Goal: Task Accomplishment & Management: Use online tool/utility

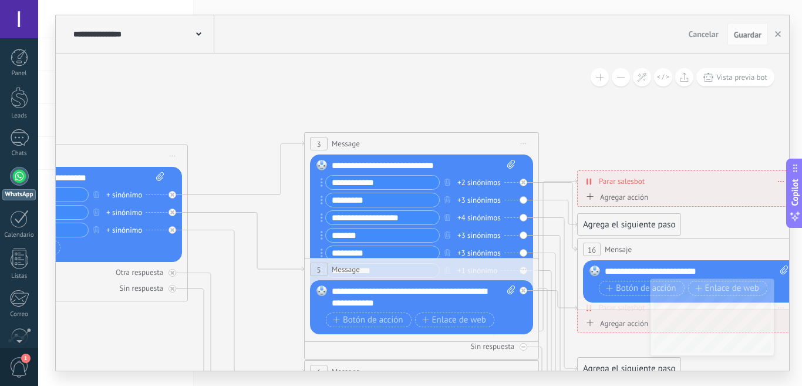
click at [172, 41] on div "**********" at bounding box center [142, 34] width 144 height 38
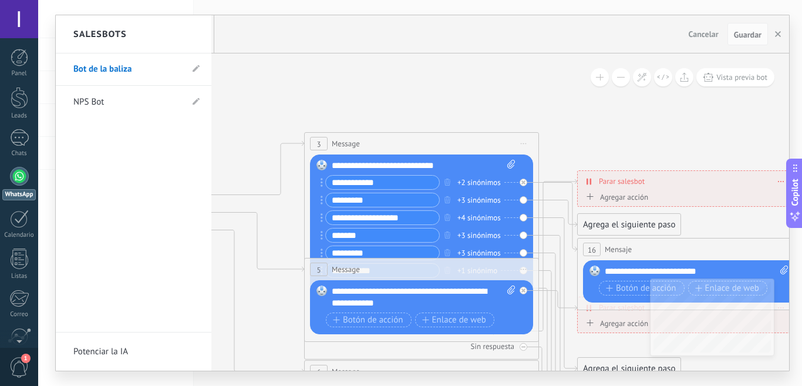
click at [277, 69] on div at bounding box center [423, 192] width 734 height 355
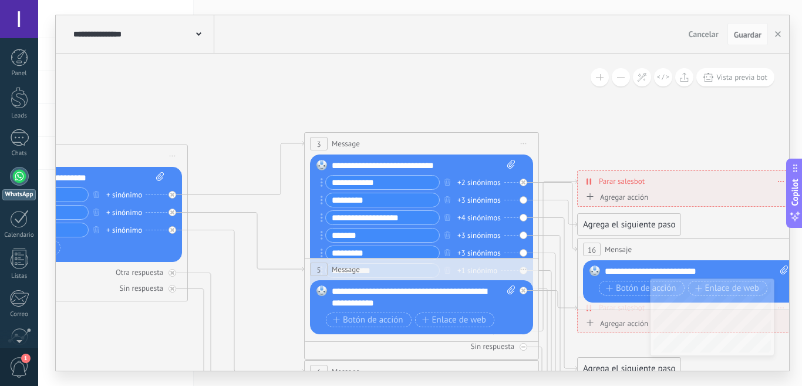
click at [22, 180] on div at bounding box center [19, 176] width 19 height 19
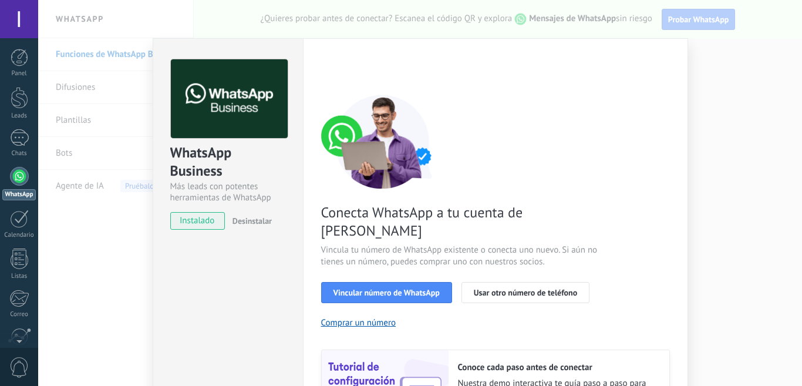
scroll to position [59, 0]
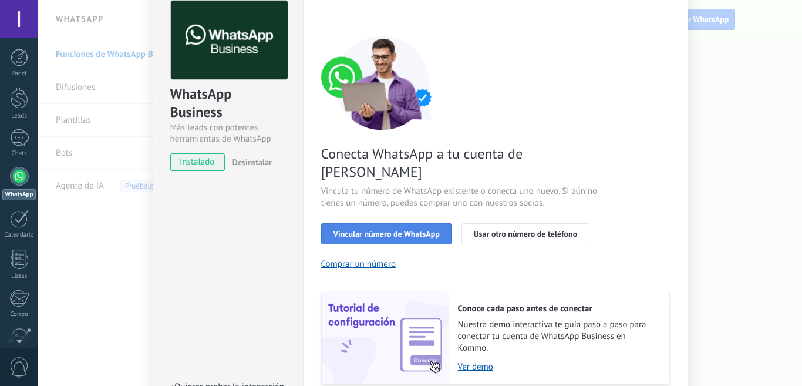
click at [422, 223] on button "Vincular número de WhatsApp" at bounding box center [386, 233] width 131 height 21
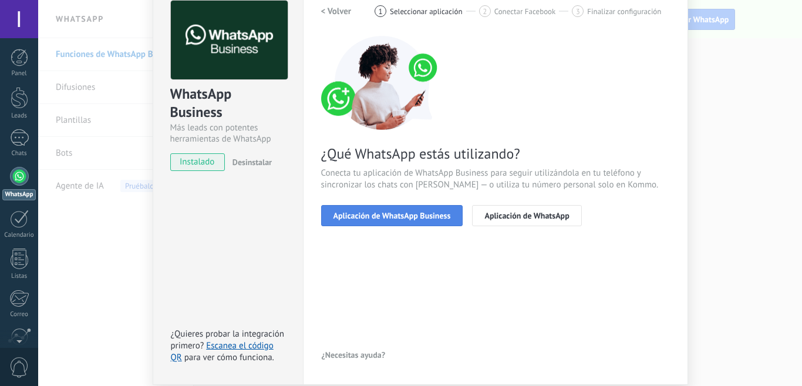
click at [436, 216] on span "Aplicación de WhatsApp Business" at bounding box center [392, 215] width 117 height 8
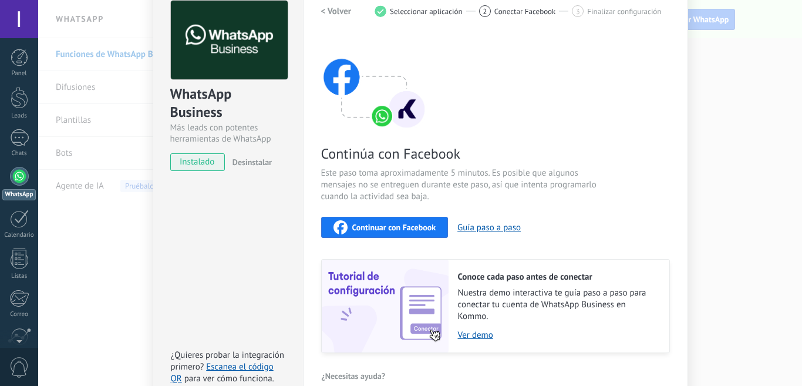
scroll to position [122, 0]
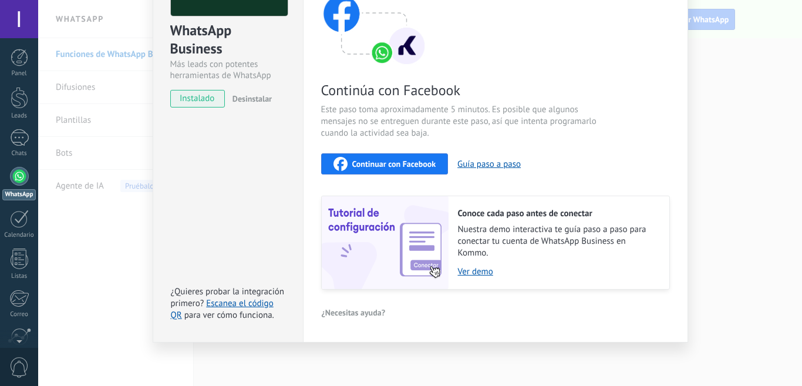
click at [396, 157] on div "Continuar con Facebook" at bounding box center [385, 164] width 103 height 14
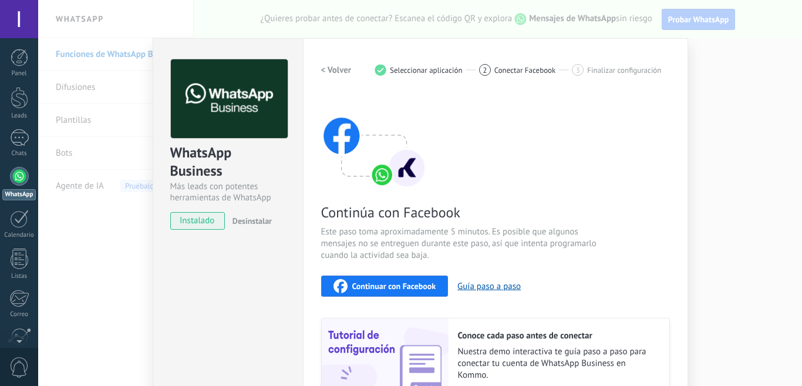
click at [361, 163] on img at bounding box center [374, 142] width 106 height 94
click at [327, 68] on h2 "< Volver" at bounding box center [336, 70] width 31 height 11
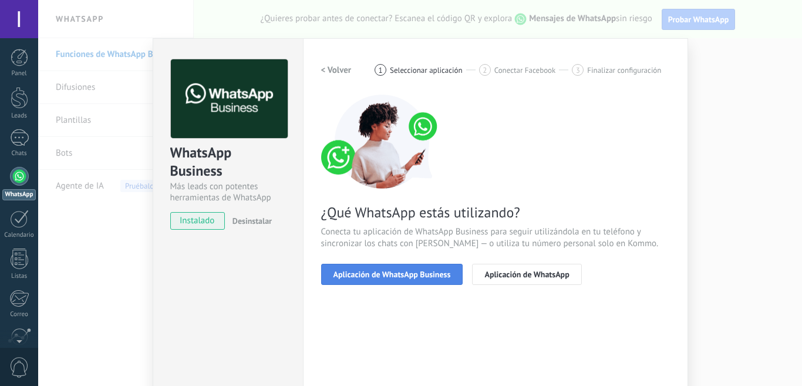
click at [384, 266] on button "Aplicación de WhatsApp Business" at bounding box center [392, 274] width 142 height 21
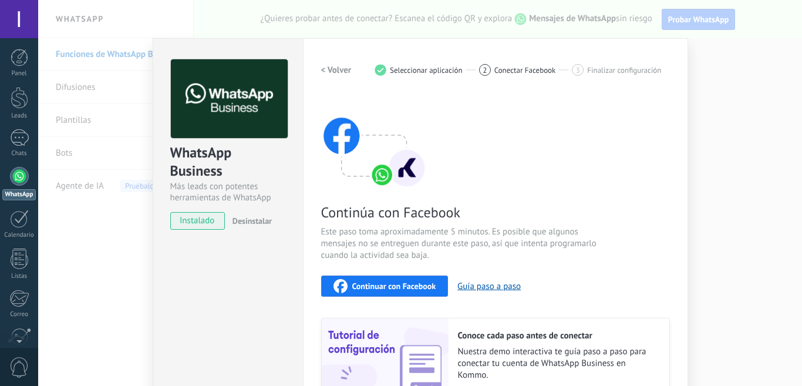
scroll to position [122, 0]
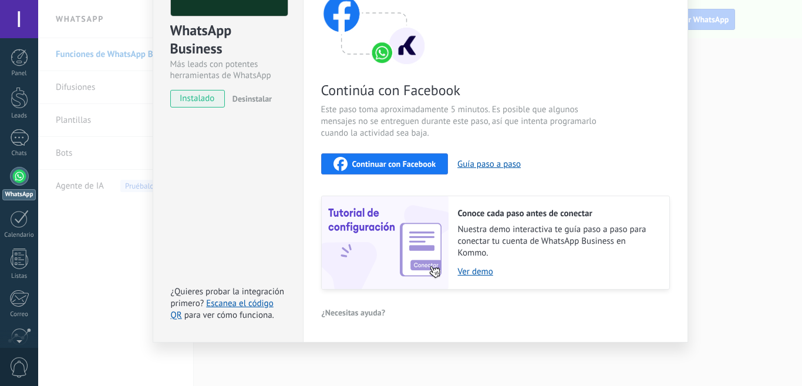
click at [397, 170] on button "Continuar con Facebook" at bounding box center [384, 163] width 127 height 21
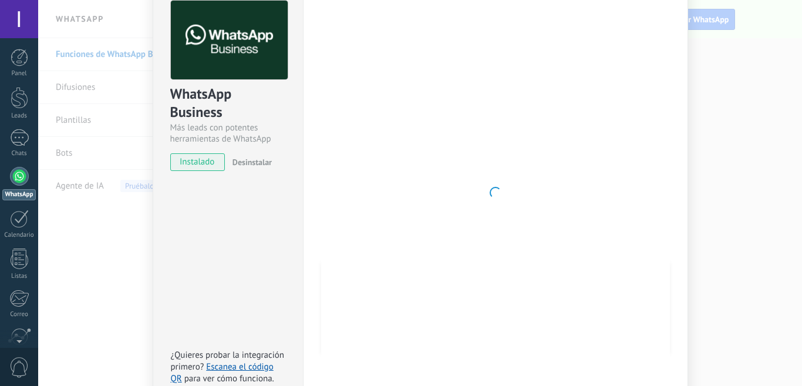
scroll to position [0, 0]
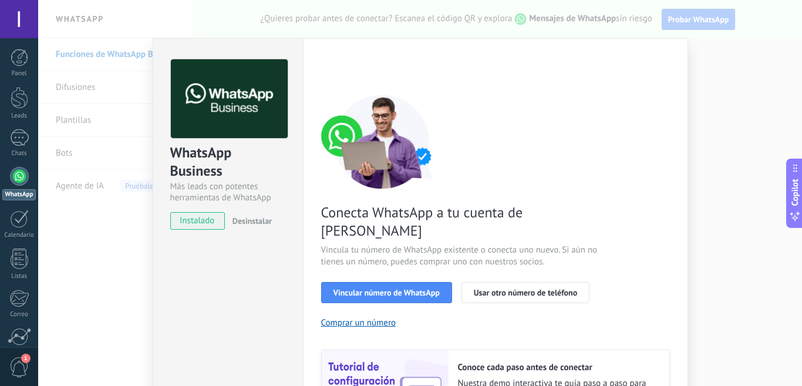
scroll to position [136, 0]
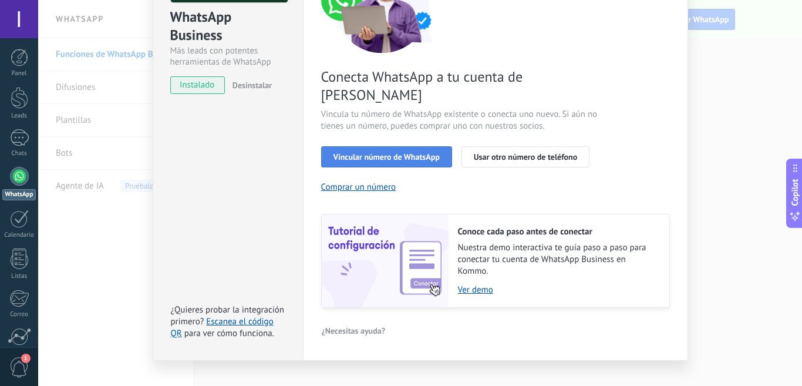
click at [389, 146] on button "Vincular número de WhatsApp" at bounding box center [386, 156] width 131 height 21
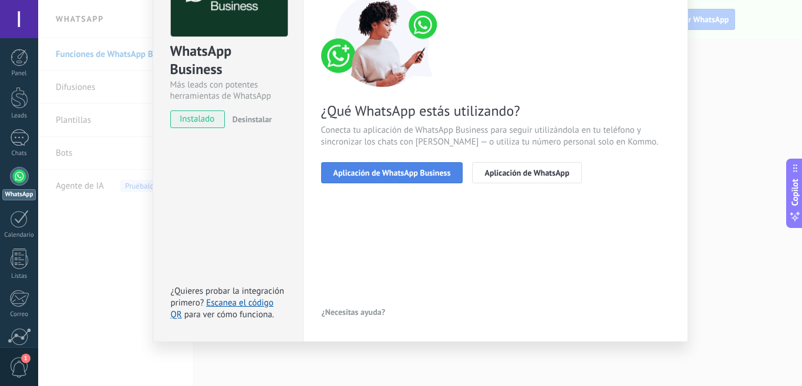
click at [399, 173] on span "Aplicación de WhatsApp Business" at bounding box center [392, 173] width 117 height 8
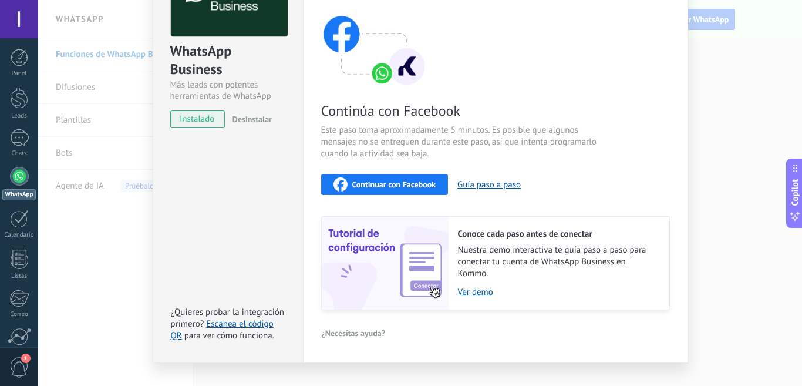
click at [385, 192] on button "Continuar con Facebook" at bounding box center [384, 184] width 127 height 21
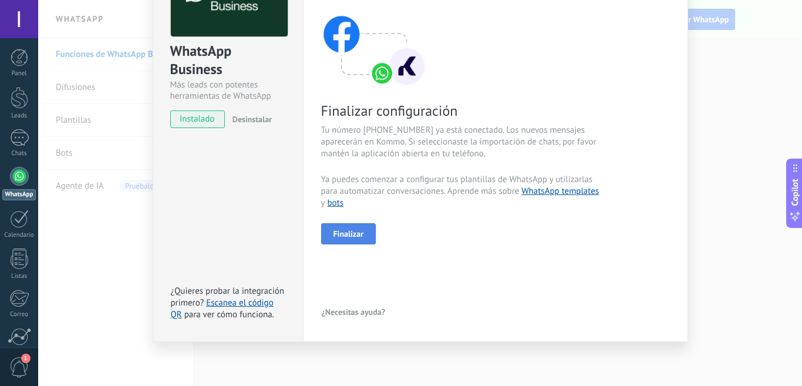
click at [327, 234] on button "Finalizar" at bounding box center [348, 233] width 55 height 21
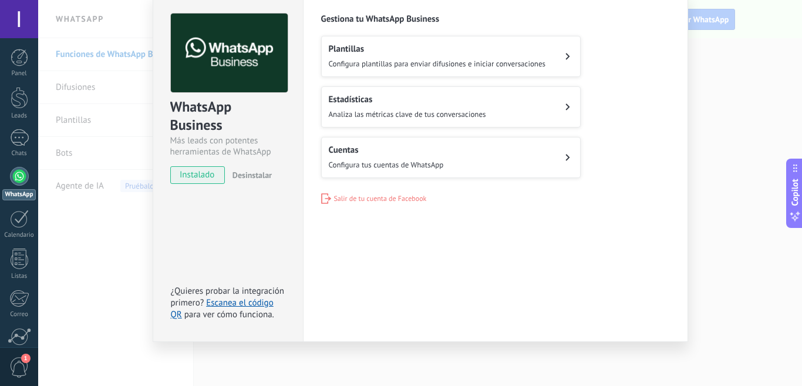
scroll to position [0, 0]
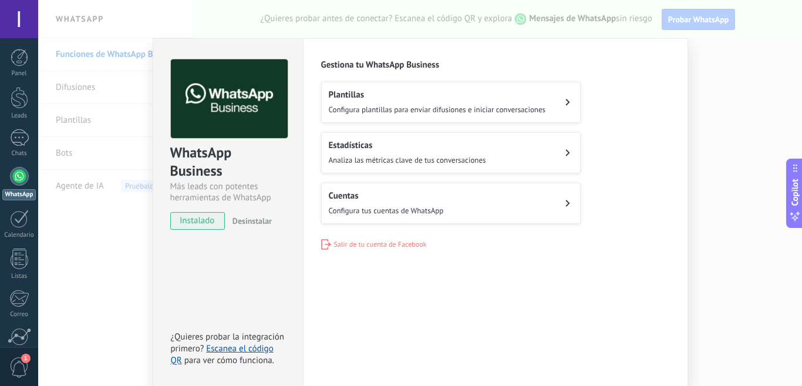
click at [506, 109] on span "Configura plantillas para enviar difusiones e iniciar conversaciones" at bounding box center [437, 110] width 217 height 10
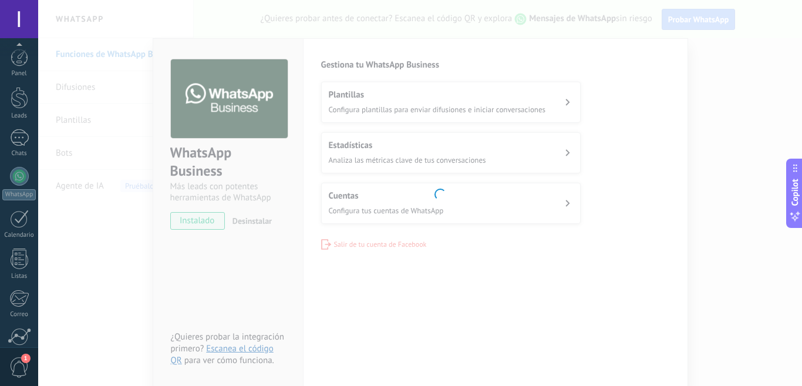
scroll to position [103, 0]
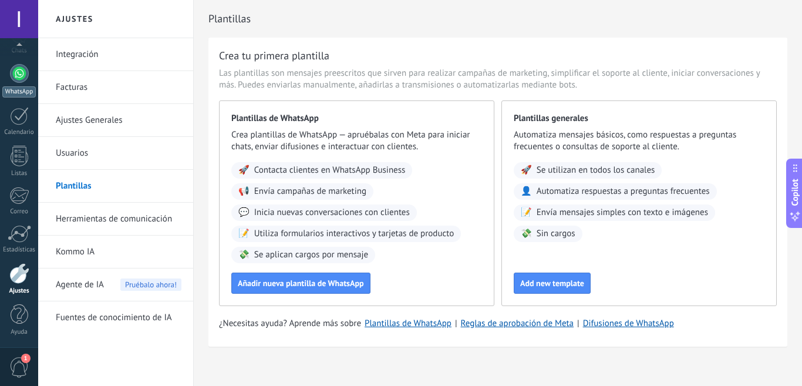
click at [23, 85] on link "WhatsApp" at bounding box center [19, 80] width 38 height 33
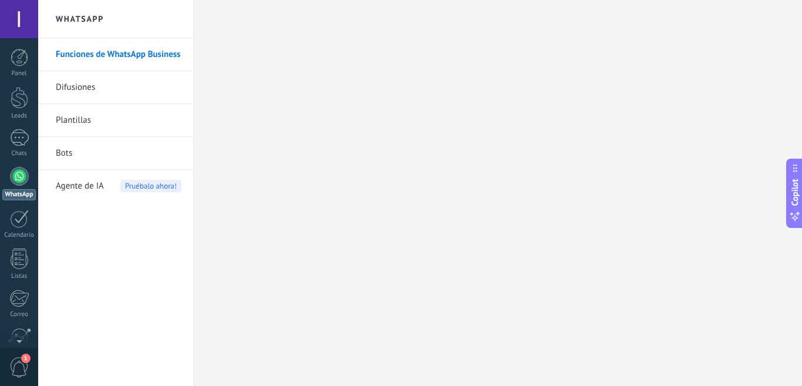
click at [72, 155] on link "Bots" at bounding box center [119, 153] width 126 height 33
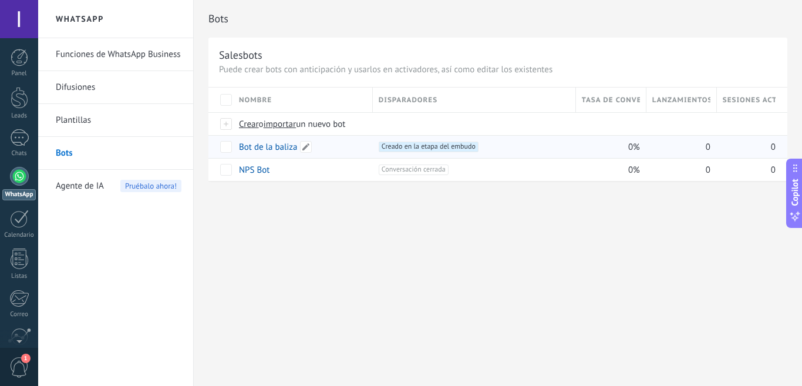
click at [276, 147] on link "Bot de la baliza" at bounding box center [268, 147] width 59 height 11
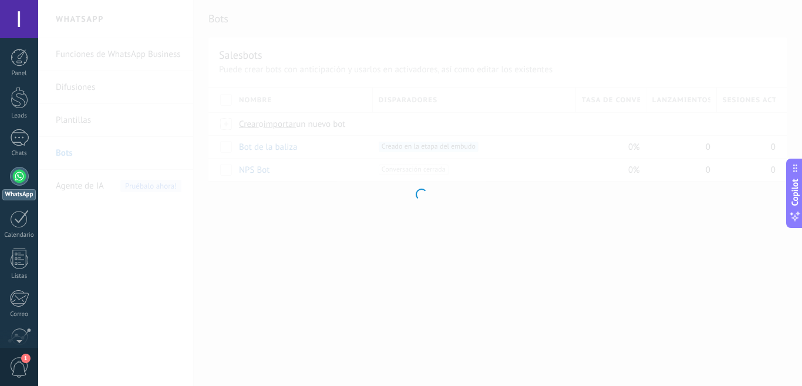
type input "**********"
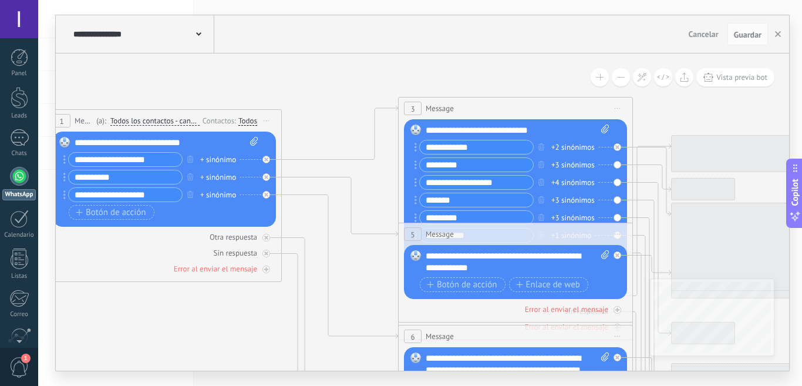
drag, startPoint x: 667, startPoint y: 134, endPoint x: 323, endPoint y: 85, distance: 348.3
click at [283, 63] on icon at bounding box center [550, 376] width 1846 height 1199
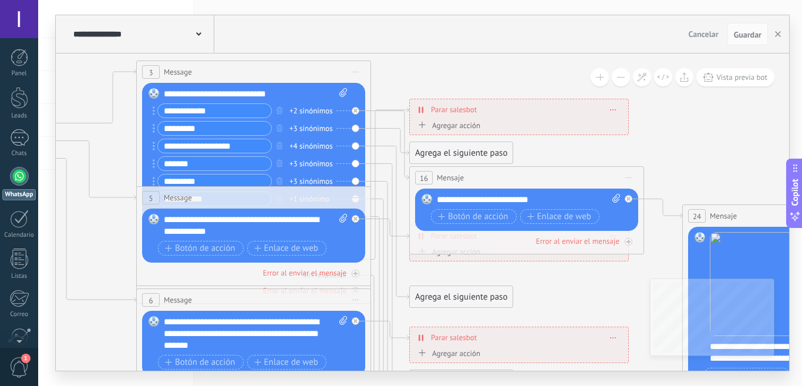
drag, startPoint x: 673, startPoint y: 102, endPoint x: 415, endPoint y: 68, distance: 260.6
click at [415, 68] on icon at bounding box center [339, 329] width 1949 height 1177
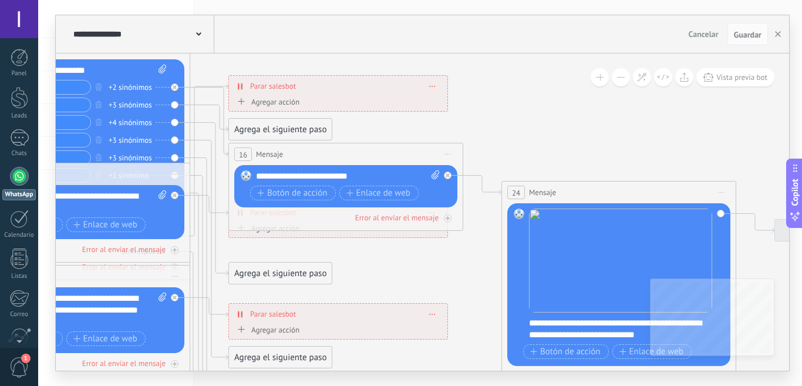
drag, startPoint x: 686, startPoint y: 139, endPoint x: 528, endPoint y: 117, distance: 158.9
click at [528, 116] on icon at bounding box center [158, 305] width 1949 height 1177
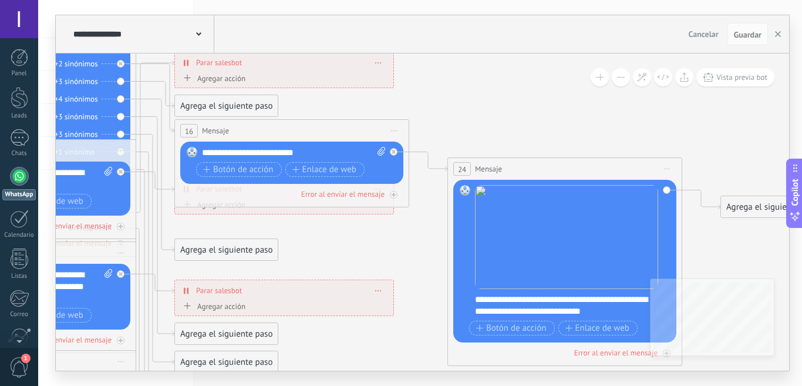
drag, startPoint x: 634, startPoint y: 143, endPoint x: 574, endPoint y: 115, distance: 67.0
click at [573, 115] on icon at bounding box center [104, 282] width 1949 height 1177
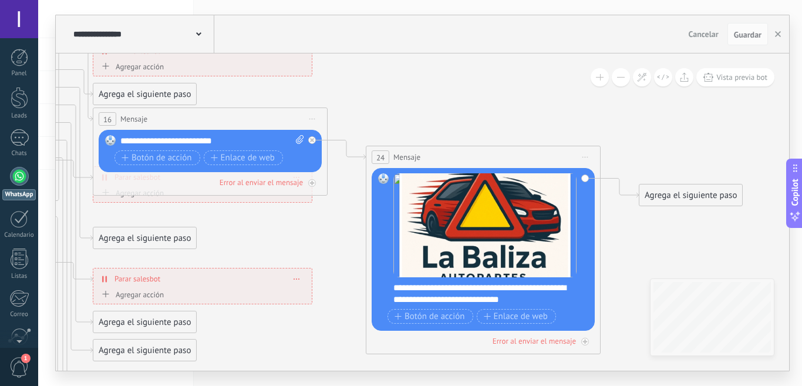
drag, startPoint x: 705, startPoint y: 130, endPoint x: 633, endPoint y: 126, distance: 72.4
click at [633, 126] on icon at bounding box center [22, 278] width 1949 height 1193
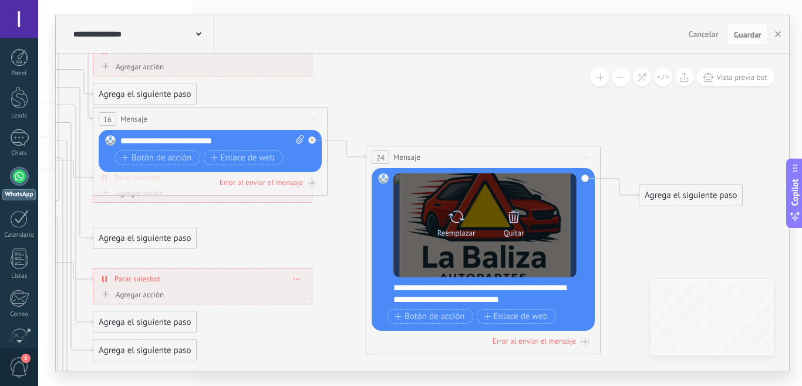
click at [519, 219] on icon at bounding box center [514, 217] width 16 height 16
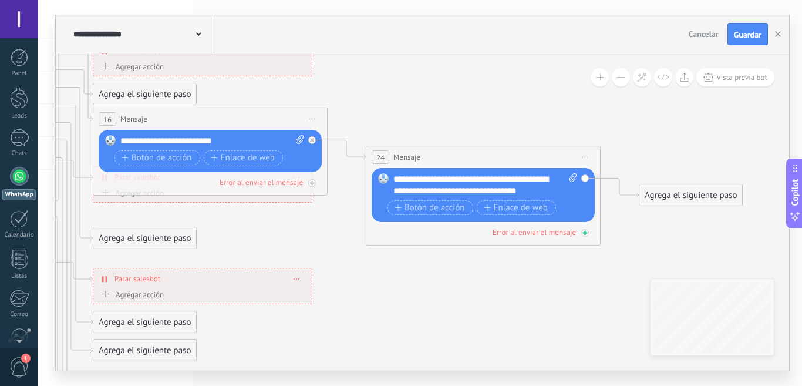
click at [583, 236] on div "Error al enviar el mensaje" at bounding box center [483, 232] width 223 height 11
drag, startPoint x: 610, startPoint y: 247, endPoint x: 610, endPoint y: 254, distance: 7.0
click at [610, 254] on icon at bounding box center [620, 265] width 38 height 65
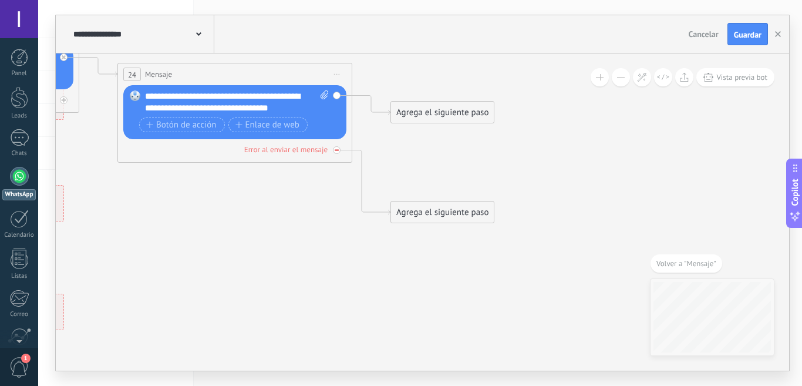
click at [334, 147] on div at bounding box center [337, 150] width 8 height 8
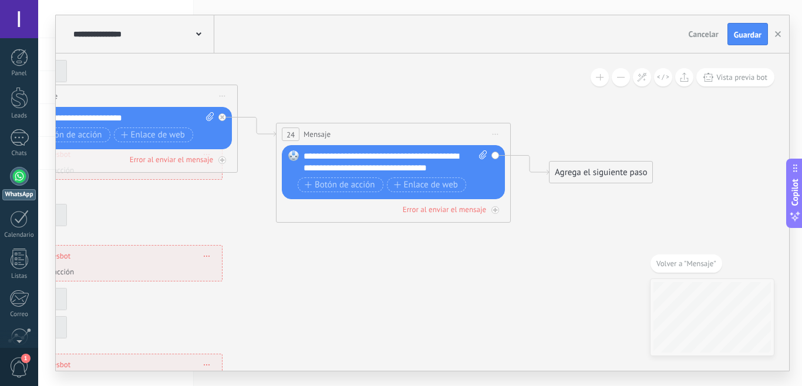
drag, startPoint x: 438, startPoint y: 207, endPoint x: 596, endPoint y: 267, distance: 169.6
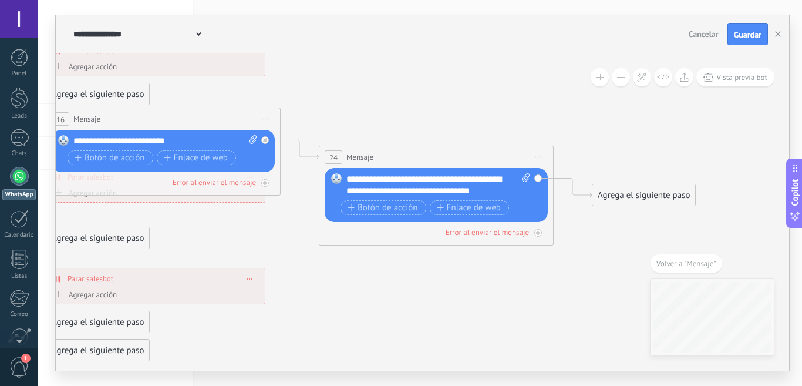
drag, startPoint x: 542, startPoint y: 210, endPoint x: 585, endPoint y: 231, distance: 48.1
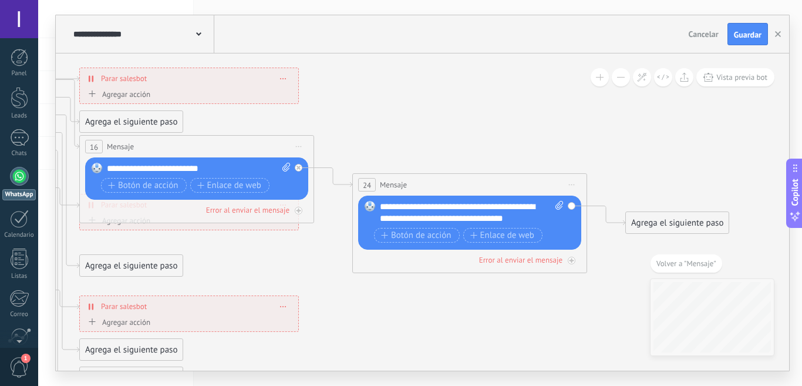
drag, startPoint x: 604, startPoint y: 261, endPoint x: 640, endPoint y: 288, distance: 44.9
click at [640, 288] on icon at bounding box center [9, 306] width 1949 height 1193
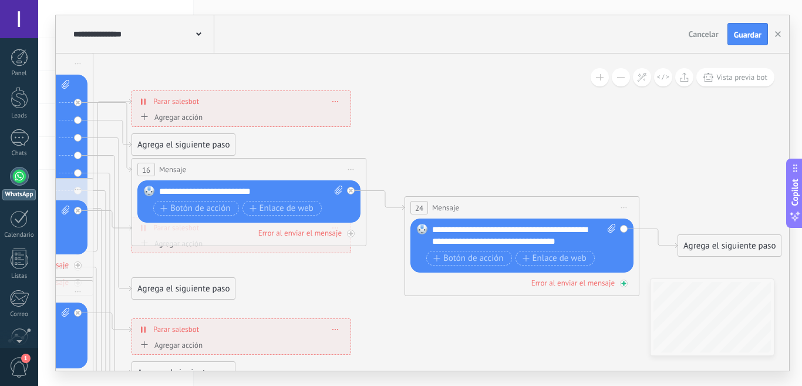
drag, startPoint x: 561, startPoint y: 288, endPoint x: 588, endPoint y: 285, distance: 27.2
click at [615, 311] on icon at bounding box center [61, 329] width 1949 height 1193
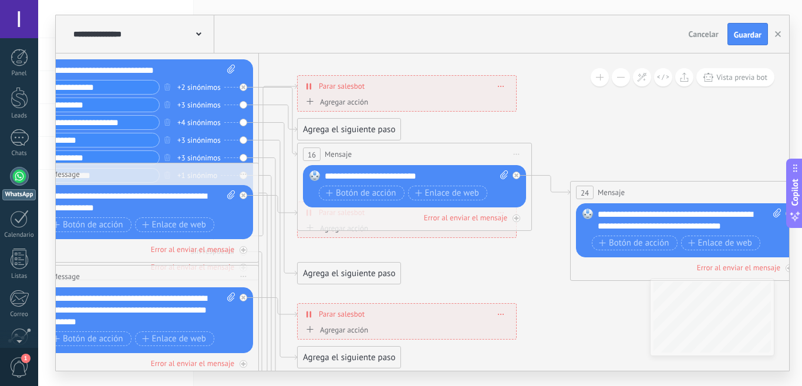
drag, startPoint x: 378, startPoint y: 267, endPoint x: 542, endPoint y: 251, distance: 165.2
click at [543, 252] on icon at bounding box center [227, 313] width 1949 height 1193
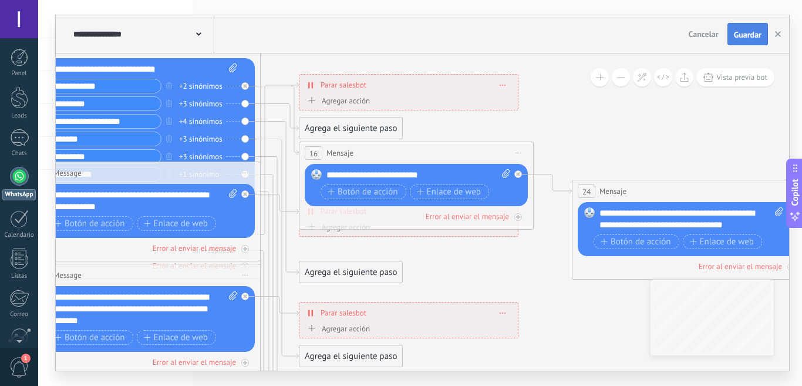
click at [741, 38] on span "Guardar" at bounding box center [748, 35] width 28 height 8
click at [723, 78] on span "Vista previa bot" at bounding box center [742, 77] width 51 height 10
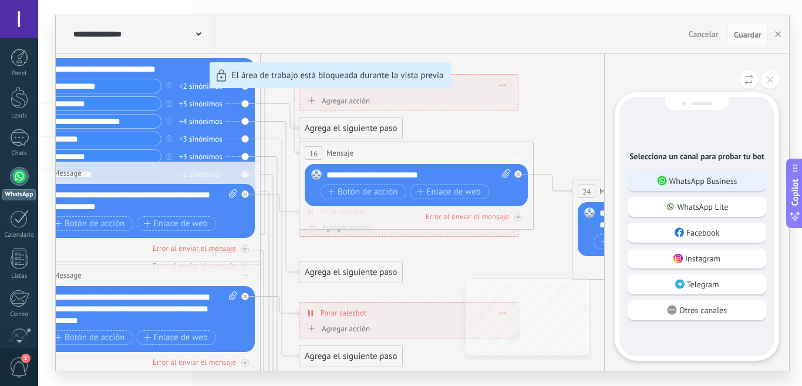
click at [693, 180] on p "WhatsApp Business" at bounding box center [704, 181] width 68 height 11
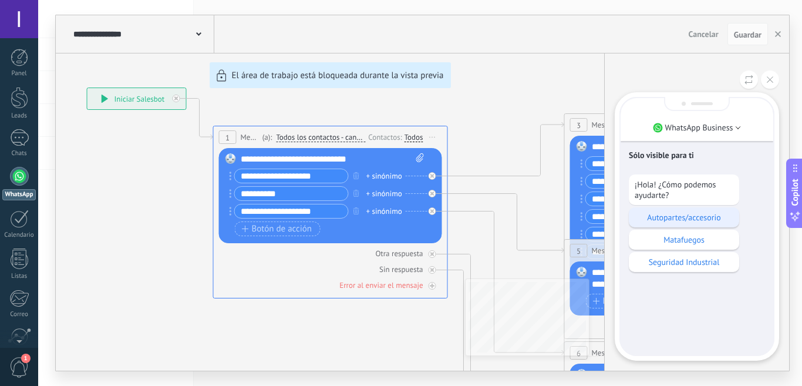
click at [700, 217] on p "Autopartes/accesorio" at bounding box center [684, 217] width 99 height 11
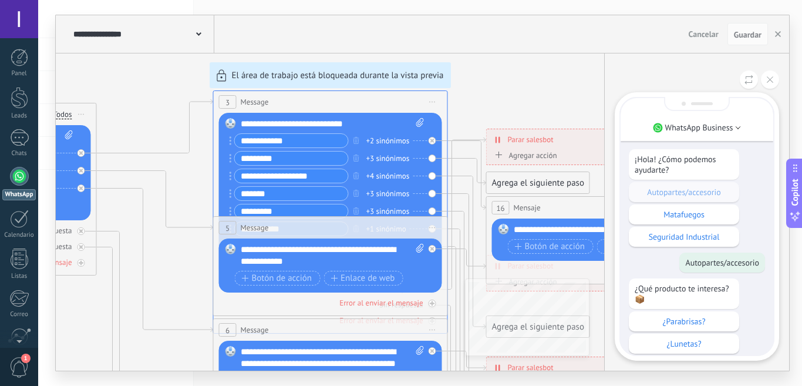
scroll to position [-281, 0]
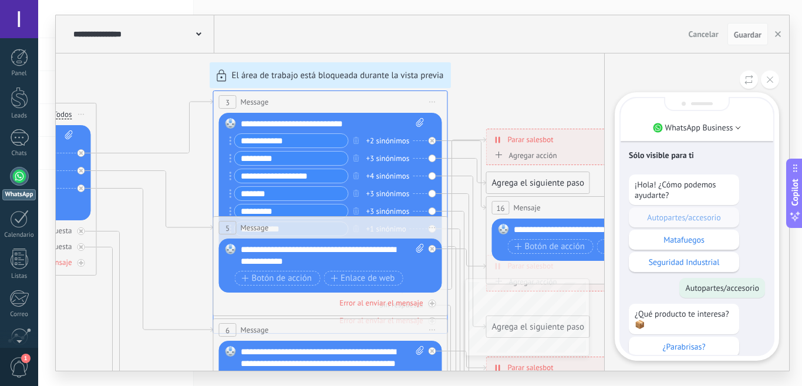
click at [697, 213] on div "¡Hola! ¿Cómo podemos ayudarte? Autopartes/accesorio Matafuegos Seguridad Indust…" at bounding box center [697, 223] width 136 height 98
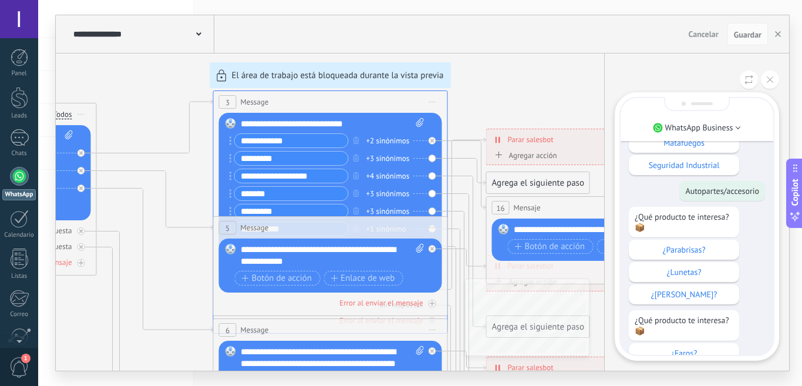
click at [690, 244] on p "¿Parabrisas?" at bounding box center [684, 249] width 99 height 11
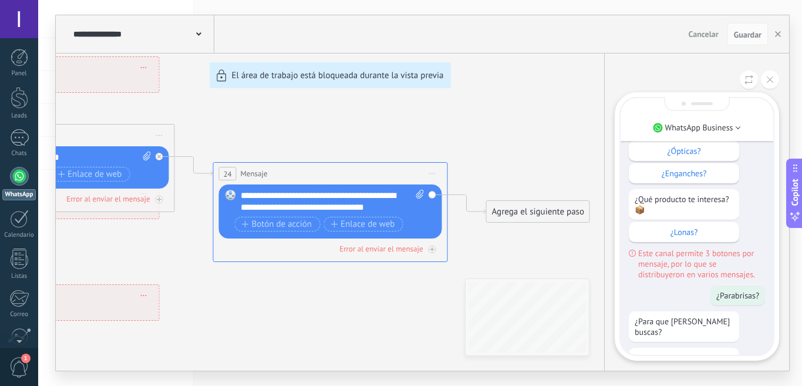
scroll to position [0, 0]
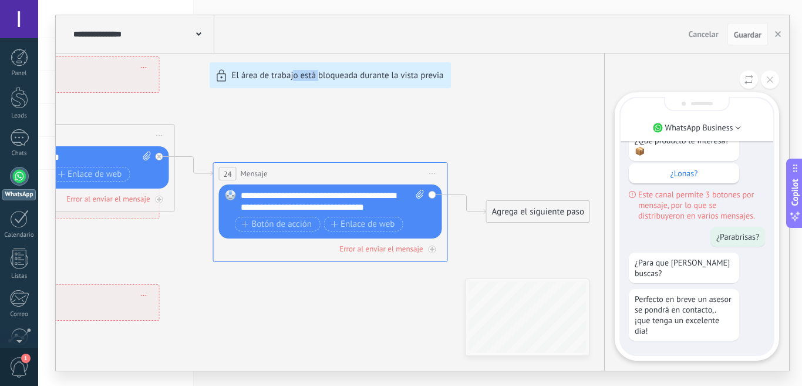
drag, startPoint x: 295, startPoint y: 291, endPoint x: 304, endPoint y: 223, distance: 68.8
click at [314, 258] on div "**********" at bounding box center [423, 192] width 734 height 355
click at [355, 143] on div "**********" at bounding box center [423, 192] width 734 height 355
drag, startPoint x: 320, startPoint y: 153, endPoint x: 363, endPoint y: 138, distance: 45.5
click at [394, 135] on div "**********" at bounding box center [423, 192] width 734 height 355
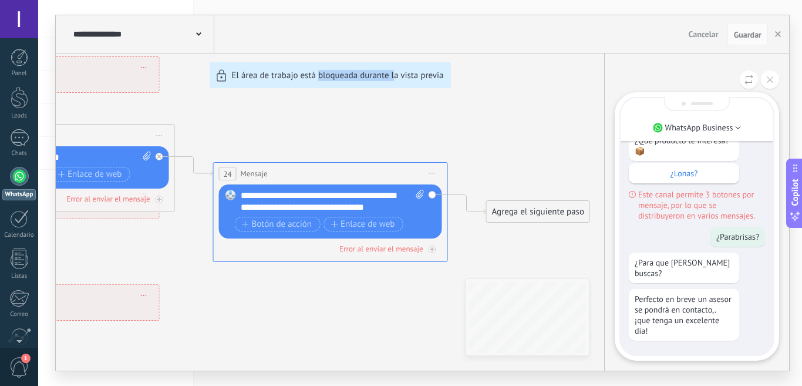
click at [356, 136] on div "**********" at bounding box center [423, 192] width 734 height 355
click at [768, 83] on button at bounding box center [770, 79] width 18 height 18
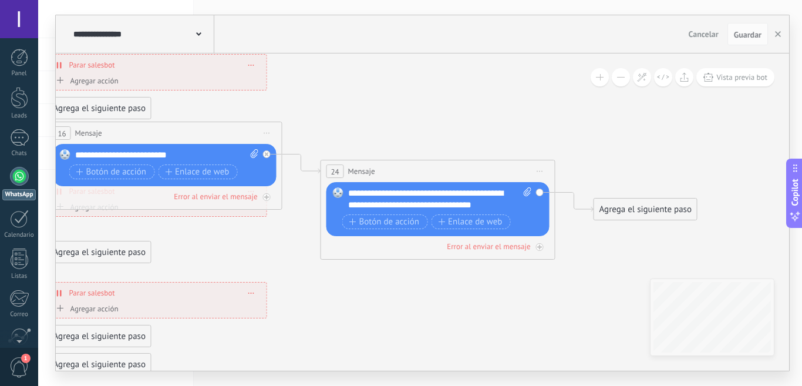
drag, startPoint x: 360, startPoint y: 114, endPoint x: 494, endPoint y: 110, distance: 134.0
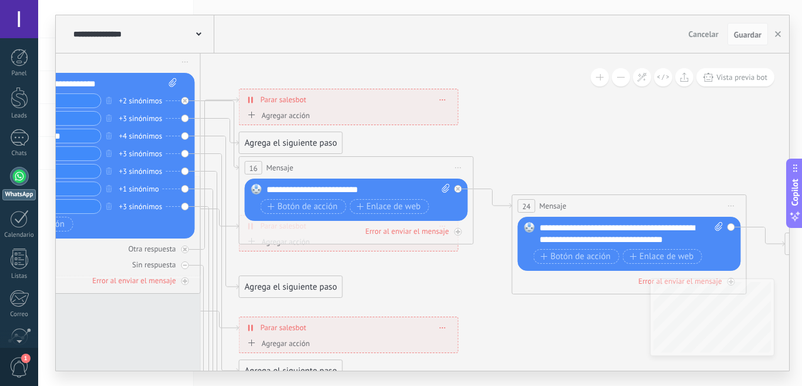
drag, startPoint x: 392, startPoint y: 106, endPoint x: 556, endPoint y: 144, distance: 168.7
click at [556, 144] on icon at bounding box center [169, 327] width 1949 height 1193
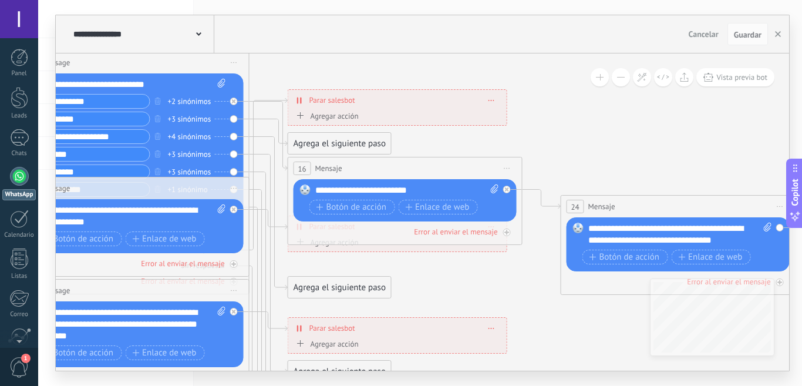
drag, startPoint x: 549, startPoint y: 145, endPoint x: 597, endPoint y: 149, distance: 47.7
click at [597, 149] on icon at bounding box center [217, 328] width 1949 height 1193
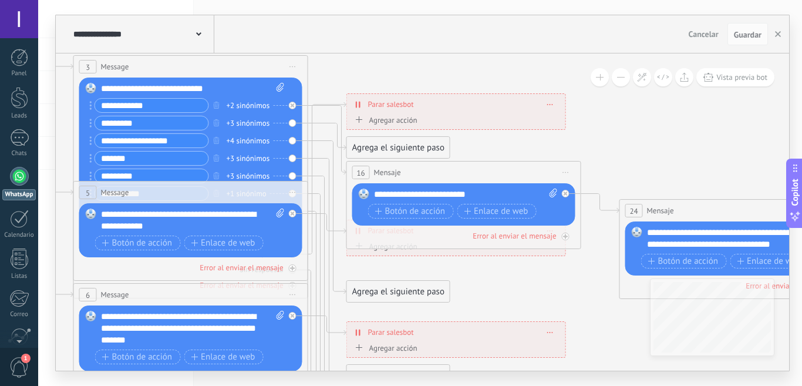
drag, startPoint x: 559, startPoint y: 186, endPoint x: 623, endPoint y: 187, distance: 63.5
click at [623, 187] on icon at bounding box center [276, 332] width 1949 height 1193
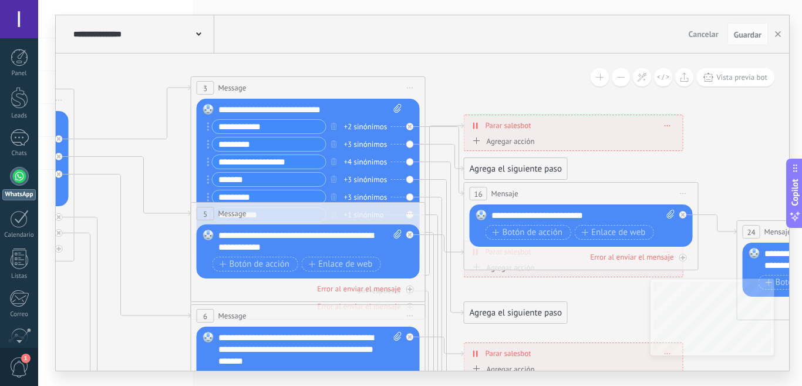
drag, startPoint x: 409, startPoint y: 83, endPoint x: 529, endPoint y: 77, distance: 119.4
click at [541, 72] on icon at bounding box center [394, 353] width 1949 height 1193
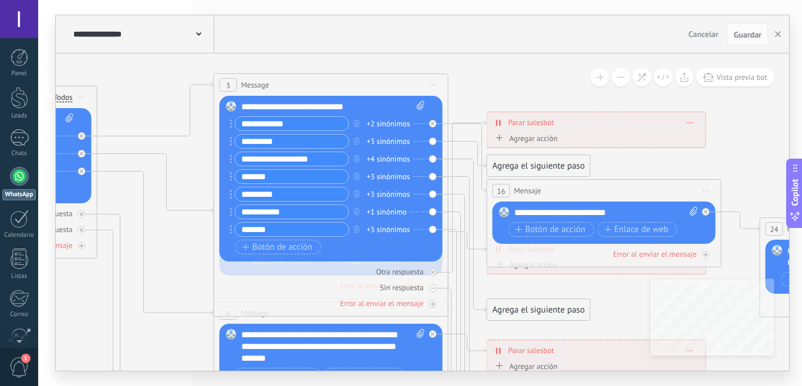
click at [375, 113] on div "**********" at bounding box center [332, 179] width 183 height 156
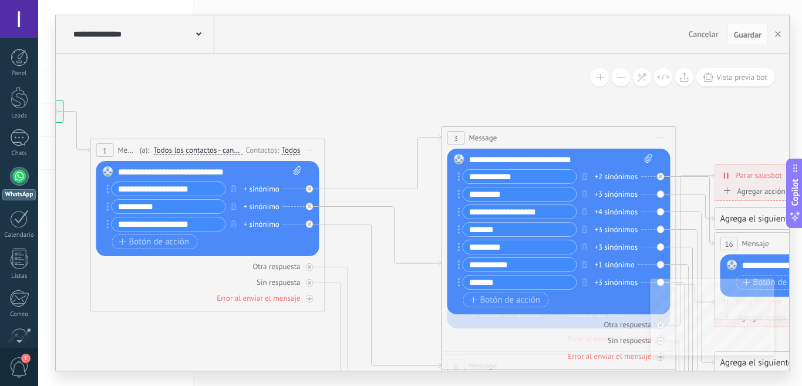
drag, startPoint x: 445, startPoint y: 92, endPoint x: 563, endPoint y: 96, distance: 118.1
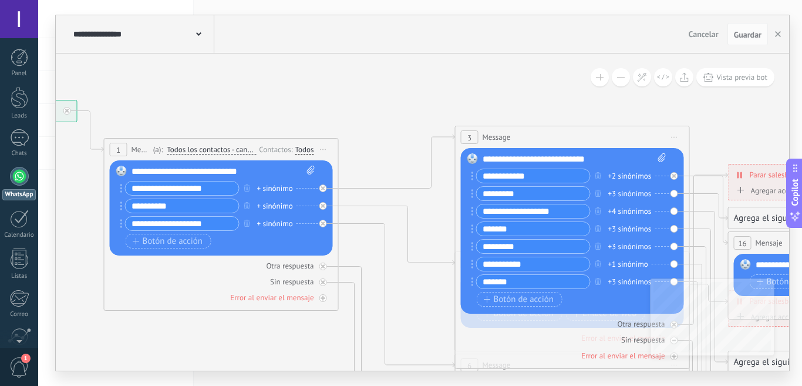
drag, startPoint x: 472, startPoint y: 102, endPoint x: 432, endPoint y: 194, distance: 100.3
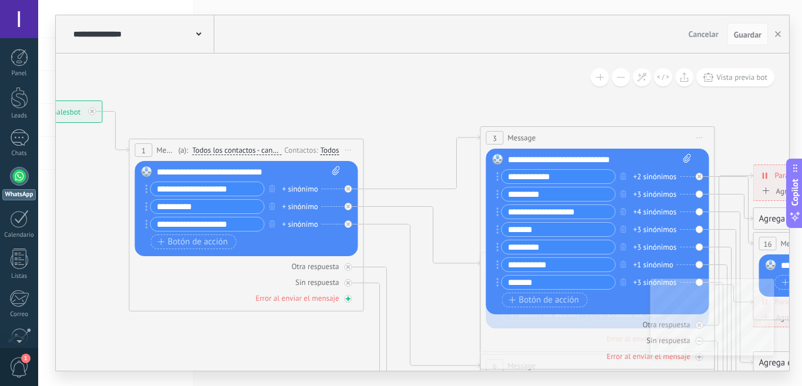
click at [315, 298] on div "Error al enviar el mensaje" at bounding box center [297, 298] width 83 height 10
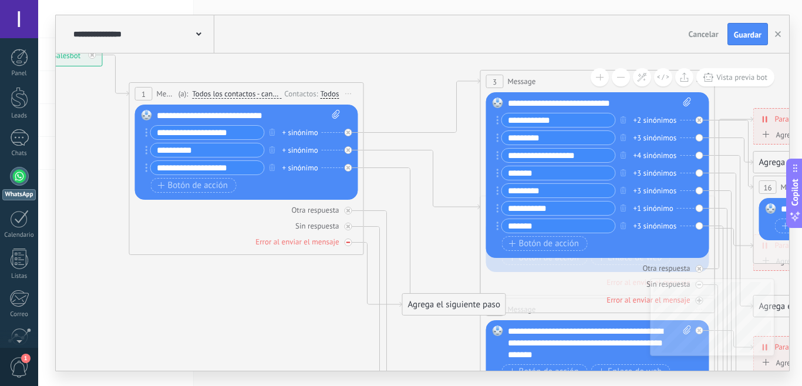
click at [345, 241] on div at bounding box center [349, 243] width 8 height 8
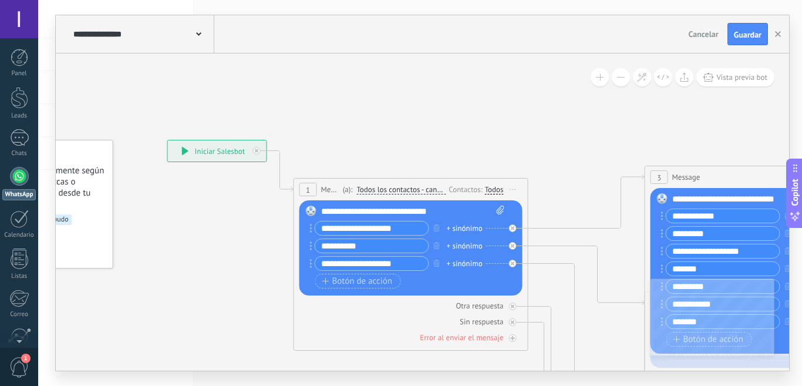
drag, startPoint x: 381, startPoint y: 76, endPoint x: 548, endPoint y: 174, distance: 192.7
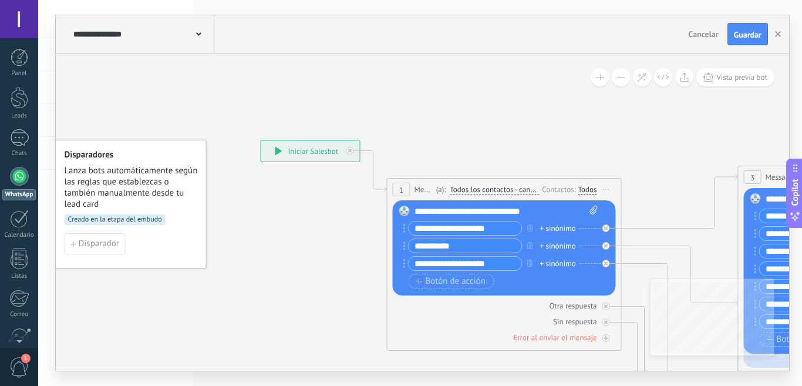
drag, startPoint x: 378, startPoint y: 139, endPoint x: 533, endPoint y: 141, distance: 155.1
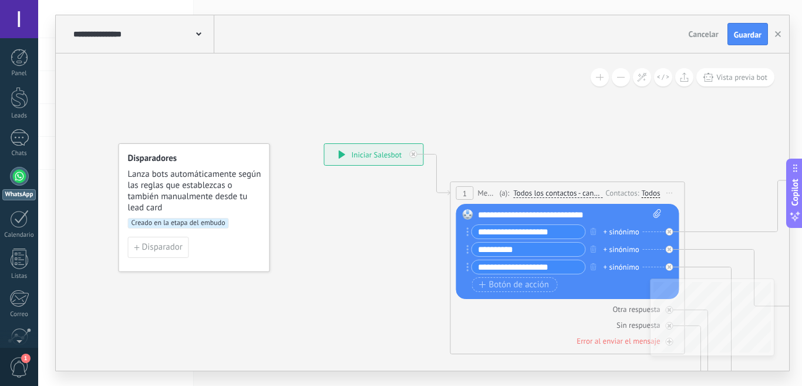
click at [370, 161] on div "**********" at bounding box center [374, 154] width 99 height 21
click at [379, 156] on div "**********" at bounding box center [374, 154] width 99 height 21
click at [340, 150] on icon at bounding box center [342, 154] width 7 height 8
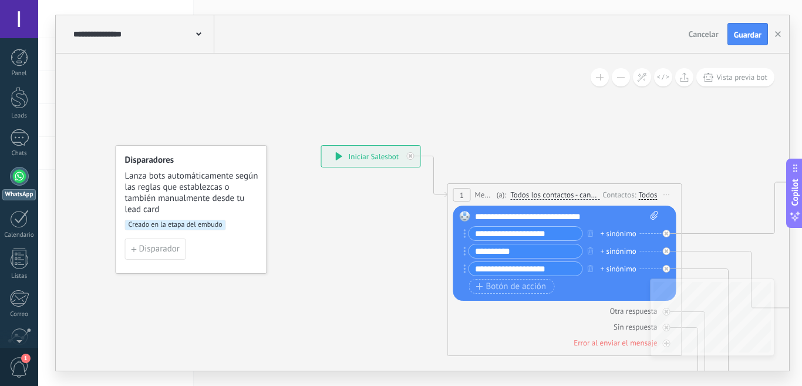
drag, startPoint x: 703, startPoint y: 102, endPoint x: 640, endPoint y: 105, distance: 62.9
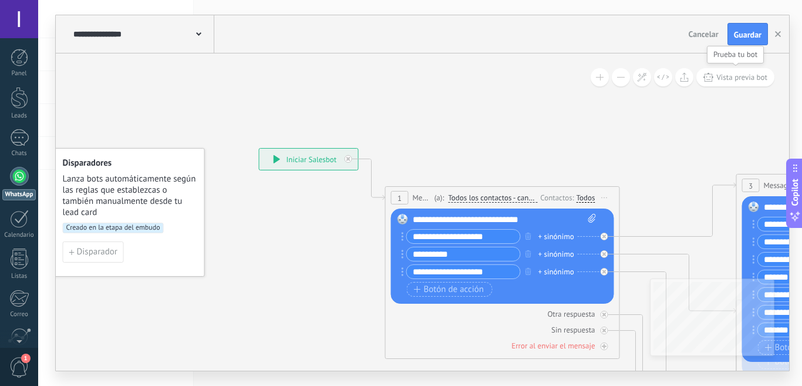
click at [713, 82] on button "Vista previa bot" at bounding box center [736, 77] width 78 height 18
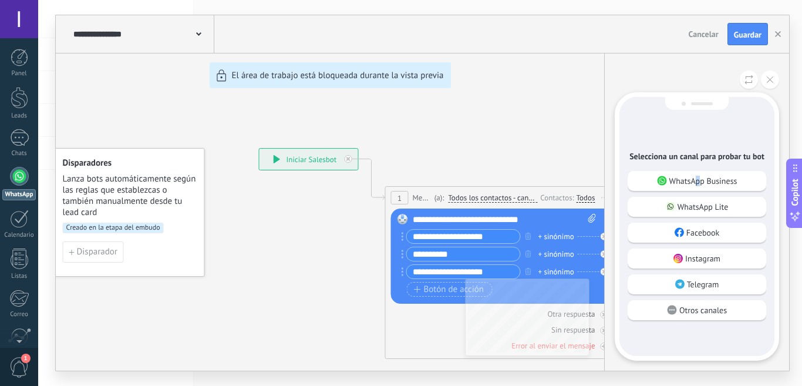
click at [694, 171] on div "WhatsApp Business" at bounding box center [697, 181] width 139 height 20
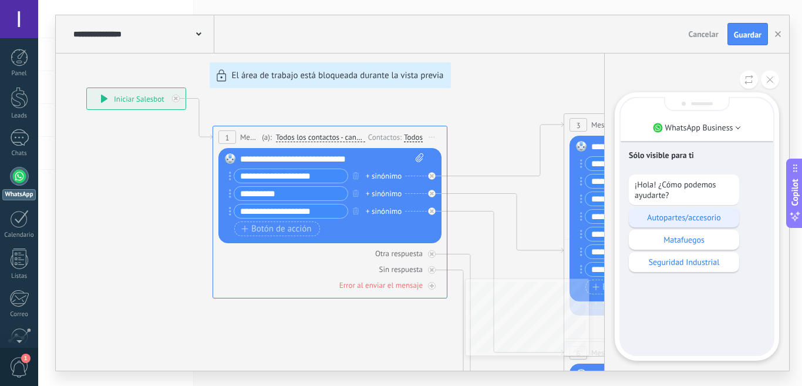
click at [688, 220] on p "Autopartes/accesorio" at bounding box center [684, 217] width 99 height 11
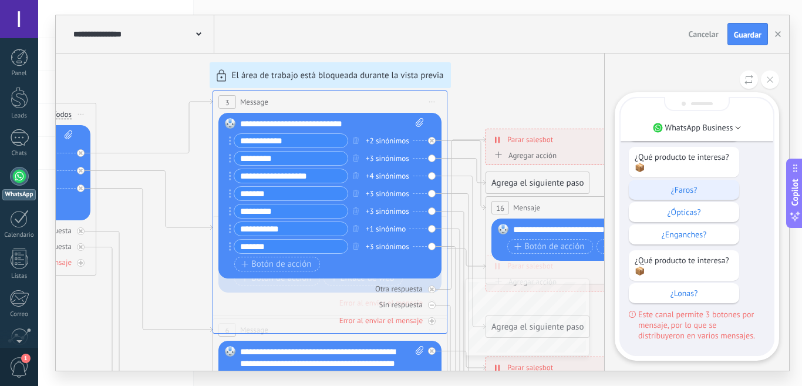
click at [675, 184] on p "¿Faros?" at bounding box center [684, 189] width 99 height 11
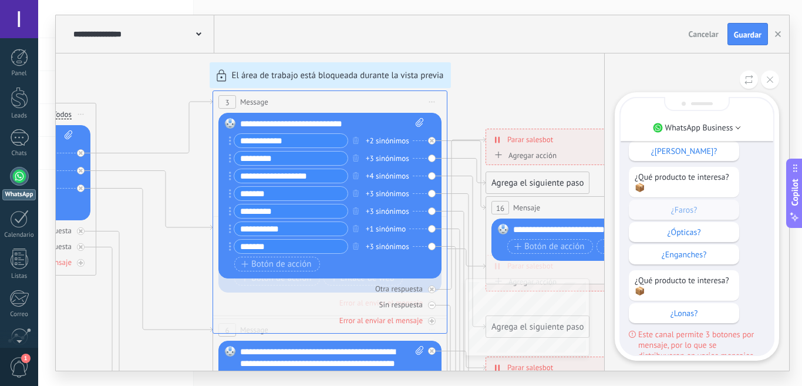
scroll to position [-44, 0]
drag, startPoint x: 524, startPoint y: 69, endPoint x: 463, endPoint y: 56, distance: 62.0
click at [463, 56] on div "**********" at bounding box center [423, 192] width 734 height 355
drag, startPoint x: 542, startPoint y: 80, endPoint x: 516, endPoint y: 79, distance: 25.3
click at [517, 79] on div "**********" at bounding box center [423, 192] width 734 height 355
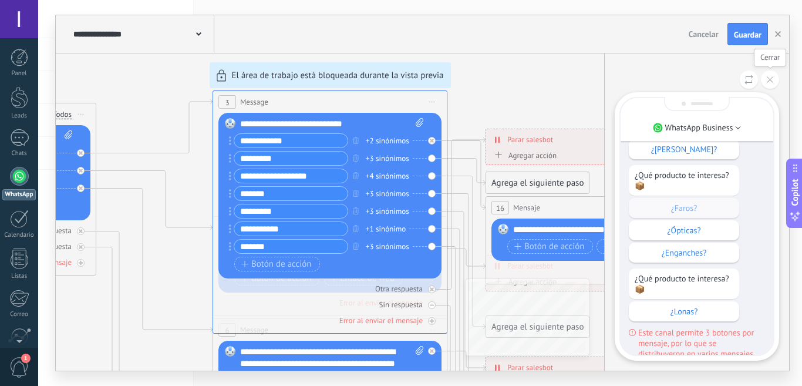
click at [769, 82] on icon at bounding box center [770, 79] width 6 height 6
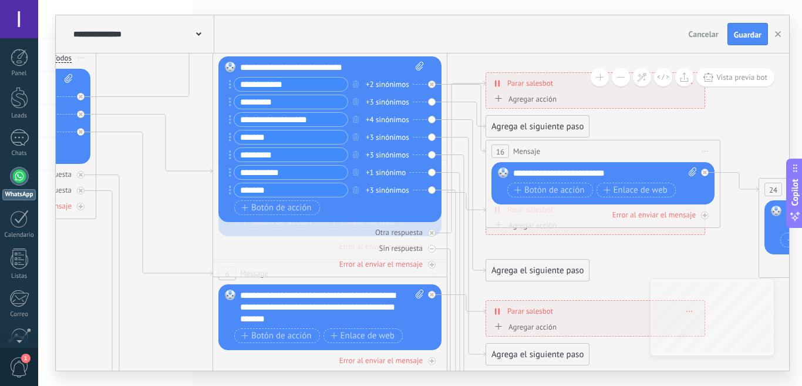
drag, startPoint x: 646, startPoint y: 212, endPoint x: 479, endPoint y: 45, distance: 235.9
click at [479, 45] on div "**********" at bounding box center [423, 34] width 734 height 38
drag, startPoint x: 281, startPoint y: 51, endPoint x: 369, endPoint y: 61, distance: 88.7
click at [359, 60] on div "**********" at bounding box center [423, 192] width 734 height 355
drag, startPoint x: 292, startPoint y: 29, endPoint x: 371, endPoint y: 35, distance: 79.5
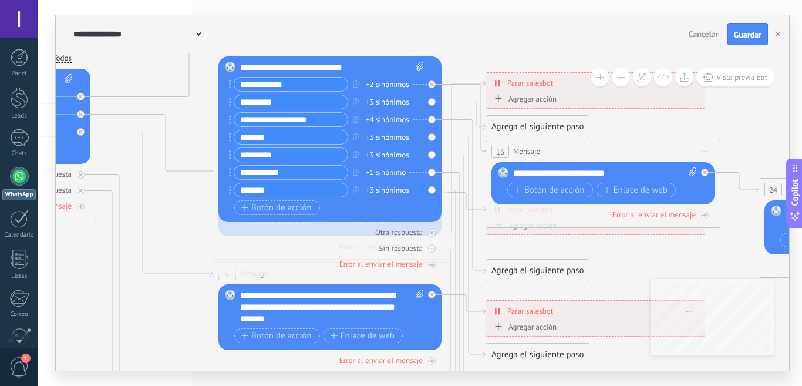
click at [371, 35] on div "**********" at bounding box center [423, 34] width 734 height 38
click at [710, 36] on span "Cancelar" at bounding box center [704, 34] width 30 height 11
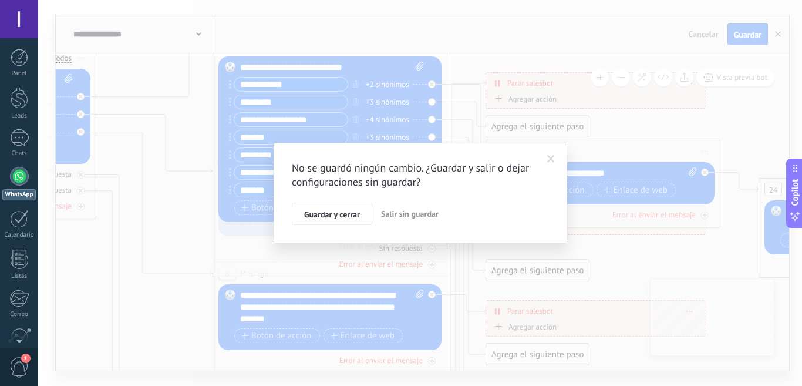
click at [417, 216] on span "Salir sin guardar" at bounding box center [410, 214] width 58 height 11
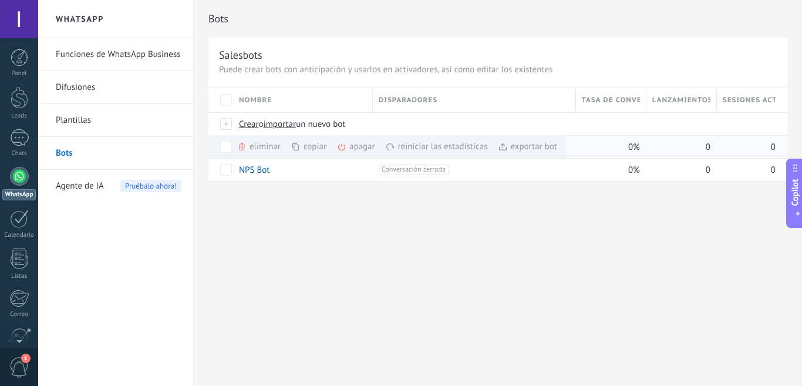
click at [392, 146] on icon at bounding box center [391, 146] width 8 height 7
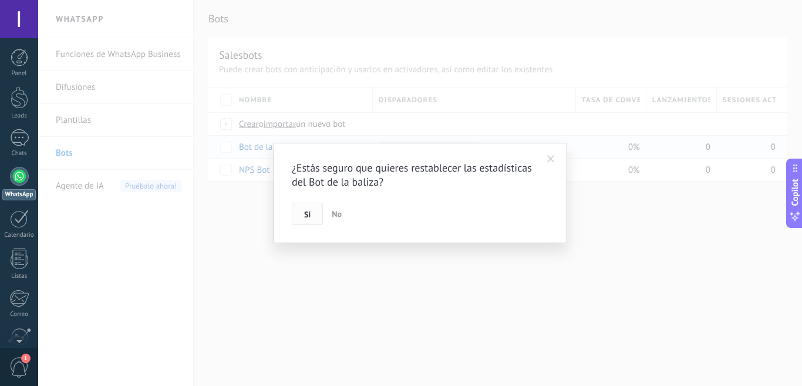
click at [301, 214] on button "Si" at bounding box center [307, 214] width 31 height 22
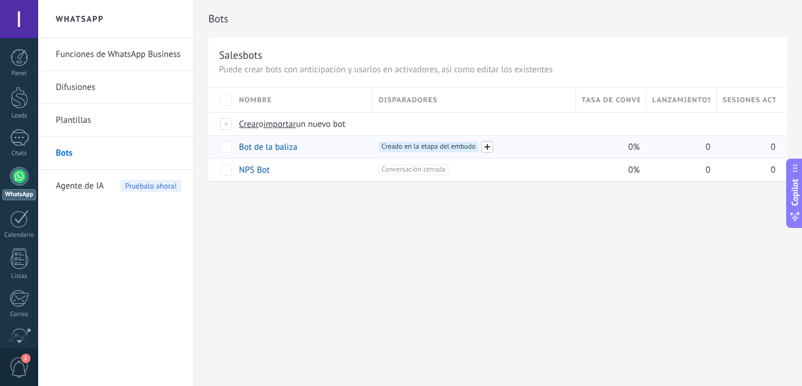
click at [487, 149] on span at bounding box center [488, 147] width 12 height 12
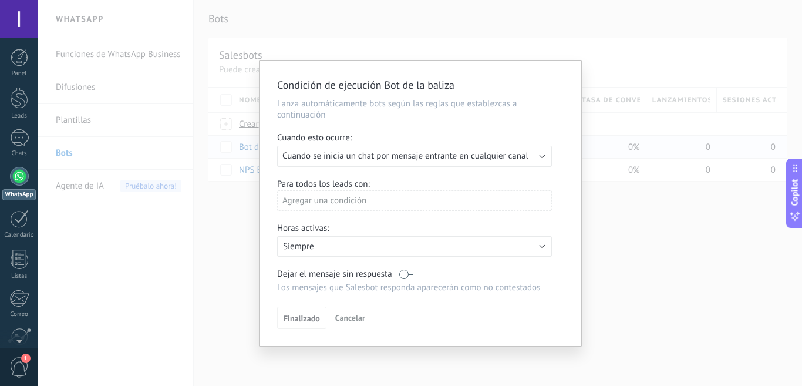
click at [448, 154] on span "Cuando se inicia un chat por mensaje entrante en cualquier canal" at bounding box center [406, 155] width 246 height 11
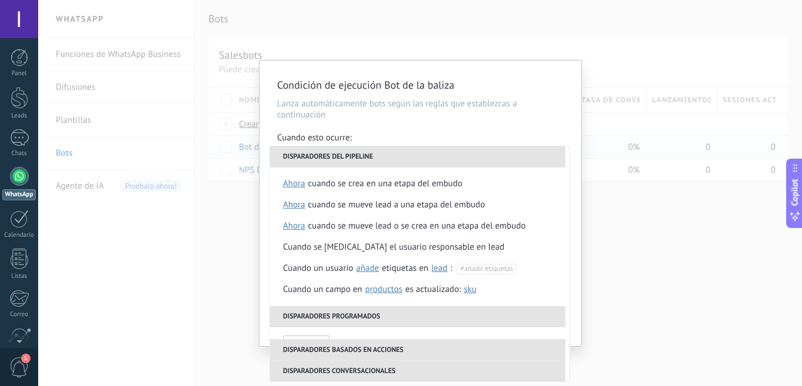
click at [496, 125] on div "Condición de ejecución Bot de la baliza Lanza automáticamente bots según las re…" at bounding box center [421, 203] width 322 height 285
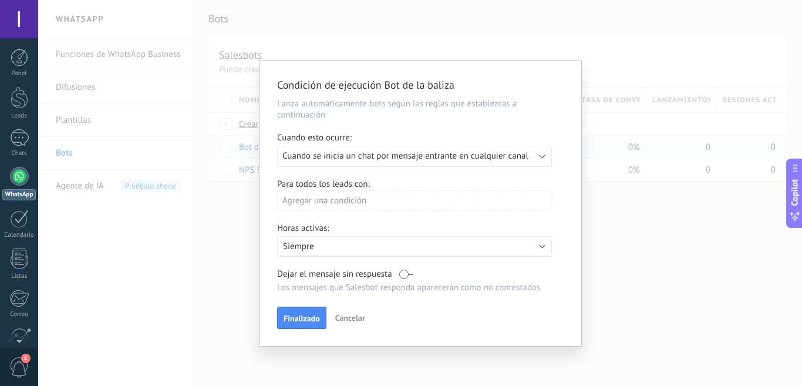
click at [360, 184] on div "Para todos los leads con:" at bounding box center [420, 184] width 287 height 11
click at [368, 157] on span "Cuando se inicia un chat por mensaje entrante en cualquier canal" at bounding box center [406, 155] width 246 height 11
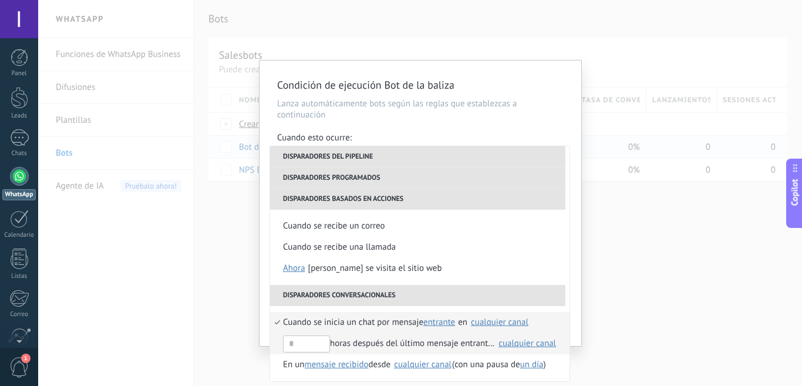
scroll to position [298, 0]
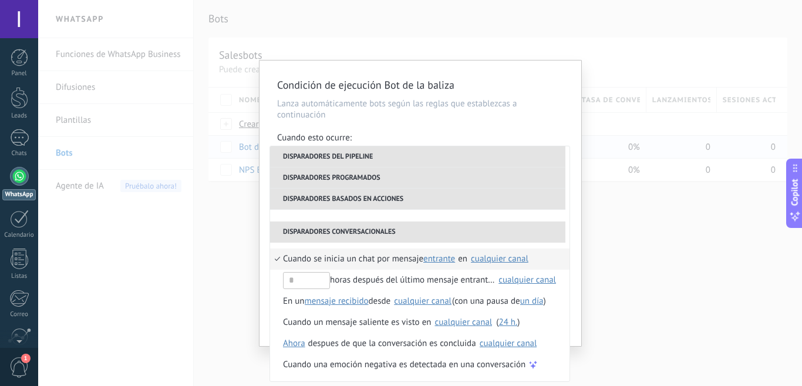
click at [161, 273] on div "Condición de ejecución Bot de la baliza Lanza automáticamente bots según las re…" at bounding box center [420, 193] width 764 height 386
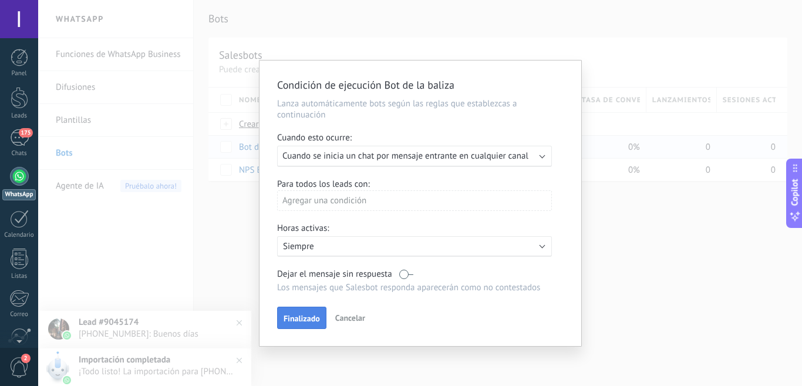
click at [281, 322] on button "Finalizado" at bounding box center [301, 318] width 49 height 22
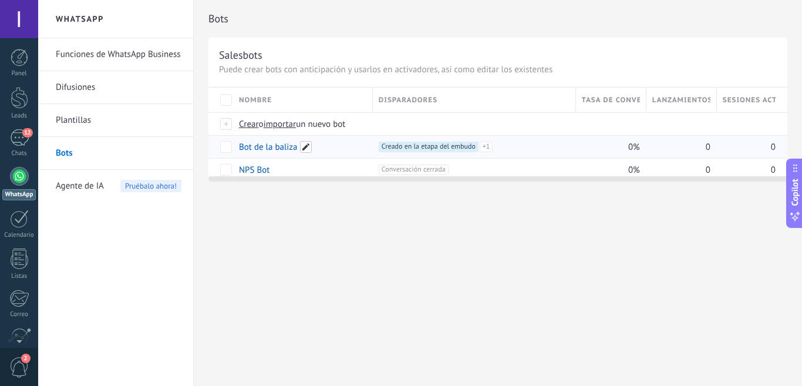
click at [305, 147] on span at bounding box center [306, 147] width 12 height 12
click at [337, 237] on div "**********" at bounding box center [498, 193] width 609 height 386
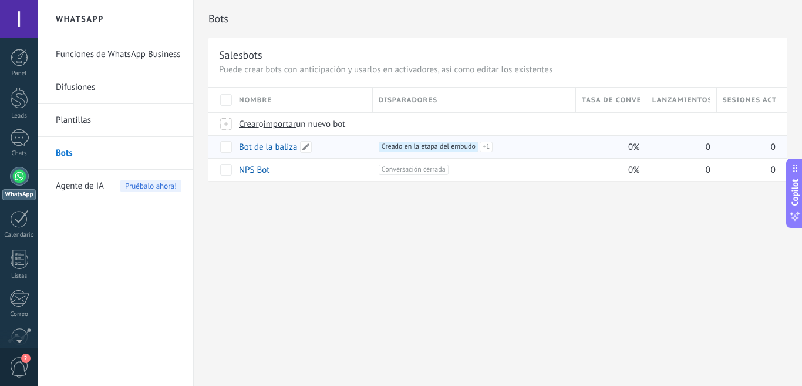
click at [245, 149] on link "Bot de la baliza" at bounding box center [268, 147] width 59 height 11
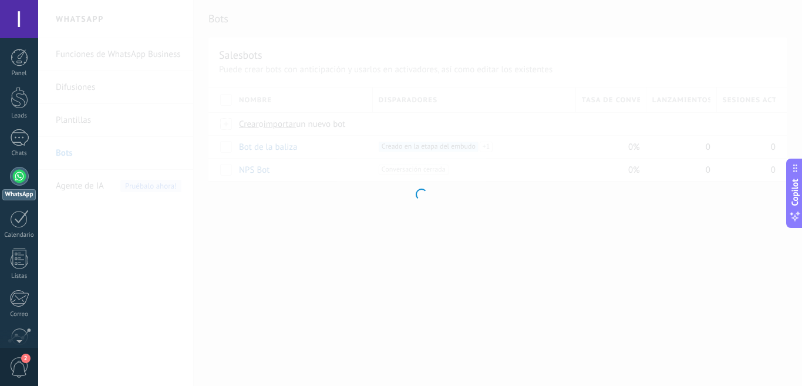
type input "**********"
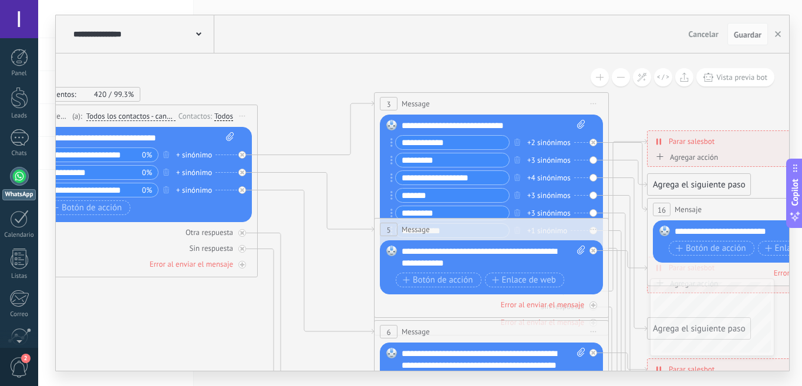
drag, startPoint x: 525, startPoint y: 128, endPoint x: 250, endPoint y: 71, distance: 280.8
click at [250, 71] on icon at bounding box center [577, 341] width 1949 height 1137
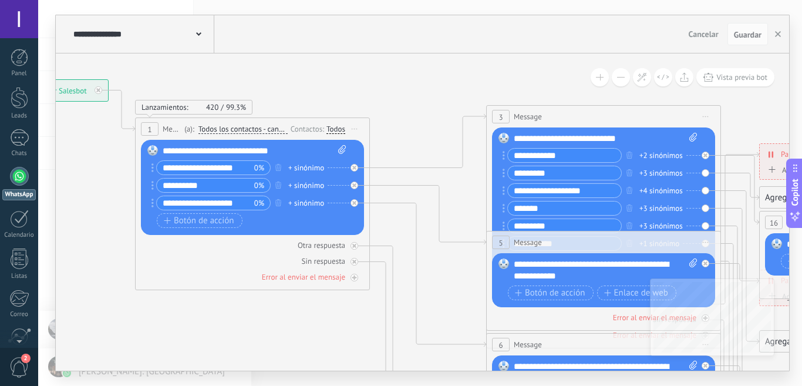
drag, startPoint x: 298, startPoint y: 98, endPoint x: 418, endPoint y: 112, distance: 121.3
click at [418, 112] on icon at bounding box center [689, 354] width 1949 height 1137
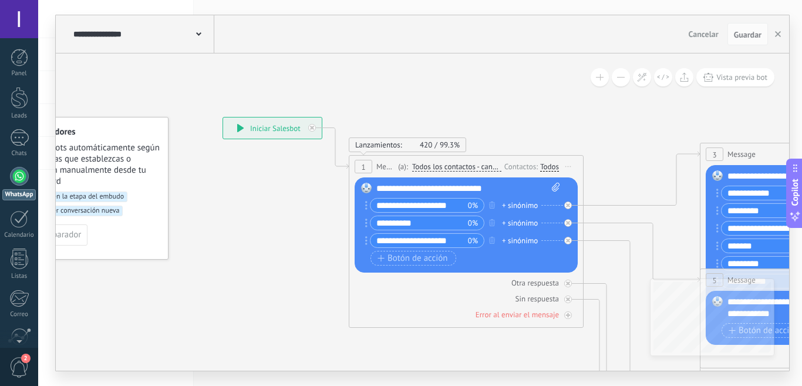
drag, startPoint x: 182, startPoint y: 68, endPoint x: 236, endPoint y: 134, distance: 84.8
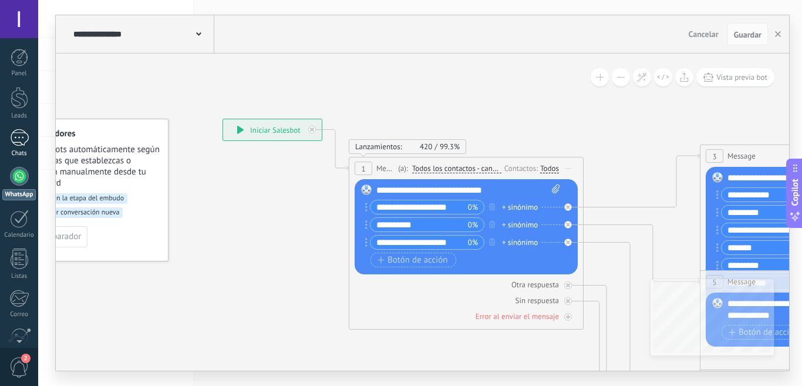
click at [28, 139] on div "1" at bounding box center [19, 137] width 19 height 17
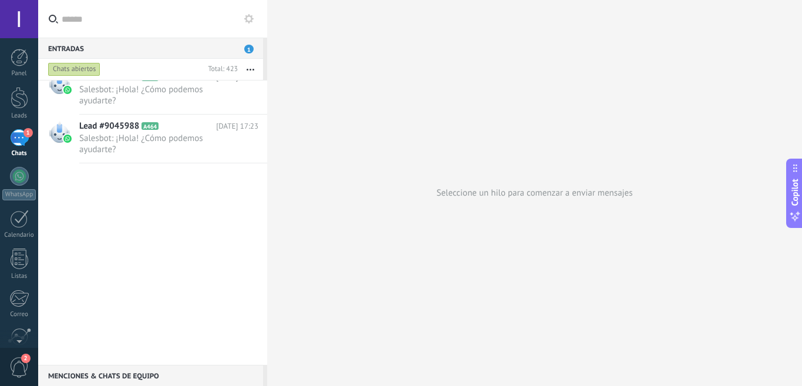
scroll to position [2158, 0]
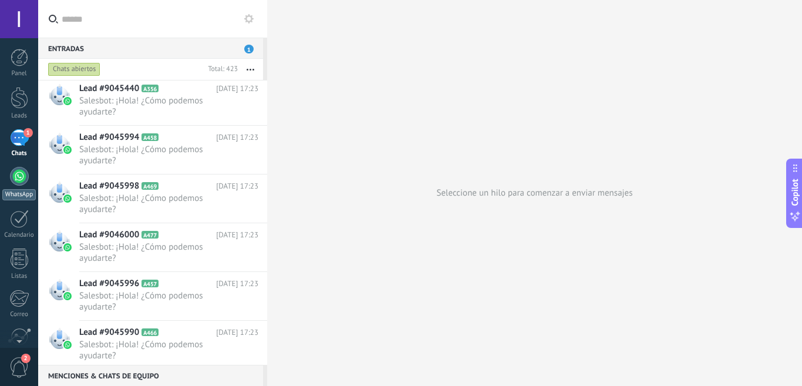
click at [15, 182] on div at bounding box center [19, 176] width 19 height 19
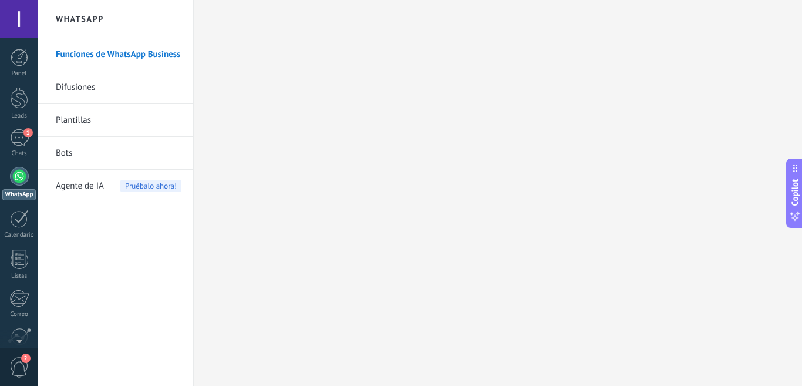
click at [68, 149] on link "Bots" at bounding box center [119, 153] width 126 height 33
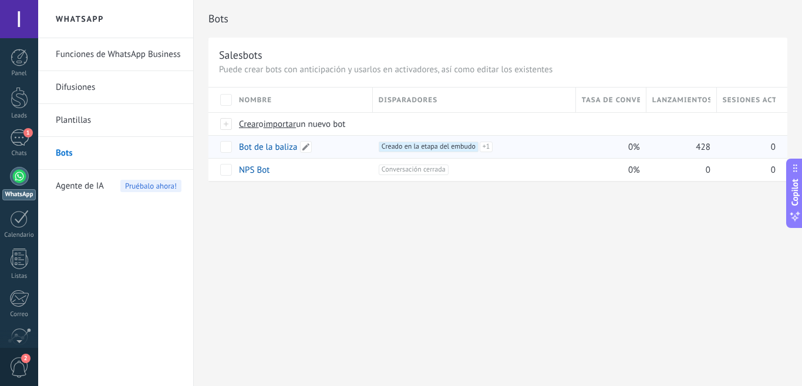
click at [250, 147] on link "Bot de la baliza" at bounding box center [268, 147] width 59 height 11
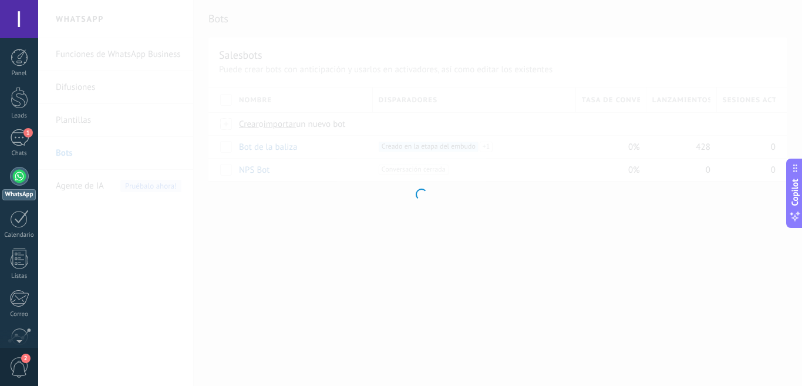
type input "**********"
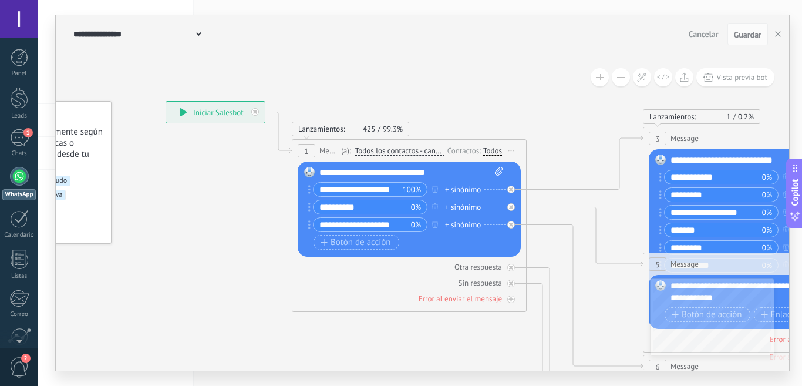
drag, startPoint x: 602, startPoint y: 124, endPoint x: 463, endPoint y: 86, distance: 143.6
click at [465, 80] on icon at bounding box center [795, 375] width 1846 height 1137
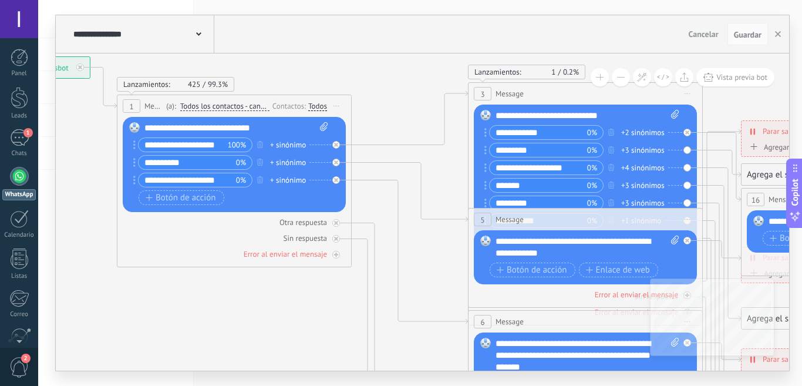
drag, startPoint x: 527, startPoint y: 244, endPoint x: 353, endPoint y: 202, distance: 178.8
click at [353, 202] on icon at bounding box center [620, 331] width 1846 height 1137
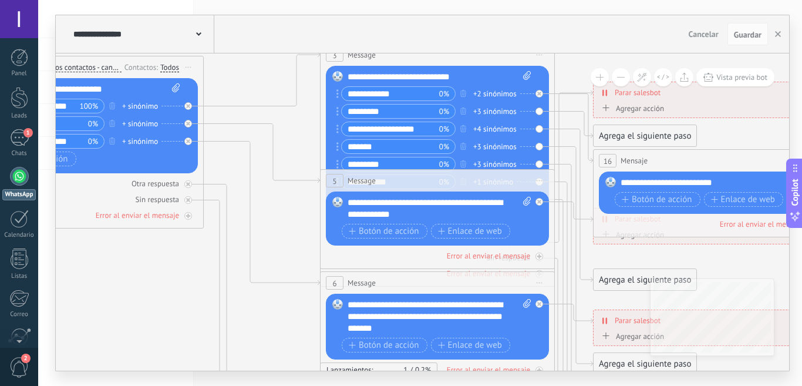
drag, startPoint x: 446, startPoint y: 146, endPoint x: 491, endPoint y: 99, distance: 64.8
click at [301, 221] on icon at bounding box center [472, 331] width 1846 height 1215
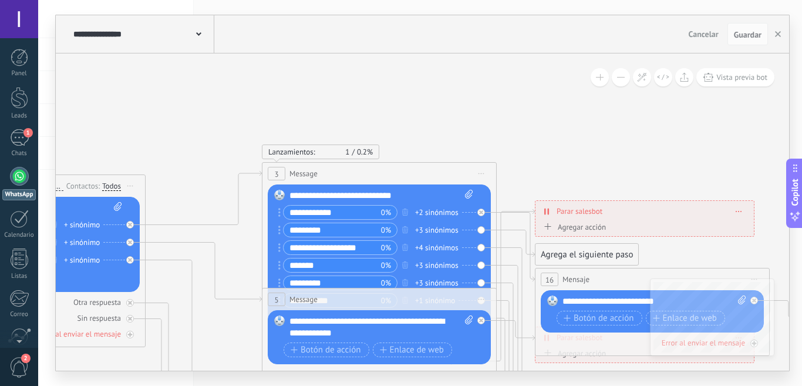
drag, startPoint x: 573, startPoint y: 68, endPoint x: 544, endPoint y: 160, distance: 97.2
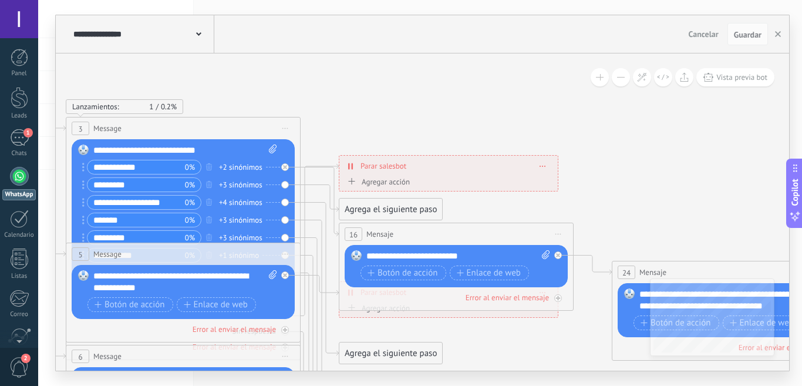
drag, startPoint x: 559, startPoint y: 157, endPoint x: 371, endPoint y: 102, distance: 195.9
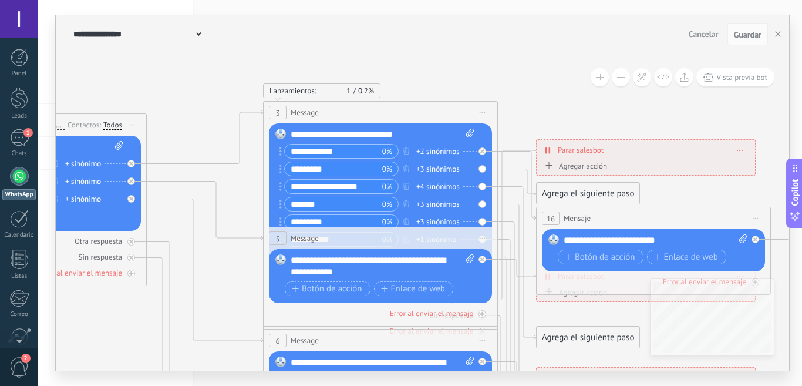
drag, startPoint x: 371, startPoint y: 102, endPoint x: 577, endPoint y: 83, distance: 207.7
click at [593, 84] on div "**********" at bounding box center [423, 211] width 734 height 317
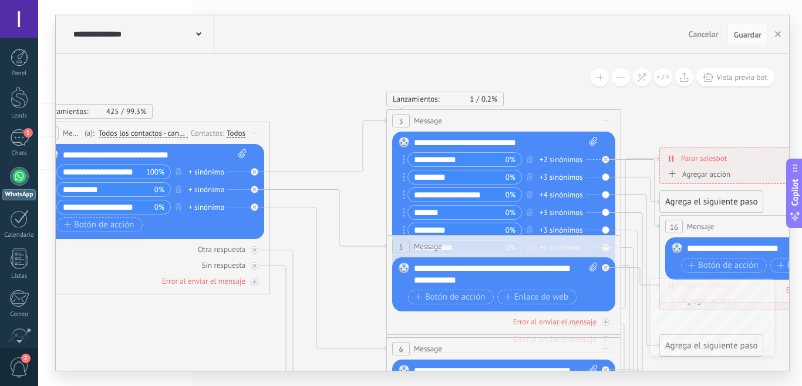
drag, startPoint x: 280, startPoint y: 99, endPoint x: 518, endPoint y: 99, distance: 238.5
click at [404, 108] on icon at bounding box center [589, 386] width 1949 height 1193
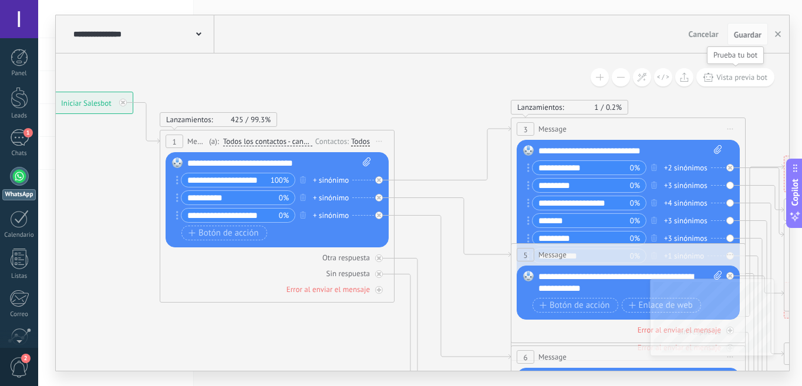
click at [738, 80] on span "Vista previa bot" at bounding box center [742, 77] width 51 height 10
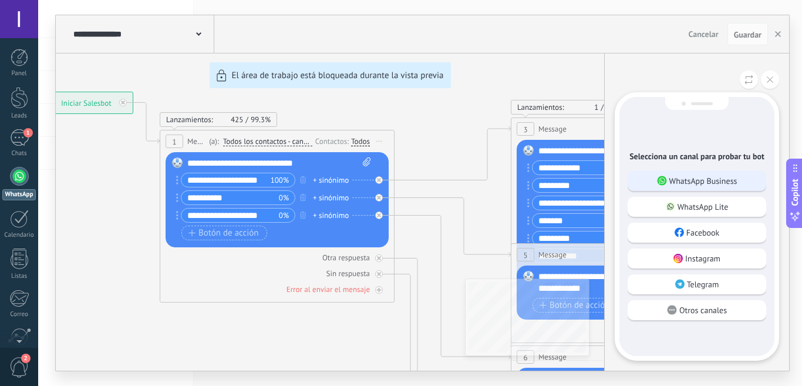
click at [697, 180] on p "WhatsApp Business" at bounding box center [704, 181] width 68 height 11
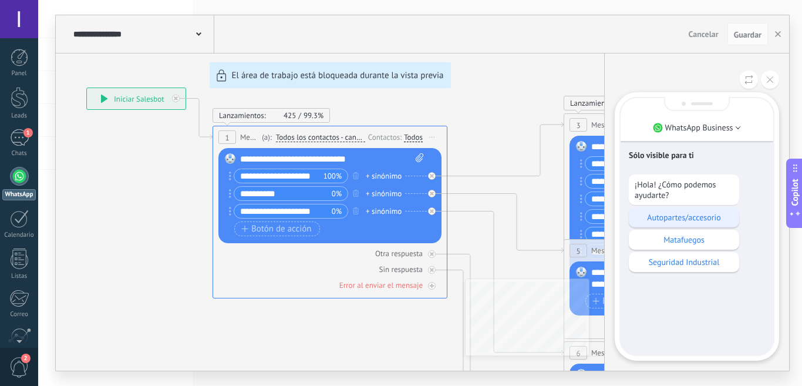
click at [688, 216] on p "Autopartes/accesorio" at bounding box center [684, 217] width 99 height 11
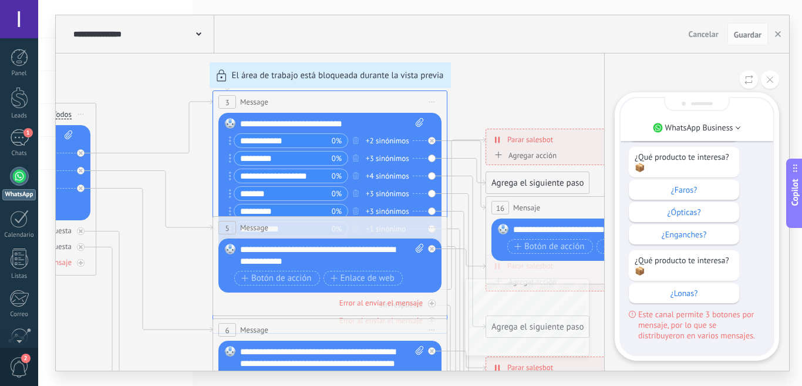
click at [266, 137] on div "**********" at bounding box center [423, 192] width 734 height 355
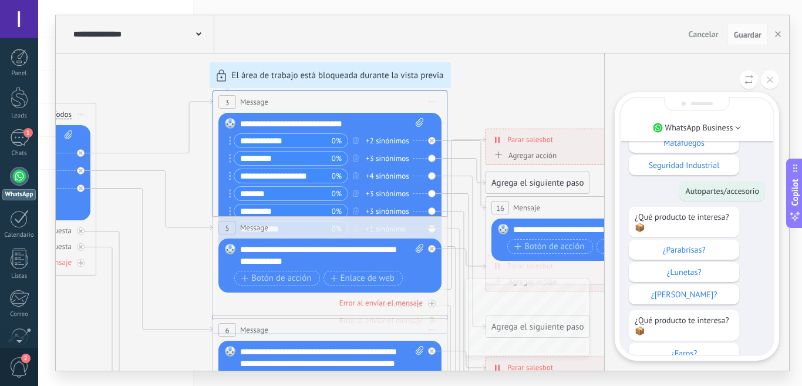
click at [686, 244] on p "¿Parabrisas?" at bounding box center [684, 249] width 99 height 11
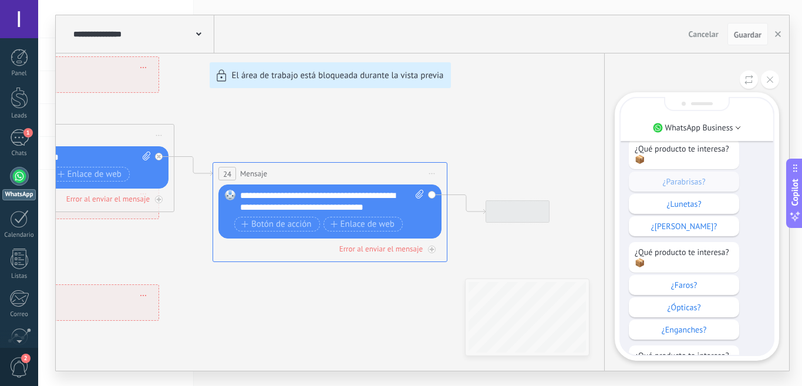
scroll to position [-273, 0]
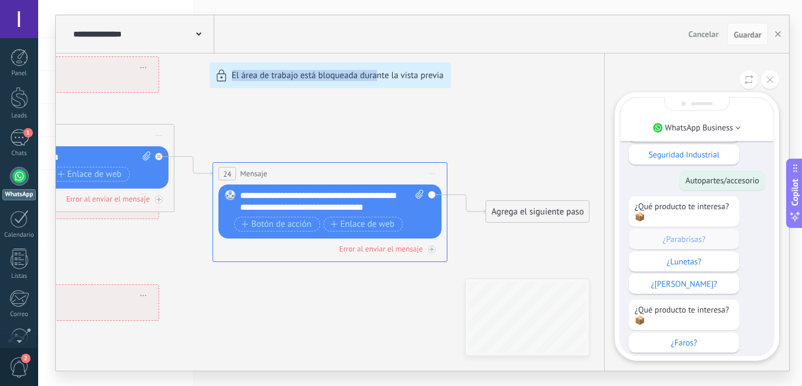
drag, startPoint x: 211, startPoint y: 133, endPoint x: 379, endPoint y: 127, distance: 168.1
click at [379, 127] on div "**********" at bounding box center [423, 192] width 734 height 355
click at [311, 140] on div "**********" at bounding box center [423, 192] width 734 height 355
drag, startPoint x: 262, startPoint y: 132, endPoint x: 328, endPoint y: 129, distance: 65.8
click at [328, 129] on div "**********" at bounding box center [423, 192] width 734 height 355
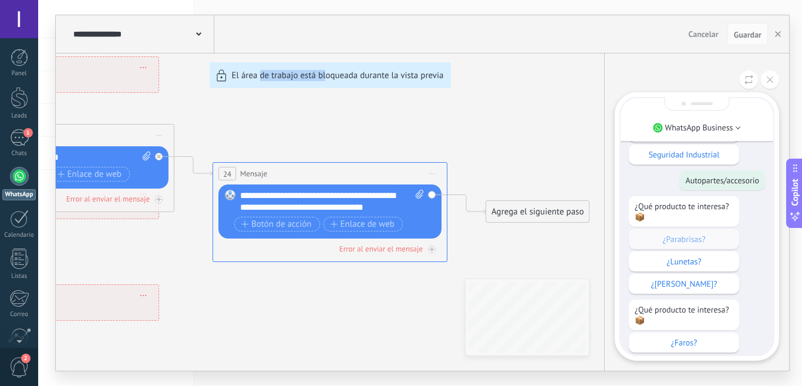
click at [330, 125] on div "**********" at bounding box center [423, 192] width 734 height 355
drag, startPoint x: 308, startPoint y: 149, endPoint x: 388, endPoint y: 143, distance: 79.5
click at [388, 143] on div "**********" at bounding box center [423, 192] width 734 height 355
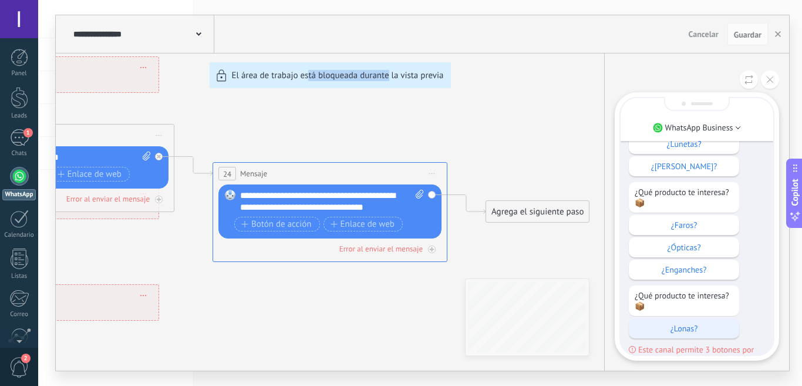
scroll to position [-38, 0]
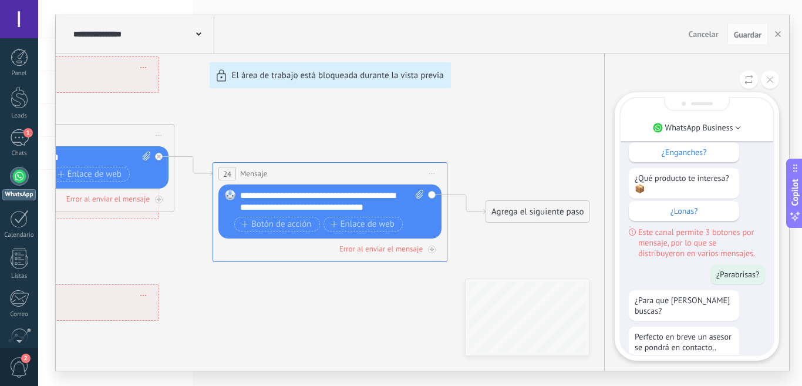
drag, startPoint x: 246, startPoint y: 136, endPoint x: 295, endPoint y: 139, distance: 50.0
click at [288, 139] on div "**********" at bounding box center [423, 192] width 734 height 355
click at [771, 83] on button at bounding box center [770, 79] width 18 height 18
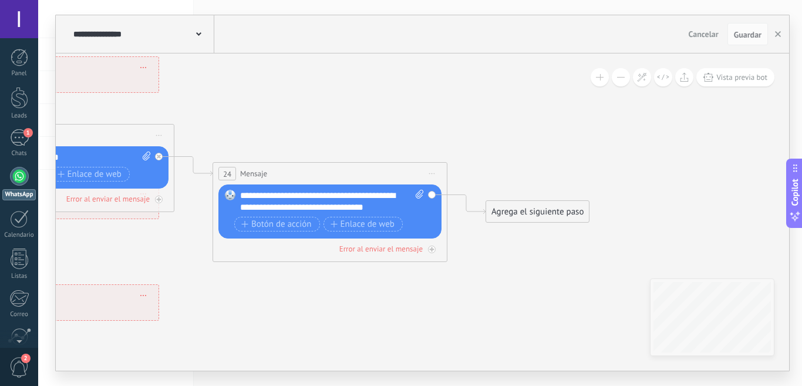
drag, startPoint x: 251, startPoint y: 109, endPoint x: 454, endPoint y: 103, distance: 203.3
click at [454, 103] on div "**********" at bounding box center [423, 192] width 734 height 355
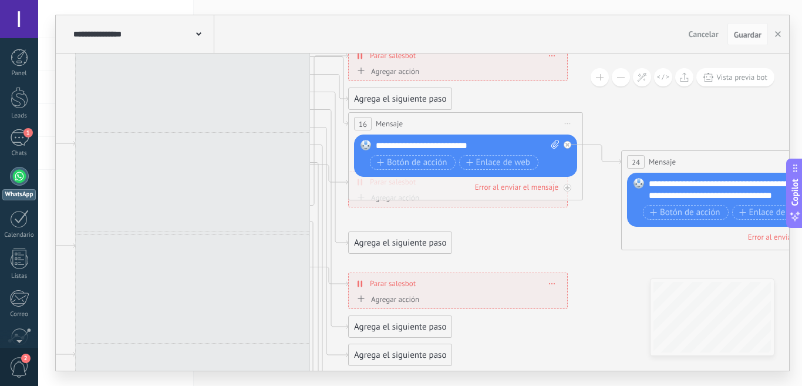
drag, startPoint x: 301, startPoint y: 110, endPoint x: 691, endPoint y: 100, distance: 390.2
click at [705, 97] on icon at bounding box center [278, 283] width 1949 height 1193
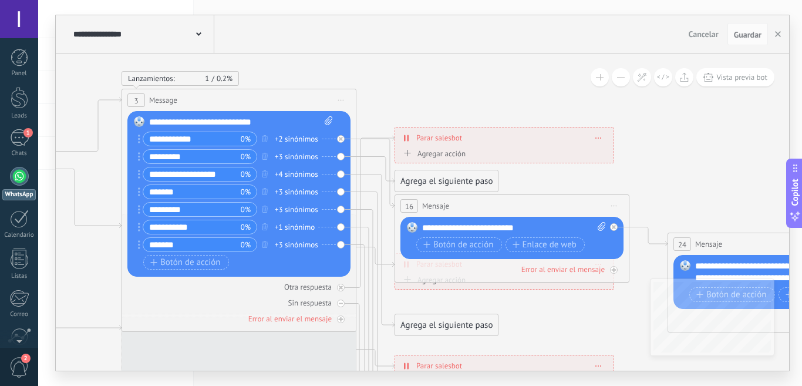
drag, startPoint x: 582, startPoint y: 102, endPoint x: 625, endPoint y: 184, distance: 93.5
click at [625, 184] on icon at bounding box center [324, 365] width 1949 height 1193
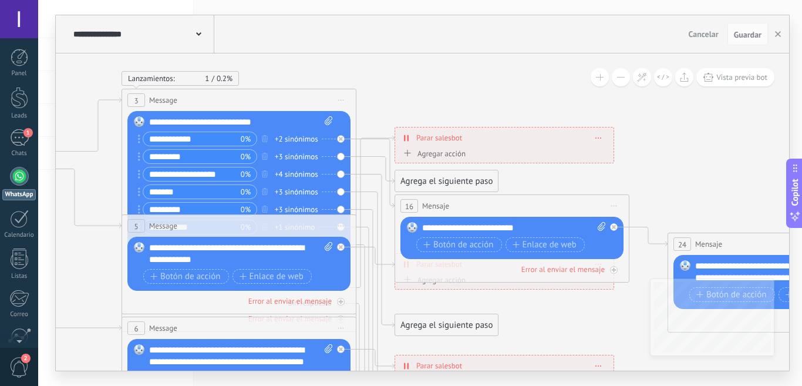
click at [299, 139] on div "+2 sinónimos" at bounding box center [296, 139] width 43 height 12
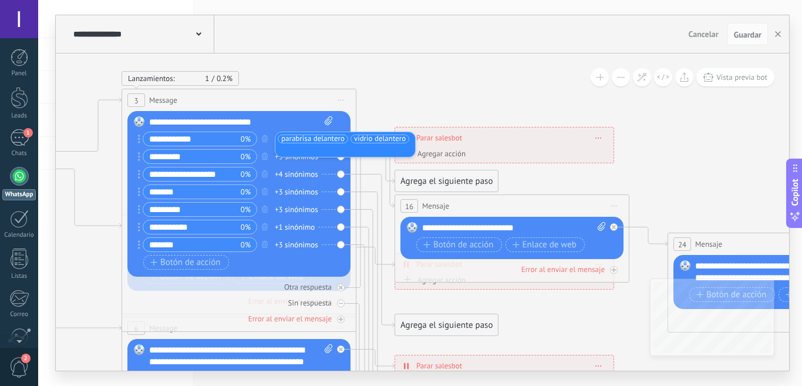
click at [294, 159] on div "+3 sinónimos" at bounding box center [296, 157] width 43 height 12
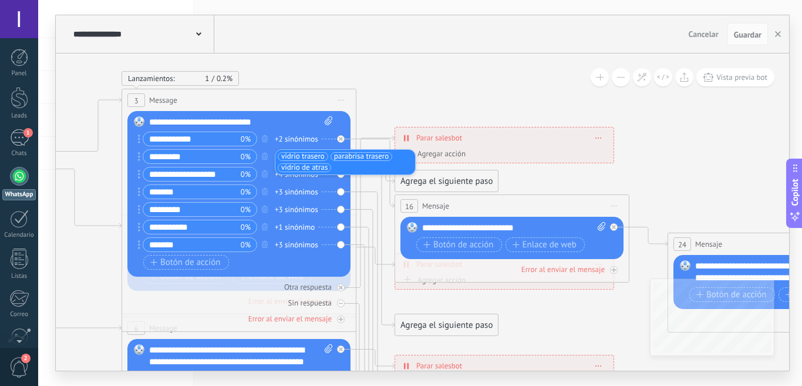
click at [290, 176] on div "+4 sinónimos" at bounding box center [296, 175] width 43 height 12
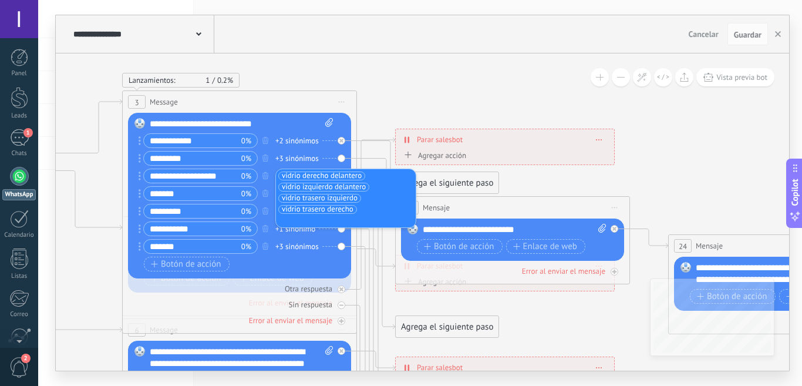
drag, startPoint x: 412, startPoint y: 63, endPoint x: 458, endPoint y: 61, distance: 45.9
click at [441, 66] on icon at bounding box center [325, 367] width 1949 height 1193
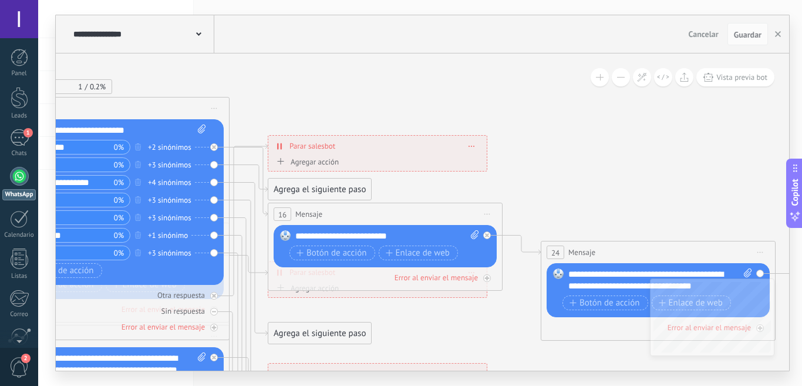
drag, startPoint x: 468, startPoint y: 108, endPoint x: 439, endPoint y: 113, distance: 29.3
click at [325, 110] on icon at bounding box center [197, 373] width 1949 height 1193
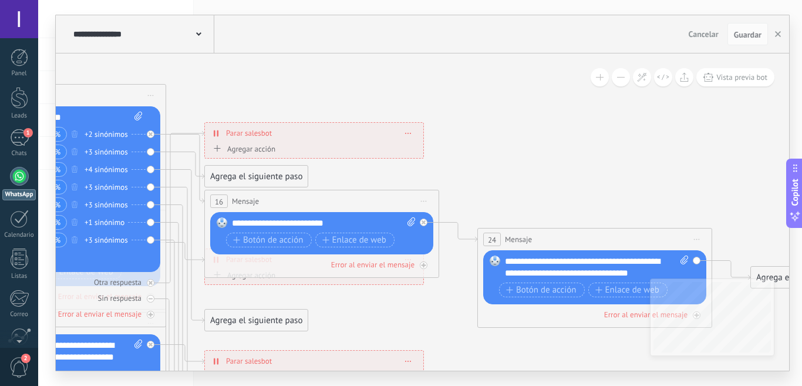
drag, startPoint x: 441, startPoint y: 109, endPoint x: 327, endPoint y: 99, distance: 113.9
click at [325, 99] on icon at bounding box center [134, 360] width 1949 height 1193
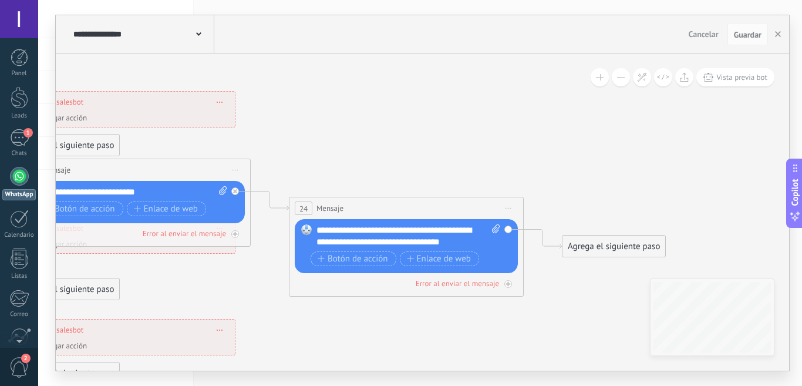
drag, startPoint x: 452, startPoint y: 140, endPoint x: 397, endPoint y: 124, distance: 57.6
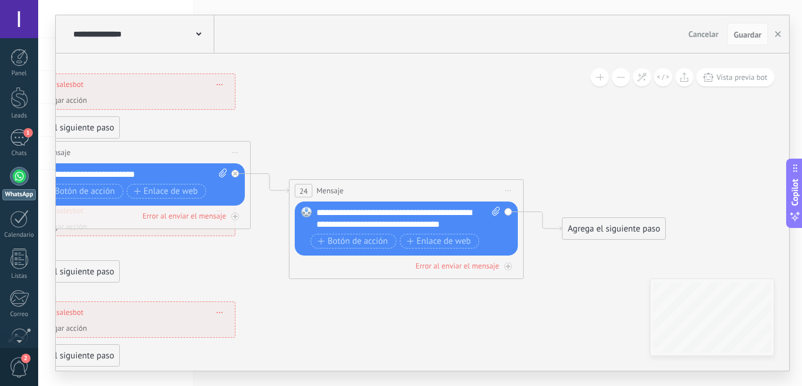
drag, startPoint x: 411, startPoint y: 147, endPoint x: 408, endPoint y: 128, distance: 19.7
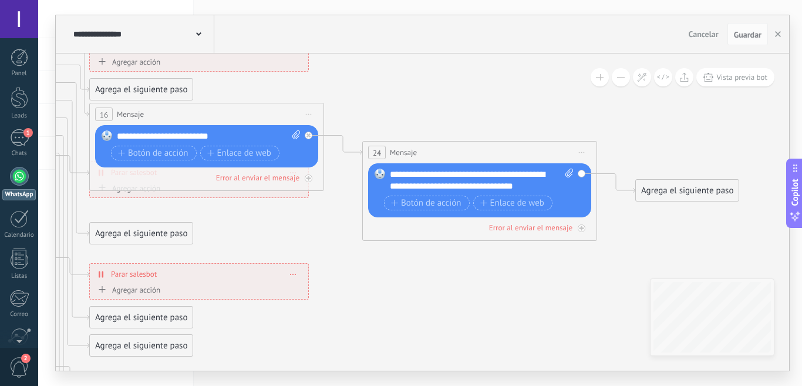
drag, startPoint x: 357, startPoint y: 130, endPoint x: 431, endPoint y: 126, distance: 73.6
click at [431, 126] on icon at bounding box center [19, 273] width 1949 height 1193
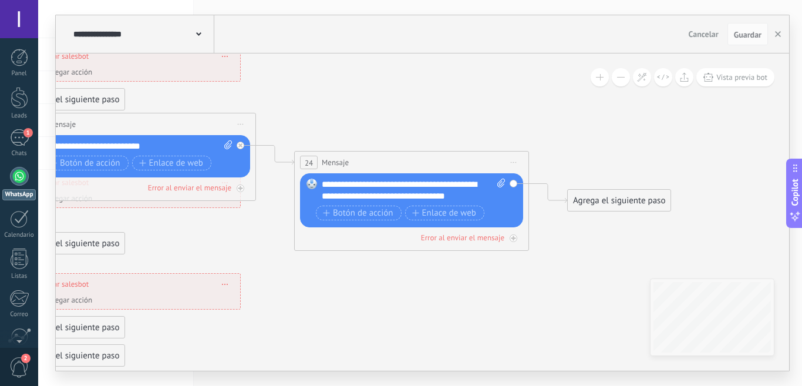
drag, startPoint x: 518, startPoint y: 97, endPoint x: 452, endPoint y: 108, distance: 67.3
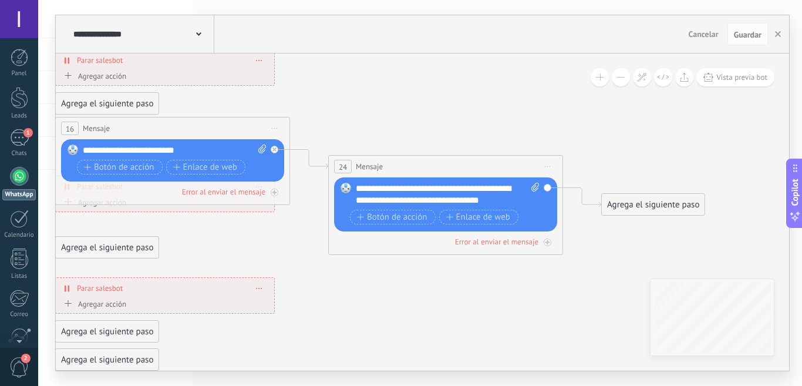
drag, startPoint x: 454, startPoint y: 108, endPoint x: 487, endPoint y: 112, distance: 33.2
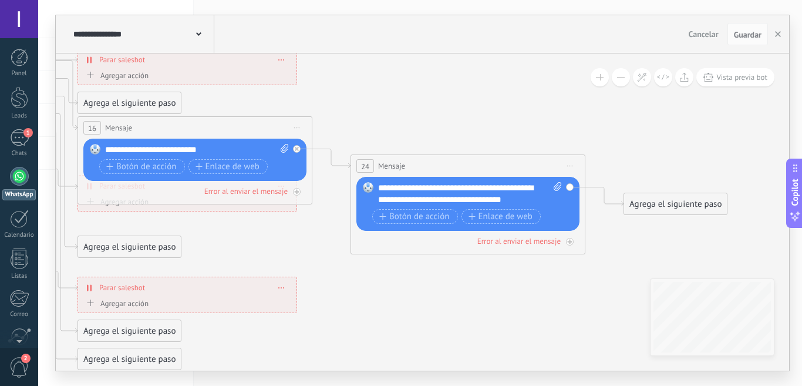
drag, startPoint x: 469, startPoint y: 111, endPoint x: 531, endPoint y: 106, distance: 62.5
click at [531, 106] on icon at bounding box center [7, 287] width 1949 height 1193
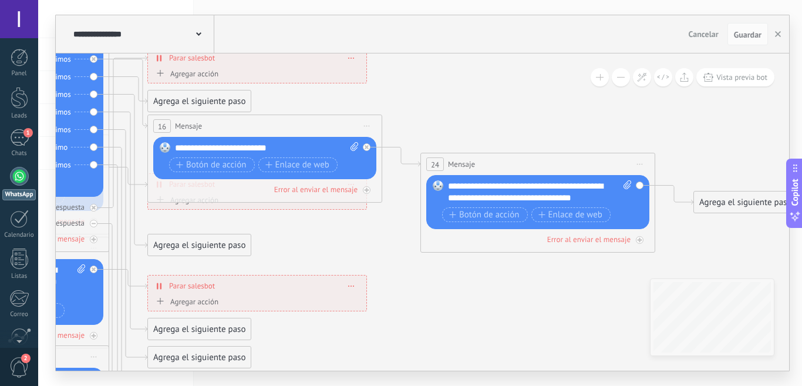
drag, startPoint x: 478, startPoint y: 110, endPoint x: 541, endPoint y: 118, distance: 64.0
click at [552, 118] on icon at bounding box center [77, 285] width 1949 height 1193
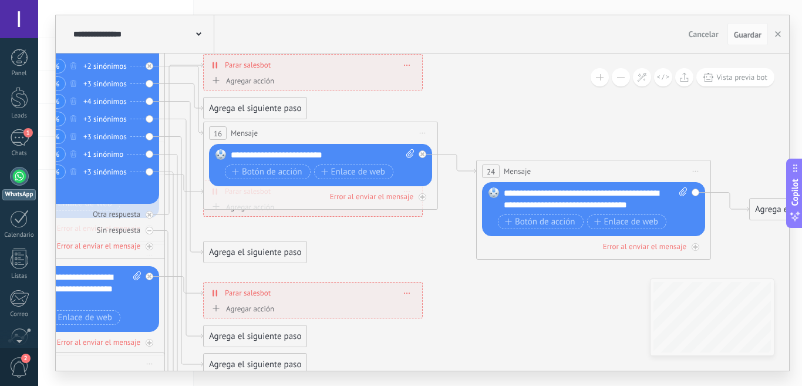
drag, startPoint x: 520, startPoint y: 121, endPoint x: 557, endPoint y: 191, distance: 79.1
click at [556, 191] on icon at bounding box center [133, 292] width 1949 height 1193
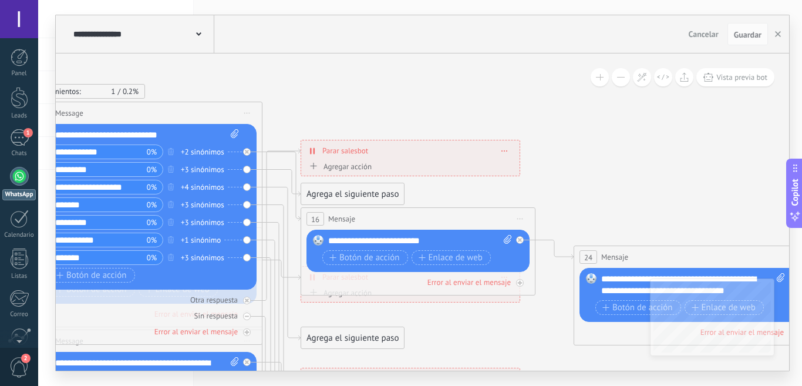
drag, startPoint x: 522, startPoint y: 149, endPoint x: 590, endPoint y: 166, distance: 70.8
click at [590, 166] on icon at bounding box center [230, 378] width 1949 height 1193
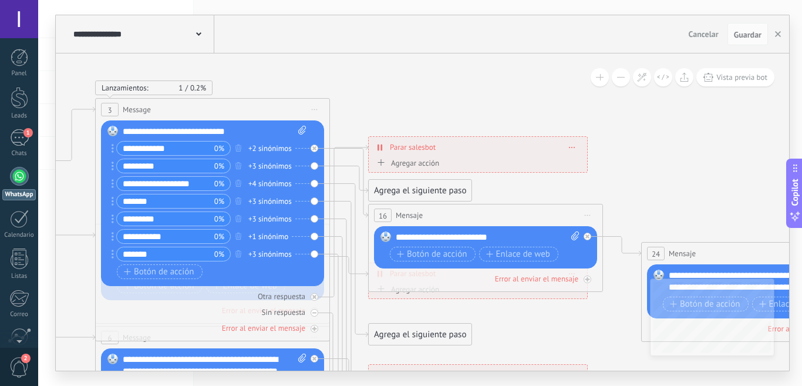
drag, startPoint x: 646, startPoint y: 151, endPoint x: 498, endPoint y: 140, distance: 147.8
click at [672, 150] on icon at bounding box center [298, 375] width 1949 height 1193
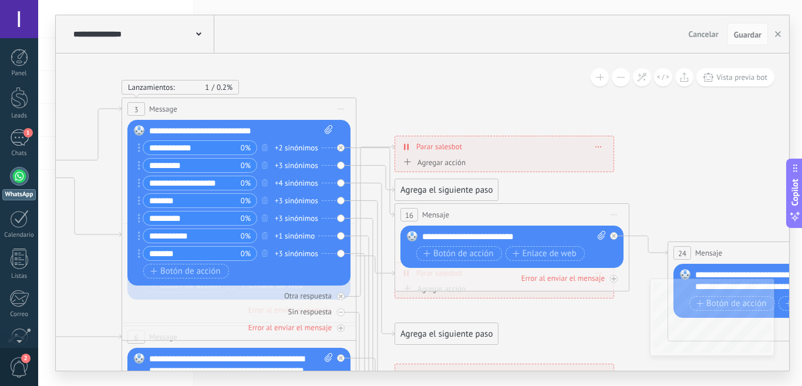
drag, startPoint x: 508, startPoint y: 103, endPoint x: 603, endPoint y: 123, distance: 97.4
click at [604, 123] on icon at bounding box center [324, 374] width 1949 height 1193
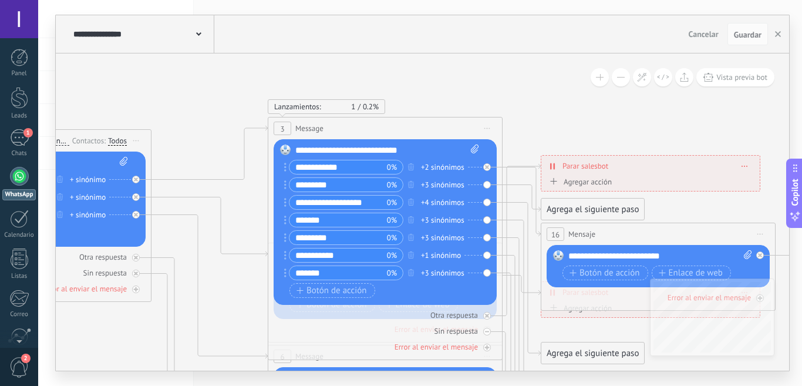
drag, startPoint x: 488, startPoint y: 127, endPoint x: 536, endPoint y: 125, distance: 48.2
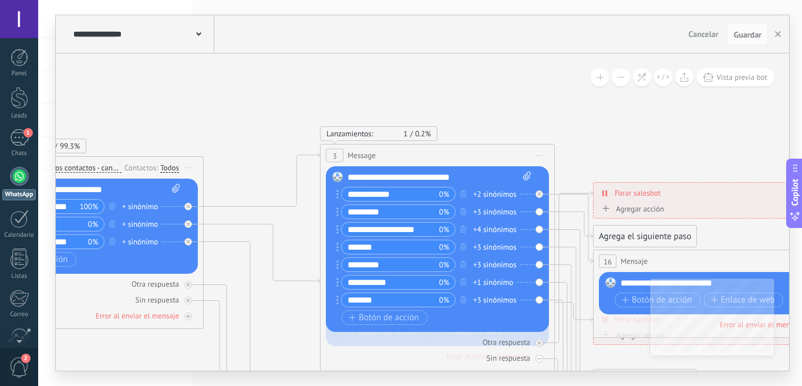
drag, startPoint x: 533, startPoint y: 105, endPoint x: 583, endPoint y: 140, distance: 61.0
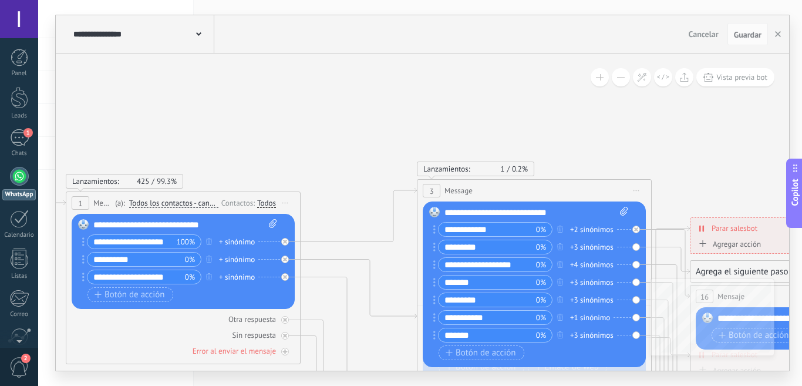
drag, startPoint x: 239, startPoint y: 117, endPoint x: 310, endPoint y: 147, distance: 77.5
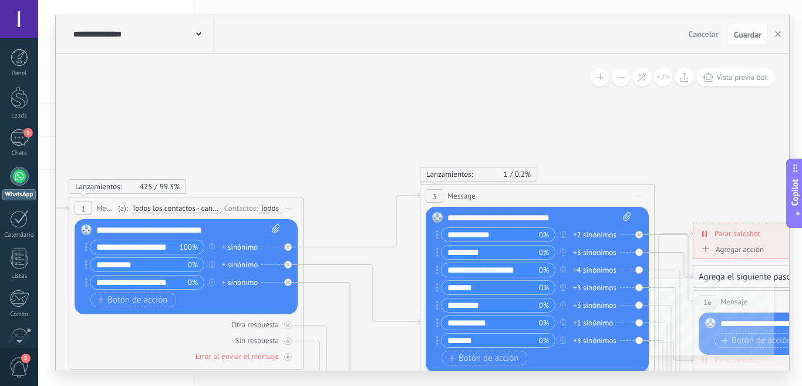
drag, startPoint x: 315, startPoint y: 140, endPoint x: 349, endPoint y: 133, distance: 34.3
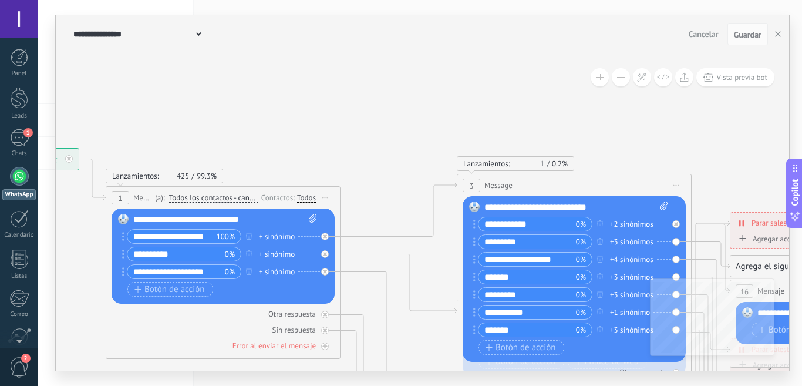
drag, startPoint x: 351, startPoint y: 134, endPoint x: 351, endPoint y: 83, distance: 50.5
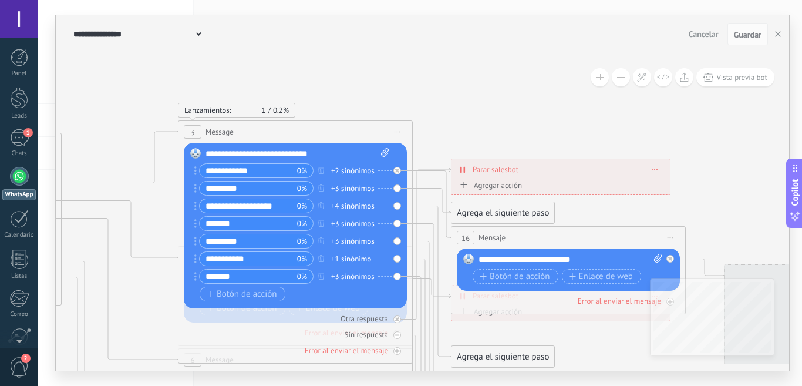
drag, startPoint x: 555, startPoint y: 135, endPoint x: 410, endPoint y: 133, distance: 144.5
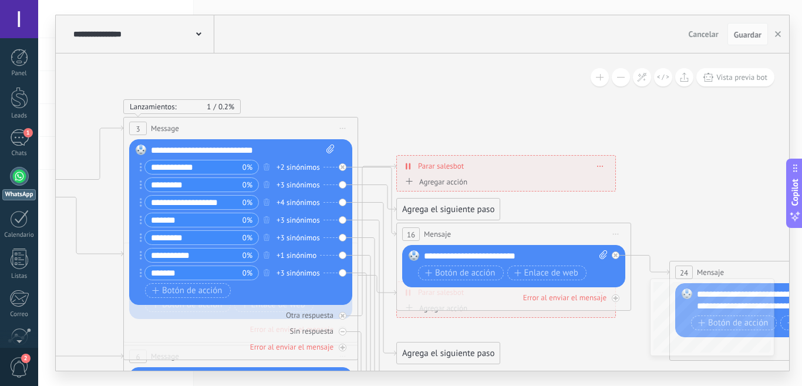
drag, startPoint x: 434, startPoint y: 126, endPoint x: 626, endPoint y: 128, distance: 191.5
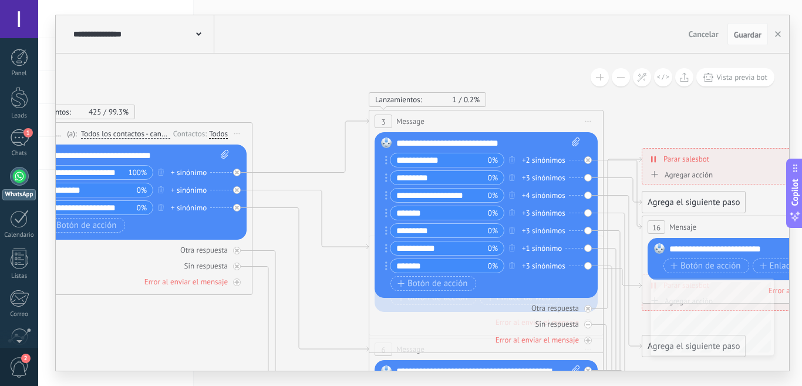
drag, startPoint x: 617, startPoint y: 120, endPoint x: 671, endPoint y: 118, distance: 54.7
click at [671, 119] on icon at bounding box center [572, 386] width 1949 height 1193
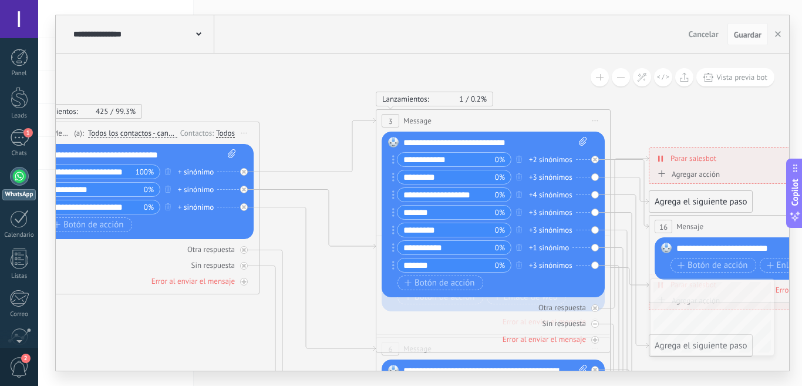
drag, startPoint x: 591, startPoint y: 93, endPoint x: 710, endPoint y: 83, distance: 119.0
click at [709, 83] on div "**********" at bounding box center [423, 211] width 734 height 317
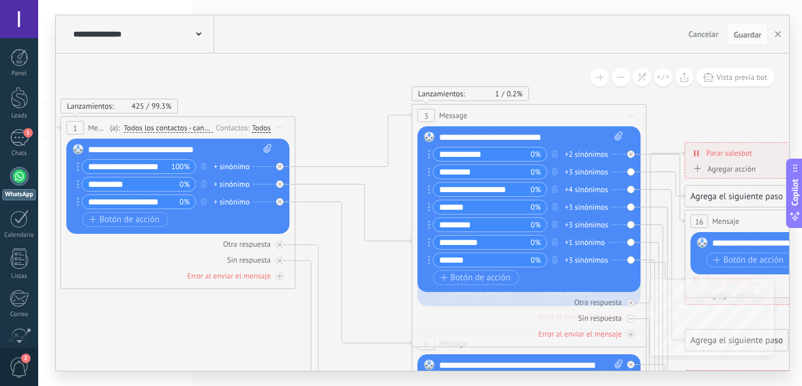
drag, startPoint x: 347, startPoint y: 85, endPoint x: 507, endPoint y: 73, distance: 160.8
click at [509, 72] on icon at bounding box center [614, 380] width 1949 height 1193
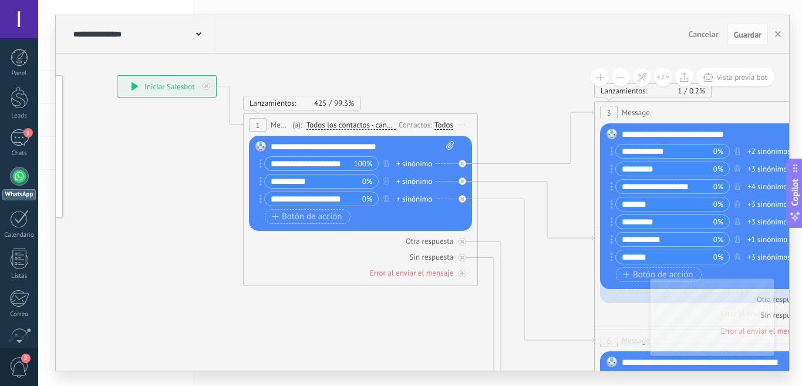
drag, startPoint x: 461, startPoint y: 75, endPoint x: 483, endPoint y: 86, distance: 25.5
click at [483, 86] on icon at bounding box center [797, 377] width 1949 height 1193
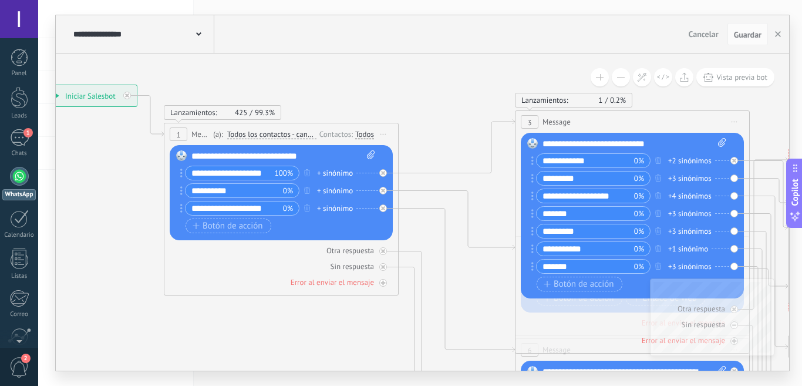
drag, startPoint x: 526, startPoint y: 125, endPoint x: 416, endPoint y: 130, distance: 110.0
click at [416, 130] on icon at bounding box center [718, 387] width 1949 height 1193
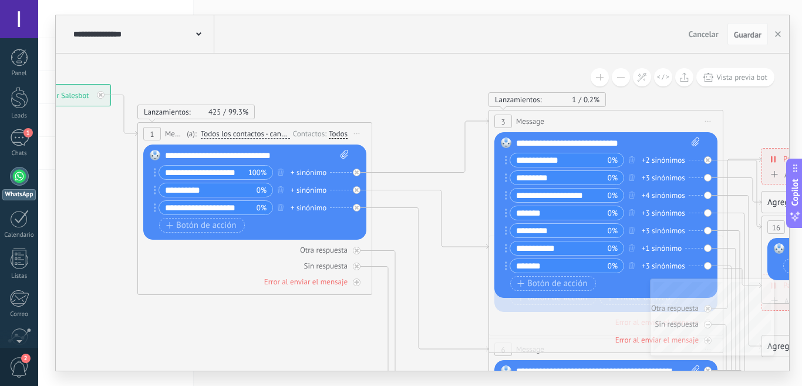
drag, startPoint x: 673, startPoint y: 93, endPoint x: 513, endPoint y: 107, distance: 160.4
click at [11, 84] on div "**********" at bounding box center [11, 84] width 0 height 0
drag, startPoint x: 594, startPoint y: 103, endPoint x: 567, endPoint y: 100, distance: 27.8
click at [557, 103] on div "Lanzamientos: 1 0.2% Enviados: 1 Leídos: 1 Cliqueados: 0" at bounding box center [606, 99] width 235 height 15
drag, startPoint x: 665, startPoint y: 101, endPoint x: 578, endPoint y: 100, distance: 87.0
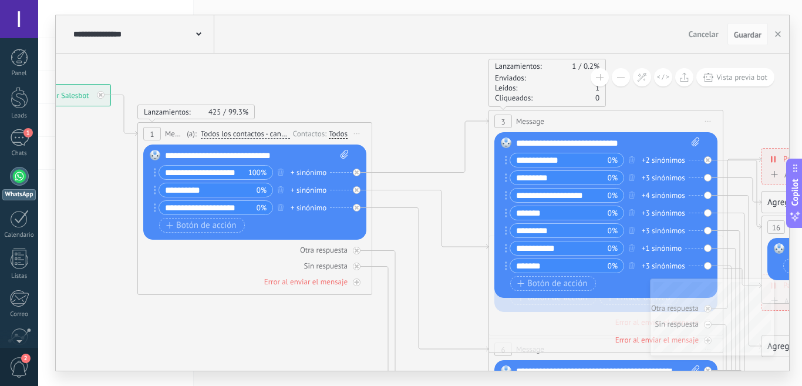
click at [578, 100] on div "Lanzamientos: 1 0.2% Enviados: 1 Leídos: 1 Cliqueados: 0" at bounding box center [606, 83] width 235 height 48
drag, startPoint x: 666, startPoint y: 94, endPoint x: 640, endPoint y: 98, distance: 26.1
click at [640, 98] on div "Lanzamientos: 1 0.2% Enviados: 1 Leídos: 1 Cliqueados: 0" at bounding box center [606, 99] width 235 height 15
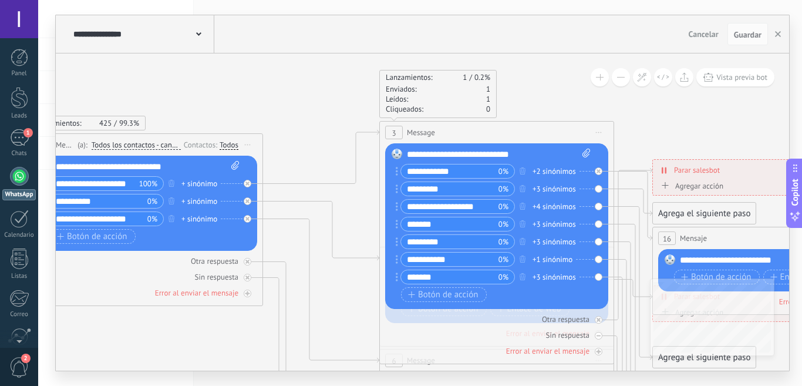
drag, startPoint x: 747, startPoint y: 114, endPoint x: 638, endPoint y: 125, distance: 109.8
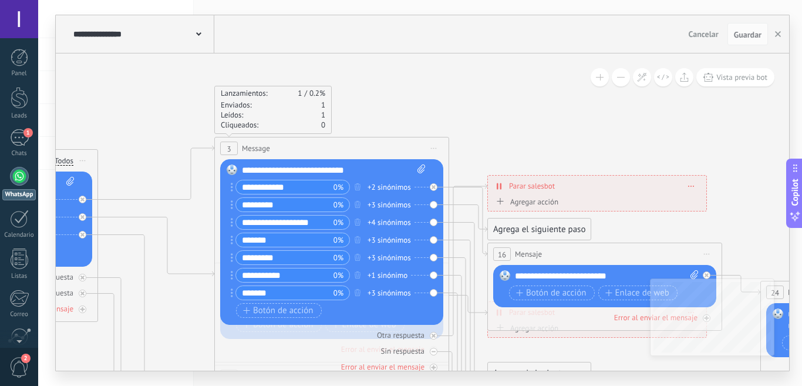
drag, startPoint x: 712, startPoint y: 125, endPoint x: 575, endPoint y: 132, distance: 137.6
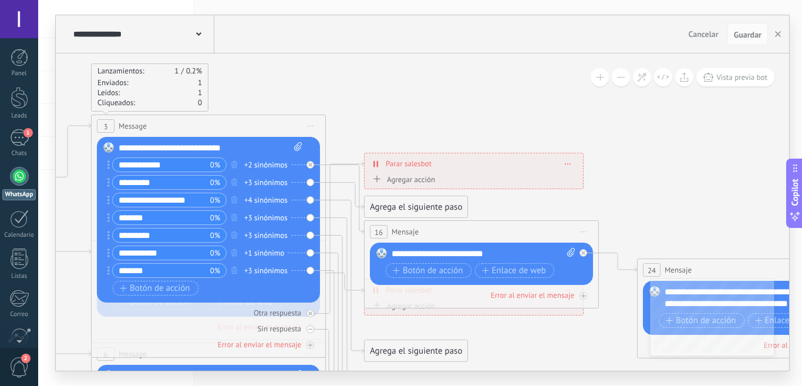
drag, startPoint x: 662, startPoint y: 126, endPoint x: 553, endPoint y: 103, distance: 111.2
click at [532, 103] on icon at bounding box center [294, 391] width 1949 height 1193
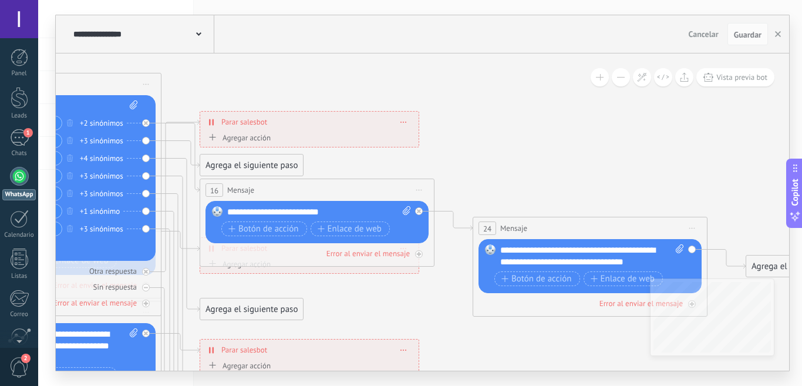
drag, startPoint x: 665, startPoint y: 138, endPoint x: 575, endPoint y: 134, distance: 90.0
click at [505, 97] on icon at bounding box center [129, 349] width 1949 height 1193
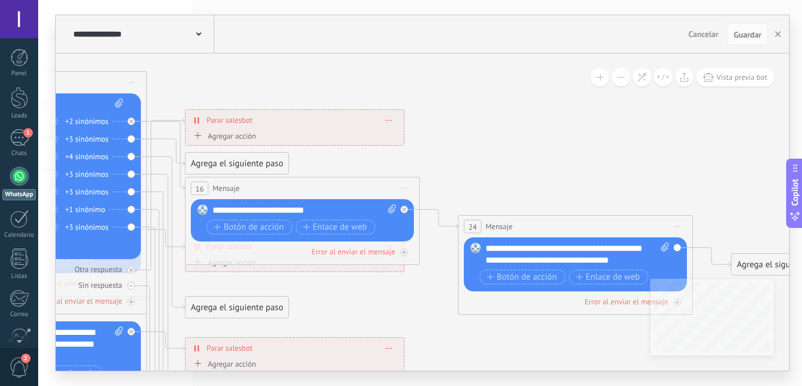
drag, startPoint x: 593, startPoint y: 147, endPoint x: 495, endPoint y: 123, distance: 101.0
click at [495, 123] on icon at bounding box center [115, 348] width 1949 height 1193
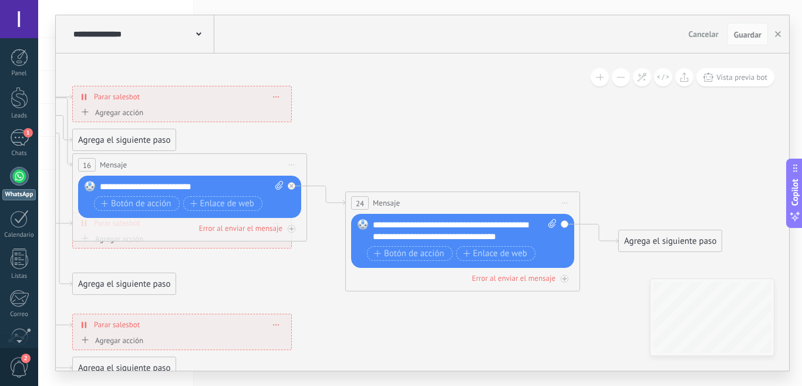
drag, startPoint x: 554, startPoint y: 144, endPoint x: 524, endPoint y: 137, distance: 30.8
click at [525, 139] on icon at bounding box center [2, 324] width 1949 height 1193
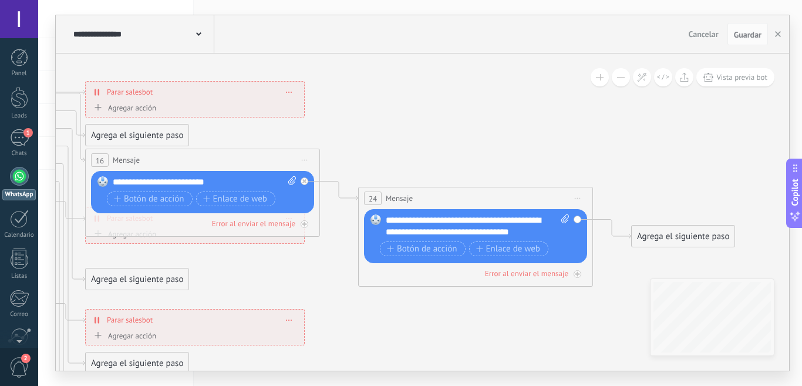
drag, startPoint x: 533, startPoint y: 136, endPoint x: 566, endPoint y: 137, distance: 33.5
click at [565, 137] on icon at bounding box center [15, 319] width 1949 height 1193
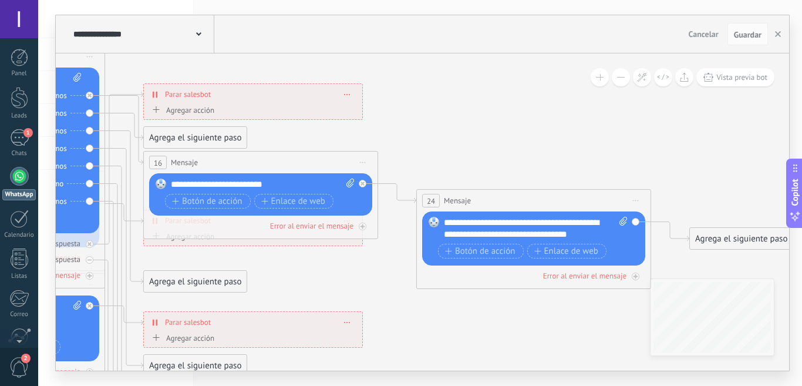
drag, startPoint x: 505, startPoint y: 132, endPoint x: 562, endPoint y: 133, distance: 57.0
click at [561, 134] on icon at bounding box center [73, 322] width 1949 height 1193
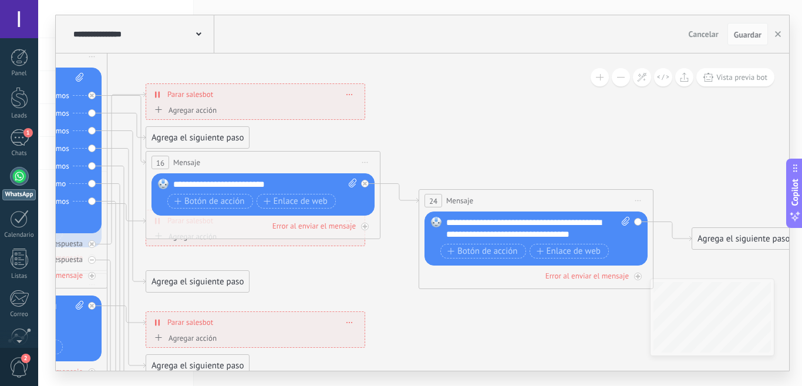
click at [592, 116] on icon at bounding box center [75, 322] width 1949 height 1193
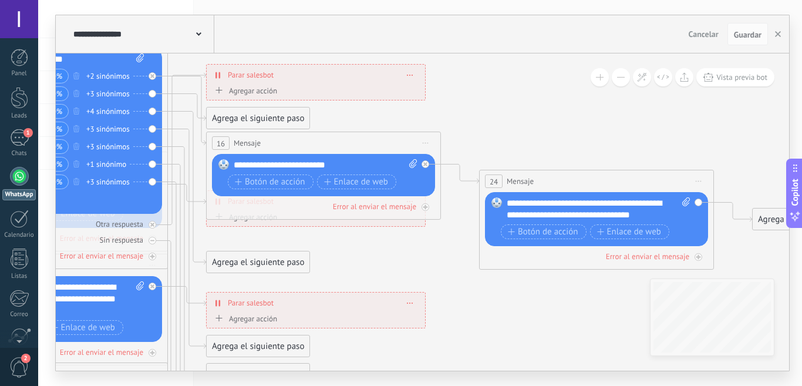
drag, startPoint x: 572, startPoint y: 116, endPoint x: 627, endPoint y: 132, distance: 57.3
click at [627, 132] on icon at bounding box center [136, 302] width 1949 height 1193
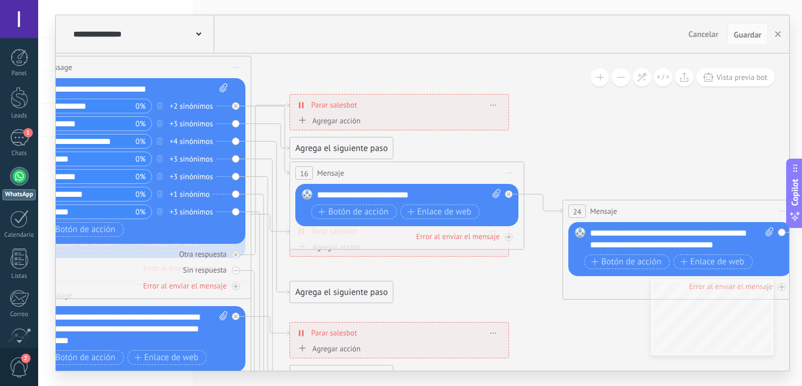
drag, startPoint x: 648, startPoint y: 152, endPoint x: 658, endPoint y: 166, distance: 17.3
click at [671, 165] on icon at bounding box center [219, 332] width 1949 height 1193
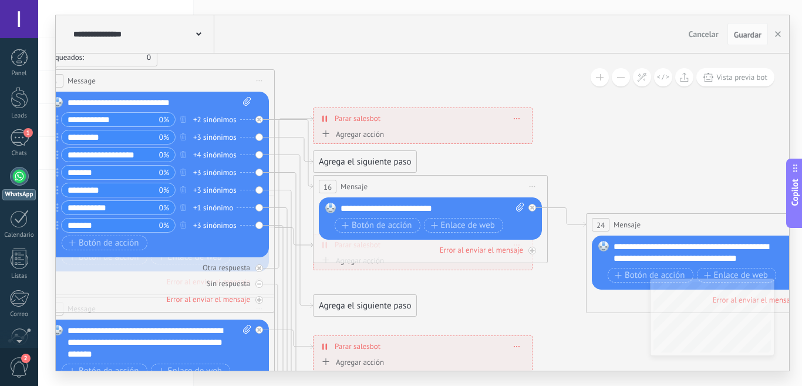
drag, startPoint x: 684, startPoint y: 172, endPoint x: 699, endPoint y: 176, distance: 15.8
click at [699, 176] on icon at bounding box center [243, 346] width 1949 height 1193
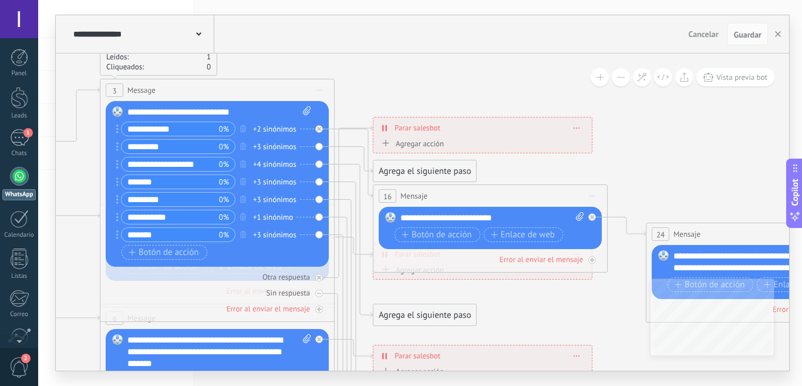
drag, startPoint x: 688, startPoint y: 163, endPoint x: 723, endPoint y: 160, distance: 34.8
click at [715, 162] on icon at bounding box center [303, 355] width 1949 height 1193
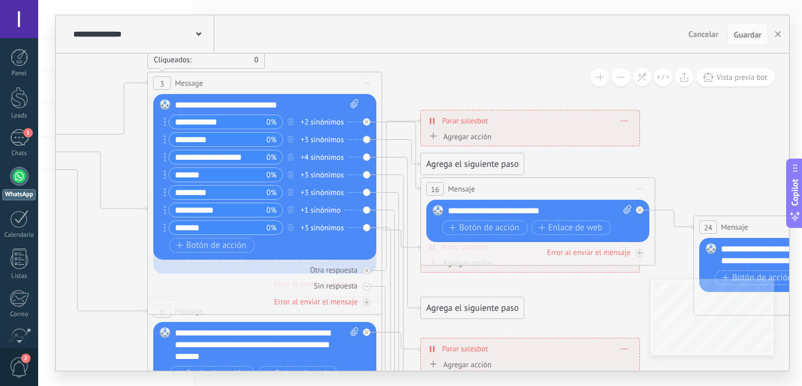
drag, startPoint x: 639, startPoint y: 142, endPoint x: 705, endPoint y: 134, distance: 66.2
click at [707, 128] on icon at bounding box center [350, 348] width 1949 height 1193
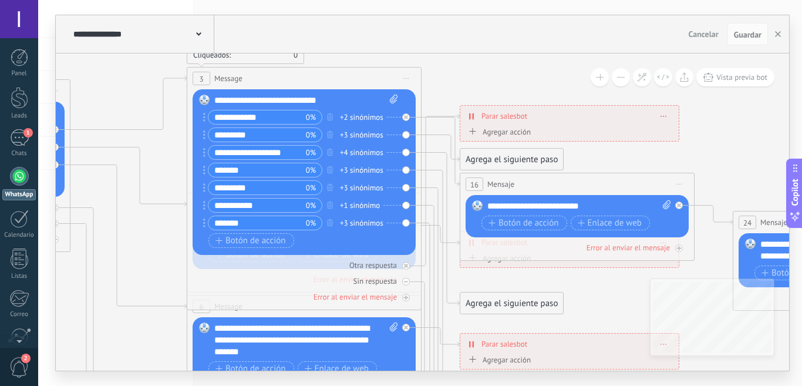
drag, startPoint x: 535, startPoint y: 86, endPoint x: 576, endPoint y: 89, distance: 41.8
click at [576, 89] on icon at bounding box center [389, 343] width 1949 height 1193
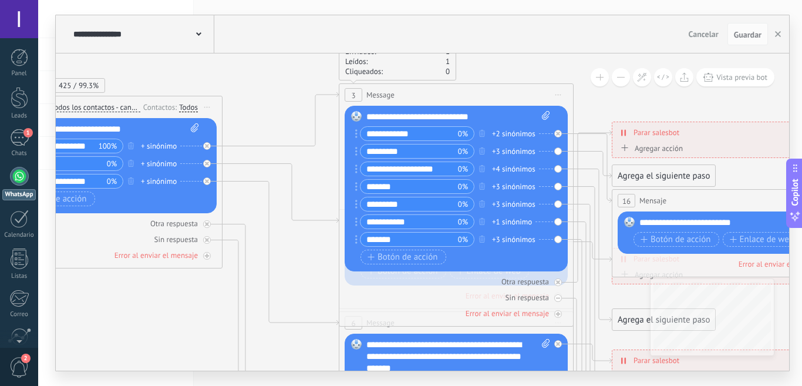
drag, startPoint x: 549, startPoint y: 79, endPoint x: 592, endPoint y: 82, distance: 43.0
click at [646, 98] on icon at bounding box center [542, 360] width 1949 height 1193
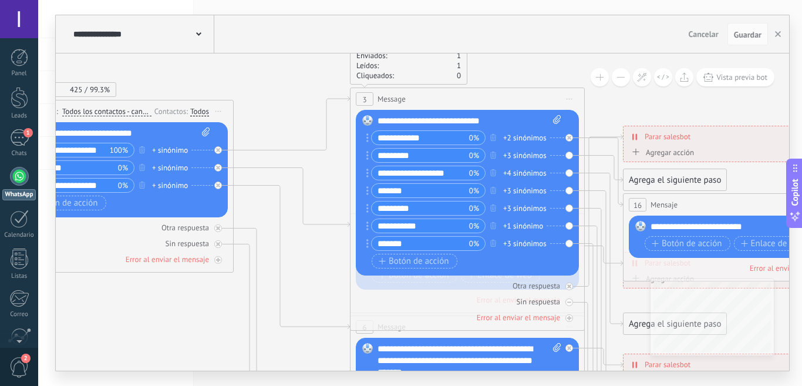
drag, startPoint x: 525, startPoint y: 75, endPoint x: 597, endPoint y: 99, distance: 75.6
drag, startPoint x: 564, startPoint y: 83, endPoint x: 674, endPoint y: 108, distance: 112.6
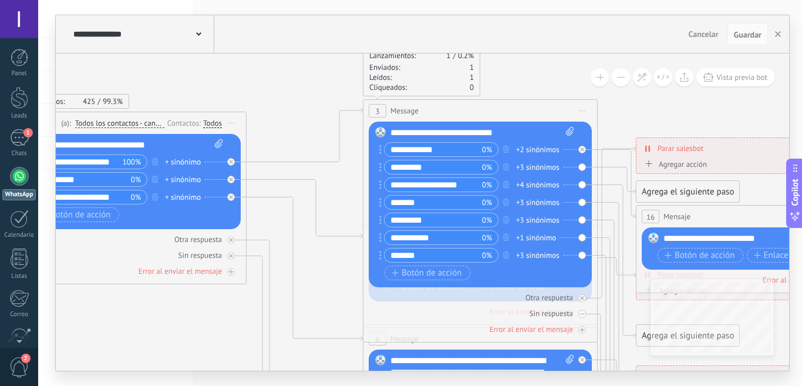
drag, startPoint x: 291, startPoint y: 67, endPoint x: 343, endPoint y: 96, distance: 59.2
click at [343, 96] on icon at bounding box center [566, 376] width 1949 height 1193
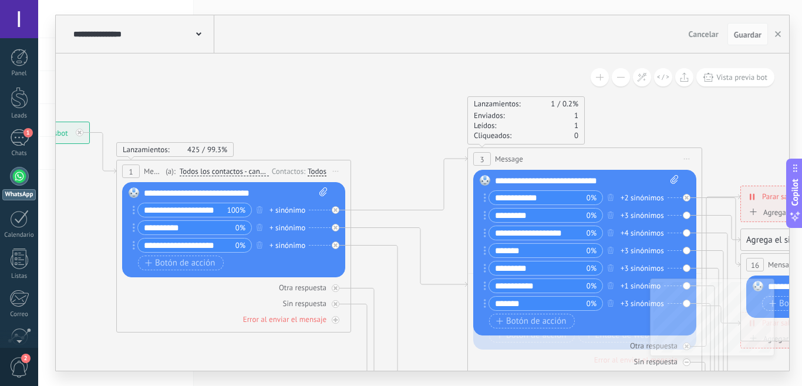
drag, startPoint x: 367, startPoint y: 106, endPoint x: 393, endPoint y: 114, distance: 27.0
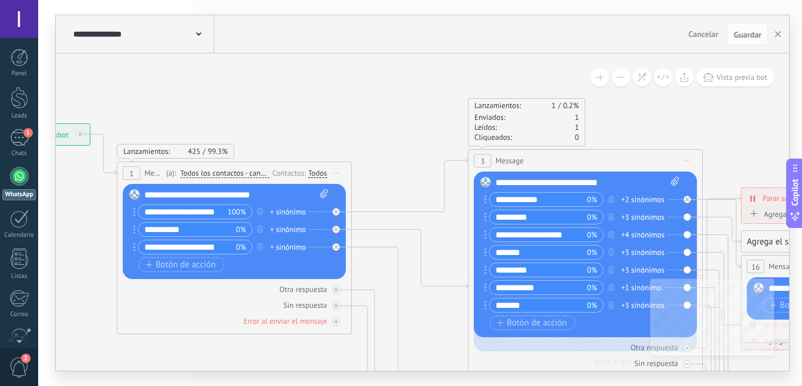
drag, startPoint x: 414, startPoint y: 97, endPoint x: 299, endPoint y: 103, distance: 114.7
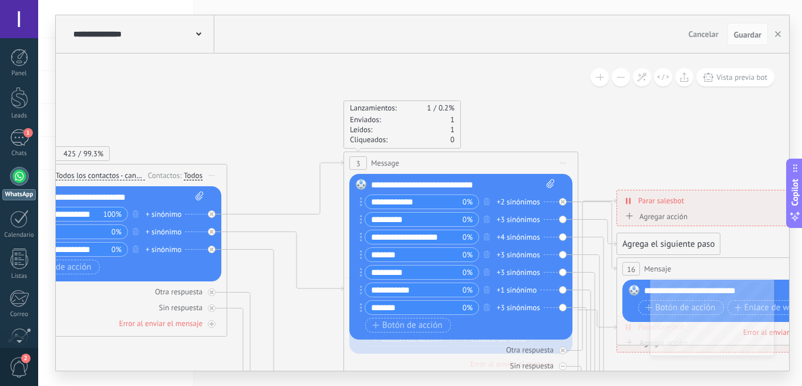
drag, startPoint x: 516, startPoint y: 102, endPoint x: 410, endPoint y: 125, distance: 108.6
click at [410, 125] on div "Lanzamientos: 1 0.2% Enviados: 1 Leídos: 1 Cliqueados: 0" at bounding box center [461, 124] width 235 height 48
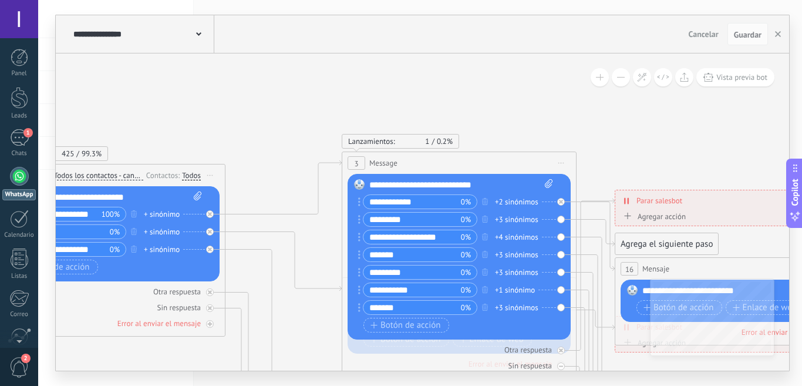
drag, startPoint x: 504, startPoint y: 103, endPoint x: 391, endPoint y: 112, distance: 113.8
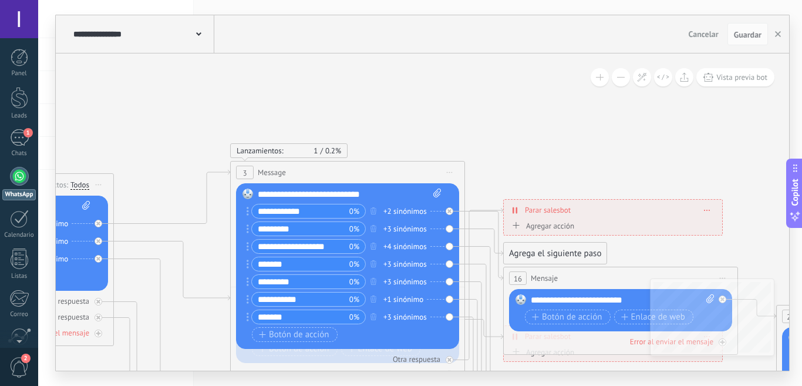
drag, startPoint x: 532, startPoint y: 93, endPoint x: 324, endPoint y: 111, distance: 208.1
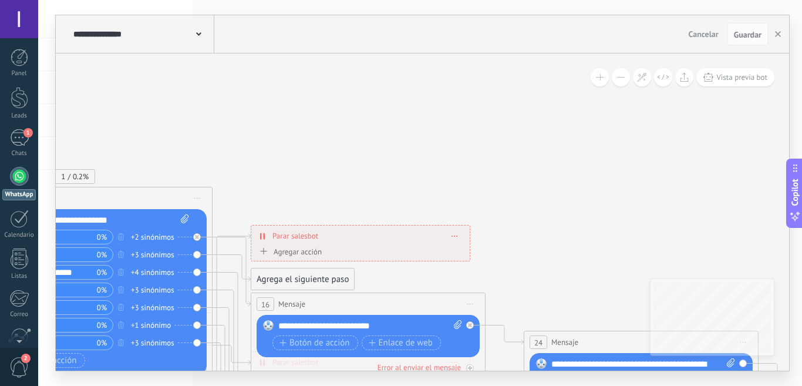
drag, startPoint x: 564, startPoint y: 117, endPoint x: 459, endPoint y: 72, distance: 114.5
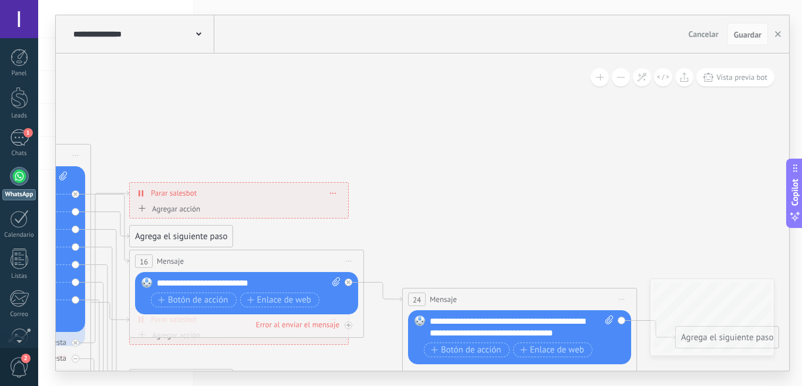
drag, startPoint x: 472, startPoint y: 105, endPoint x: 398, endPoint y: 65, distance: 84.6
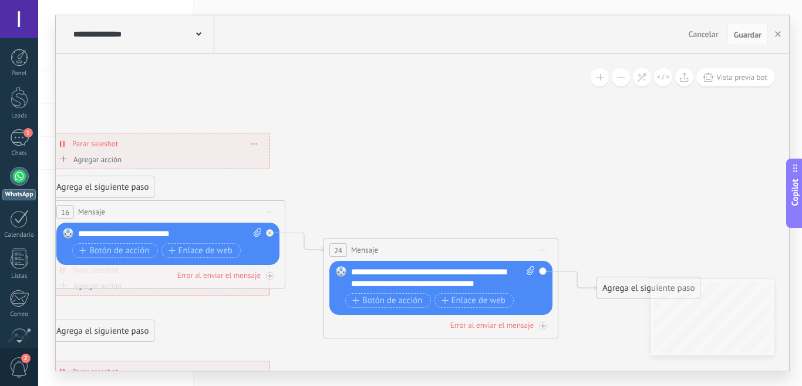
drag
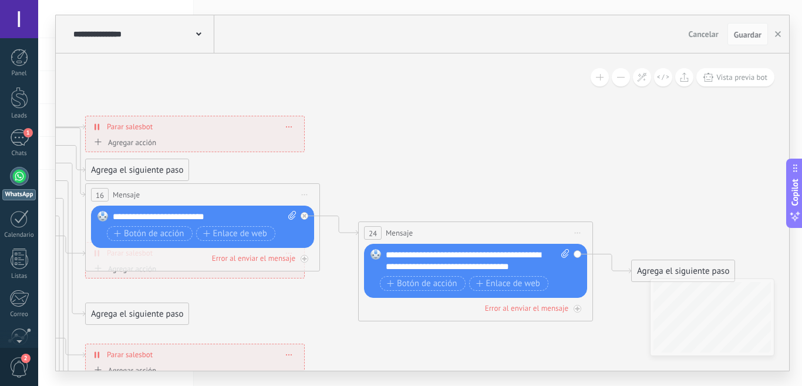
click at [383, 154] on icon at bounding box center [15, 354] width 1949 height 1193
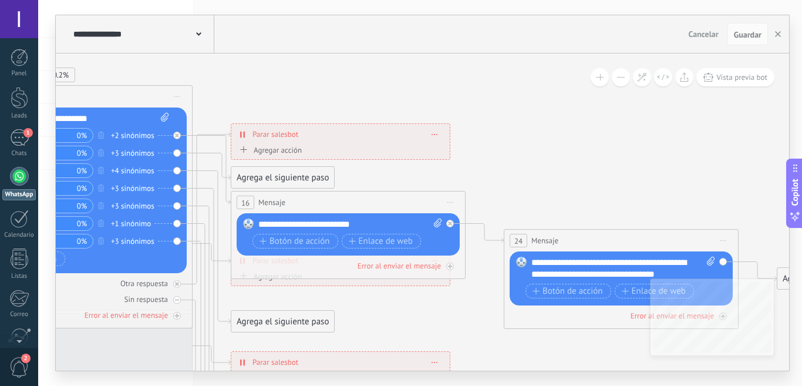
click at [552, 170] on icon at bounding box center [160, 362] width 1949 height 1193
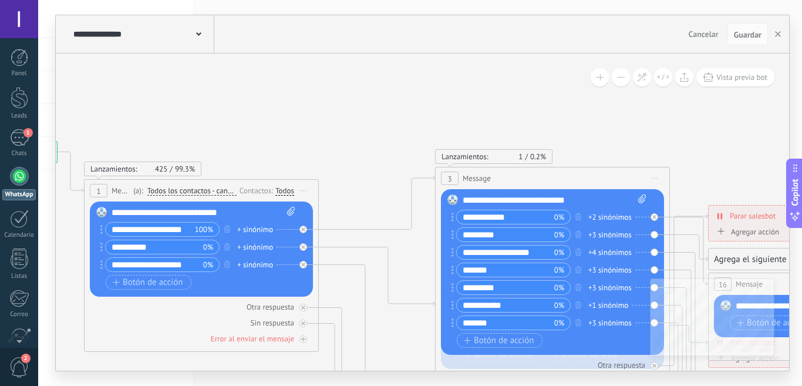
click at [412, 73] on div "**********" at bounding box center [423, 211] width 734 height 317
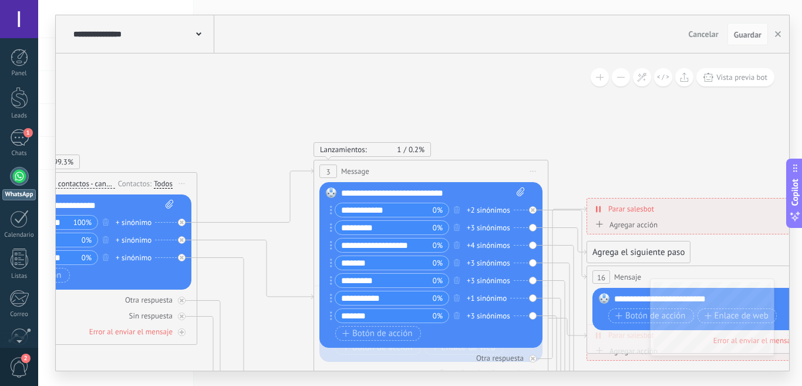
click at [364, 49] on div "**********" at bounding box center [423, 192] width 734 height 355
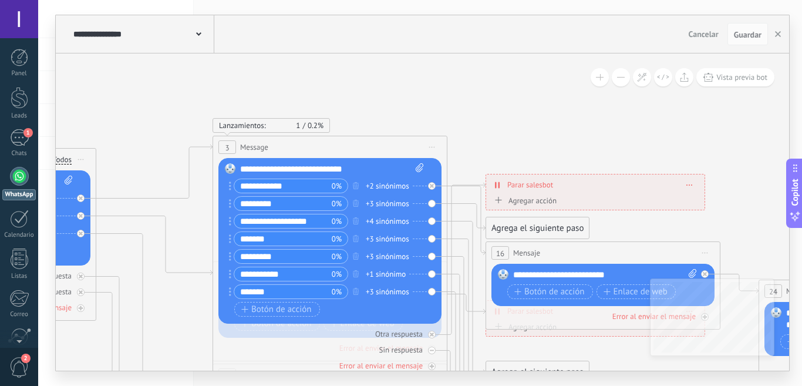
click at [469, 35] on div "**********" at bounding box center [423, 192] width 734 height 355
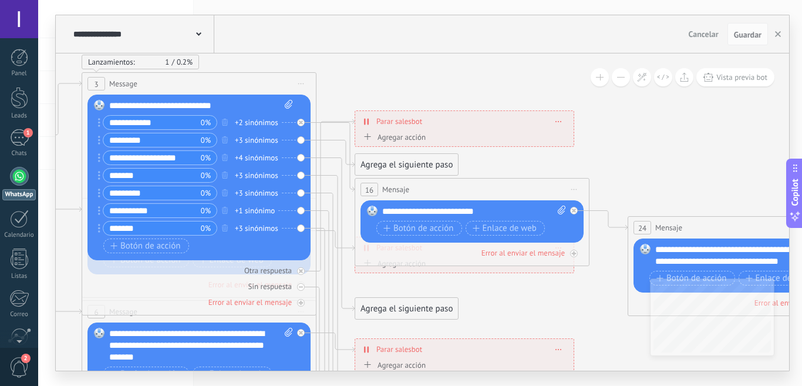
click at [454, 70] on icon at bounding box center [284, 349] width 1949 height 1193
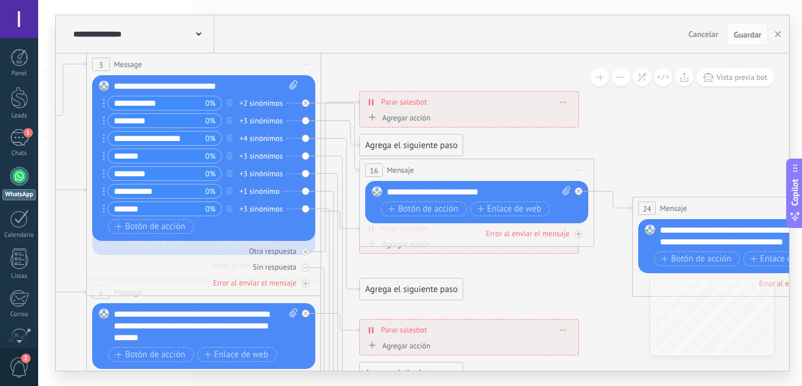
click at [632, 105] on icon at bounding box center [289, 329] width 1949 height 1193
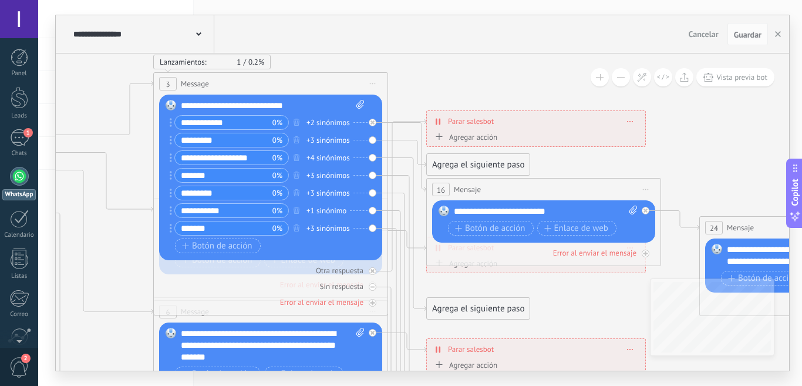
click at [542, 86] on icon at bounding box center [356, 349] width 1949 height 1193
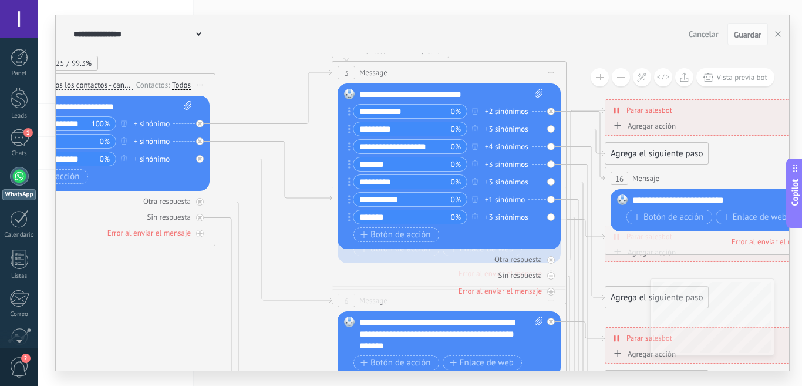
click at [588, 76] on div "**********" at bounding box center [423, 211] width 734 height 317
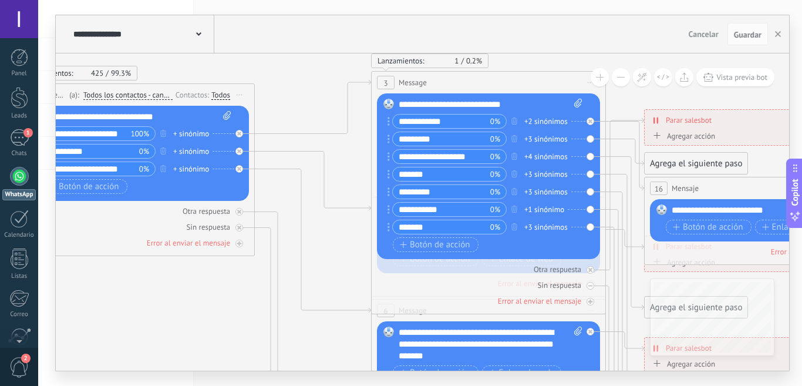
click at [304, 96] on icon at bounding box center [574, 348] width 1949 height 1193
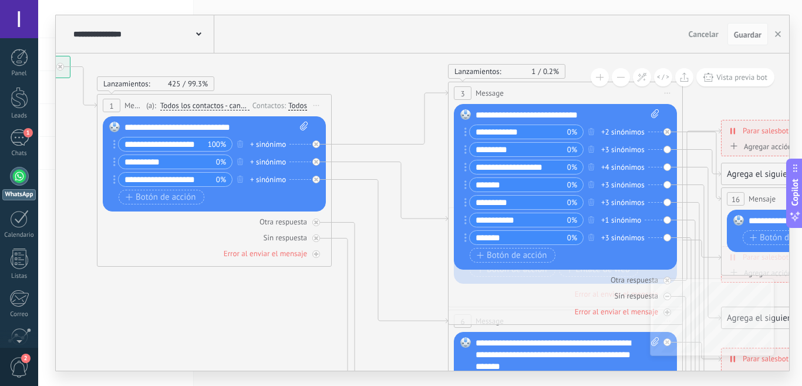
click at [382, 107] on icon at bounding box center [651, 358] width 1949 height 1193
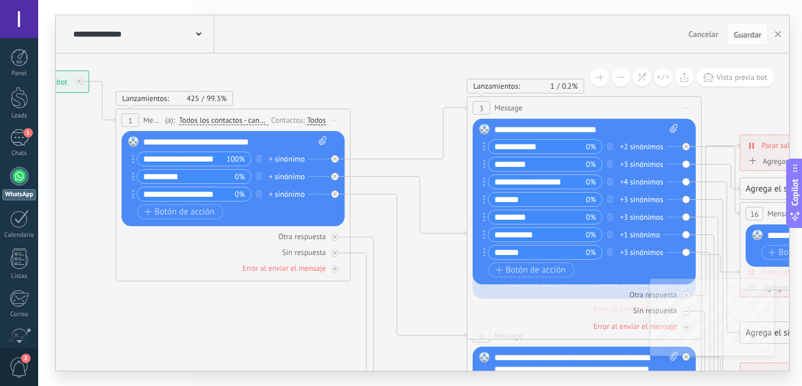
click at [404, 114] on icon at bounding box center [670, 373] width 1949 height 1193
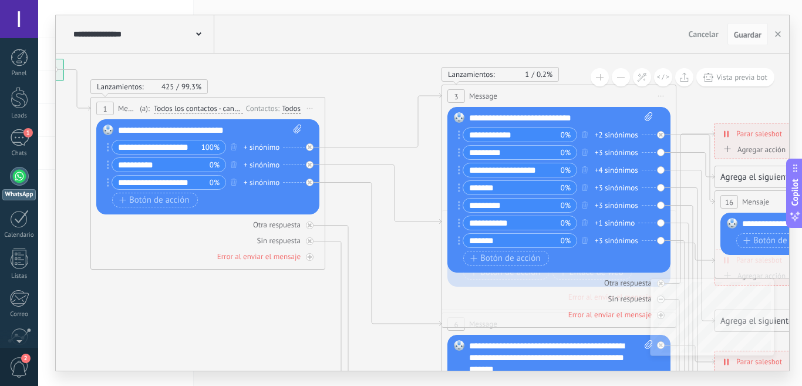
click at [320, 90] on icon at bounding box center [644, 361] width 1949 height 1193
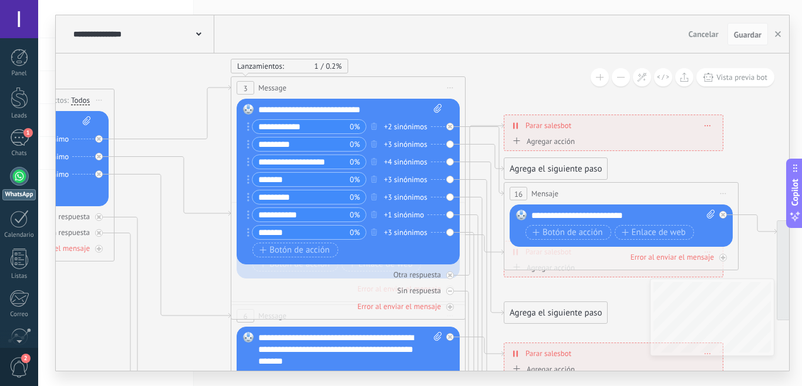
click at [472, 102] on icon at bounding box center [434, 353] width 1949 height 1193
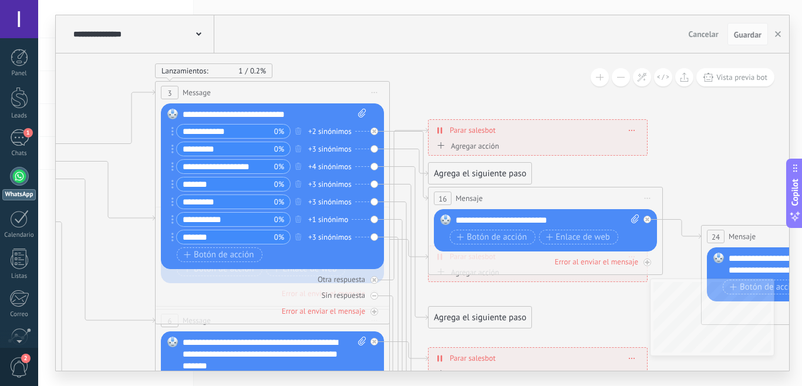
click at [523, 105] on icon at bounding box center [358, 357] width 1949 height 1193
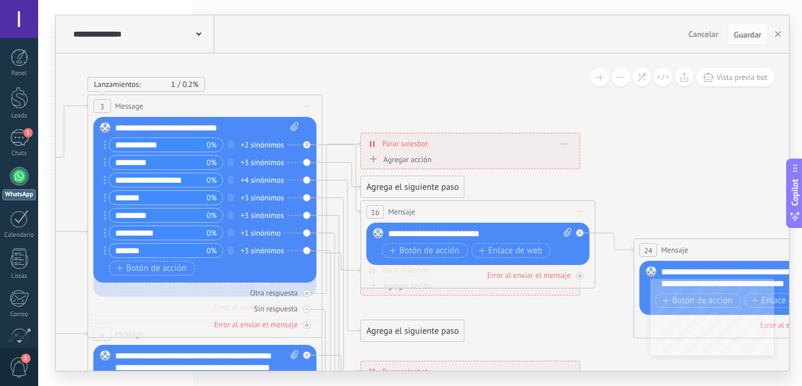
click at [462, 114] on icon at bounding box center [290, 371] width 1949 height 1193
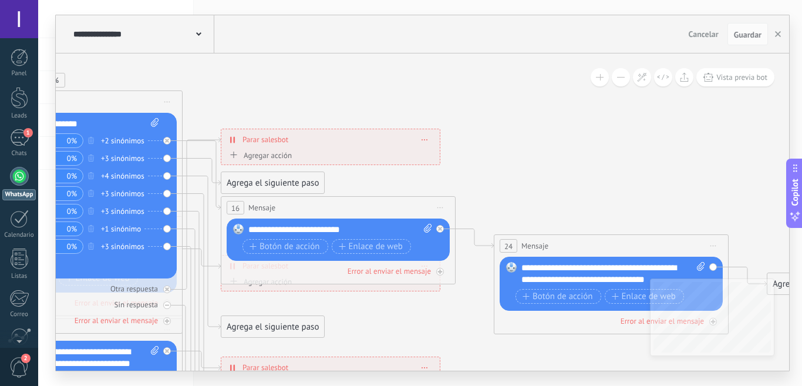
click at [360, 110] on icon at bounding box center [150, 367] width 1949 height 1193
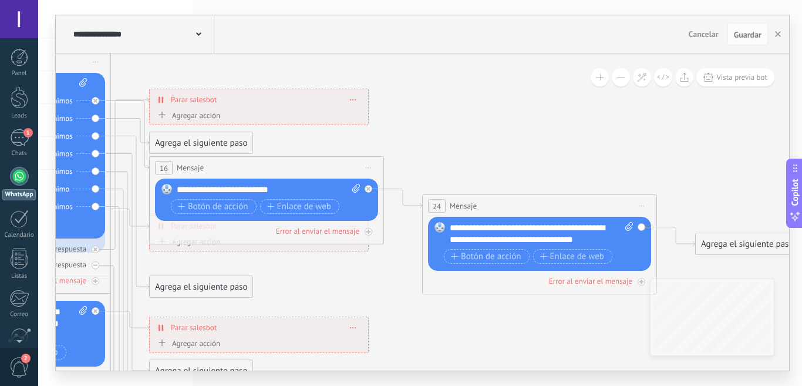
click at [471, 139] on icon at bounding box center [79, 327] width 1949 height 1193
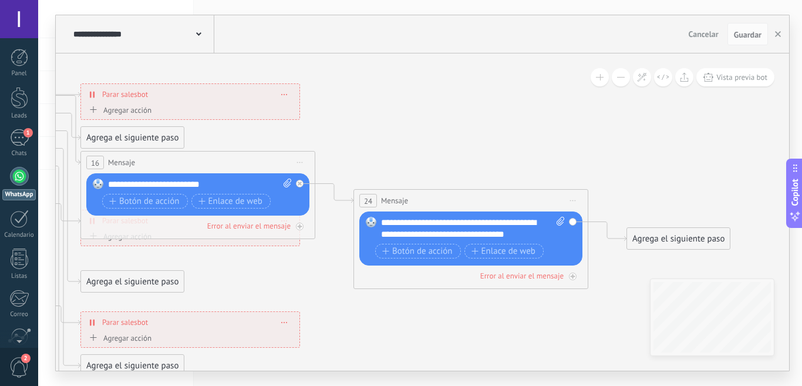
click at [439, 136] on icon at bounding box center [10, 322] width 1949 height 1193
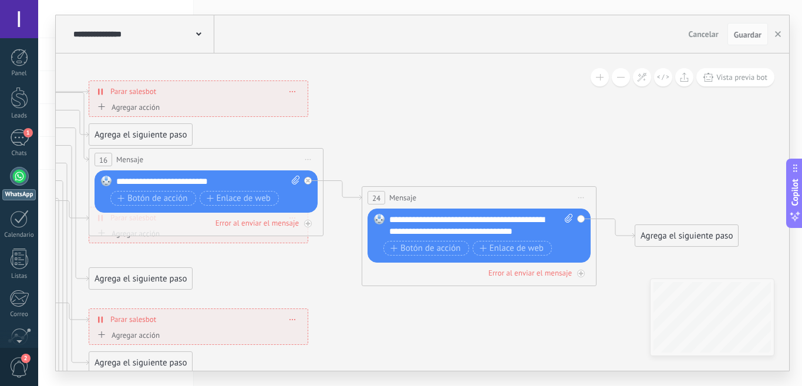
click at [505, 153] on icon at bounding box center [18, 319] width 1949 height 1193
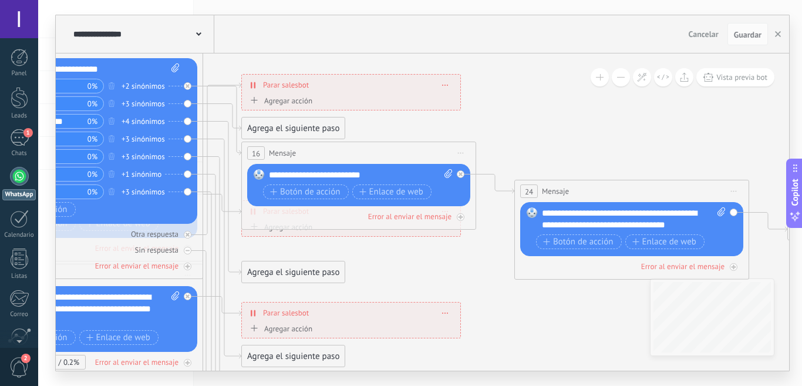
click at [565, 134] on icon at bounding box center [171, 312] width 1949 height 1193
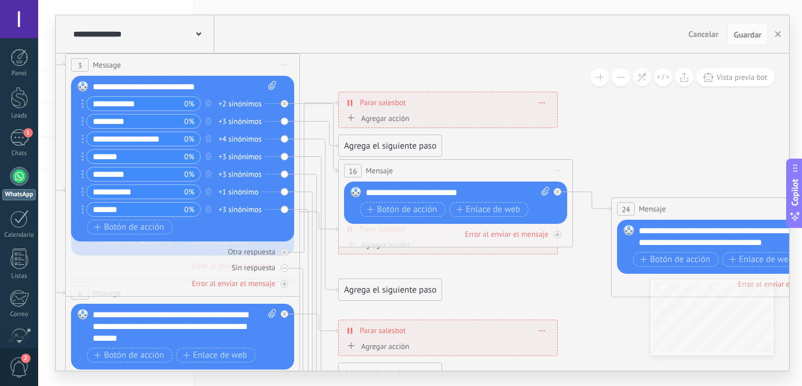
click at [639, 159] on icon at bounding box center [268, 330] width 1949 height 1193
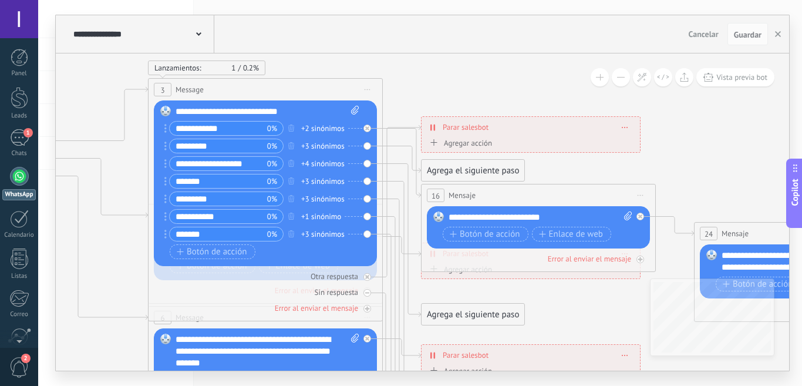
click at [475, 103] on icon at bounding box center [351, 355] width 1949 height 1193
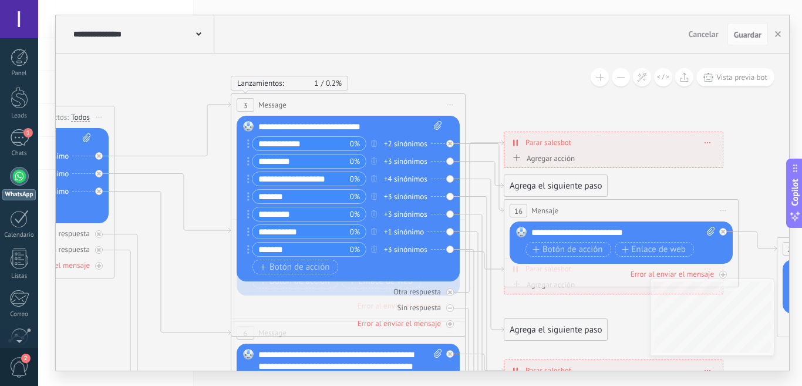
click at [532, 104] on icon at bounding box center [434, 370] width 1949 height 1193
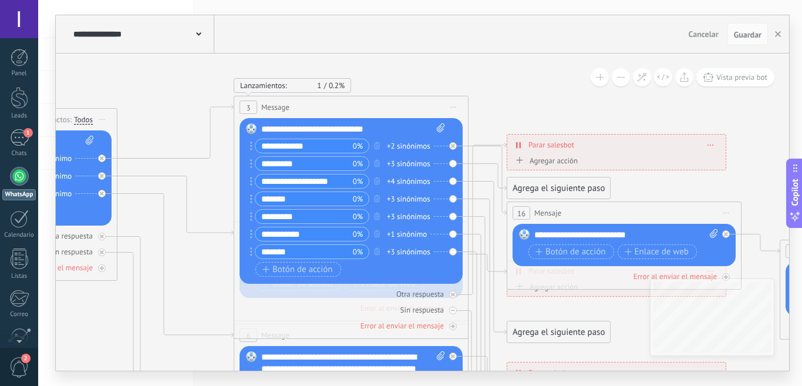
click at [16, 148] on link "1 Chats" at bounding box center [19, 143] width 38 height 28
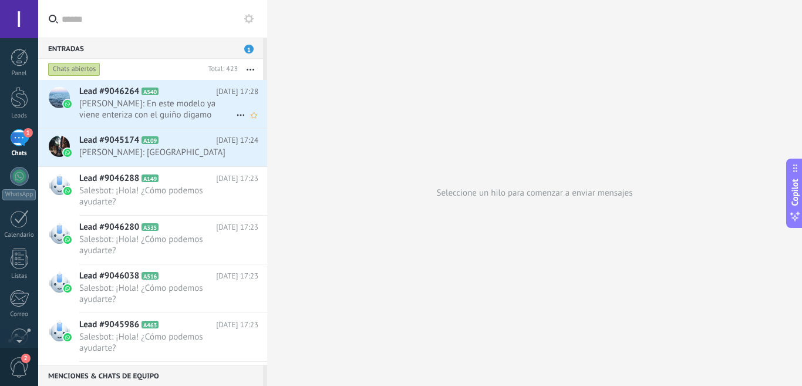
click at [180, 115] on span "Tom: En este modelo ya viene enteriza con el guiño digamo" at bounding box center [157, 109] width 157 height 22
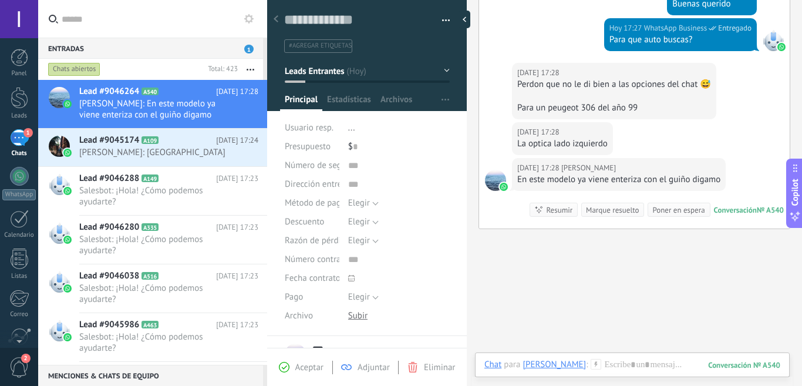
scroll to position [18, 0]
click at [593, 370] on div at bounding box center [633, 376] width 296 height 35
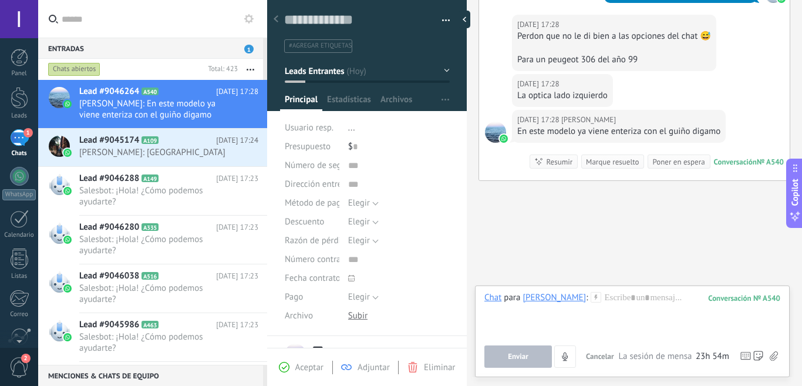
scroll to position [515, 0]
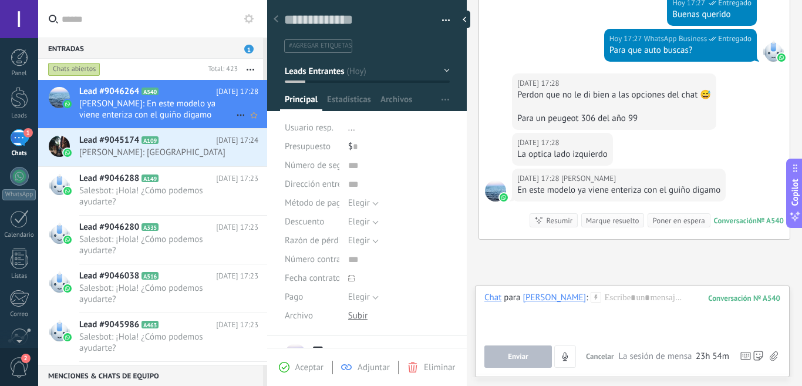
click at [235, 113] on icon at bounding box center [241, 115] width 14 height 14
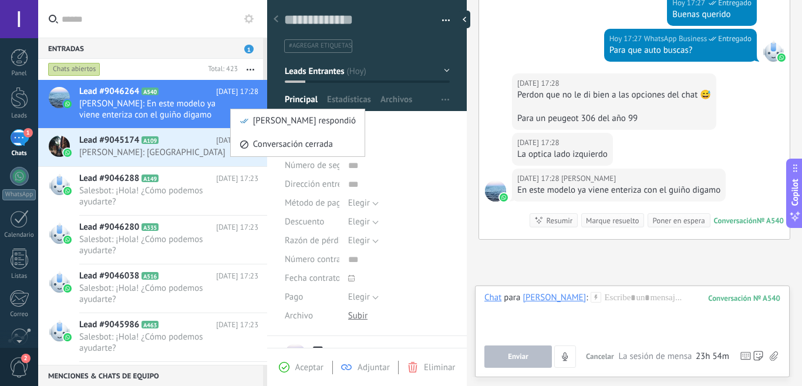
scroll to position [18, 0]
click at [352, 102] on div at bounding box center [401, 193] width 802 height 386
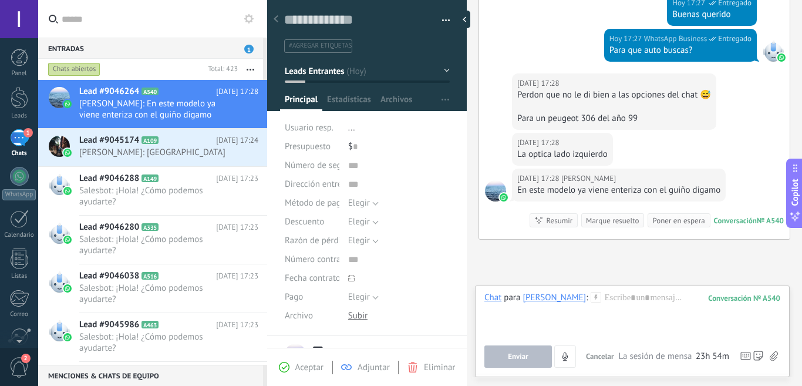
click at [248, 68] on button "button" at bounding box center [250, 69] width 25 height 21
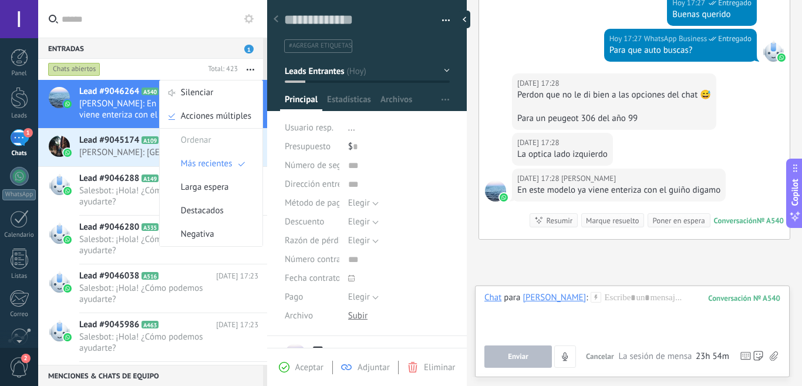
click at [502, 57] on div "[DATE] 17:27 WhatsApp Business Entregado Para que auto buscas?" at bounding box center [634, 51] width 311 height 45
click at [152, 65] on div "Chats abiertos" at bounding box center [124, 69] width 157 height 21
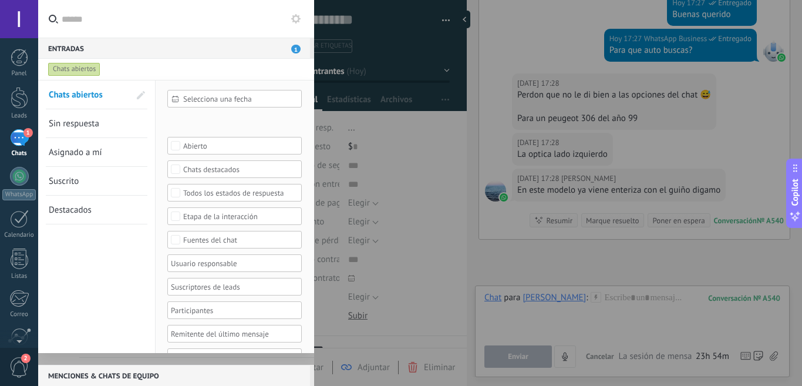
click at [407, 142] on div at bounding box center [401, 193] width 802 height 386
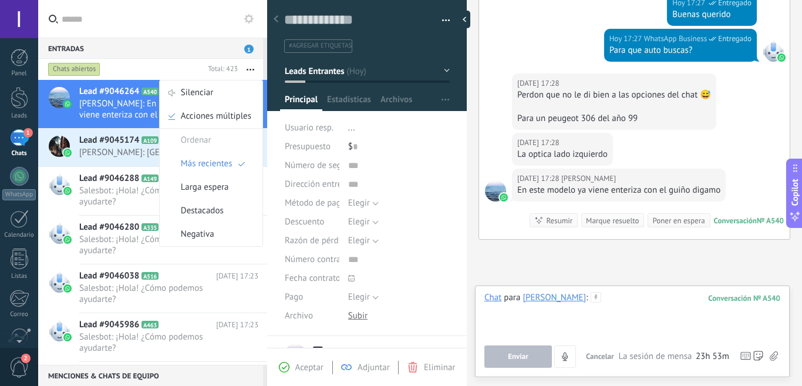
click at [565, 301] on div at bounding box center [633, 314] width 296 height 45
click at [526, 301] on div "[PERSON_NAME]" at bounding box center [554, 297] width 63 height 11
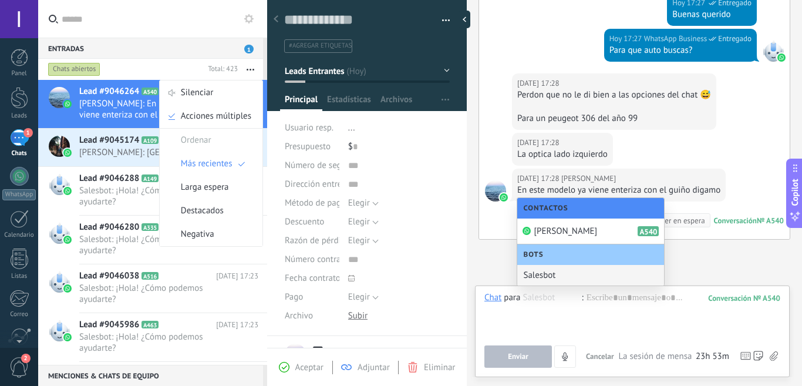
click at [541, 279] on div "Salesbot" at bounding box center [591, 275] width 147 height 21
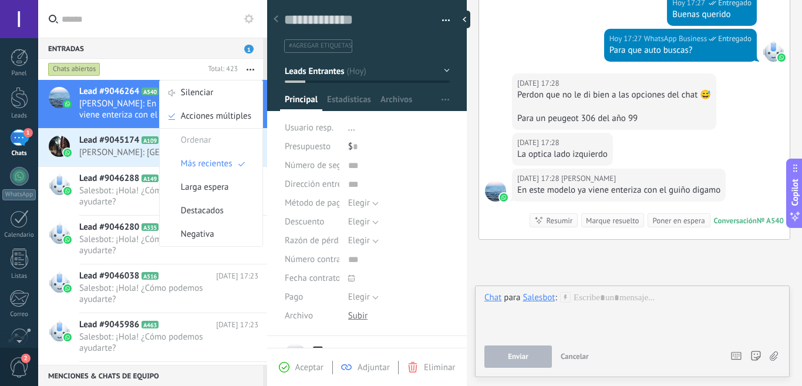
click at [543, 302] on div "Salesbot" at bounding box center [539, 297] width 32 height 11
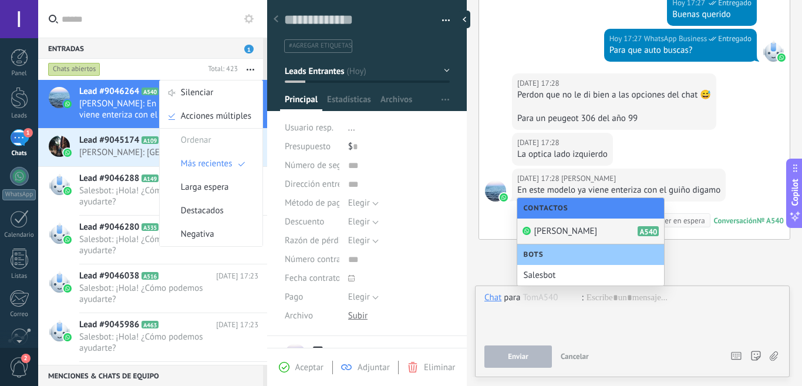
click at [543, 232] on span "Tom" at bounding box center [565, 231] width 63 height 11
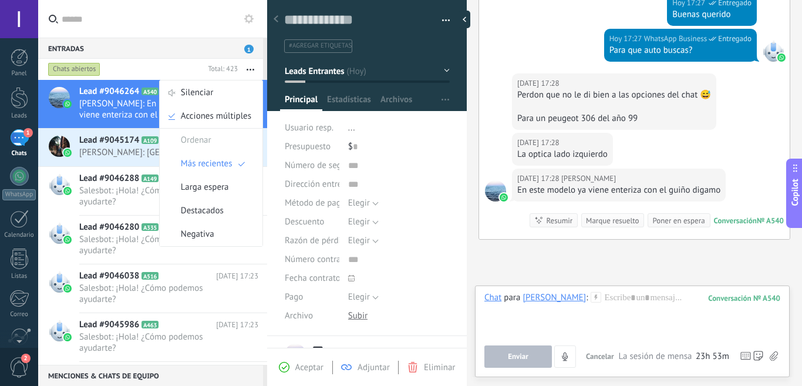
click at [528, 297] on div "Tom" at bounding box center [554, 297] width 63 height 11
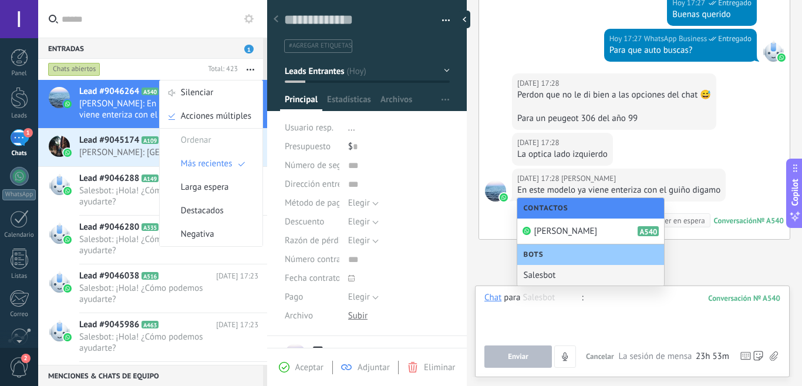
click at [628, 298] on div at bounding box center [633, 314] width 296 height 45
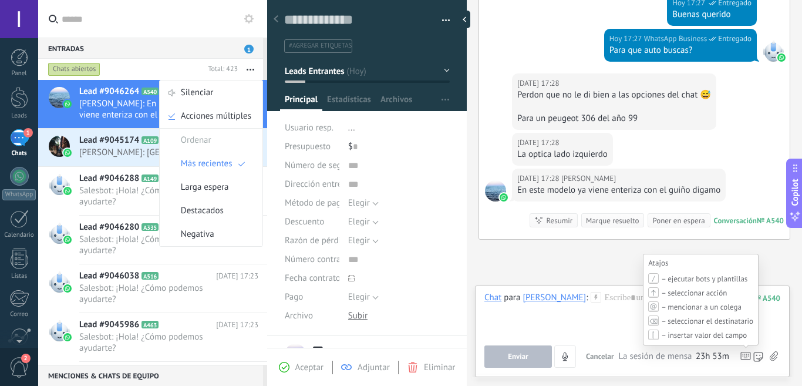
click at [682, 307] on span "– mencionar a un colega" at bounding box center [701, 307] width 80 height 10
click at [684, 308] on span "– mencionar a un colega" at bounding box center [701, 307] width 80 height 10
click at [656, 310] on icon at bounding box center [653, 306] width 9 height 7
click at [670, 318] on span "– seleccionar el destinatario" at bounding box center [707, 321] width 92 height 10
click at [657, 321] on icon at bounding box center [653, 320] width 9 height 5
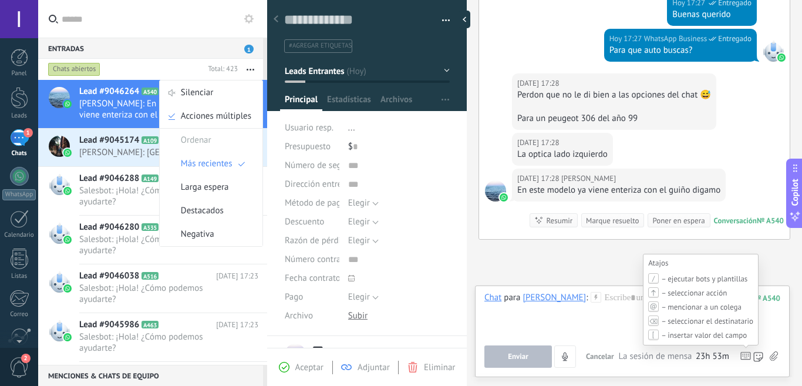
click at [671, 320] on span "– seleccionar el destinatario" at bounding box center [707, 321] width 92 height 10
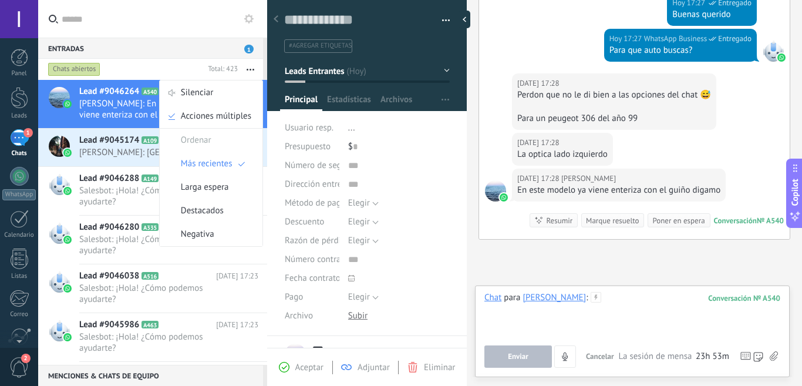
click at [540, 311] on div at bounding box center [633, 314] width 296 height 45
click at [591, 300] on icon at bounding box center [596, 297] width 11 height 11
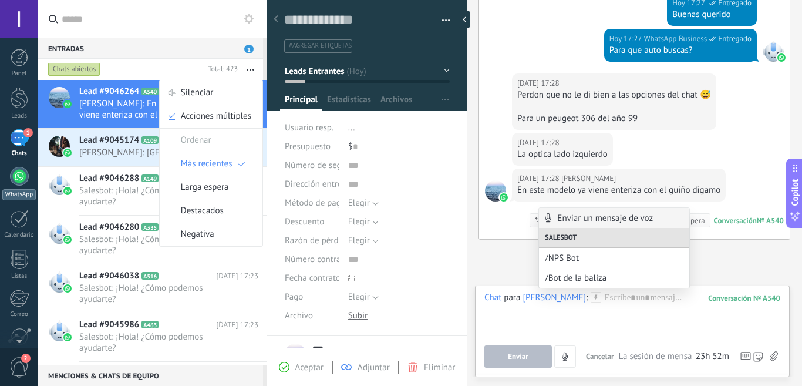
click at [23, 189] on link "WhatsApp" at bounding box center [19, 183] width 38 height 33
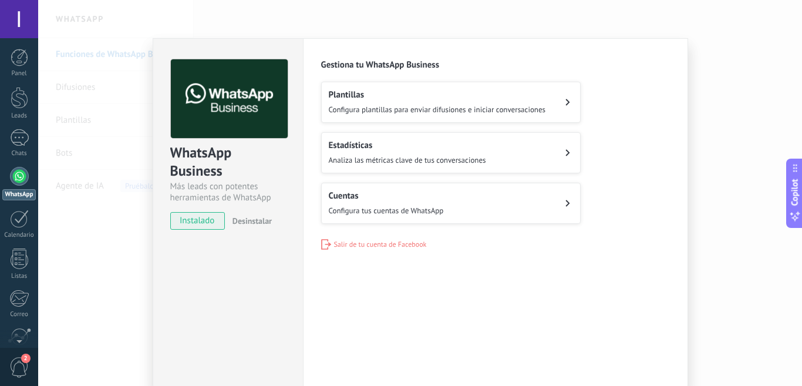
click at [26, 170] on div at bounding box center [19, 176] width 19 height 19
click at [17, 184] on div at bounding box center [19, 176] width 19 height 19
click at [26, 182] on div at bounding box center [19, 176] width 19 height 19
click at [12, 172] on div at bounding box center [19, 176] width 19 height 19
click at [16, 106] on div at bounding box center [20, 98] width 18 height 22
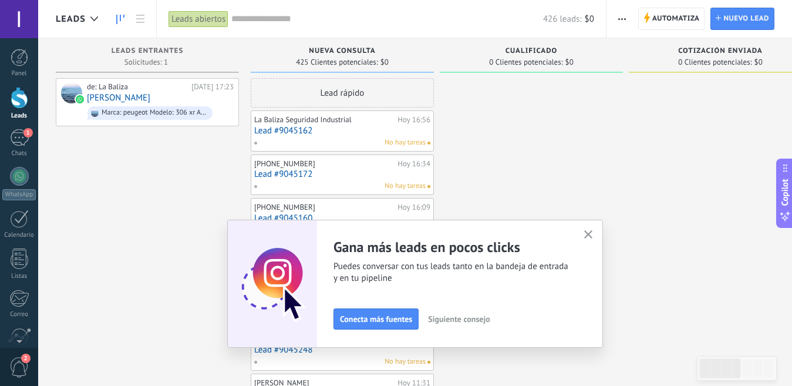
click at [593, 231] on icon "button" at bounding box center [589, 234] width 9 height 9
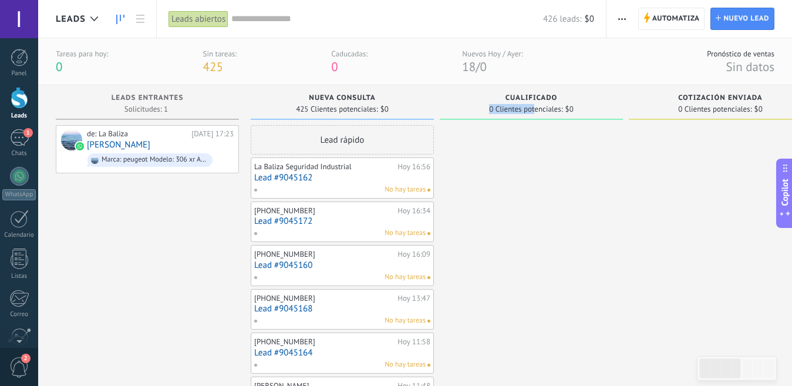
click at [536, 103] on div "Cualificado 0 Clientes potenciales: $0" at bounding box center [531, 102] width 183 height 35
click at [545, 95] on span "Cualificado" at bounding box center [532, 98] width 52 height 8
click at [556, 99] on span "Cualificado" at bounding box center [532, 98] width 52 height 8
click at [555, 100] on span "Cualificado" at bounding box center [532, 98] width 52 height 8
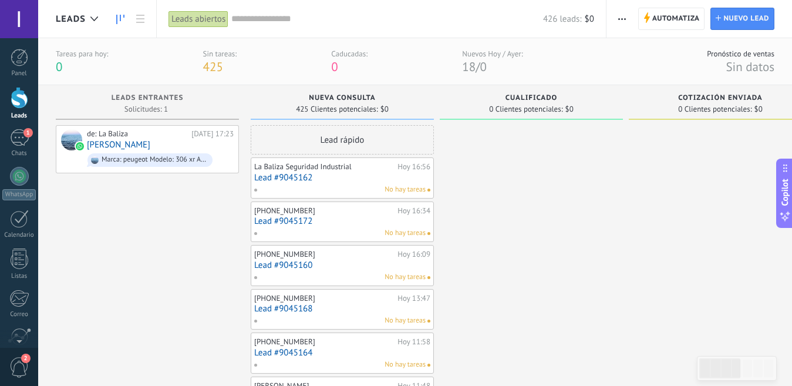
click at [365, 99] on span "Nueva consulta" at bounding box center [342, 98] width 66 height 8
click at [619, 16] on span "button" at bounding box center [623, 19] width 8 height 22
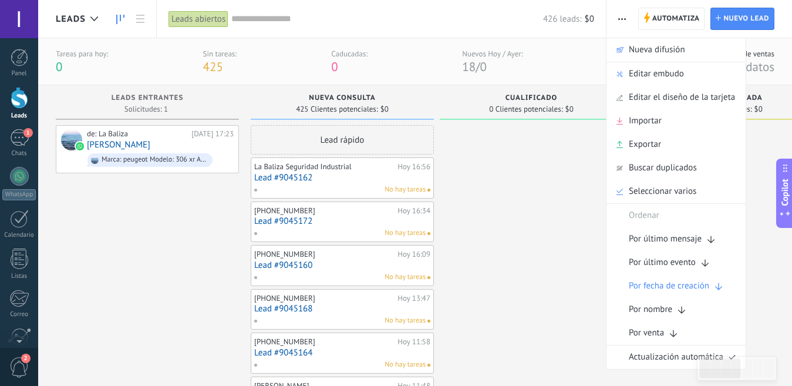
click at [649, 74] on span "Editar embudo" at bounding box center [656, 73] width 55 height 23
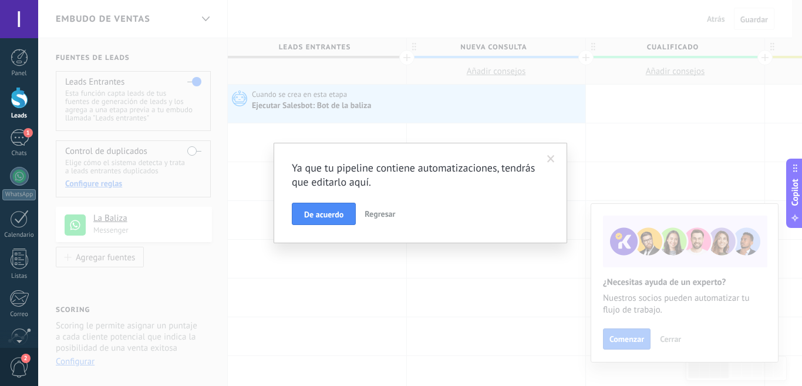
click at [345, 222] on button "De acuerdo" at bounding box center [324, 214] width 64 height 22
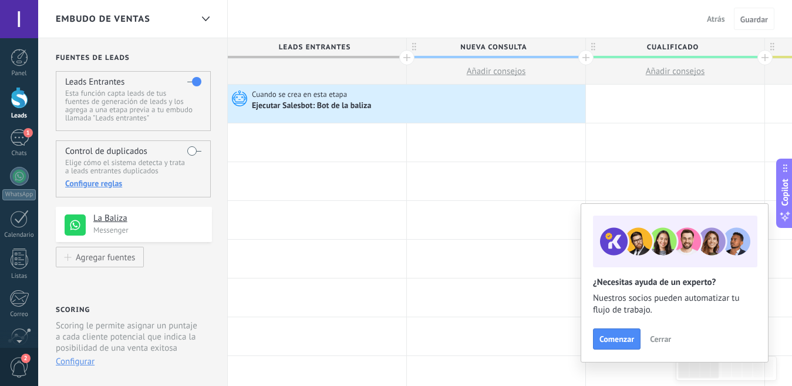
click at [699, 50] on span "Cualificado" at bounding box center [672, 47] width 173 height 18
click at [696, 49] on input "**********" at bounding box center [673, 47] width 156 height 18
type input "**********"
drag, startPoint x: 631, startPoint y: 26, endPoint x: 574, endPoint y: 28, distance: 57.0
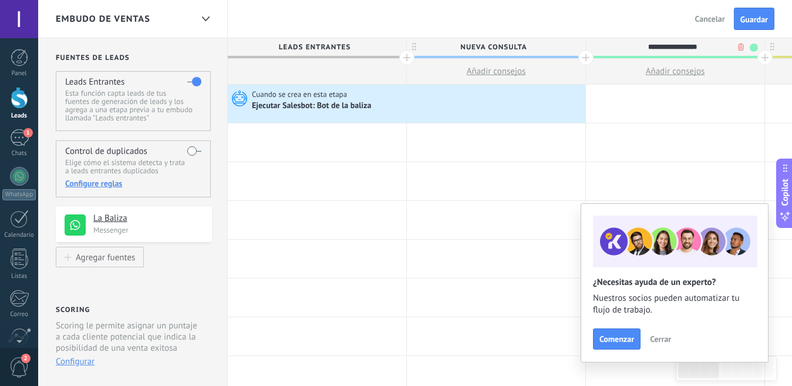
click at [572, 28] on div "Embudo de ventas Atrás Cancelar Guardar" at bounding box center [415, 19] width 754 height 38
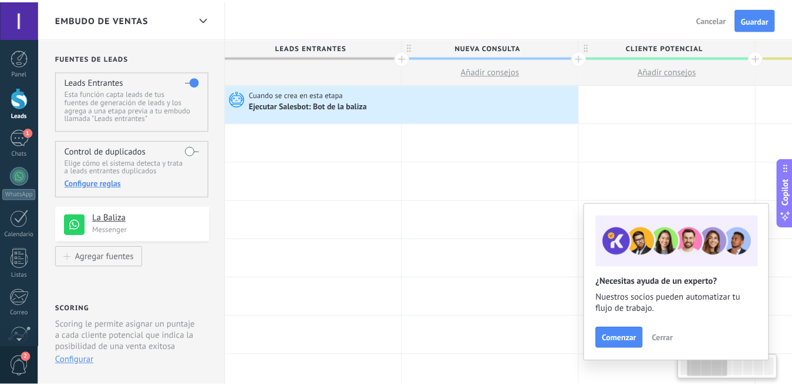
scroll to position [0, 137]
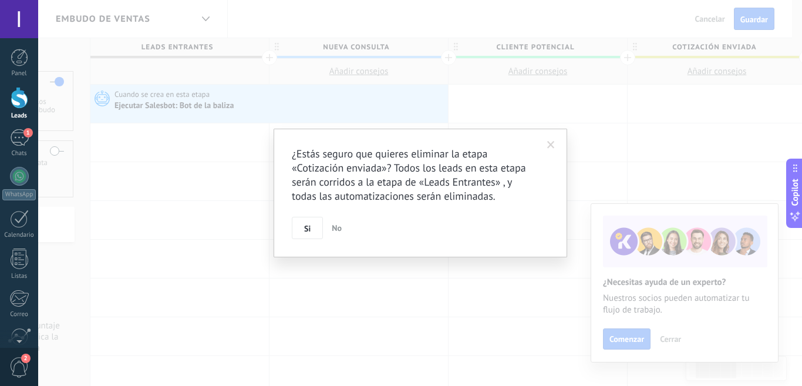
click at [741, 46] on div "¿Estás seguro que quieres eliminar la etapa «Cotización enviada»? Todos los lea…" at bounding box center [420, 193] width 764 height 386
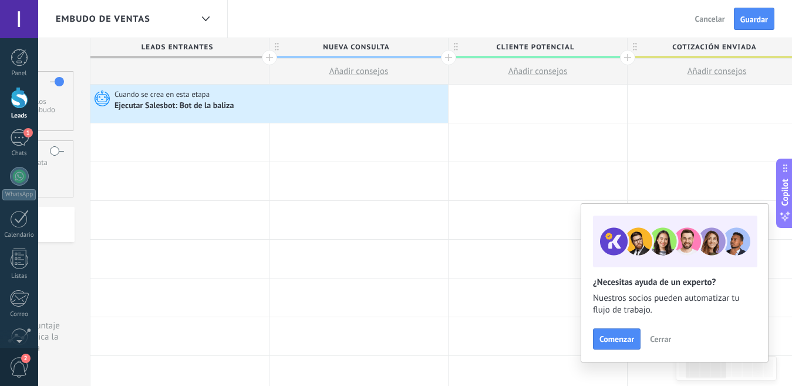
click at [725, 52] on span "Cotización enviada" at bounding box center [714, 47] width 173 height 18
type input "*"
type input "**********"
click at [740, 11] on button "Guardar" at bounding box center [754, 19] width 41 height 22
click at [18, 178] on div at bounding box center [19, 176] width 19 height 19
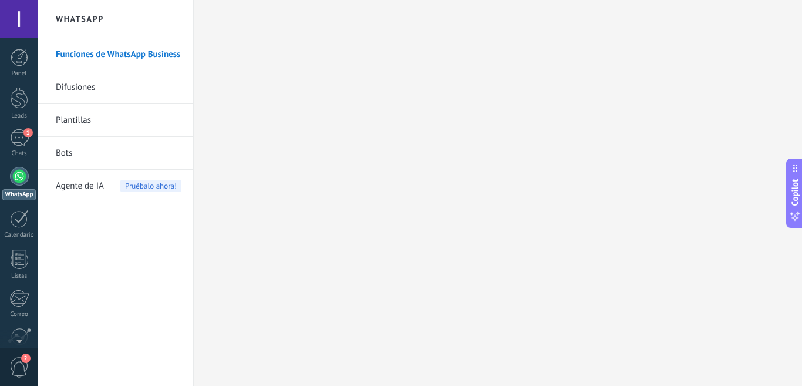
click at [66, 152] on link "Bots" at bounding box center [119, 153] width 126 height 33
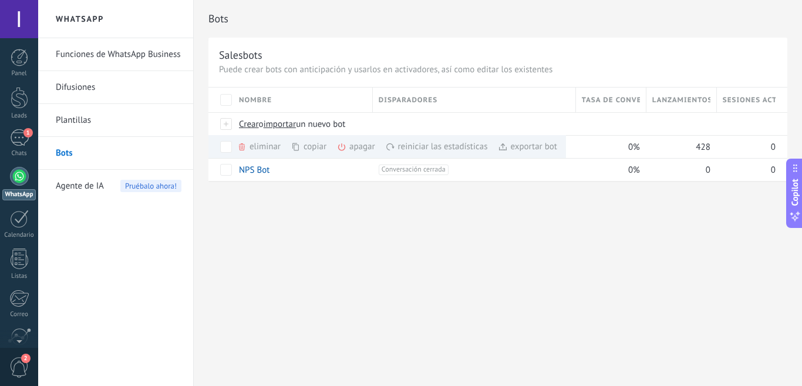
click at [350, 203] on div "Bots Salesbots Puede crear bots con anticipación y usarlos en activadores, así …" at bounding box center [498, 103] width 609 height 206
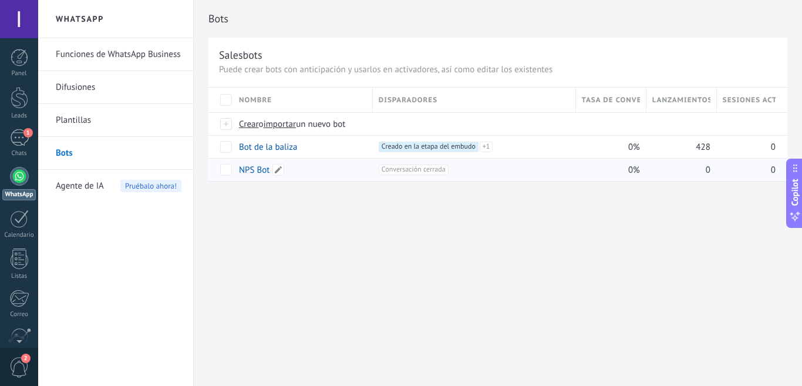
click at [247, 170] on link "NPS Bot" at bounding box center [254, 169] width 31 height 11
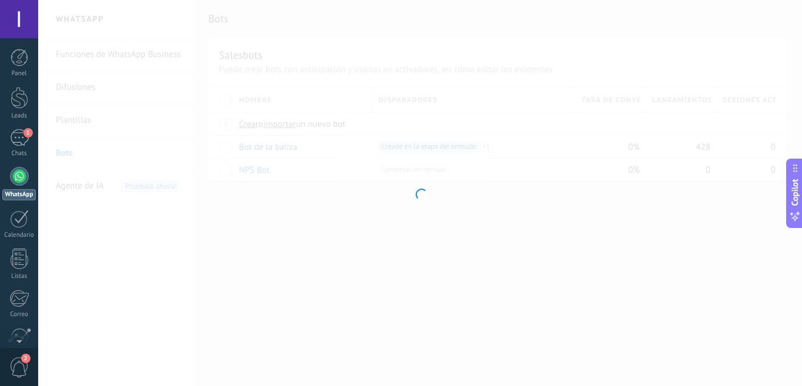
type input "*******"
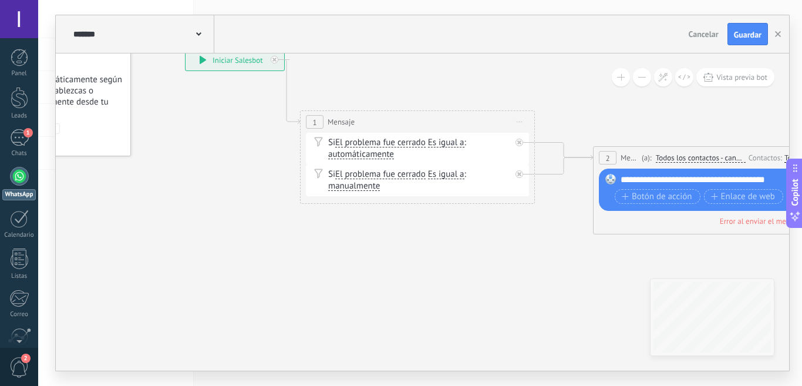
drag, startPoint x: 468, startPoint y: 263, endPoint x: 358, endPoint y: 255, distance: 109.5
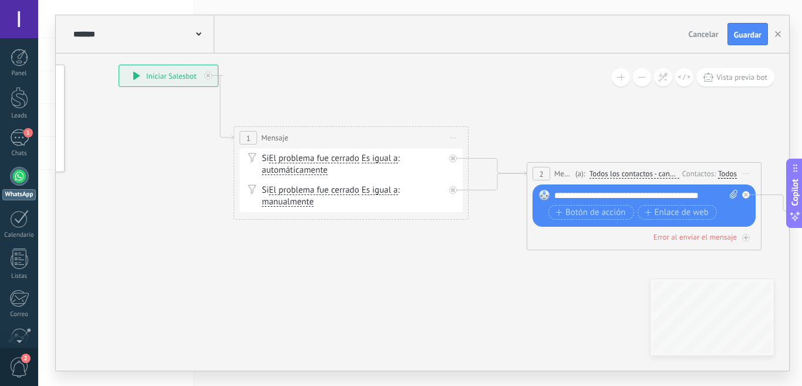
drag, startPoint x: 423, startPoint y: 243, endPoint x: 356, endPoint y: 257, distance: 68.6
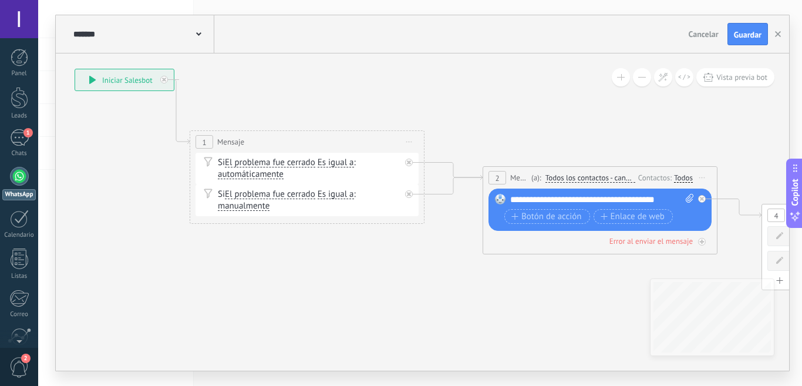
drag, startPoint x: 415, startPoint y: 263, endPoint x: 364, endPoint y: 268, distance: 51.3
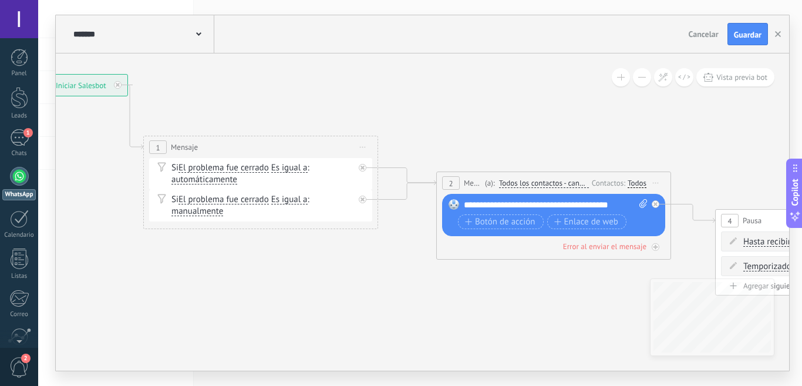
drag, startPoint x: 378, startPoint y: 266, endPoint x: 336, endPoint y: 271, distance: 42.6
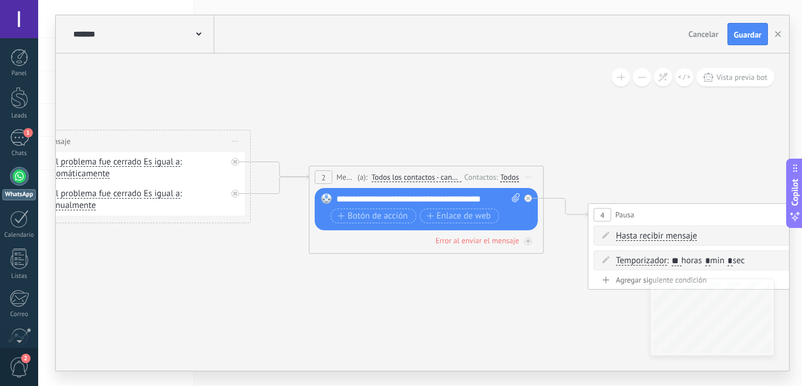
drag, startPoint x: 349, startPoint y: 264, endPoint x: 226, endPoint y: 257, distance: 123.0
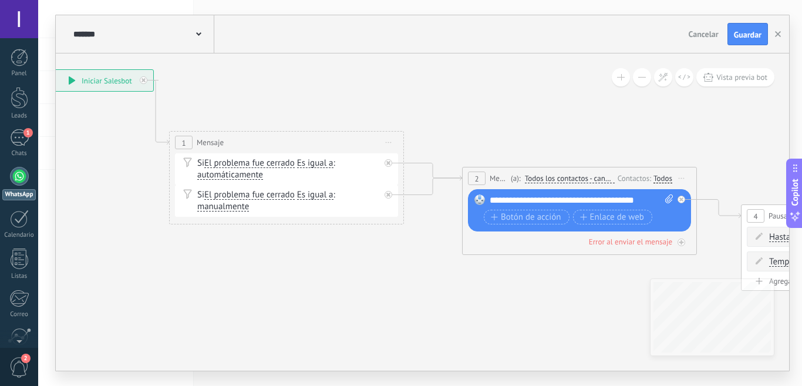
drag, startPoint x: 352, startPoint y: 290, endPoint x: 482, endPoint y: 290, distance: 129.2
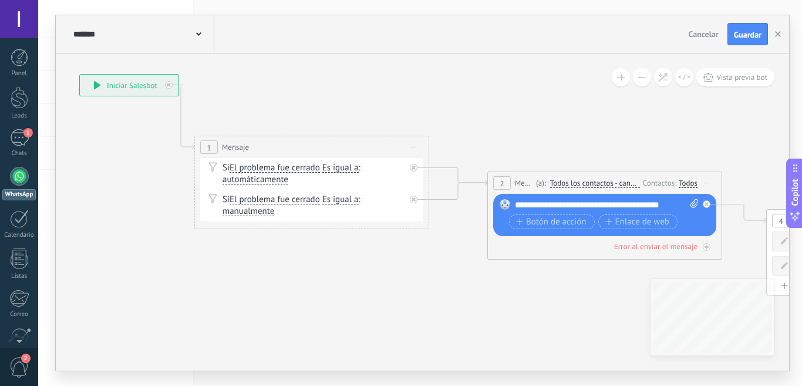
drag, startPoint x: 401, startPoint y: 305, endPoint x: 440, endPoint y: 305, distance: 39.4
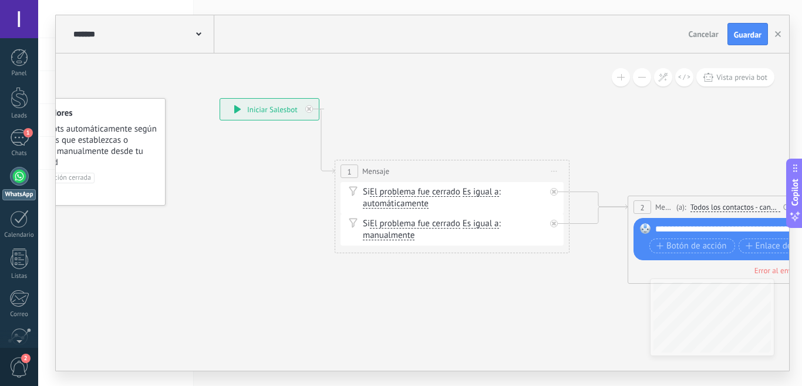
drag, startPoint x: 153, startPoint y: 206, endPoint x: 256, endPoint y: 135, distance: 124.7
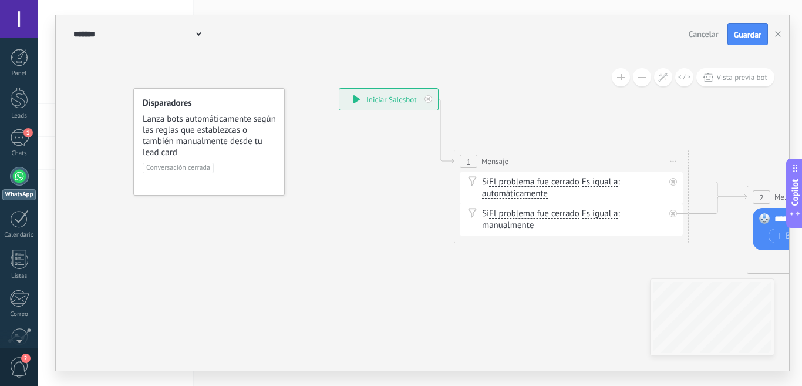
click at [162, 23] on div "******* NPS Bot" at bounding box center [142, 34] width 144 height 38
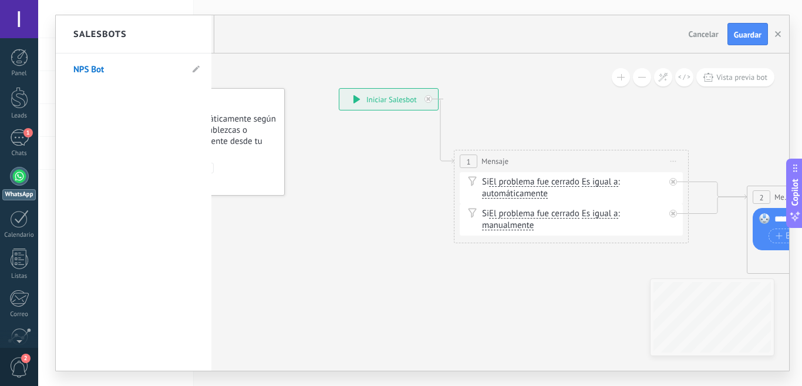
click at [17, 177] on div at bounding box center [19, 176] width 19 height 19
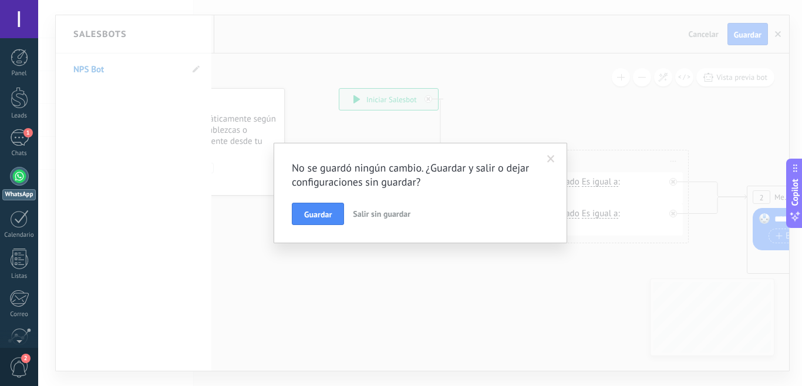
click at [365, 216] on span "Salir sin guardar" at bounding box center [382, 214] width 58 height 11
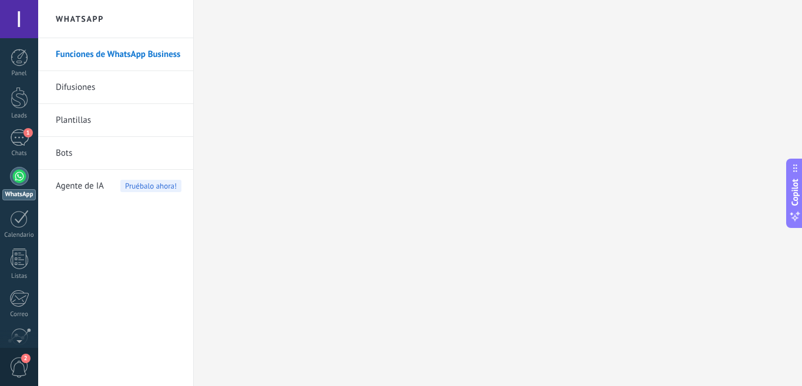
click at [63, 154] on link "Bots" at bounding box center [119, 153] width 126 height 33
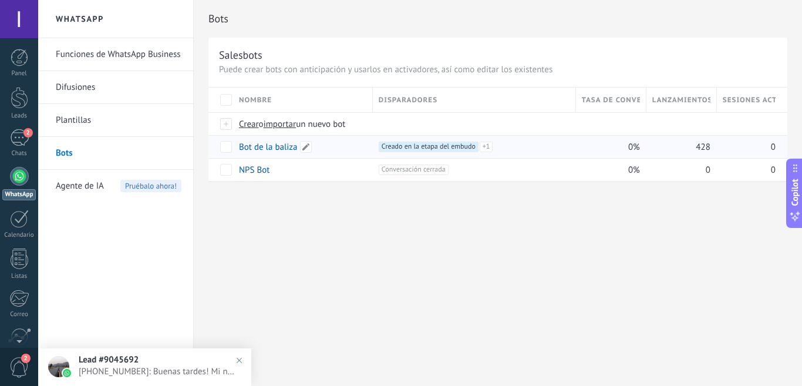
click at [267, 151] on link "Bot de la baliza" at bounding box center [268, 147] width 59 height 11
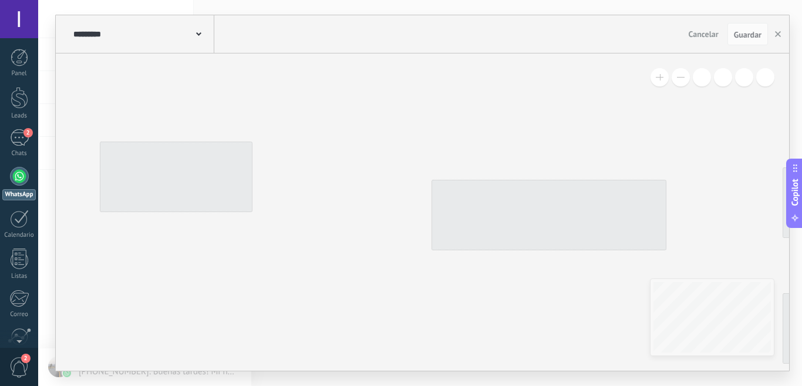
type input "**********"
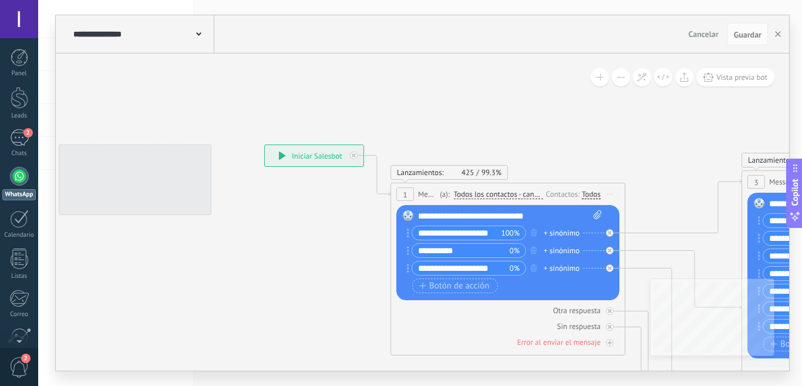
drag, startPoint x: 481, startPoint y: 142, endPoint x: 516, endPoint y: 134, distance: 36.1
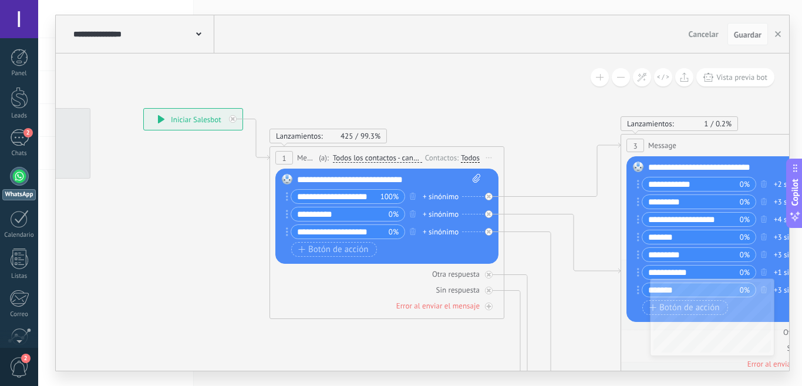
drag, startPoint x: 516, startPoint y: 134, endPoint x: 452, endPoint y: 114, distance: 67.1
click at [451, 110] on icon at bounding box center [773, 382] width 1846 height 1137
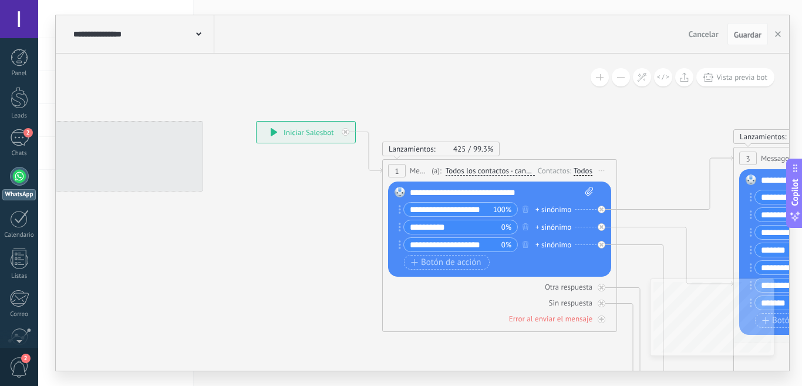
drag, startPoint x: 274, startPoint y: 87, endPoint x: 403, endPoint y: 109, distance: 130.5
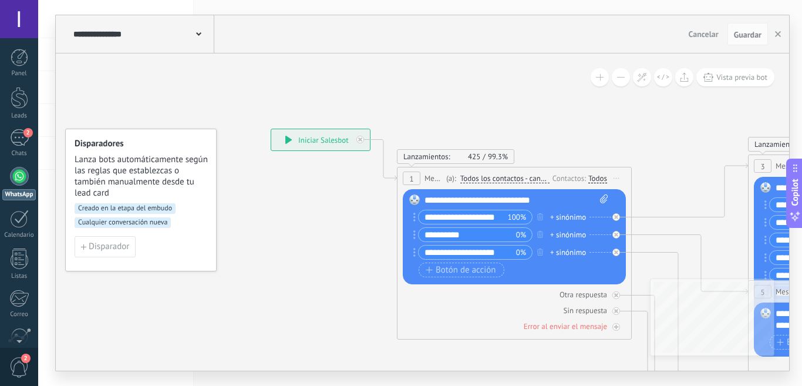
click at [26, 186] on link "WhatsApp" at bounding box center [19, 183] width 38 height 33
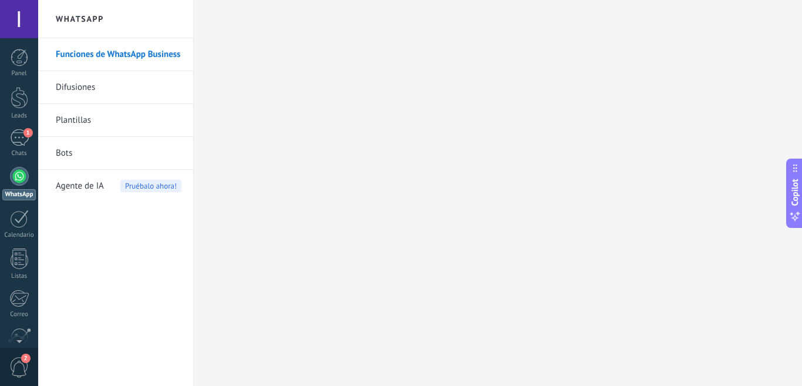
click at [74, 146] on link "Bots" at bounding box center [119, 153] width 126 height 33
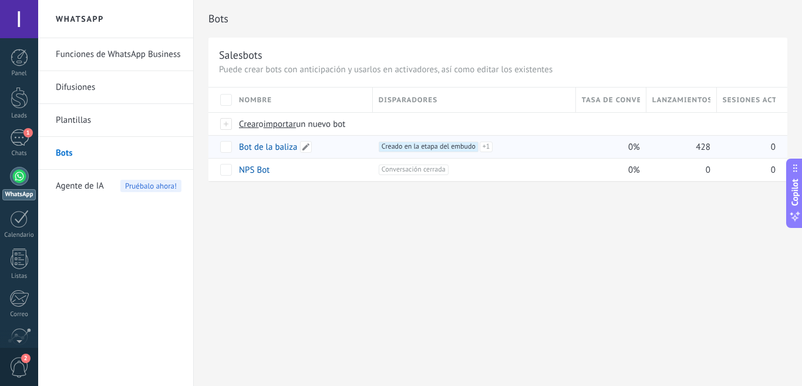
click at [263, 150] on link "Bot de la baliza" at bounding box center [268, 147] width 59 height 11
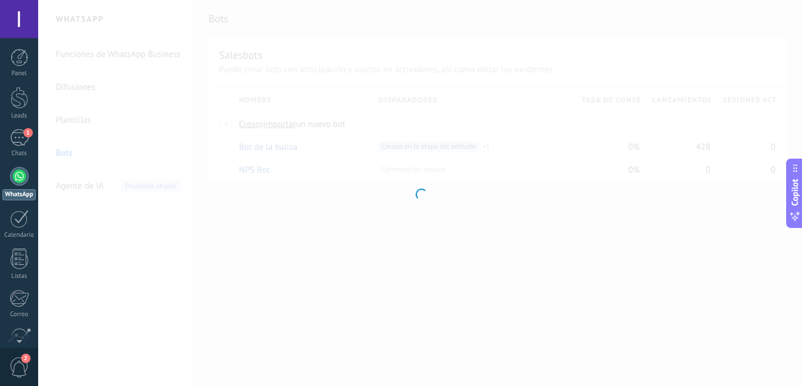
type input "**********"
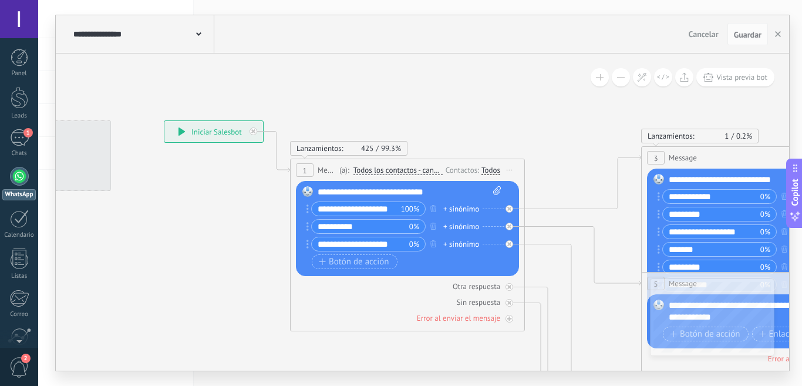
drag, startPoint x: 401, startPoint y: 106, endPoint x: 374, endPoint y: 100, distance: 27.7
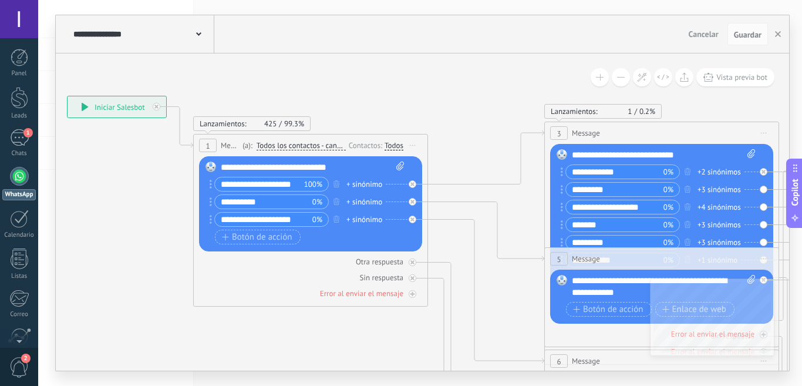
drag, startPoint x: 472, startPoint y: 125, endPoint x: 403, endPoint y: 104, distance: 72.5
click at [403, 104] on icon at bounding box center [696, 370] width 1846 height 1137
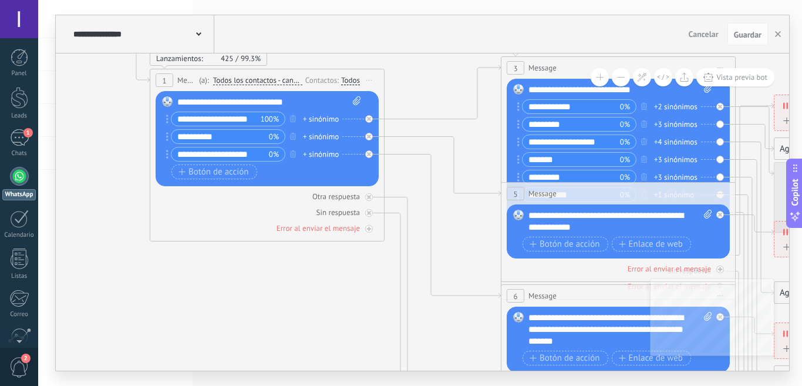
drag, startPoint x: 445, startPoint y: 119, endPoint x: 429, endPoint y: 78, distance: 44.1
click at [429, 78] on icon at bounding box center [653, 305] width 1846 height 1137
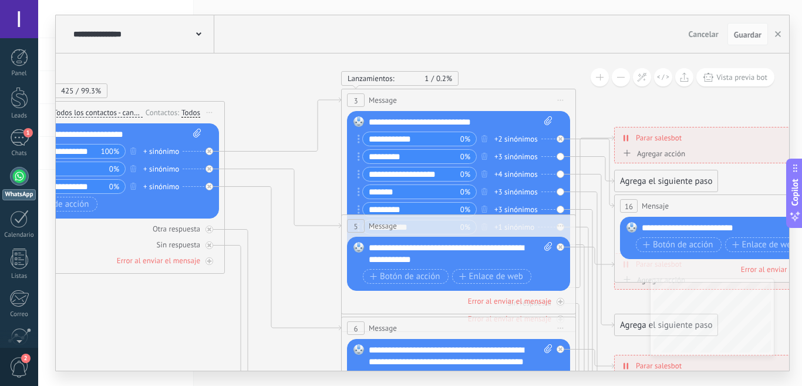
drag, startPoint x: 438, startPoint y: 79, endPoint x: 261, endPoint y: 117, distance: 180.3
click at [254, 117] on icon at bounding box center [493, 337] width 1846 height 1137
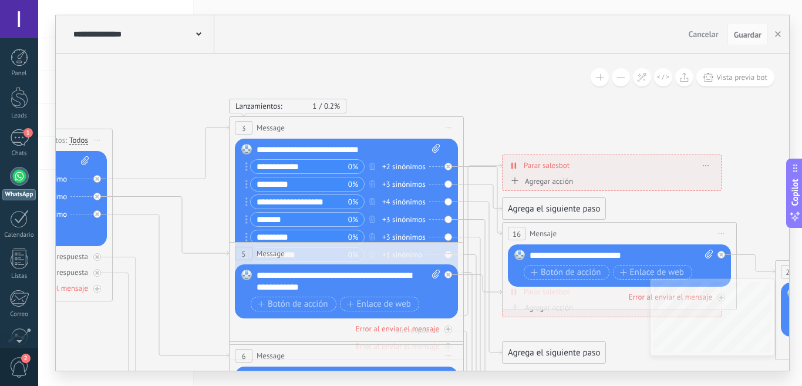
drag, startPoint x: 594, startPoint y: 111, endPoint x: 513, endPoint y: 132, distance: 84.2
click at [513, 132] on icon at bounding box center [432, 365] width 1949 height 1137
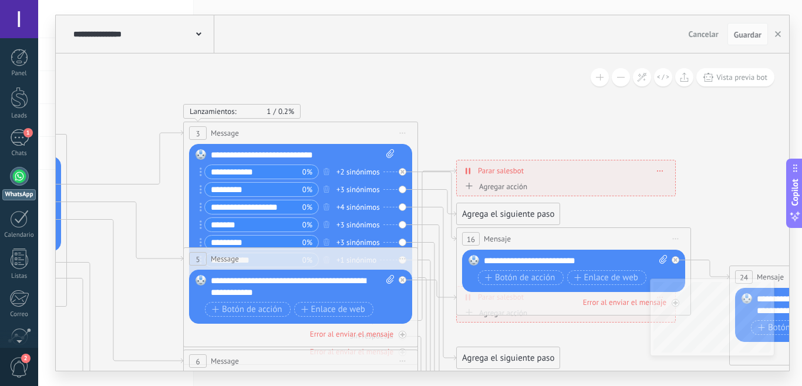
drag, startPoint x: 520, startPoint y: 125, endPoint x: 472, endPoint y: 131, distance: 48.5
click at [472, 131] on icon at bounding box center [386, 370] width 1949 height 1137
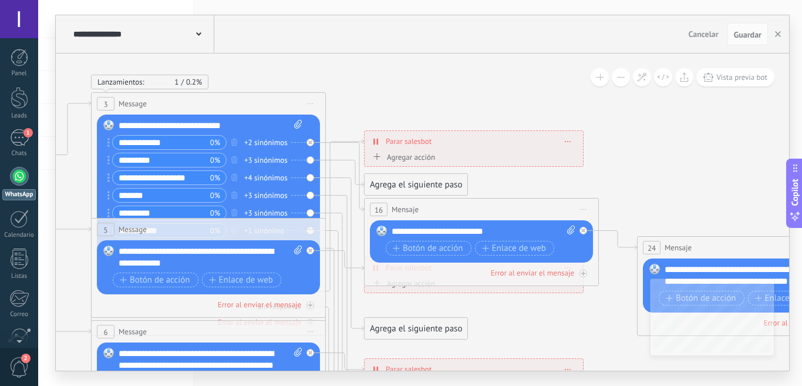
drag, startPoint x: 498, startPoint y: 127, endPoint x: 408, endPoint y: 96, distance: 94.9
click at [408, 96] on icon at bounding box center [294, 341] width 1949 height 1137
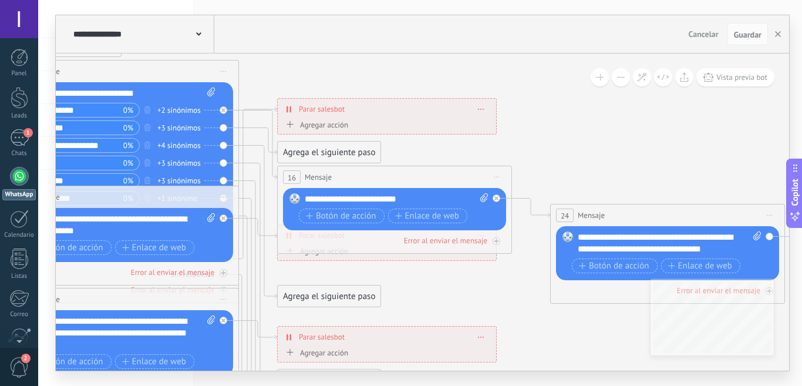
drag, startPoint x: 519, startPoint y: 109, endPoint x: 434, endPoint y: 83, distance: 88.5
click at [432, 78] on icon at bounding box center [207, 308] width 1949 height 1137
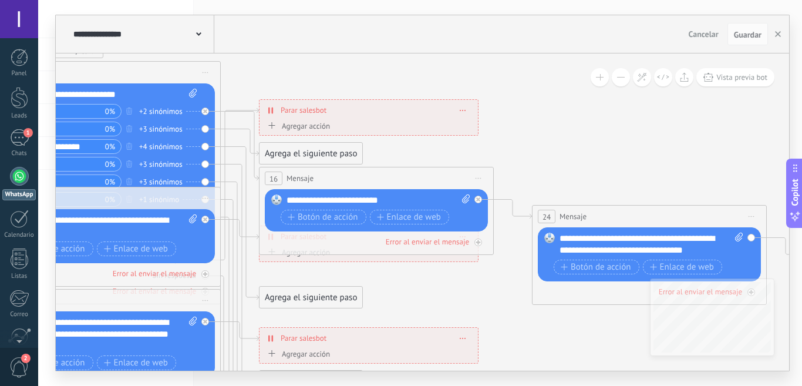
drag, startPoint x: 345, startPoint y: 58, endPoint x: 325, endPoint y: 61, distance: 19.5
click at [325, 61] on icon at bounding box center [189, 310] width 1949 height 1137
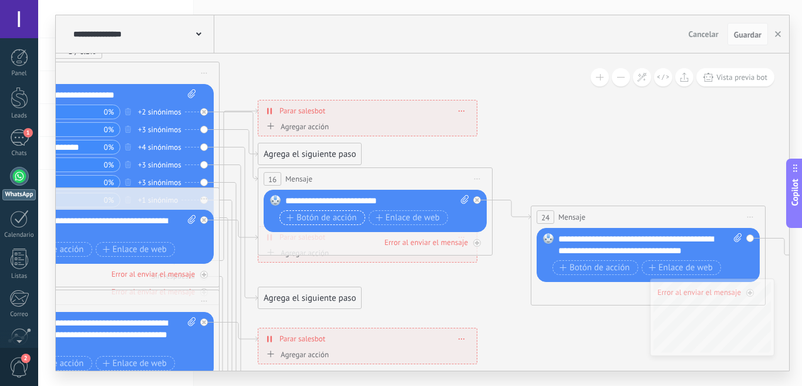
click at [350, 217] on span "Botón de acción" at bounding box center [322, 217] width 70 height 9
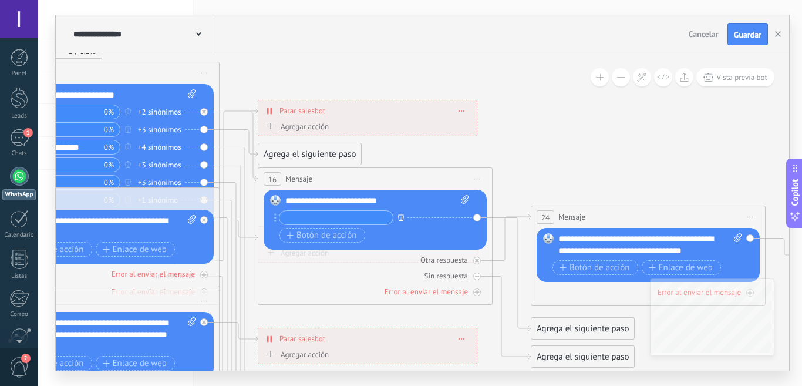
click at [403, 216] on icon "button" at bounding box center [401, 217] width 6 height 7
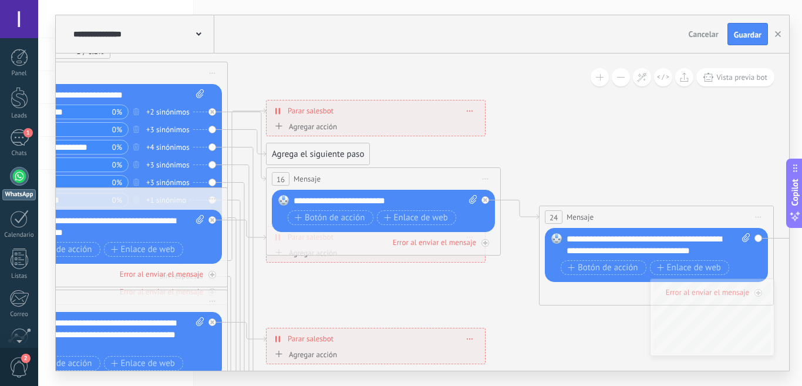
drag, startPoint x: 528, startPoint y: 156, endPoint x: 542, endPoint y: 154, distance: 14.1
click at [542, 154] on icon at bounding box center [196, 310] width 1949 height 1137
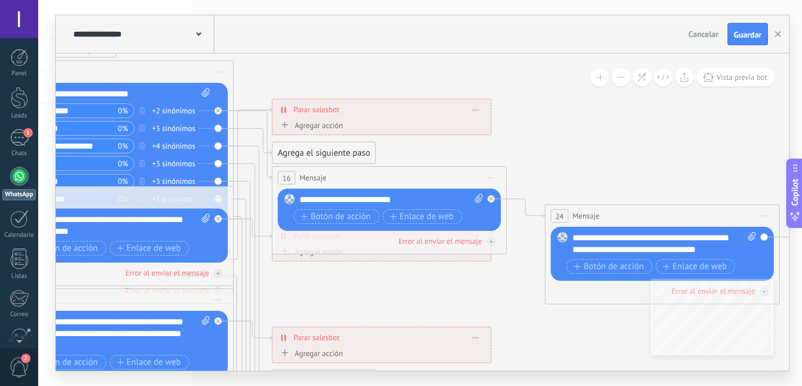
click at [397, 197] on div "**********" at bounding box center [392, 200] width 184 height 12
drag, startPoint x: 435, startPoint y: 197, endPoint x: 468, endPoint y: 200, distance: 33.0
click at [435, 197] on div "**********" at bounding box center [392, 200] width 184 height 12
click at [492, 200] on icon at bounding box center [491, 199] width 4 height 4
click at [491, 201] on div "Reemplazar Quitar Convertir a mensaje de voz Arrastre la imagen aquí para adjun…" at bounding box center [389, 210] width 223 height 42
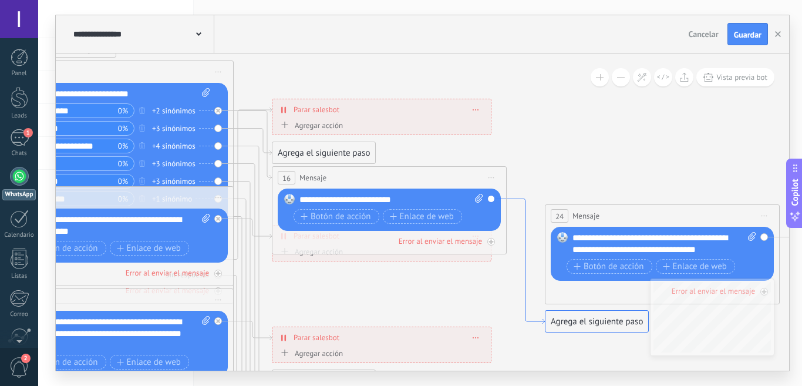
drag, startPoint x: 524, startPoint y: 217, endPoint x: 618, endPoint y: 325, distance: 142.8
click at [618, 325] on div "Agrega el siguiente paso" at bounding box center [597, 321] width 103 height 19
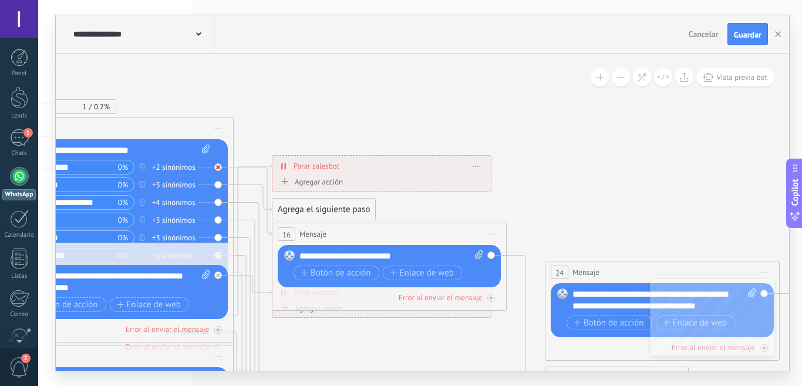
click at [219, 166] on icon at bounding box center [218, 167] width 4 height 4
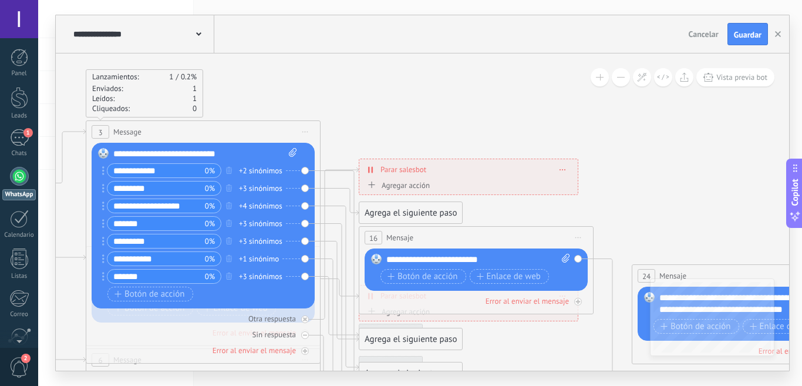
drag, startPoint x: 303, startPoint y: 119, endPoint x: 399, endPoint y: 130, distance: 96.3
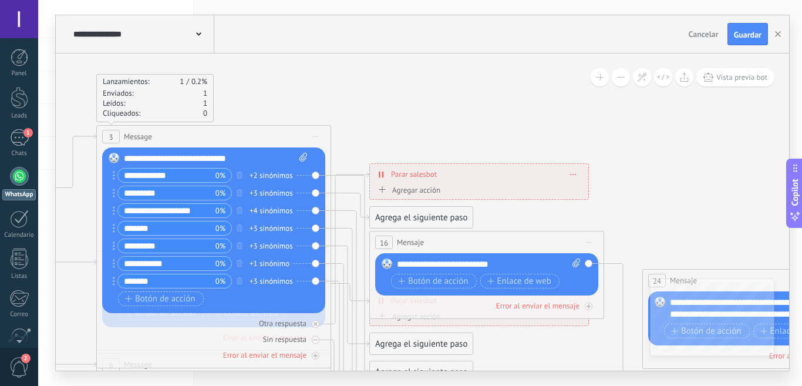
click at [314, 175] on div "Reemplazar Quitar Convertir a mensaje de voz Arrastre la imagen aquí para adjun…" at bounding box center [213, 230] width 223 height 166
click at [280, 172] on div "+2 sinónimos" at bounding box center [271, 176] width 43 height 12
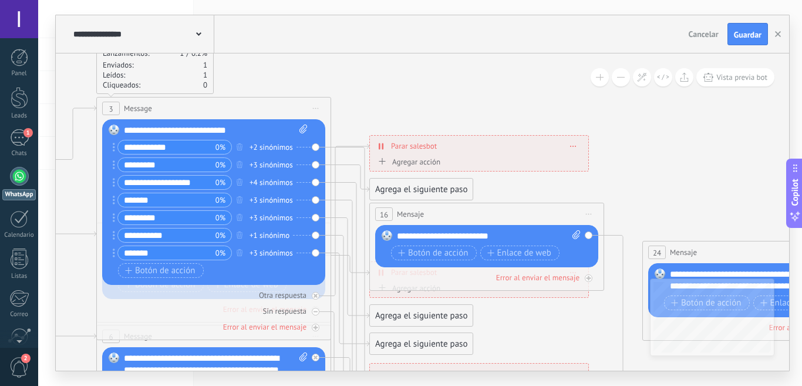
click at [381, 240] on span at bounding box center [387, 235] width 20 height 9
click at [385, 235] on rect at bounding box center [387, 235] width 11 height 11
click at [346, 149] on icon at bounding box center [350, 337] width 38 height 381
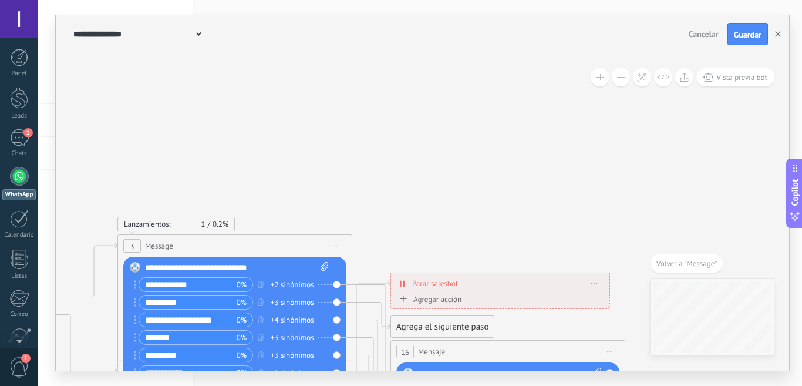
click at [776, 31] on icon "button" at bounding box center [778, 34] width 6 height 6
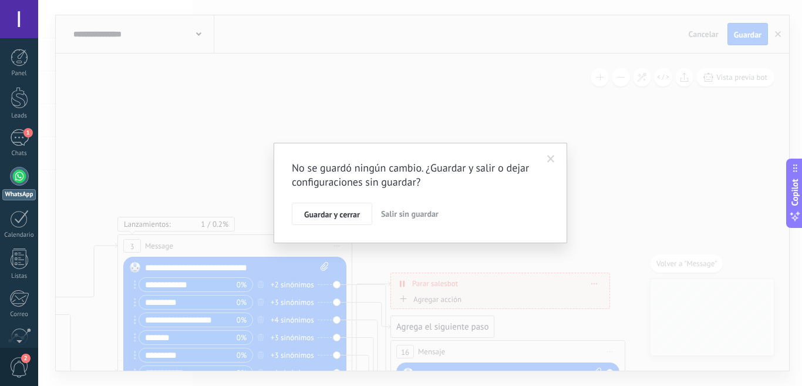
click at [403, 220] on button "Salir sin guardar" at bounding box center [410, 214] width 67 height 22
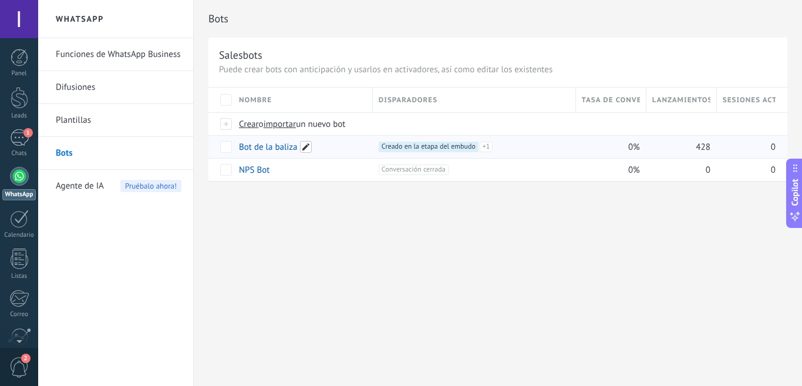
click at [305, 145] on span at bounding box center [306, 147] width 12 height 12
click at [315, 174] on span "Cancelar" at bounding box center [316, 173] width 30 height 11
click at [513, 239] on div "Bots Salesbots Puede crear bots con anticipación y usarlos en activadores, así …" at bounding box center [498, 193] width 609 height 386
click at [501, 146] on span at bounding box center [502, 147] width 12 height 12
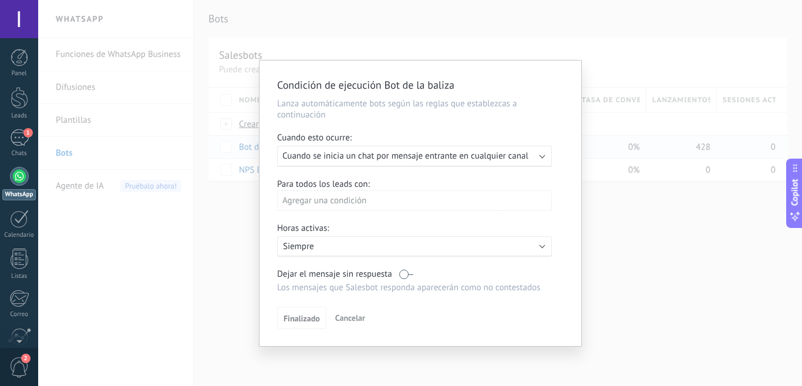
click at [348, 314] on span "Cancelar" at bounding box center [350, 318] width 30 height 11
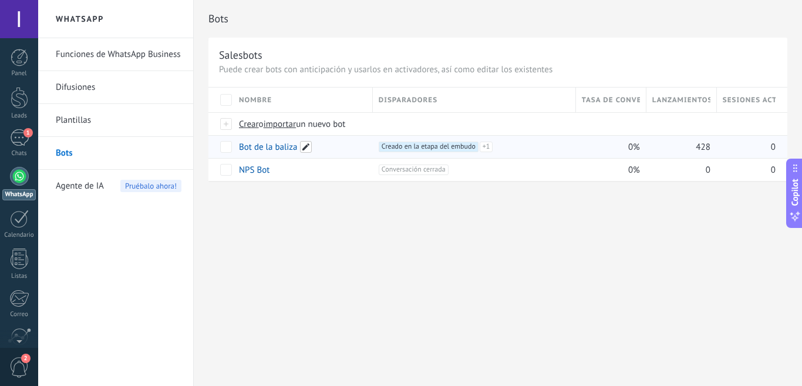
click at [304, 145] on span at bounding box center [306, 147] width 12 height 12
click at [460, 237] on div "**********" at bounding box center [498, 193] width 609 height 386
click at [544, 147] on div "+2 Creado en la etapa del embudo +1 Cualquier conversación nueva +0" at bounding box center [475, 161] width 189 height 39
click at [338, 144] on div "Bot de la baliza" at bounding box center [300, 147] width 134 height 22
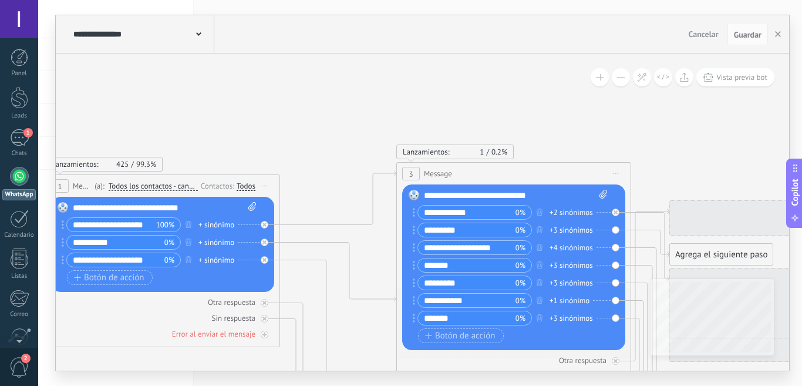
drag, startPoint x: 508, startPoint y: 133, endPoint x: 439, endPoint y: 133, distance: 69.3
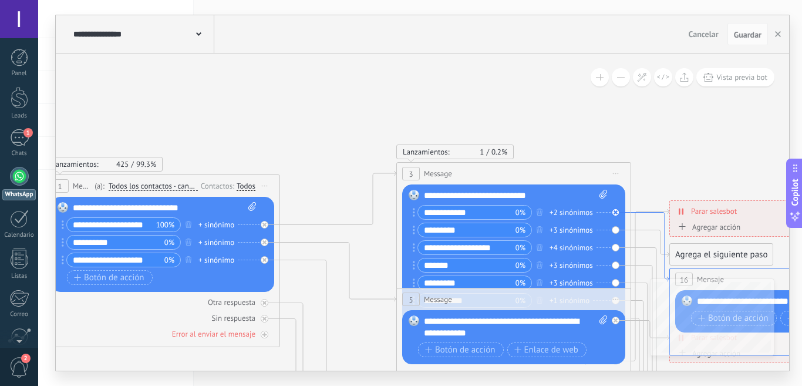
click at [663, 219] on icon at bounding box center [651, 247] width 38 height 69
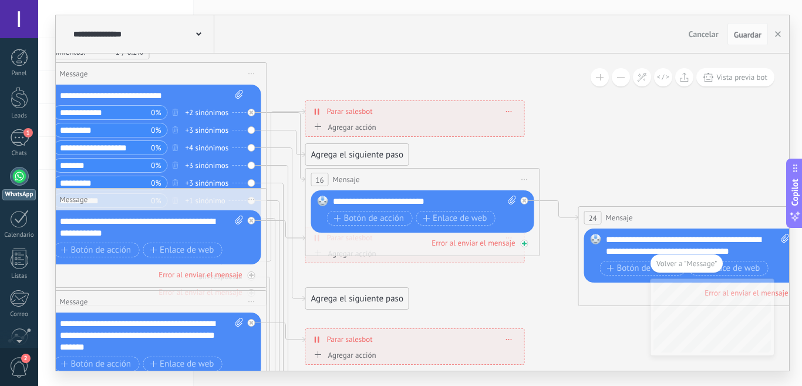
click at [523, 242] on icon at bounding box center [525, 244] width 6 height 6
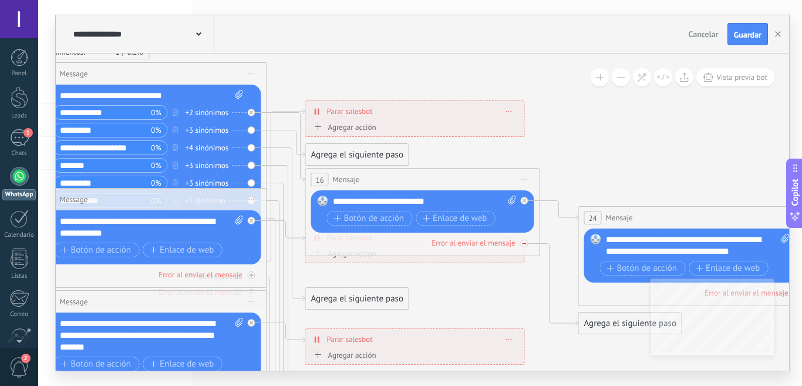
click at [526, 246] on div at bounding box center [525, 244] width 8 height 8
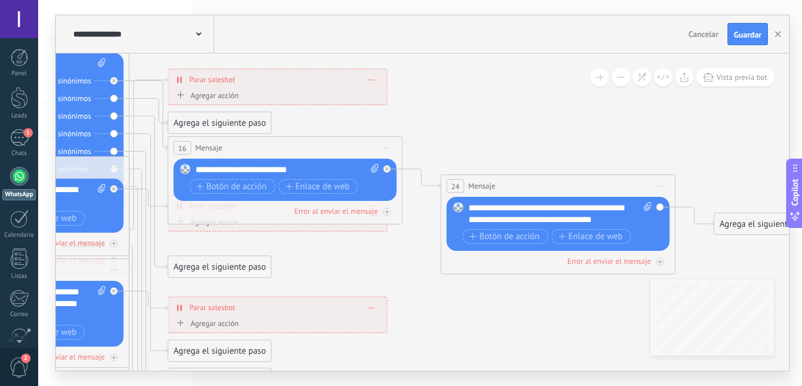
drag, startPoint x: 634, startPoint y: 174, endPoint x: 501, endPoint y: 143, distance: 136.9
click at [501, 143] on icon at bounding box center [98, 307] width 1949 height 1193
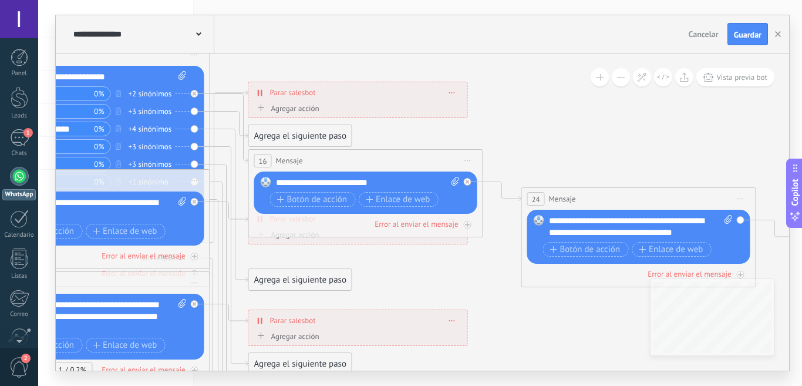
drag, startPoint x: 468, startPoint y: 118, endPoint x: 543, endPoint y: 130, distance: 75.6
click at [543, 130] on icon at bounding box center [178, 320] width 1949 height 1193
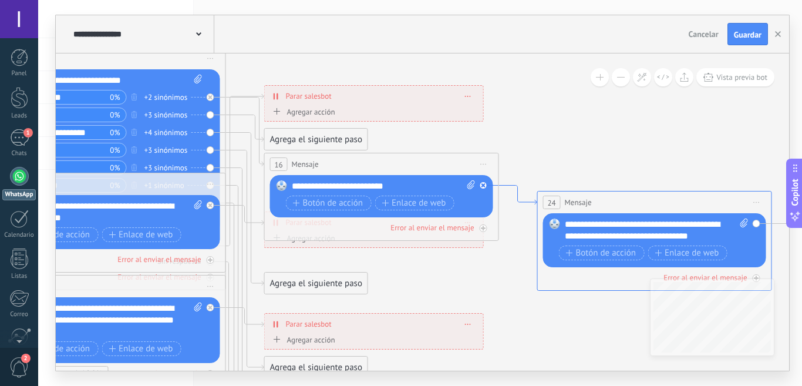
drag, startPoint x: 518, startPoint y: 194, endPoint x: 528, endPoint y: 198, distance: 10.6
click at [528, 198] on icon at bounding box center [518, 195] width 38 height 19
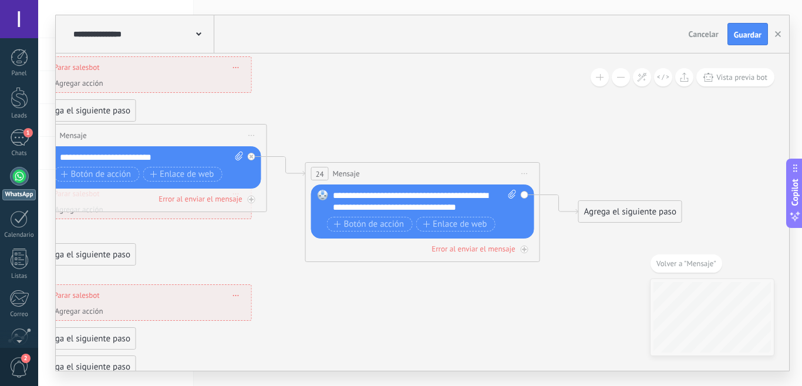
drag, startPoint x: 609, startPoint y: 207, endPoint x: 545, endPoint y: 177, distance: 70.2
click at [525, 197] on div "Reemplazar Quitar Convertir a mensaje de voz Arrastre la imagen aquí para adjun…" at bounding box center [422, 211] width 223 height 54
click at [548, 196] on icon at bounding box center [559, 204] width 38 height 19
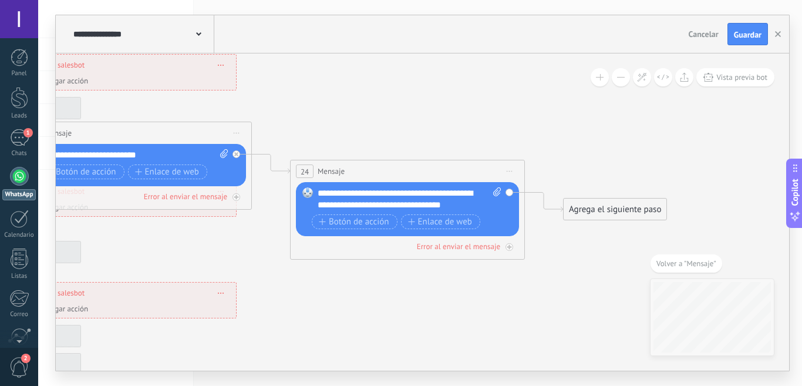
drag, startPoint x: 399, startPoint y: 170, endPoint x: 577, endPoint y: 169, distance: 178.0
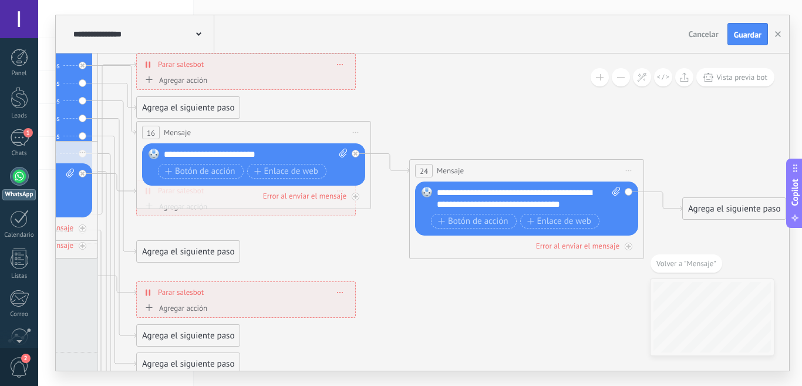
drag, startPoint x: 388, startPoint y: 116, endPoint x: 508, endPoint y: 119, distance: 119.3
click at [506, 115] on icon at bounding box center [66, 292] width 1949 height 1193
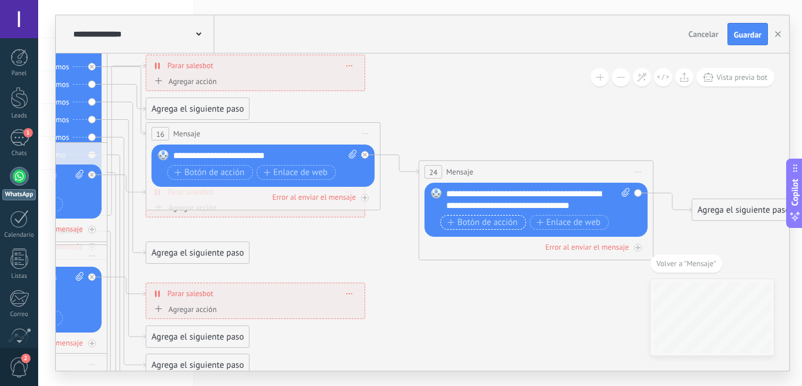
click at [468, 221] on span "Botón de acción" at bounding box center [483, 222] width 70 height 9
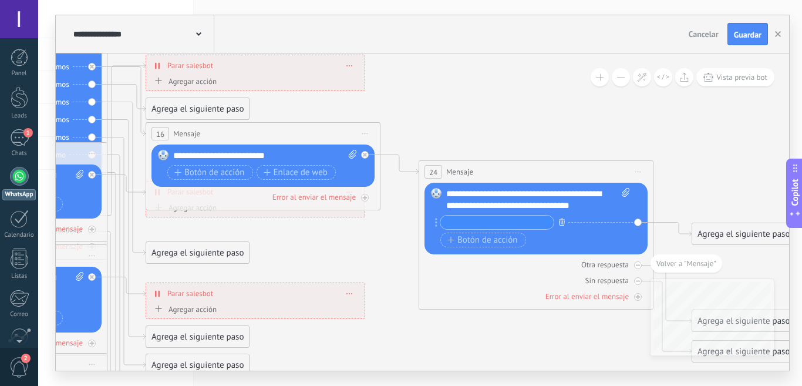
click at [561, 222] on icon "button" at bounding box center [562, 222] width 6 height 7
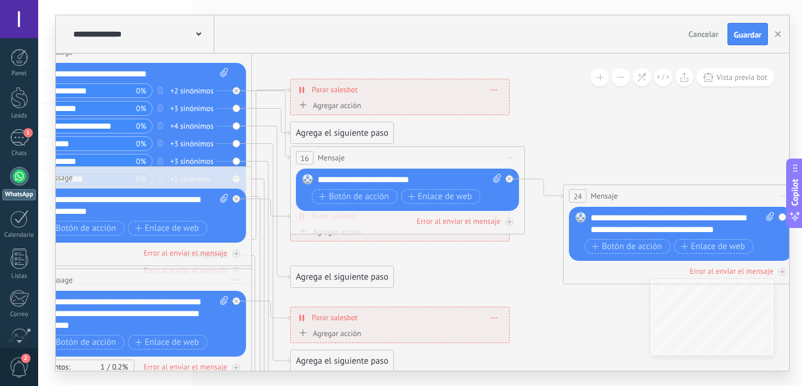
drag, startPoint x: 482, startPoint y: 119, endPoint x: 627, endPoint y: 143, distance: 147.1
click at [627, 143] on icon at bounding box center [220, 317] width 1949 height 1193
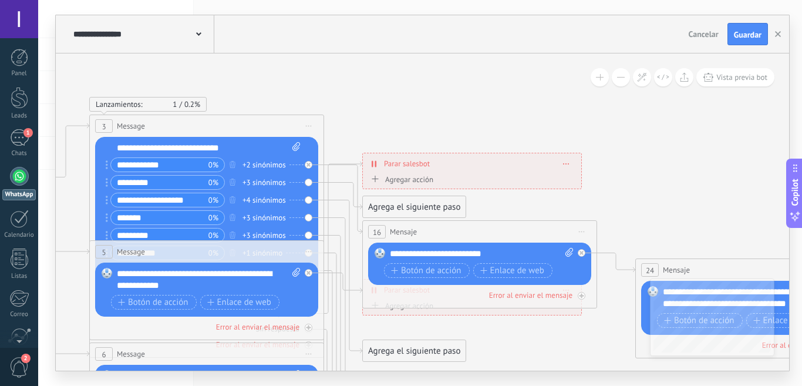
drag, startPoint x: 625, startPoint y: 147, endPoint x: 697, endPoint y: 217, distance: 100.1
click at [697, 217] on icon at bounding box center [292, 391] width 1949 height 1193
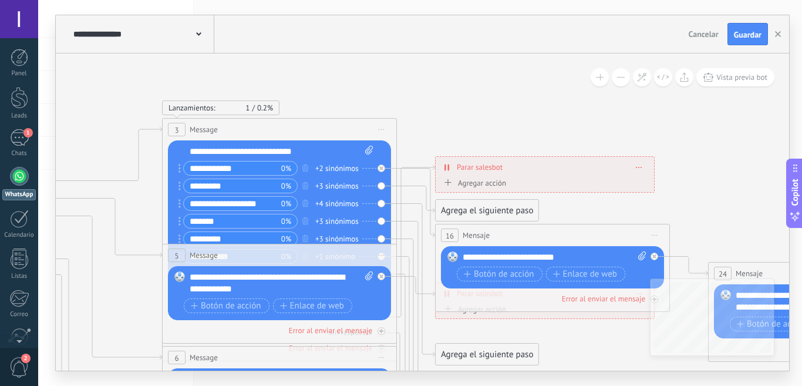
drag, startPoint x: 644, startPoint y: 204, endPoint x: 733, endPoint y: 211, distance: 88.9
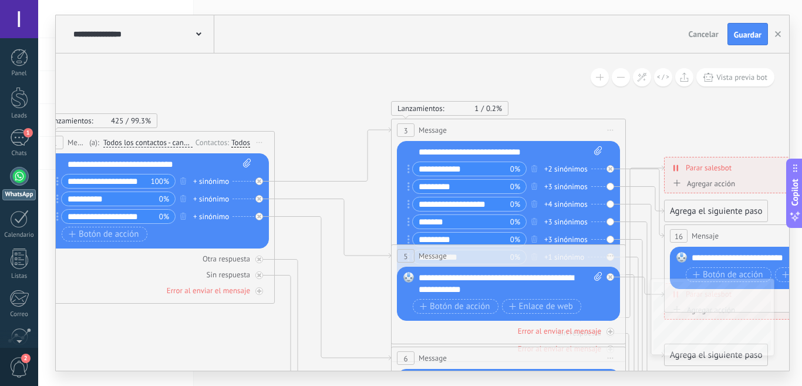
drag, startPoint x: 362, startPoint y: 98, endPoint x: 575, endPoint y: 95, distance: 213.3
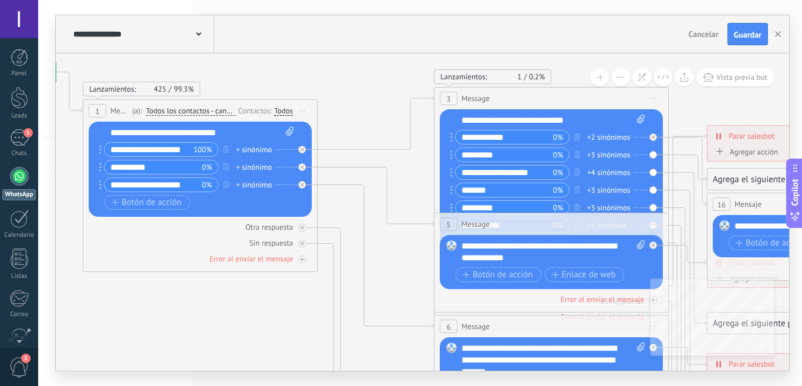
drag, startPoint x: 539, startPoint y: 86, endPoint x: 582, endPoint y: 55, distance: 53.0
click at [582, 55] on icon at bounding box center [637, 363] width 1949 height 1193
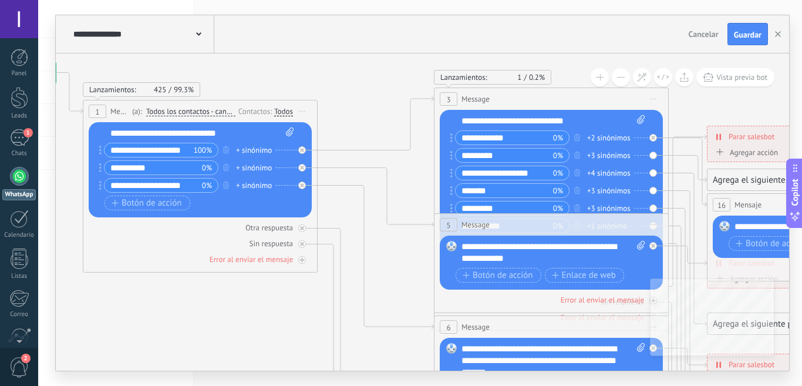
drag, startPoint x: 543, startPoint y: 258, endPoint x: 557, endPoint y: 257, distance: 14.1
click at [557, 257] on div "**********" at bounding box center [554, 252] width 184 height 23
drag, startPoint x: 589, startPoint y: 43, endPoint x: 544, endPoint y: 40, distance: 45.3
click at [544, 40] on div "**********" at bounding box center [423, 34] width 734 height 38
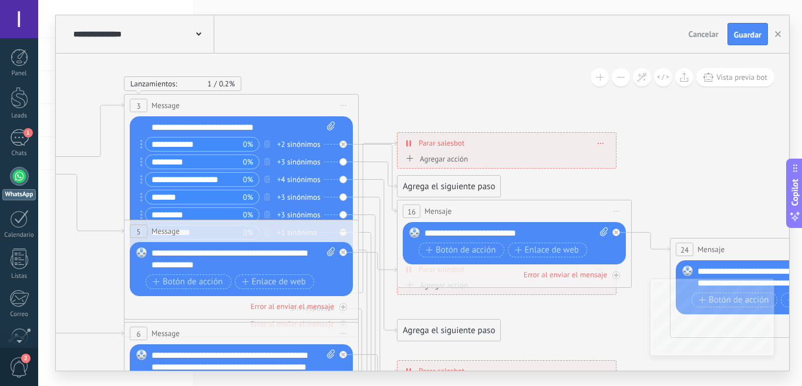
drag, startPoint x: 587, startPoint y: 56, endPoint x: 279, endPoint y: 66, distance: 308.0
click at [277, 64] on icon at bounding box center [327, 370] width 1949 height 1193
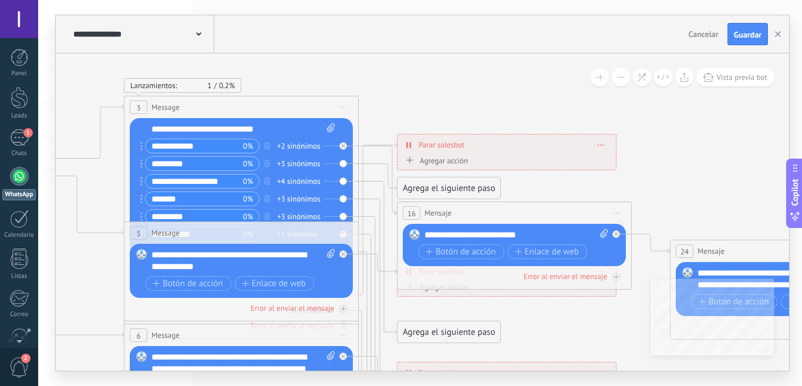
click at [409, 160] on icon at bounding box center [410, 160] width 6 height 6
click at [409, 160] on button "Conversación marcada como cerrada" at bounding box center [470, 160] width 147 height 21
click at [421, 162] on span "Conversación marcada como cerrada" at bounding box center [469, 161] width 142 height 11
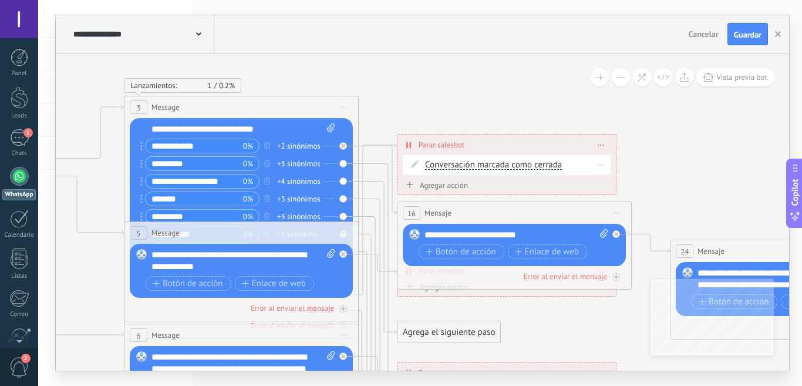
click at [601, 167] on span at bounding box center [601, 165] width 5 height 6
click at [625, 184] on div "Borrar" at bounding box center [622, 182] width 52 height 20
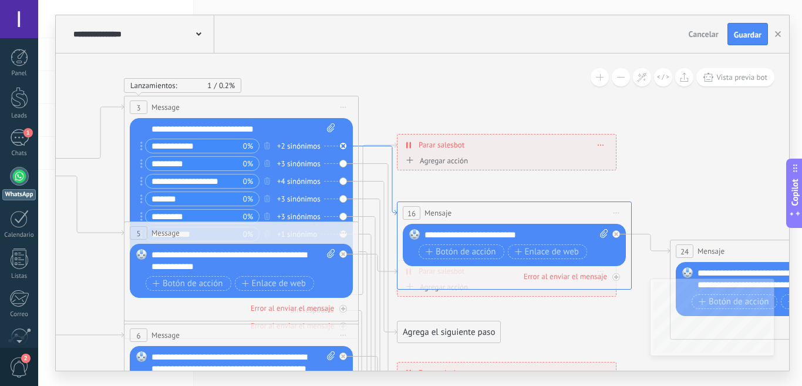
click at [393, 212] on icon at bounding box center [378, 180] width 38 height 69
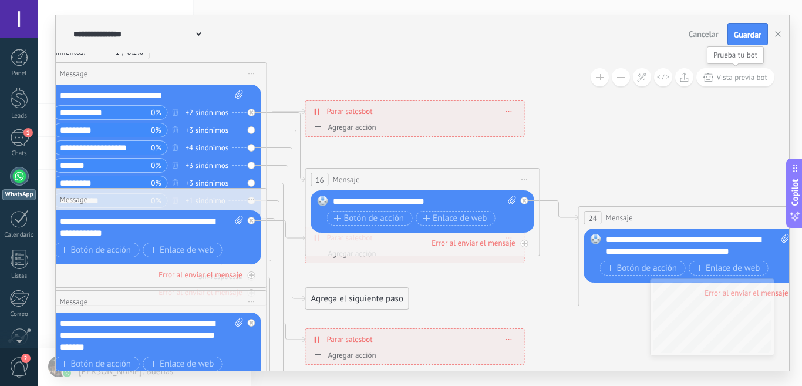
click at [733, 71] on button "Vista previa bot" at bounding box center [736, 77] width 78 height 18
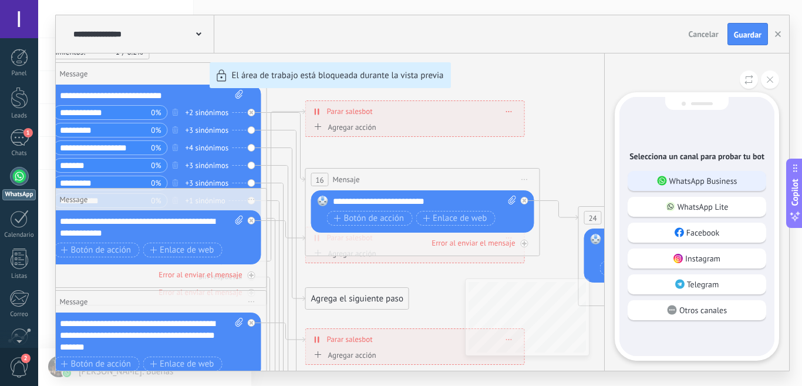
click at [701, 176] on p "WhatsApp Business" at bounding box center [704, 181] width 68 height 11
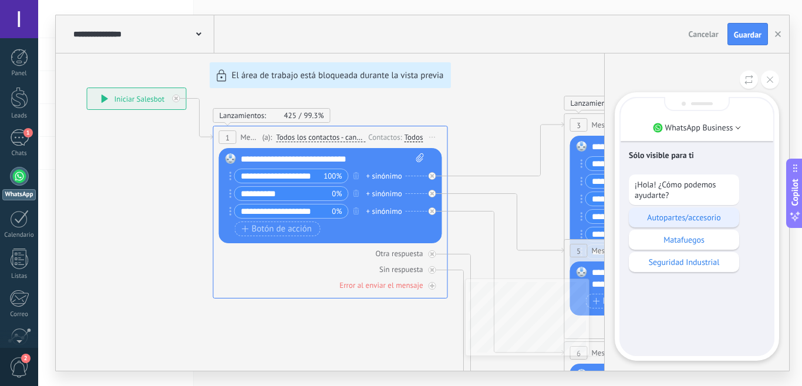
click at [684, 216] on p "Autopartes/accesorio" at bounding box center [684, 217] width 99 height 11
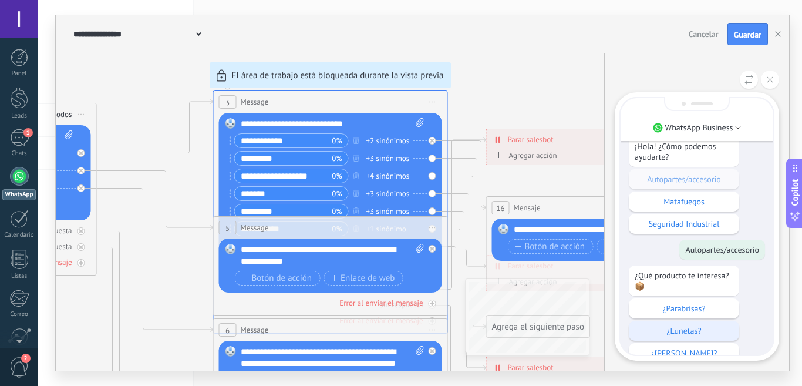
scroll to position [-163, 0]
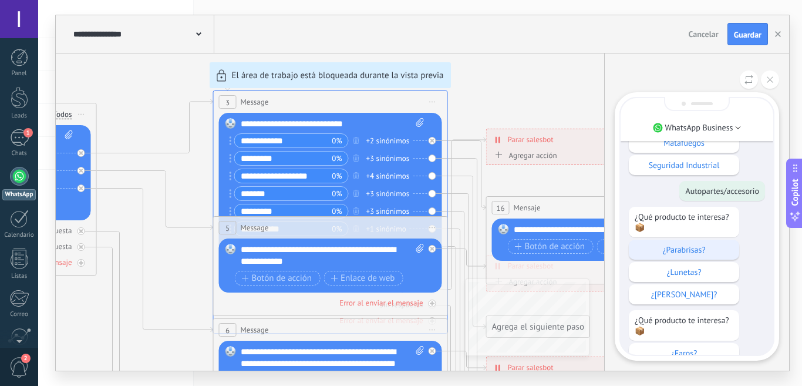
click at [678, 240] on div "¿Parabrisas?" at bounding box center [684, 250] width 110 height 20
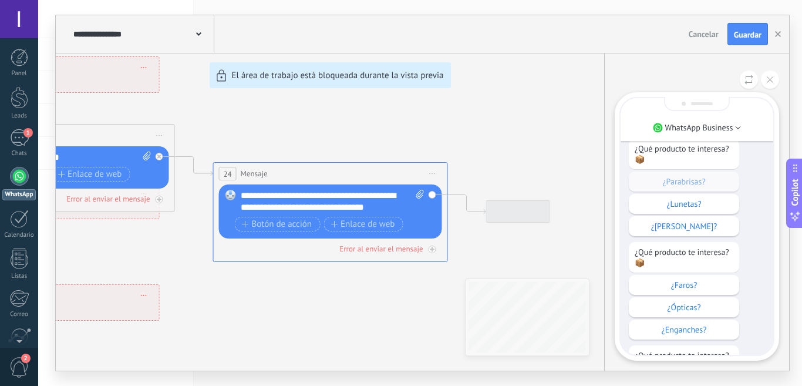
scroll to position [0, 0]
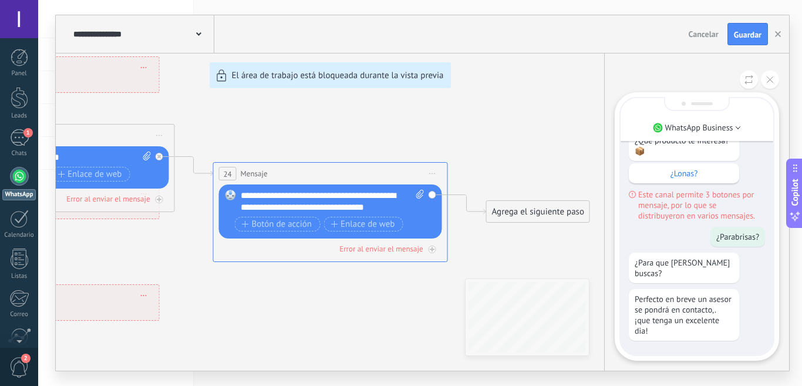
drag, startPoint x: 469, startPoint y: 125, endPoint x: 538, endPoint y: 130, distance: 68.3
click at [539, 128] on div "**********" at bounding box center [423, 192] width 734 height 355
drag, startPoint x: 429, startPoint y: 120, endPoint x: 549, endPoint y: 129, distance: 120.7
click at [549, 129] on div "**********" at bounding box center [423, 192] width 734 height 355
click at [516, 131] on div "**********" at bounding box center [423, 192] width 734 height 355
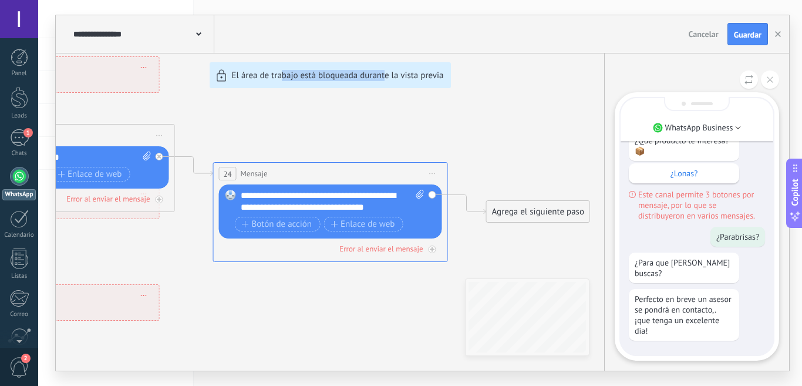
drag, startPoint x: 283, startPoint y: 137, endPoint x: 439, endPoint y: 143, distance: 156.4
click at [417, 143] on div "**********" at bounding box center [423, 192] width 734 height 355
click at [768, 79] on icon at bounding box center [770, 79] width 6 height 6
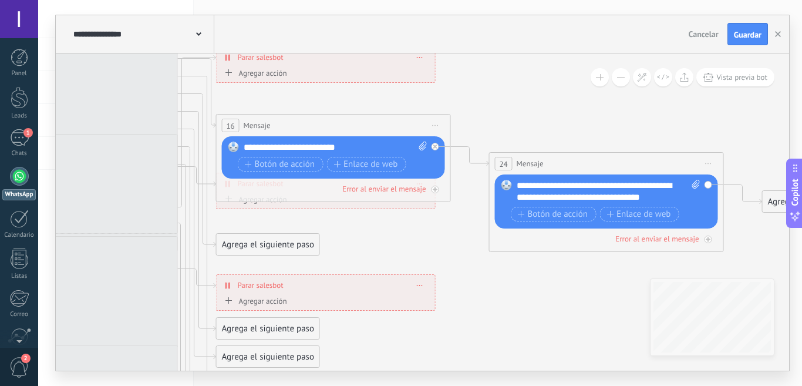
drag, startPoint x: 338, startPoint y: 129, endPoint x: 608, endPoint y: 119, distance: 269.8
click at [609, 119] on icon at bounding box center [146, 285] width 1949 height 1193
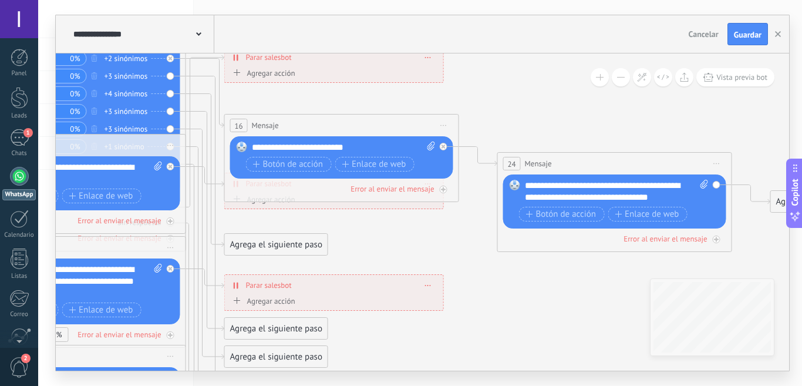
click at [239, 148] on rect at bounding box center [242, 147] width 11 height 11
click at [439, 125] on span "Iniciar vista previa aquí Cambiar nombre Duplicar [GEOGRAPHIC_DATA]" at bounding box center [444, 125] width 19 height 17
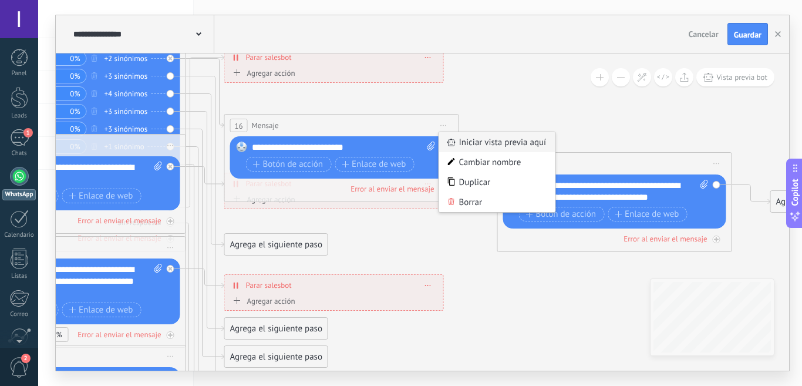
click at [472, 145] on div "Iniciar vista previa aquí" at bounding box center [497, 142] width 116 height 20
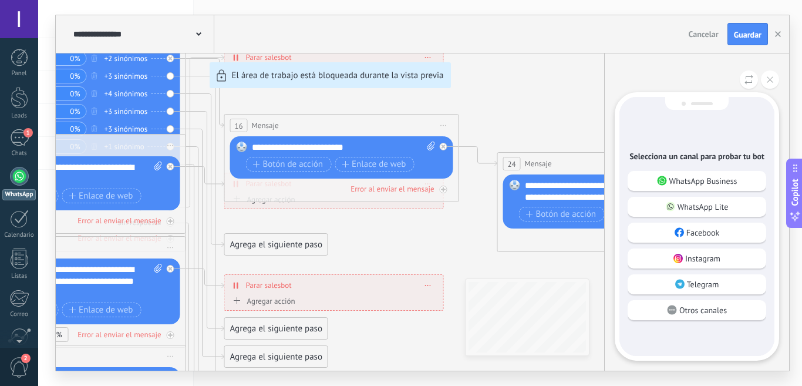
click at [446, 125] on div "**********" at bounding box center [423, 192] width 734 height 355
click at [768, 83] on button at bounding box center [770, 79] width 18 height 18
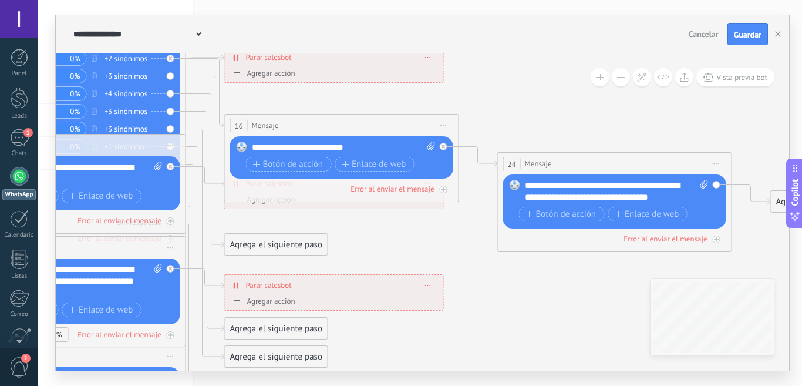
click at [444, 125] on icon at bounding box center [444, 125] width 6 height 1
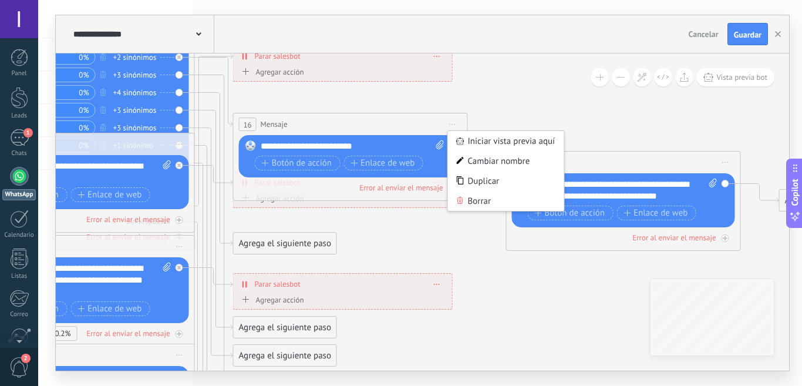
drag, startPoint x: 456, startPoint y: 88, endPoint x: 508, endPoint y: 84, distance: 51.8
click at [510, 84] on icon at bounding box center [163, 283] width 1949 height 1193
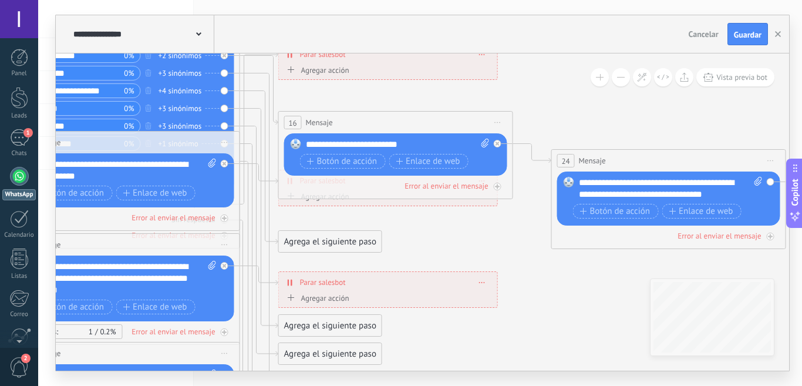
click at [323, 120] on span "Mensaje" at bounding box center [319, 122] width 27 height 11
click at [495, 120] on span "Iniciar vista previa aquí Cambiar nombre Duplicar [GEOGRAPHIC_DATA]" at bounding box center [498, 122] width 19 height 17
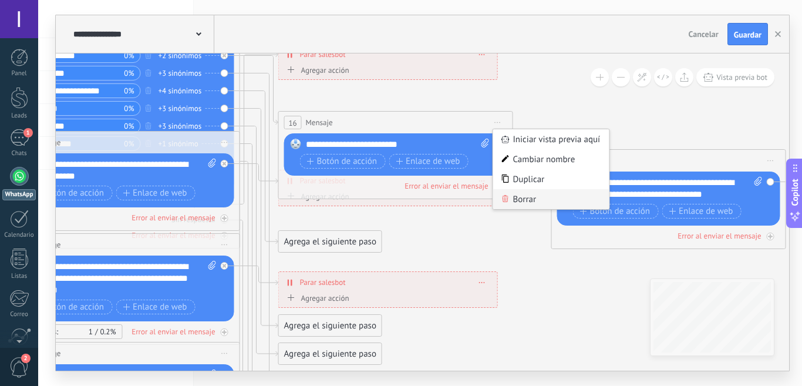
click at [529, 196] on div "Borrar" at bounding box center [551, 199] width 116 height 20
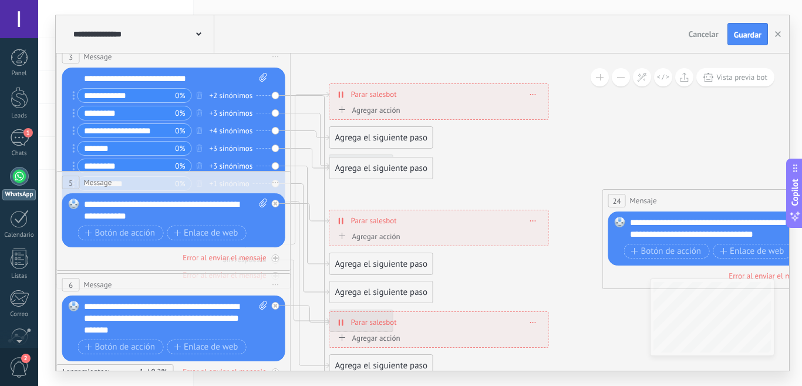
drag, startPoint x: 436, startPoint y: 119, endPoint x: 486, endPoint y: 159, distance: 64.4
click at [486, 159] on icon at bounding box center [259, 319] width 1949 height 1187
click at [321, 106] on icon at bounding box center [310, 286] width 38 height 381
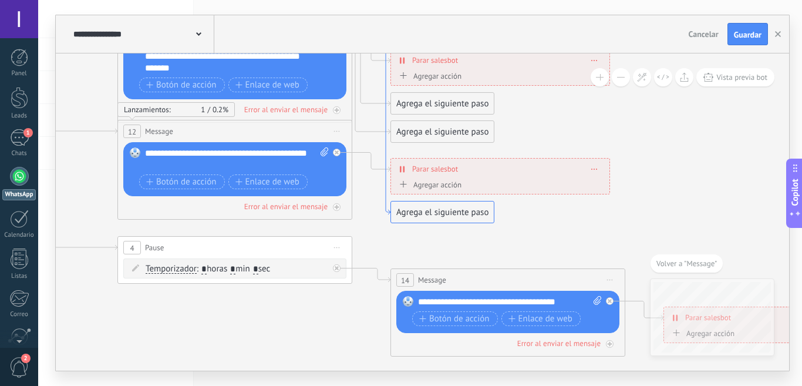
click at [386, 213] on icon at bounding box center [371, 24] width 38 height 381
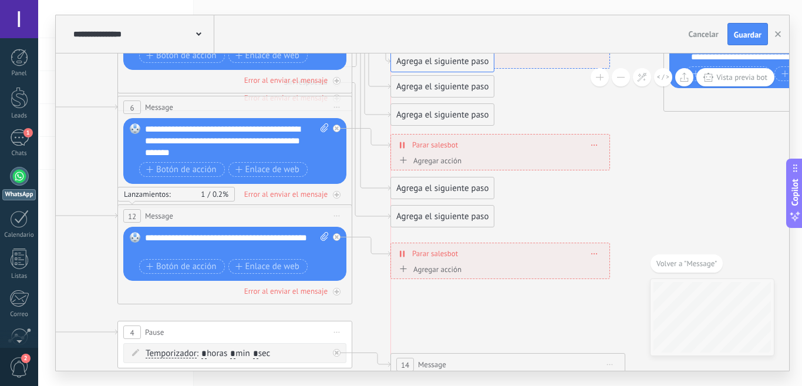
drag, startPoint x: 401, startPoint y: 298, endPoint x: 405, endPoint y: 63, distance: 234.4
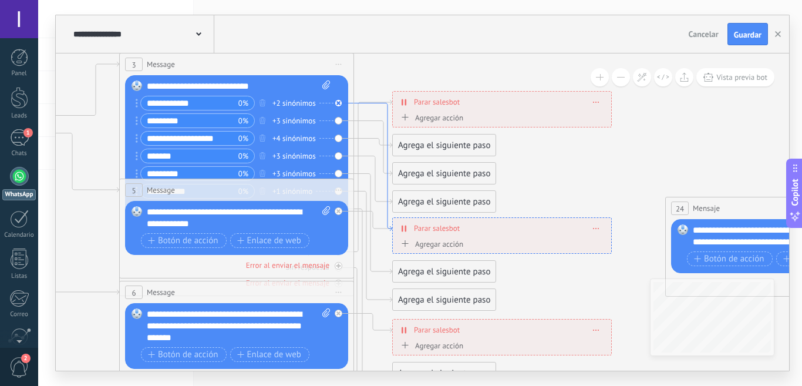
drag, startPoint x: 389, startPoint y: 242, endPoint x: 390, endPoint y: 229, distance: 12.9
click at [390, 229] on icon at bounding box center [373, 167] width 38 height 128
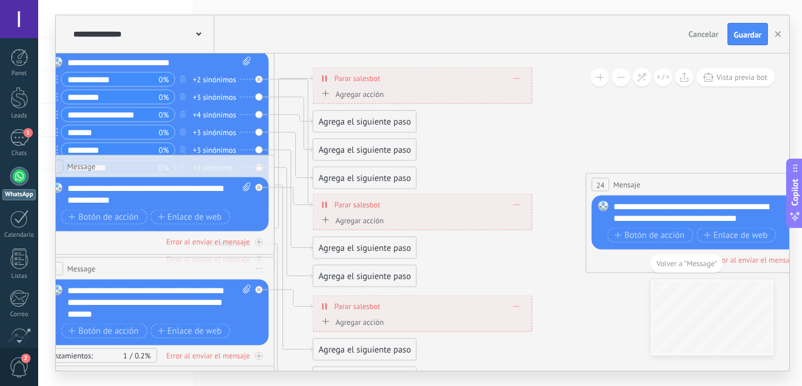
drag, startPoint x: 404, startPoint y: 216, endPoint x: 397, endPoint y: 202, distance: 15.5
drag, startPoint x: 397, startPoint y: 213, endPoint x: 399, endPoint y: 189, distance: 24.2
click at [399, 194] on div "**********" at bounding box center [423, 212] width 220 height 36
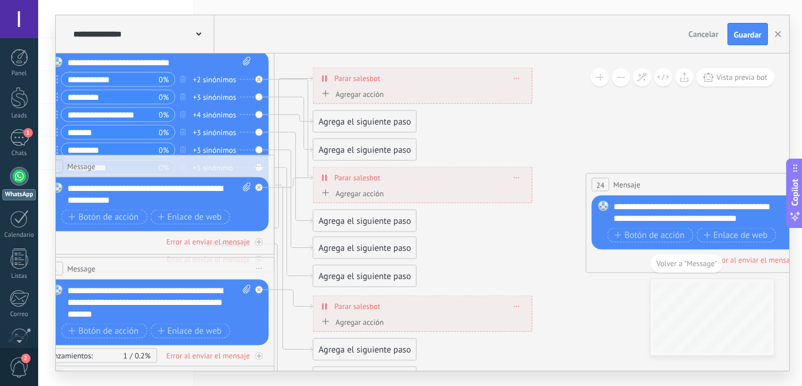
drag, startPoint x: 407, startPoint y: 189, endPoint x: 418, endPoint y: 168, distance: 23.9
drag, startPoint x: 429, startPoint y: 187, endPoint x: 431, endPoint y: 140, distance: 47.0
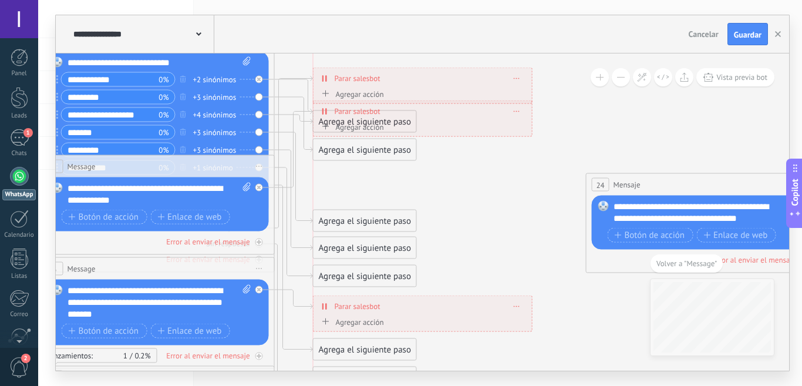
drag, startPoint x: 438, startPoint y: 181, endPoint x: 439, endPoint y: 116, distance: 65.2
click at [439, 116] on div "**********" at bounding box center [423, 111] width 219 height 21
click at [325, 114] on icon at bounding box center [325, 110] width 5 height 9
click at [338, 131] on div "Agregar acción" at bounding box center [351, 126] width 65 height 9
click at [338, 132] on button "Conversación marcada como cerrada" at bounding box center [386, 126] width 147 height 21
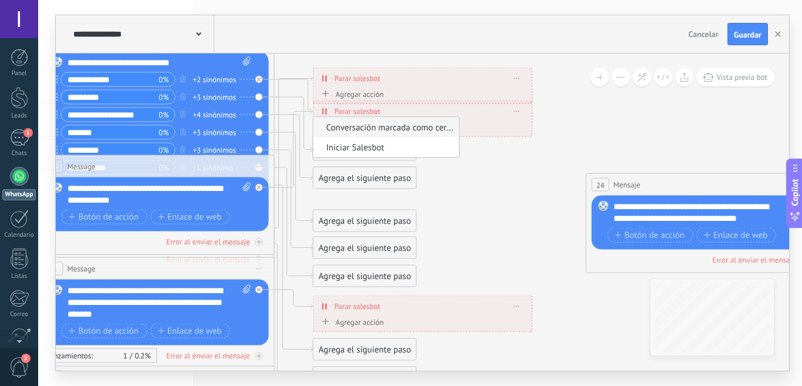
click at [562, 192] on icon at bounding box center [243, 303] width 1949 height 1187
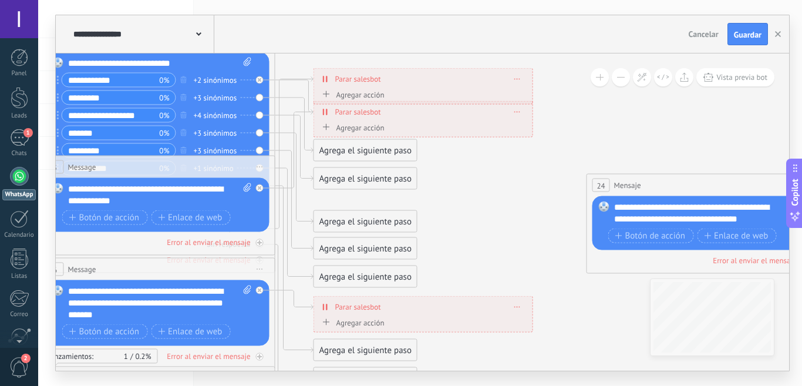
click at [335, 150] on div "Agrega el siguiente paso" at bounding box center [365, 150] width 103 height 19
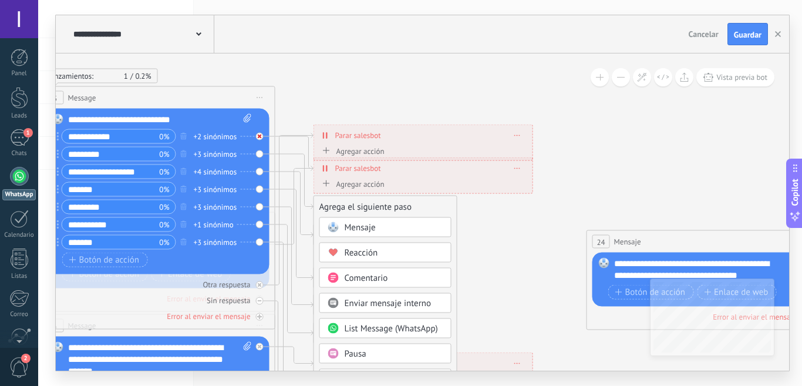
click at [270, 136] on div at bounding box center [263, 133] width 14 height 14
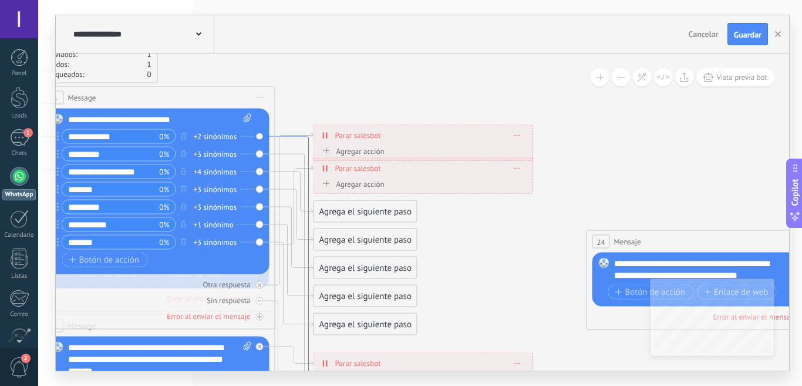
click at [307, 212] on icon at bounding box center [295, 286] width 38 height 301
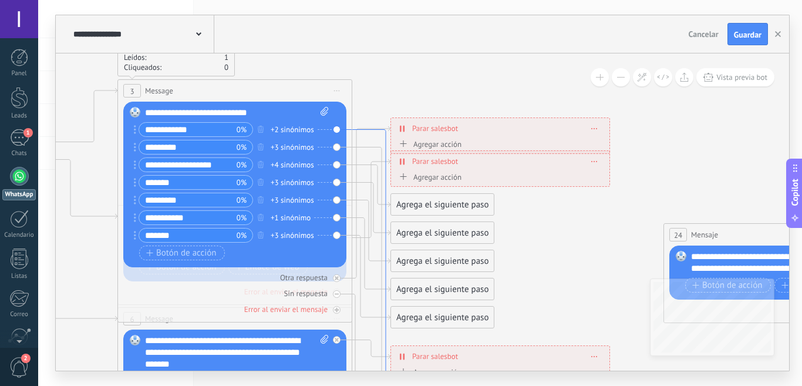
click at [377, 130] on icon at bounding box center [371, 280] width 38 height 301
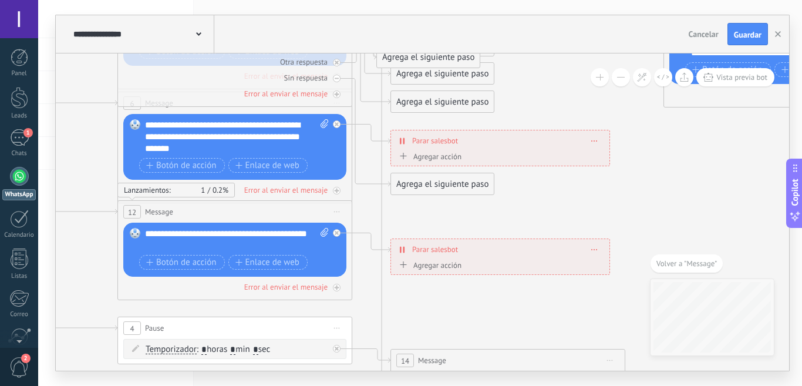
drag, startPoint x: 458, startPoint y: 212, endPoint x: 444, endPoint y: 58, distance: 154.6
click at [444, 58] on div "Agrega el siguiente paso" at bounding box center [428, 57] width 103 height 19
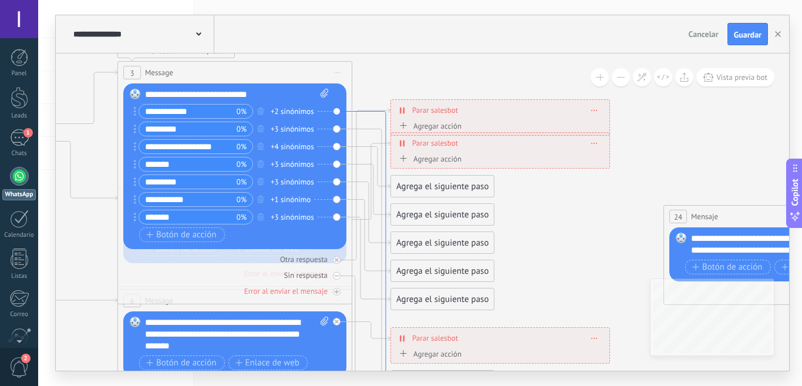
click at [387, 116] on icon at bounding box center [371, 262] width 38 height 301
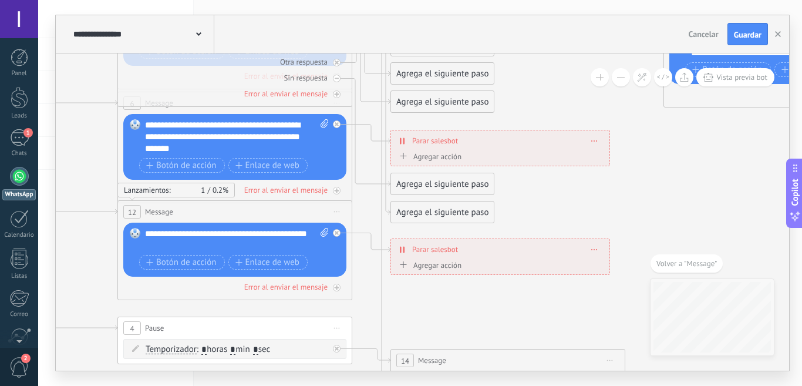
click at [410, 214] on div "Agrega el siguiente paso" at bounding box center [442, 212] width 103 height 19
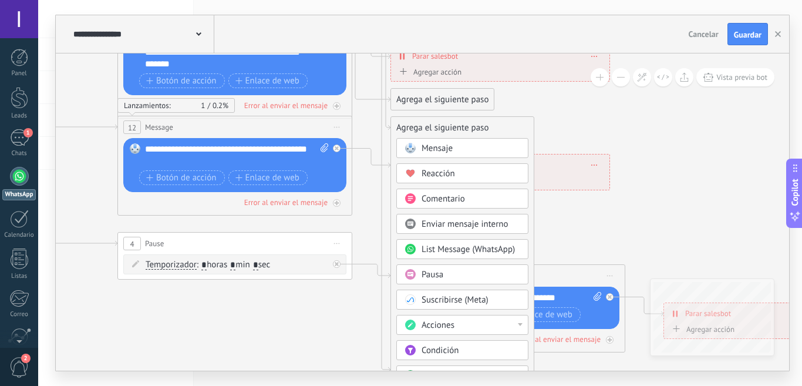
click at [436, 276] on span "Pausa" at bounding box center [433, 274] width 22 height 11
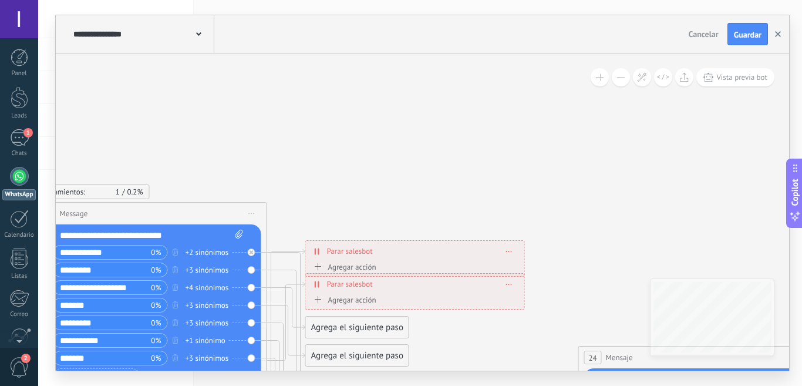
click at [780, 33] on use "button" at bounding box center [778, 34] width 6 height 6
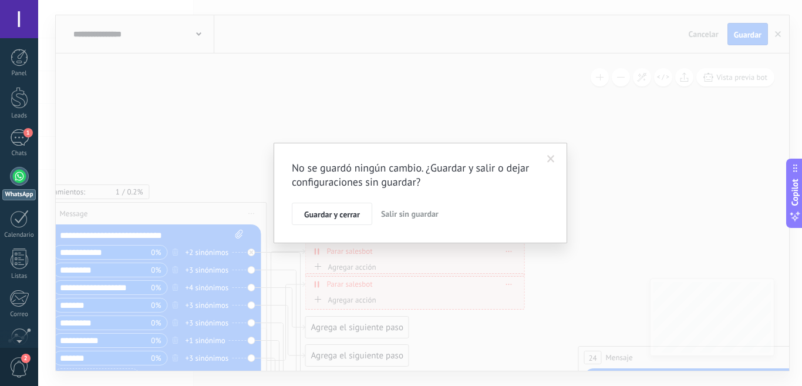
click at [422, 213] on span "Salir sin guardar" at bounding box center [410, 214] width 58 height 11
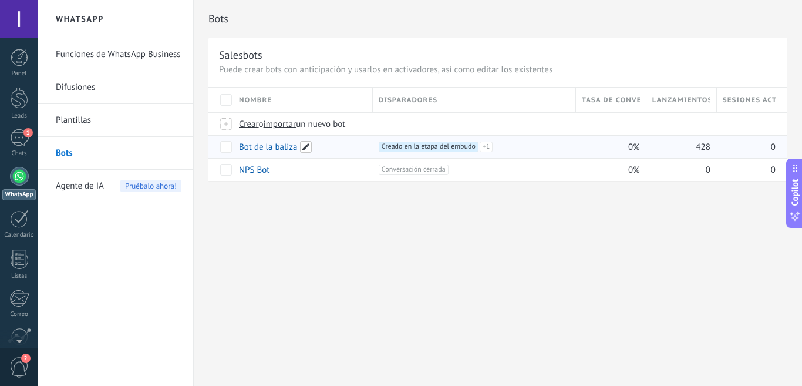
click at [309, 146] on span at bounding box center [306, 147] width 12 height 12
click at [479, 270] on div "**********" at bounding box center [498, 193] width 609 height 386
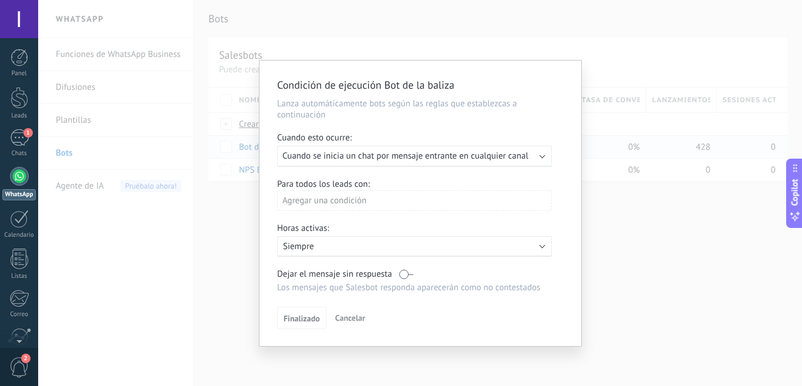
click at [687, 270] on div "Condición de ejecución Bot de la baliza Lanza automáticamente bots según las re…" at bounding box center [420, 193] width 764 height 386
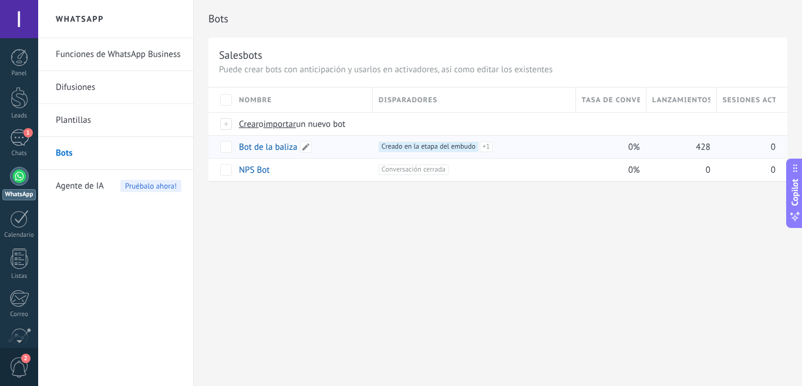
click at [331, 149] on div "Bot de la baliza" at bounding box center [300, 147] width 134 height 22
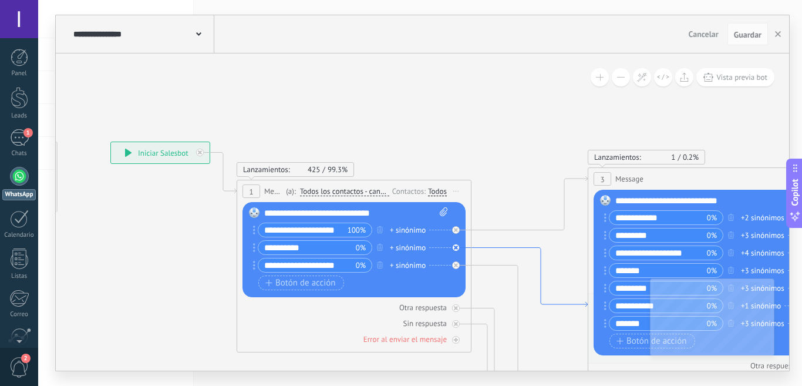
drag, startPoint x: 691, startPoint y: 137, endPoint x: 495, endPoint y: 253, distance: 228.3
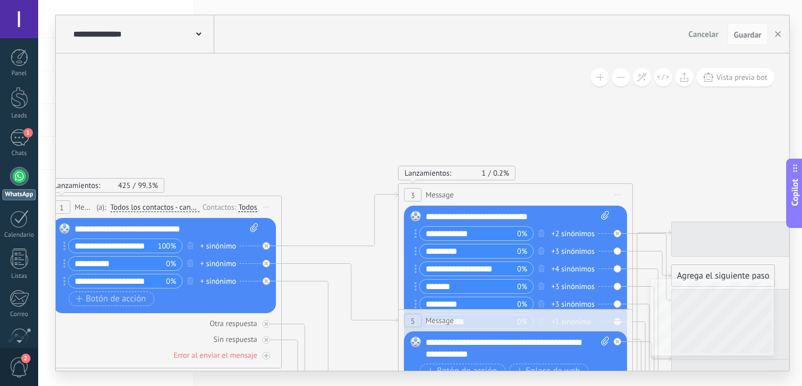
drag, startPoint x: 519, startPoint y: 205, endPoint x: 374, endPoint y: 206, distance: 145.7
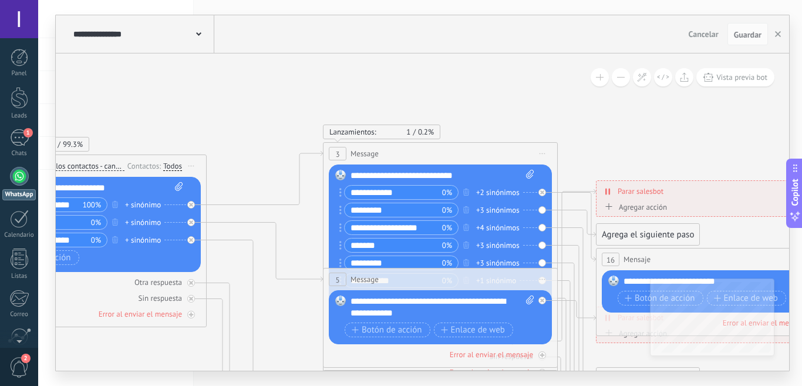
drag, startPoint x: 670, startPoint y: 185, endPoint x: 596, endPoint y: 145, distance: 84.6
click at [596, 145] on icon at bounding box center [475, 391] width 1846 height 1137
click at [575, 194] on icon at bounding box center [577, 227] width 38 height 69
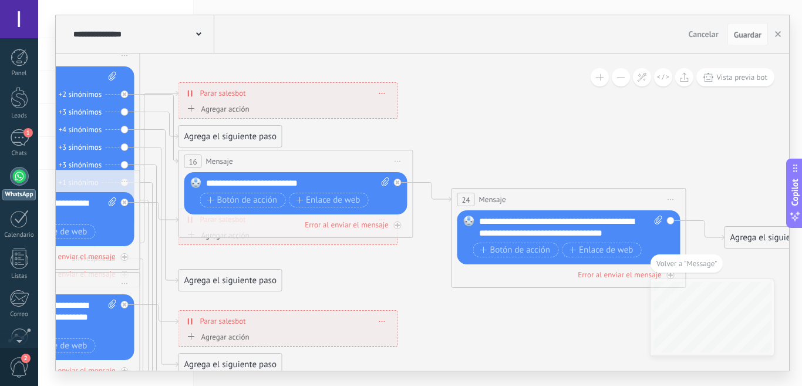
click at [670, 200] on icon at bounding box center [672, 199] width 6 height 1
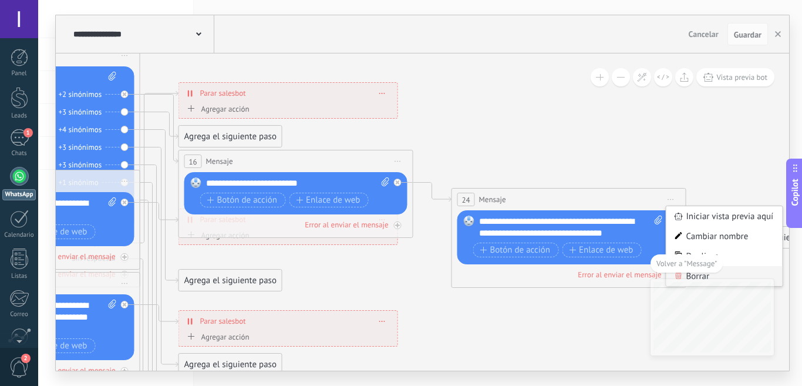
click at [700, 276] on div "Borrar" at bounding box center [725, 276] width 116 height 20
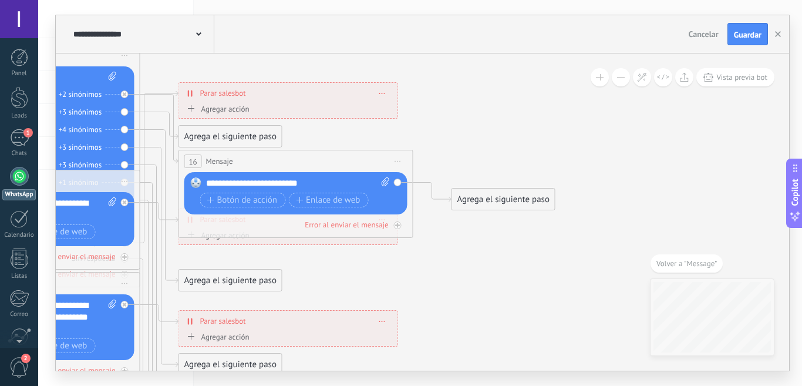
click at [484, 201] on div "Agrega el siguiente paso" at bounding box center [503, 199] width 103 height 19
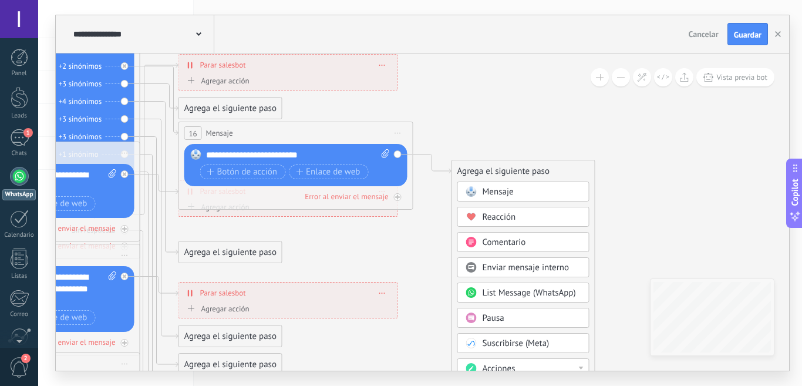
click at [497, 320] on span "Pausa" at bounding box center [494, 318] width 22 height 11
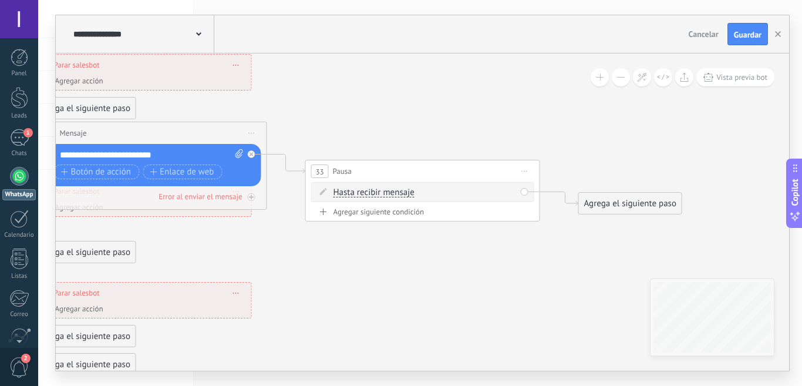
click at [593, 205] on div "Agrega el siguiente paso" at bounding box center [630, 203] width 103 height 19
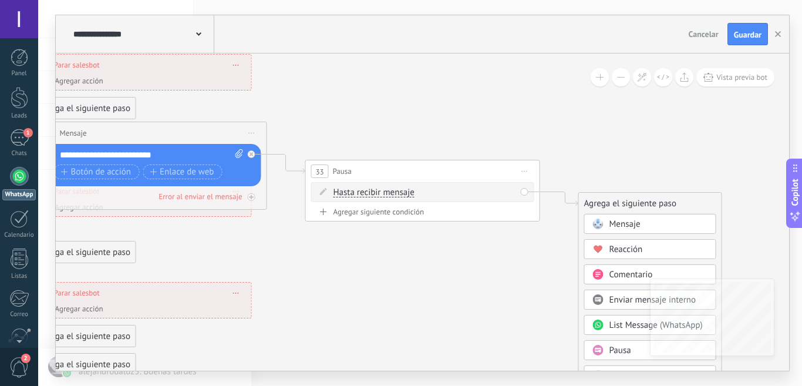
click at [619, 229] on span "Mensaje" at bounding box center [625, 224] width 31 height 11
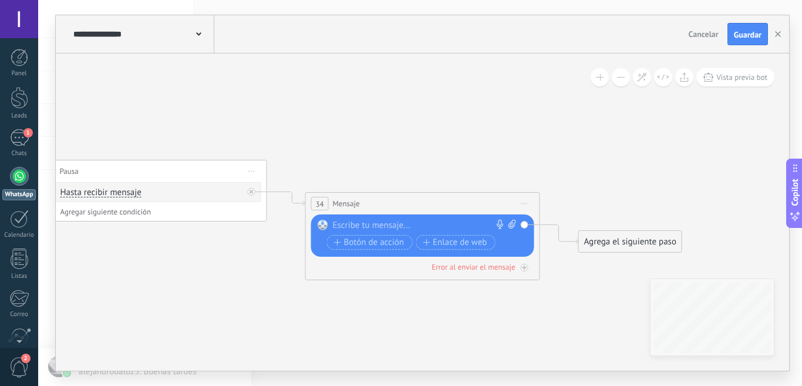
click at [455, 220] on div at bounding box center [420, 226] width 174 height 12
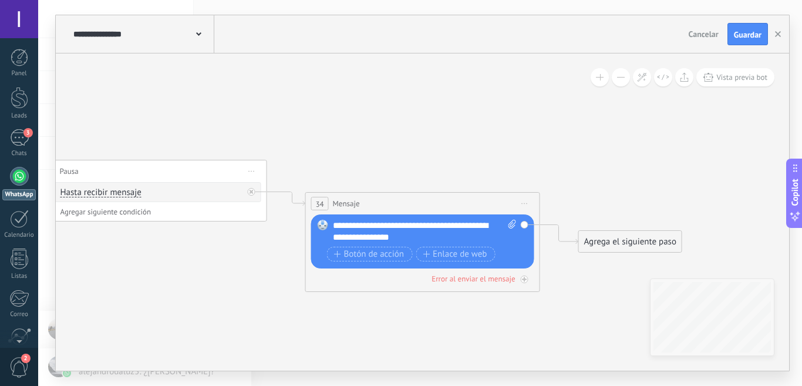
click at [361, 239] on div "**********" at bounding box center [425, 231] width 184 height 23
click at [425, 236] on div "**********" at bounding box center [425, 231] width 184 height 23
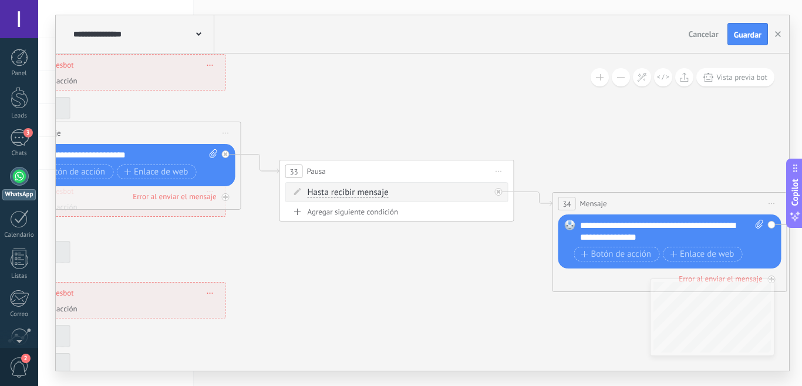
drag, startPoint x: 328, startPoint y: 119, endPoint x: 455, endPoint y: 108, distance: 126.8
click at [542, 116] on icon at bounding box center [73, 292] width 2222 height 1193
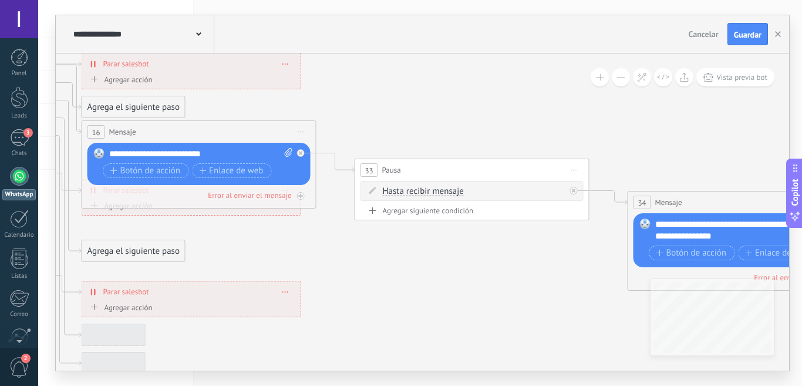
drag, startPoint x: 448, startPoint y: 108, endPoint x: 524, endPoint y: 109, distance: 75.8
click at [526, 108] on icon at bounding box center [148, 291] width 2222 height 1193
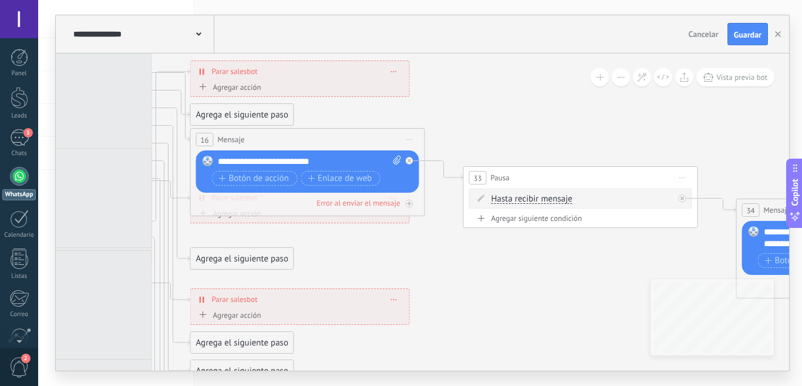
drag, startPoint x: 436, startPoint y: 105, endPoint x: 535, endPoint y: 112, distance: 98.9
click at [535, 112] on icon at bounding box center [257, 299] width 2222 height 1193
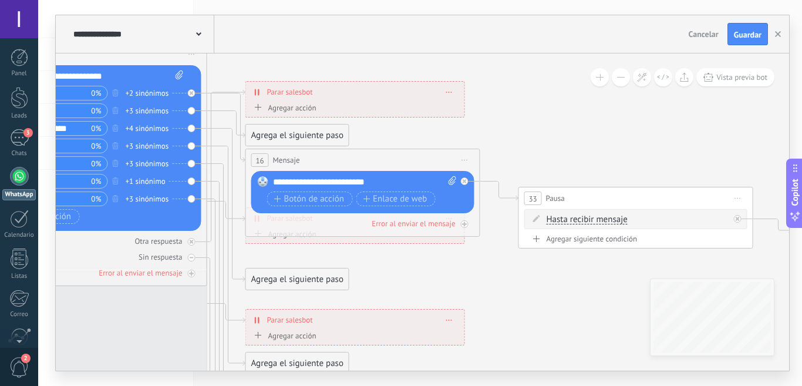
drag, startPoint x: 512, startPoint y: 116, endPoint x: 586, endPoint y: 140, distance: 77.1
click at [586, 140] on icon at bounding box center [312, 319] width 2222 height 1193
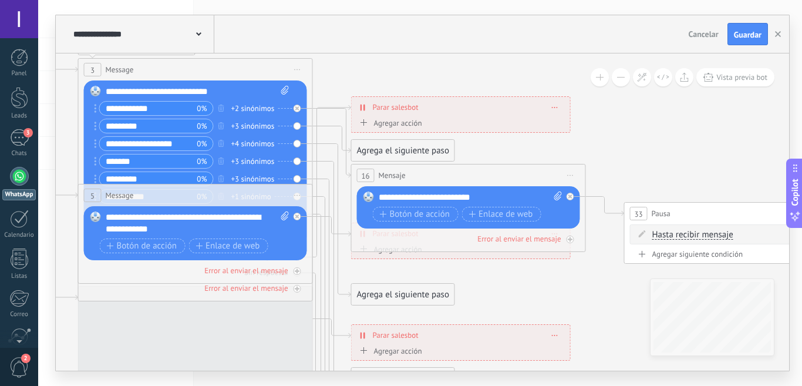
drag, startPoint x: 604, startPoint y: 143, endPoint x: 666, endPoint y: 150, distance: 62.0
click at [666, 150] on icon at bounding box center [418, 335] width 2222 height 1193
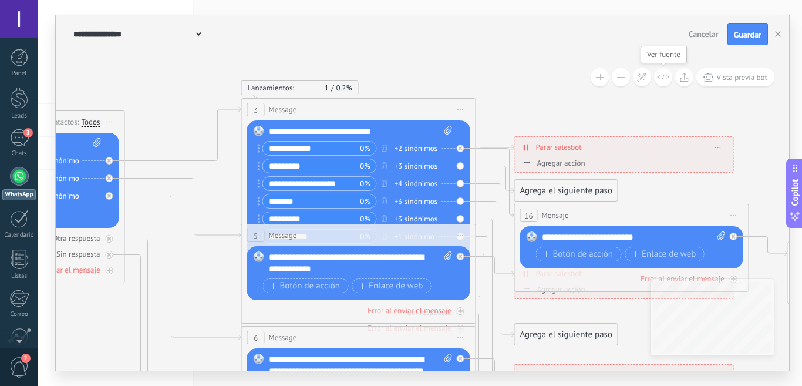
drag, startPoint x: 510, startPoint y: 62, endPoint x: 672, endPoint y: 74, distance: 162.6
click at [672, 74] on div "**********" at bounding box center [423, 211] width 734 height 317
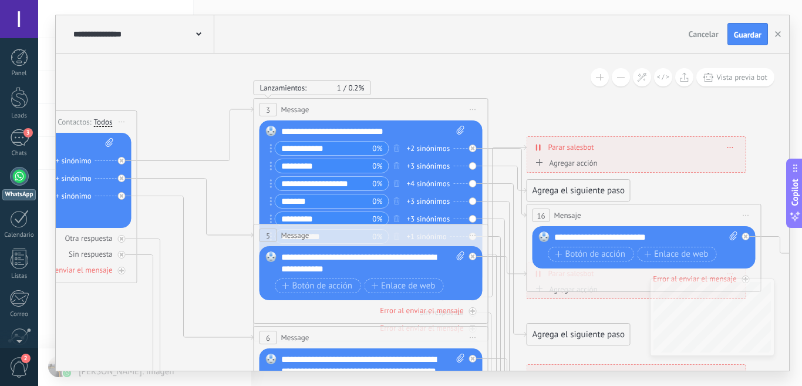
drag, startPoint x: 394, startPoint y: 64, endPoint x: 526, endPoint y: 66, distance: 132.8
click at [526, 65] on icon at bounding box center [593, 375] width 2222 height 1193
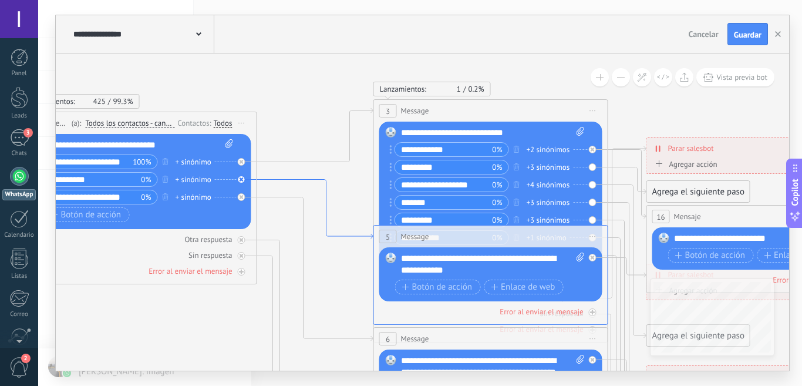
click at [274, 180] on icon at bounding box center [315, 209] width 116 height 59
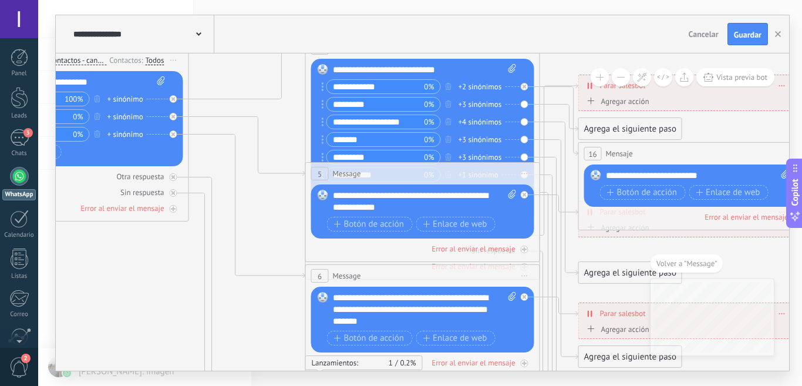
click at [393, 207] on div "**********" at bounding box center [425, 201] width 184 height 23
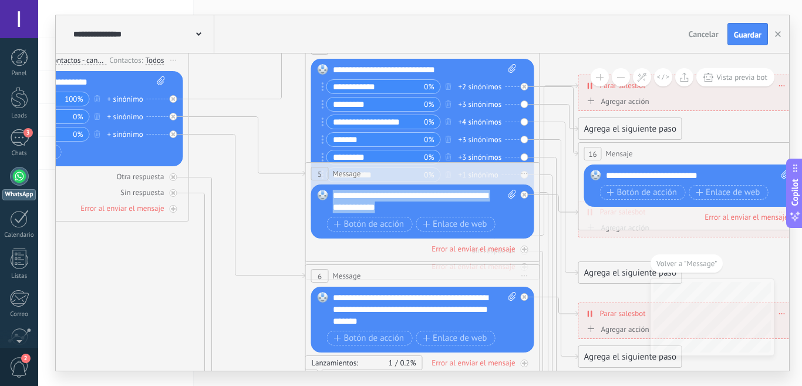
drag, startPoint x: 409, startPoint y: 207, endPoint x: 332, endPoint y: 198, distance: 77.5
click at [332, 198] on div "Reemplazar Quitar Convertir a mensaje de voz Arrastre la imagen aquí para adjun…" at bounding box center [422, 211] width 223 height 54
click at [380, 227] on span "Botón de acción" at bounding box center [369, 224] width 70 height 9
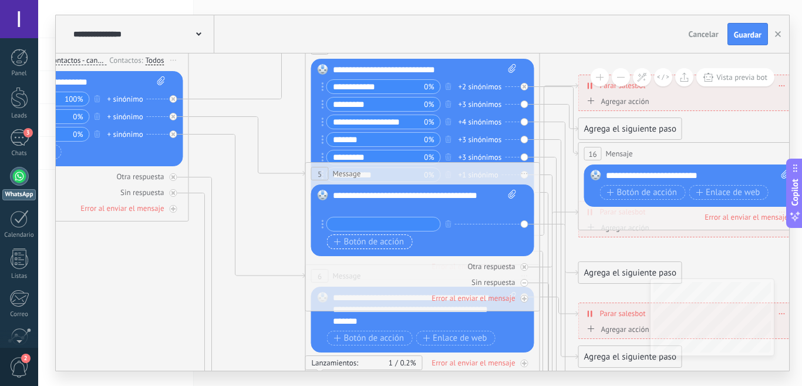
type input "*"
click at [365, 228] on input "text" at bounding box center [383, 224] width 113 height 14
click at [357, 226] on input "text" at bounding box center [383, 224] width 113 height 14
type input "*"
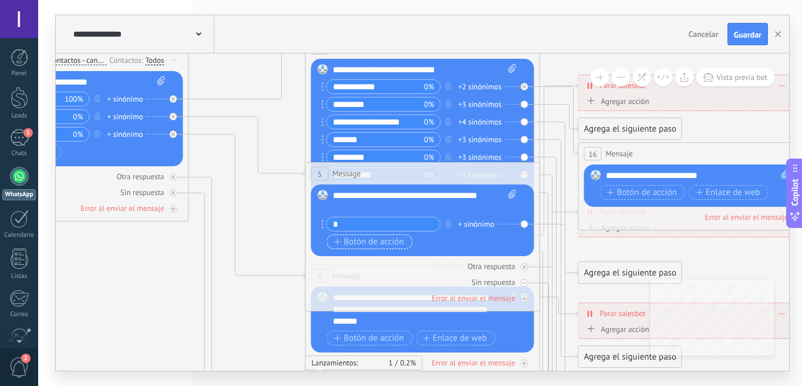
click at [327, 234] on button "Botón de acción" at bounding box center [370, 241] width 86 height 15
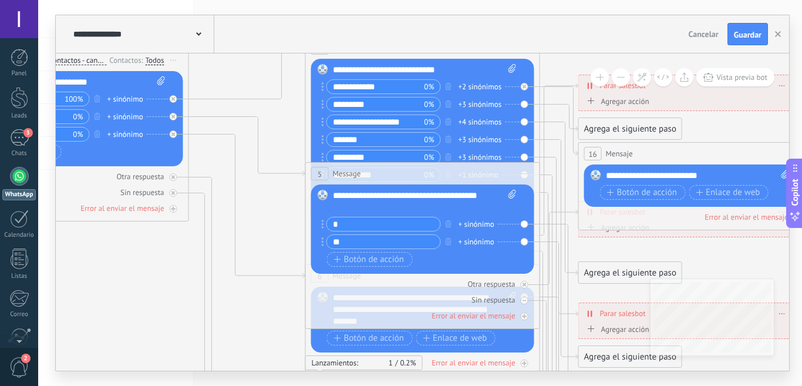
type input "*"
click at [370, 221] on input "*" at bounding box center [383, 224] width 113 height 14
type input "*"
type input "**********"
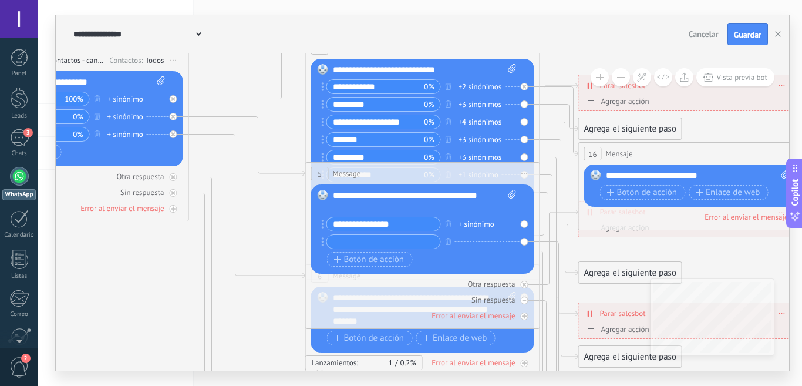
click at [385, 244] on input "text" at bounding box center [383, 242] width 113 height 14
type input "*"
type input "**********"
drag, startPoint x: 549, startPoint y: 34, endPoint x: 491, endPoint y: 44, distance: 59.0
click at [491, 44] on div "**********" at bounding box center [423, 34] width 734 height 38
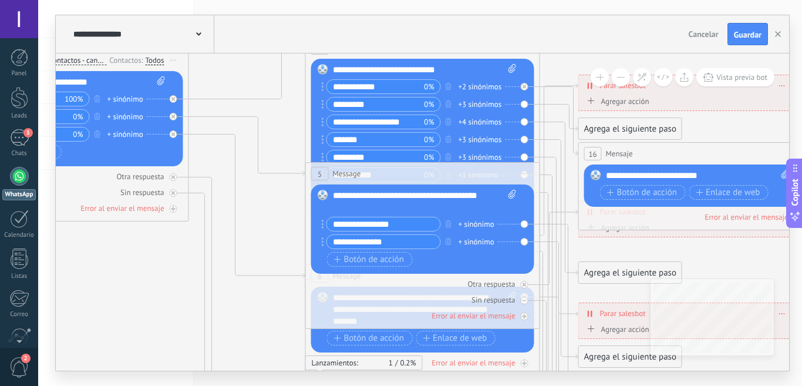
click at [482, 224] on div "+ sinónimo" at bounding box center [477, 225] width 36 height 12
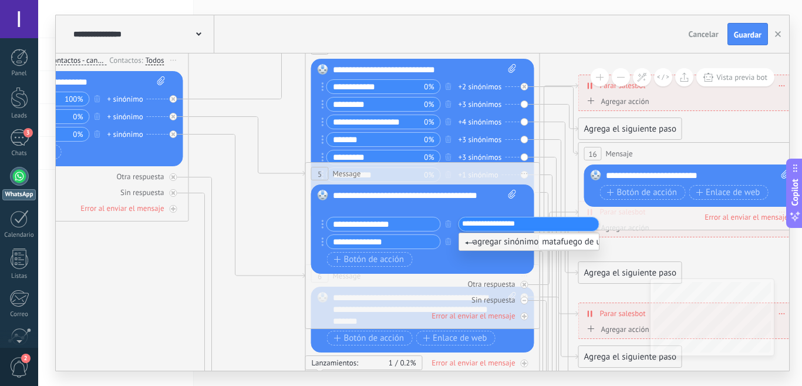
type input "**********"
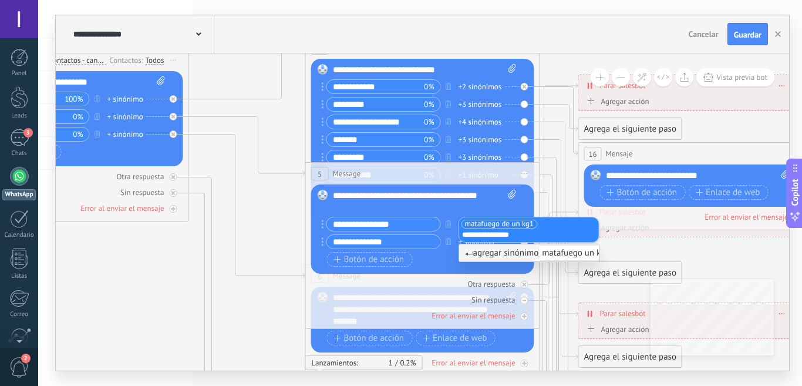
type input "**********"
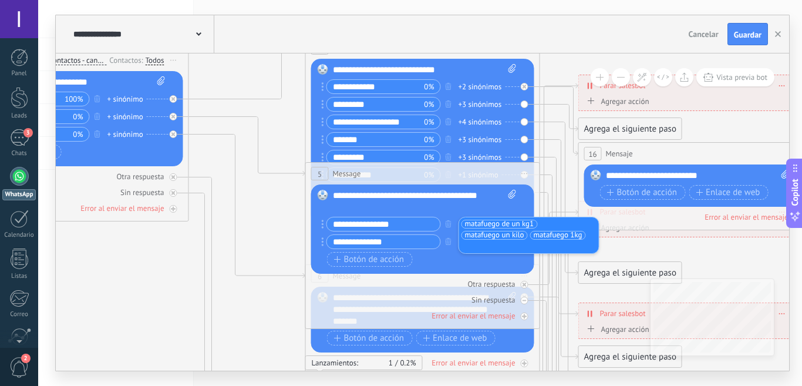
click at [474, 204] on div "**********" at bounding box center [425, 201] width 184 height 23
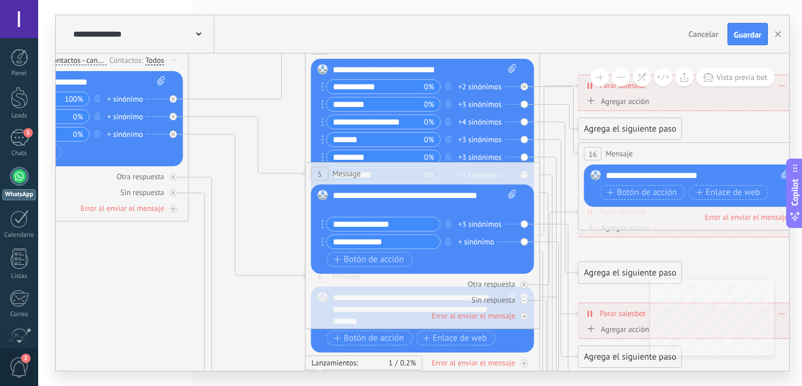
click at [482, 242] on div "+ sinónimo" at bounding box center [477, 242] width 36 height 12
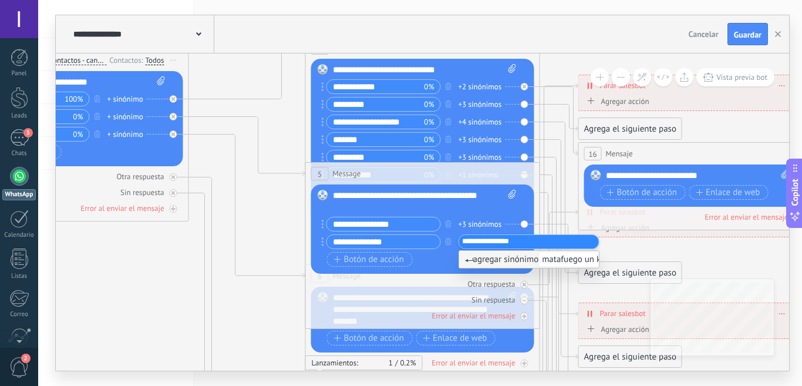
type input "**********"
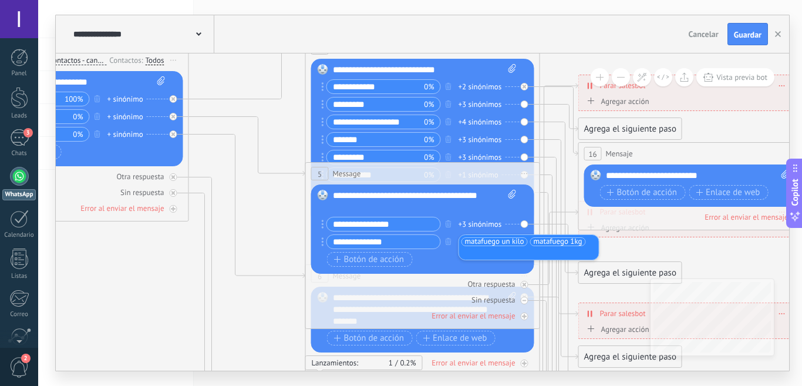
click at [488, 198] on div "**********" at bounding box center [425, 201] width 184 height 23
click at [388, 207] on div "**********" at bounding box center [425, 201] width 184 height 23
drag, startPoint x: 400, startPoint y: 204, endPoint x: 418, endPoint y: 204, distance: 17.6
click at [418, 204] on div "**********" at bounding box center [425, 201] width 184 height 23
click at [562, 224] on icon at bounding box center [559, 382] width 38 height 317
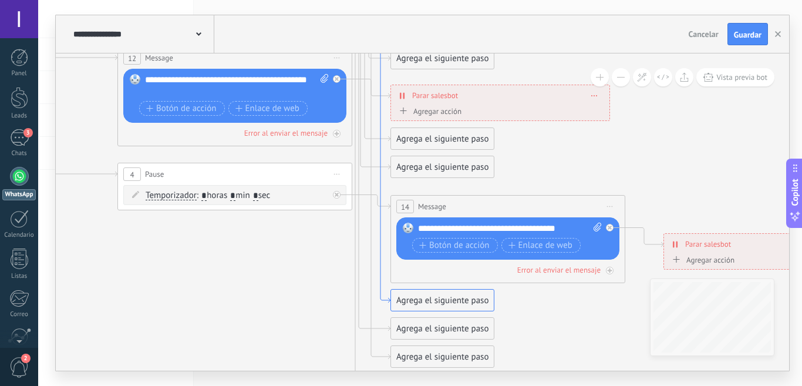
click at [379, 286] on icon at bounding box center [371, 100] width 38 height 405
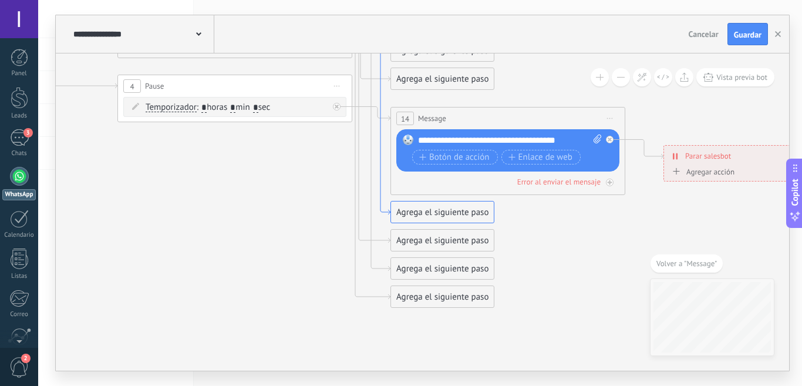
click at [388, 214] on icon at bounding box center [371, 12] width 38 height 405
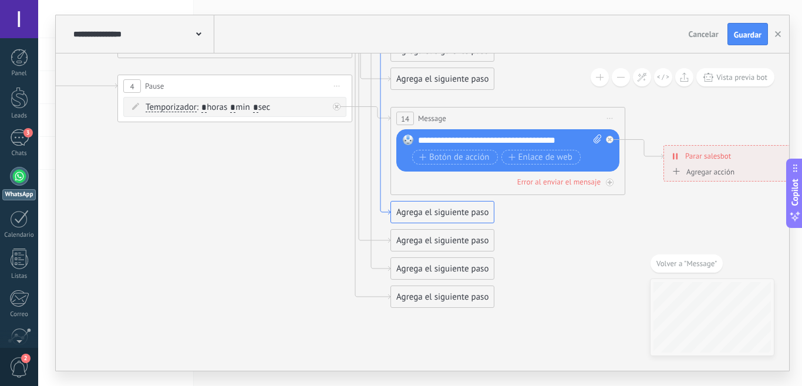
click at [381, 210] on icon at bounding box center [371, 12] width 38 height 405
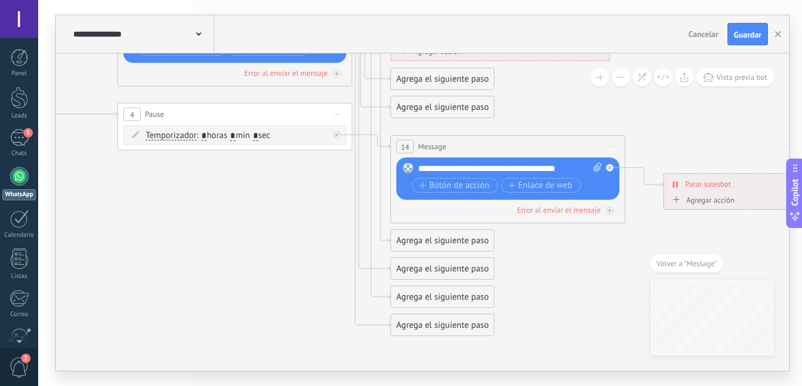
click at [429, 241] on div "Agrega el siguiente paso" at bounding box center [442, 240] width 103 height 19
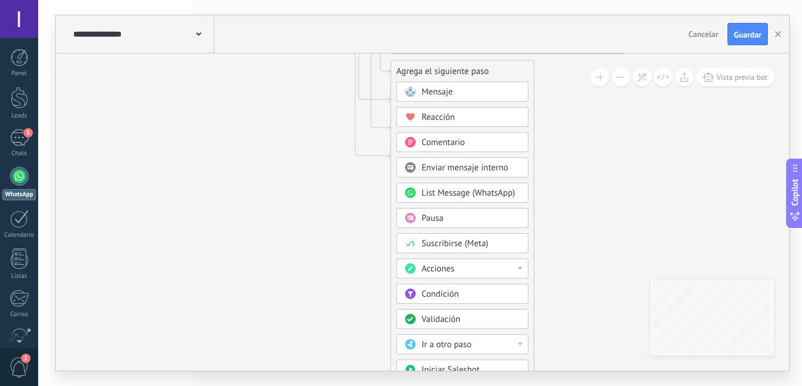
click at [483, 271] on div "Acciones" at bounding box center [471, 269] width 99 height 12
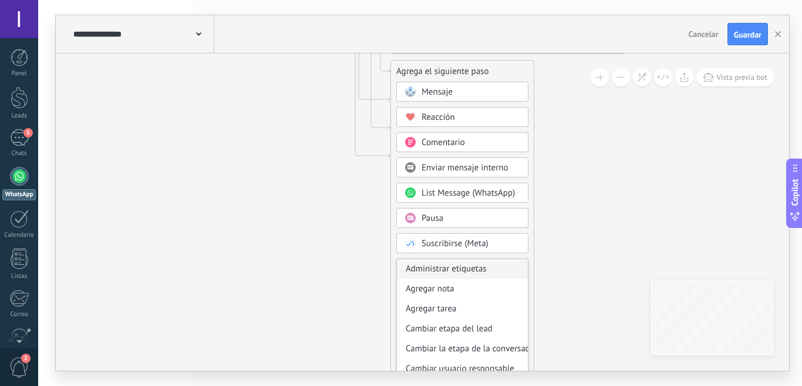
scroll to position [117, 0]
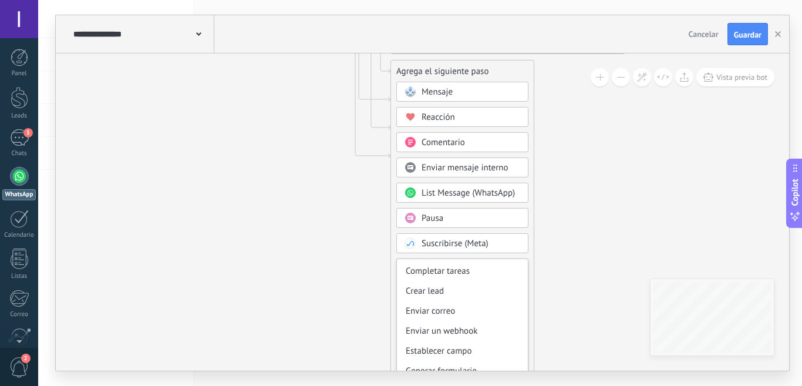
drag, startPoint x: 260, startPoint y: 276, endPoint x: 268, endPoint y: 276, distance: 8.2
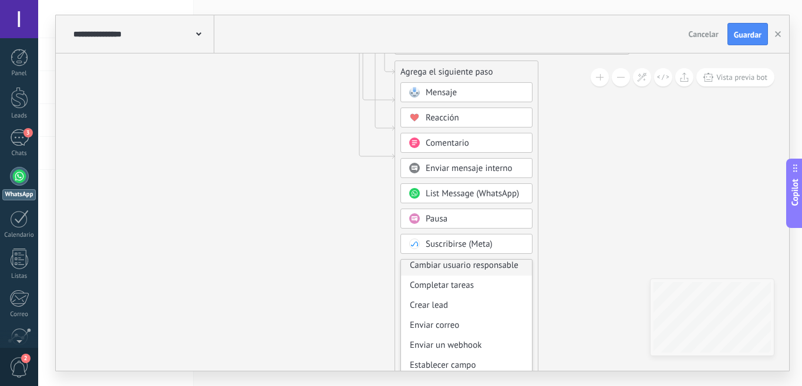
scroll to position [45, 0]
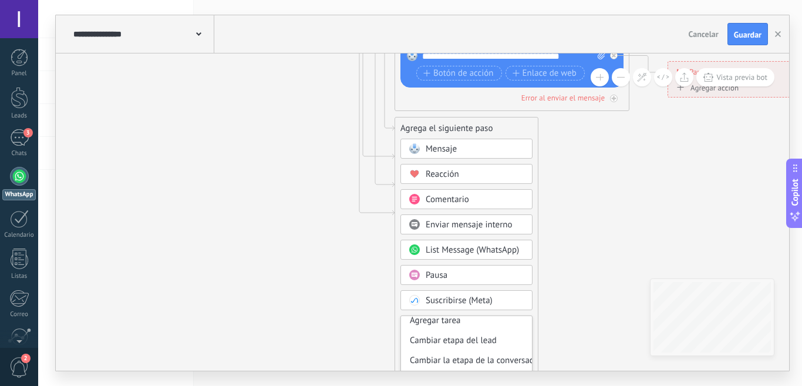
click at [439, 147] on span "Mensaje" at bounding box center [441, 148] width 31 height 11
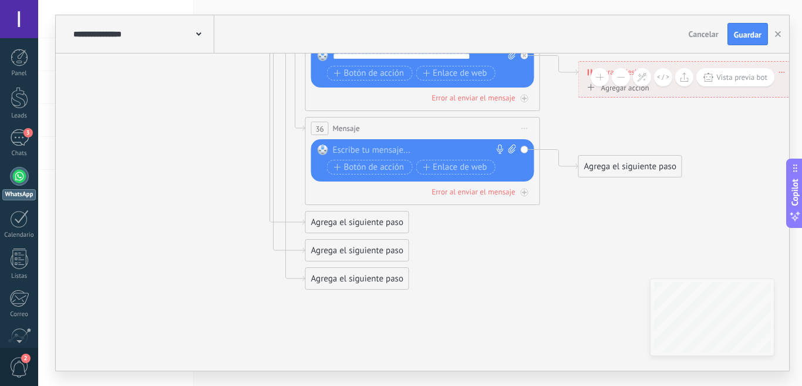
click at [370, 145] on div at bounding box center [420, 151] width 174 height 12
click at [344, 150] on div "**********" at bounding box center [425, 151] width 184 height 12
click at [389, 167] on span "Botón de acción" at bounding box center [369, 167] width 70 height 9
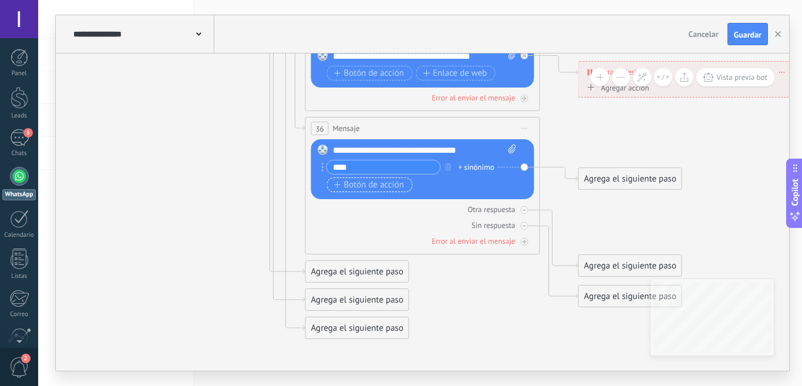
type input "****"
click at [368, 188] on span "Botón de acción" at bounding box center [369, 184] width 70 height 9
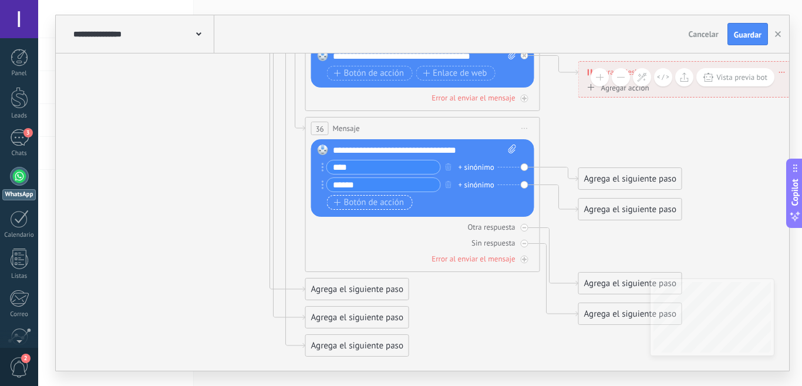
type input "******"
click at [347, 206] on span "Botón de acción" at bounding box center [369, 202] width 70 height 9
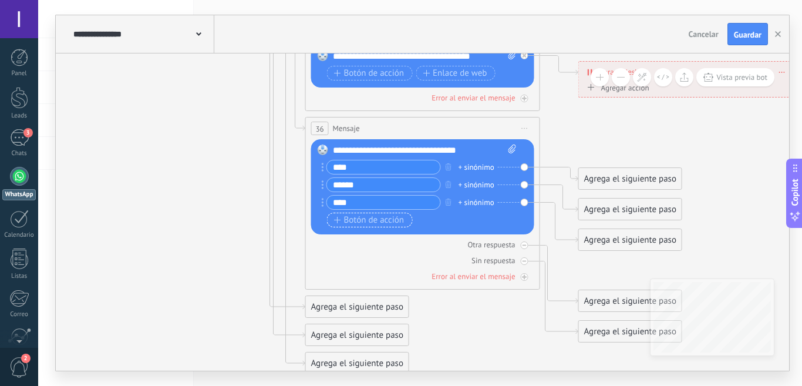
type input "****"
click at [355, 224] on span "Botón de acción" at bounding box center [369, 220] width 70 height 9
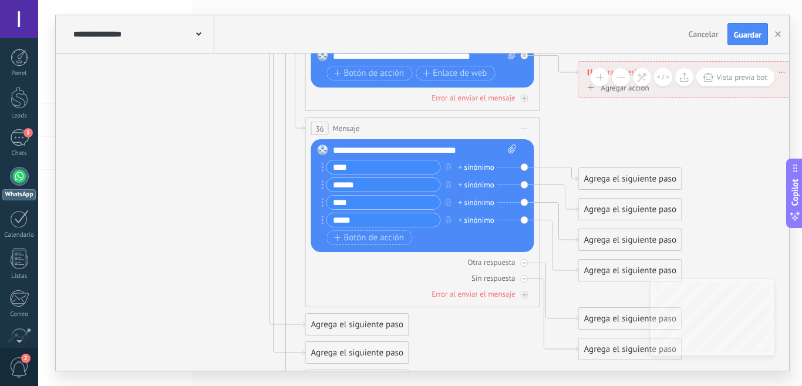
type input "*****"
click at [609, 177] on div "Agrega el siguiente paso" at bounding box center [630, 178] width 103 height 19
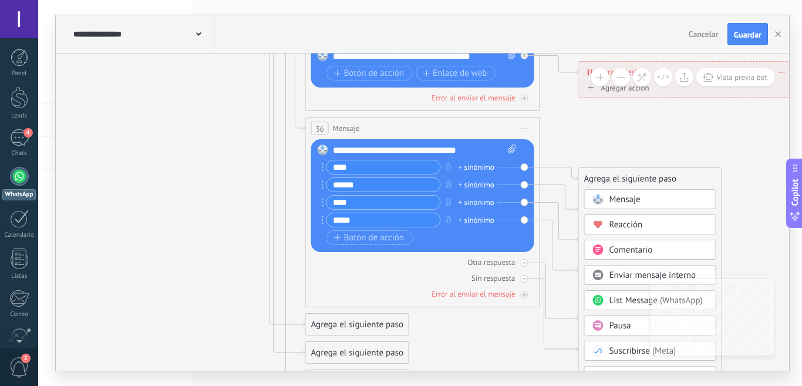
click at [623, 197] on span "Mensaje" at bounding box center [625, 199] width 31 height 11
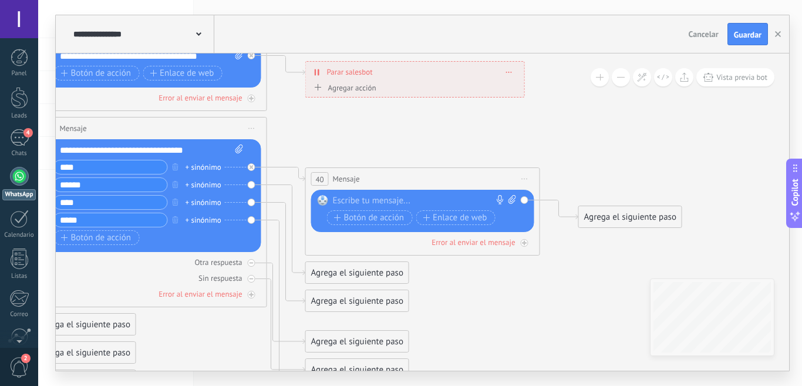
click at [417, 196] on div at bounding box center [420, 201] width 174 height 12
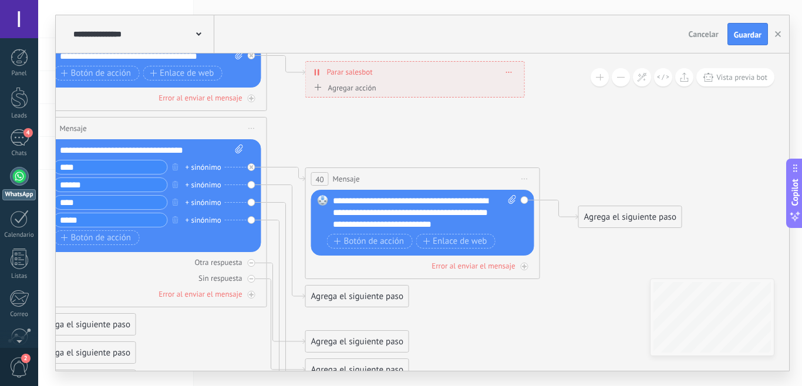
click at [357, 303] on div "Agrega el siguiente paso" at bounding box center [357, 296] width 103 height 19
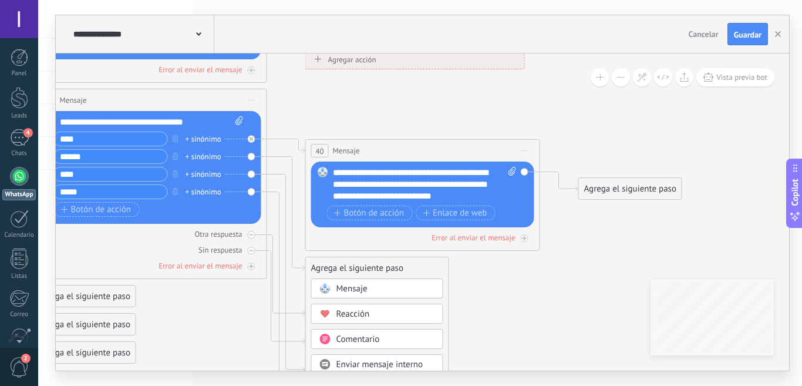
click at [358, 288] on span "Mensaje" at bounding box center [352, 288] width 31 height 11
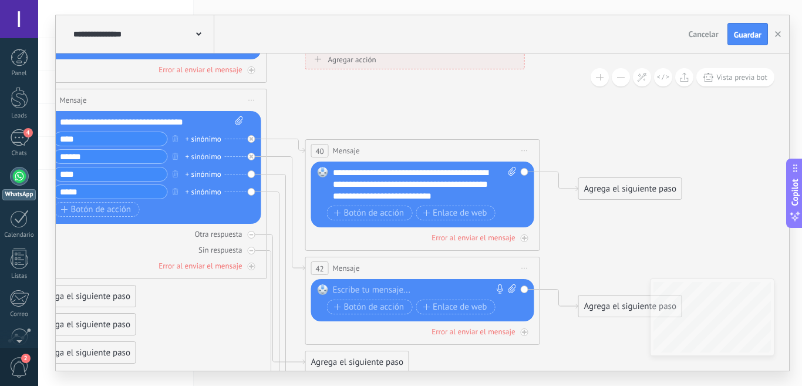
click at [356, 293] on div at bounding box center [420, 290] width 174 height 12
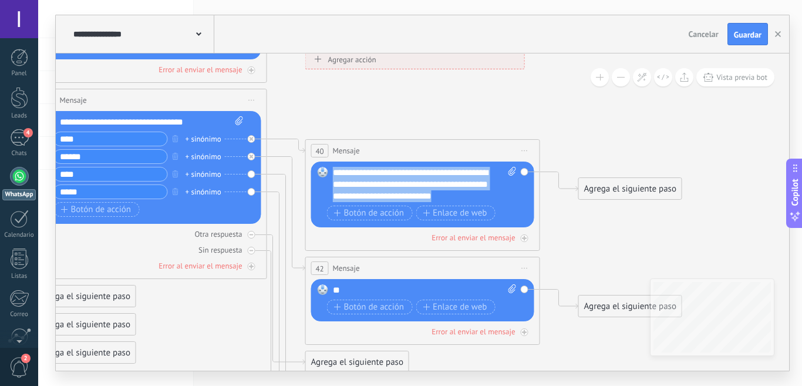
drag, startPoint x: 491, startPoint y: 194, endPoint x: 334, endPoint y: 174, distance: 158.1
click at [334, 174] on div "**********" at bounding box center [425, 184] width 184 height 35
copy div "**********"
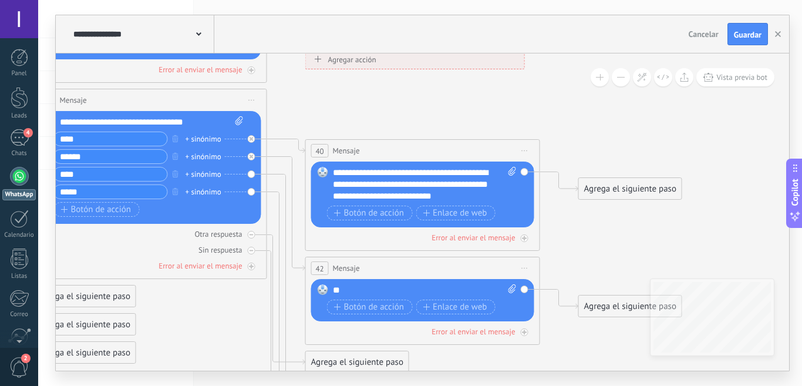
click at [355, 295] on div "**" at bounding box center [425, 290] width 184 height 12
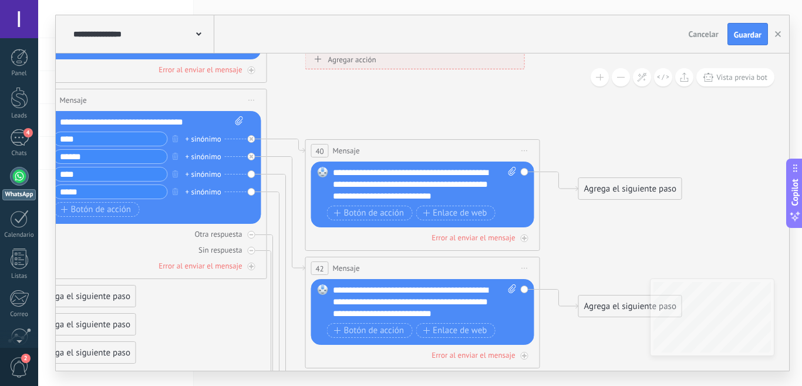
click at [449, 291] on div "**********" at bounding box center [425, 301] width 184 height 35
click at [362, 306] on div "**********" at bounding box center [425, 301] width 184 height 35
click at [491, 193] on div "**********" at bounding box center [425, 184] width 184 height 35
click at [337, 300] on div "**********" at bounding box center [425, 301] width 184 height 35
click at [345, 300] on div "**********" at bounding box center [425, 301] width 184 height 35
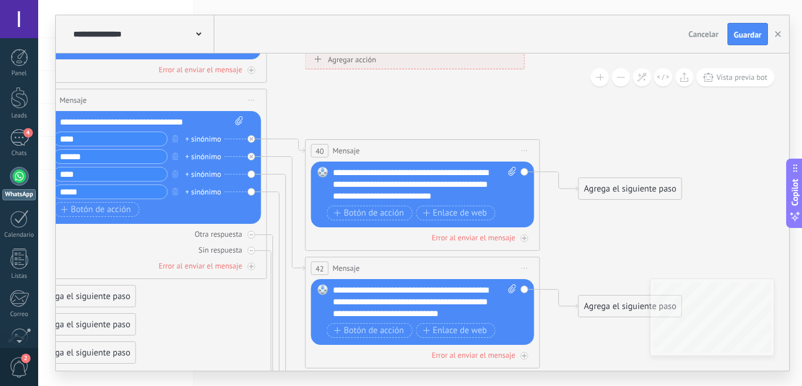
click at [492, 310] on div "**********" at bounding box center [425, 301] width 184 height 35
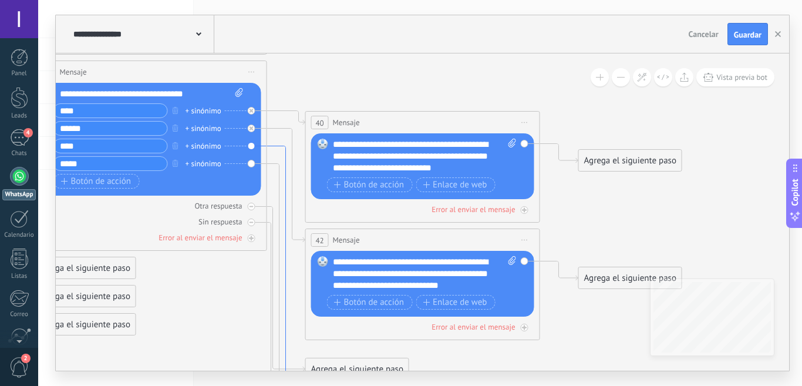
click at [278, 148] on icon at bounding box center [286, 287] width 38 height 282
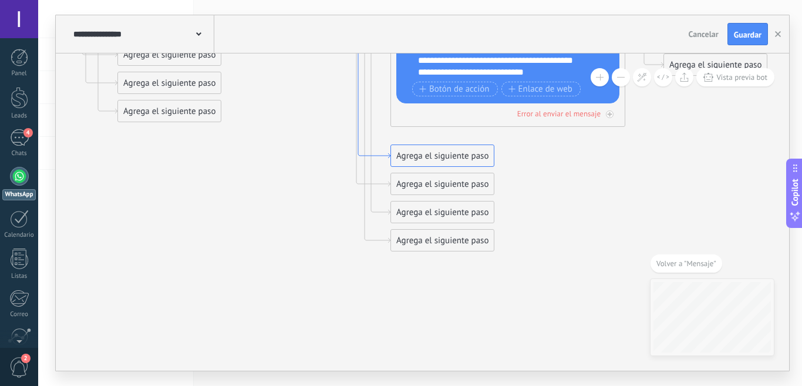
click at [379, 154] on icon at bounding box center [371, 76] width 38 height 165
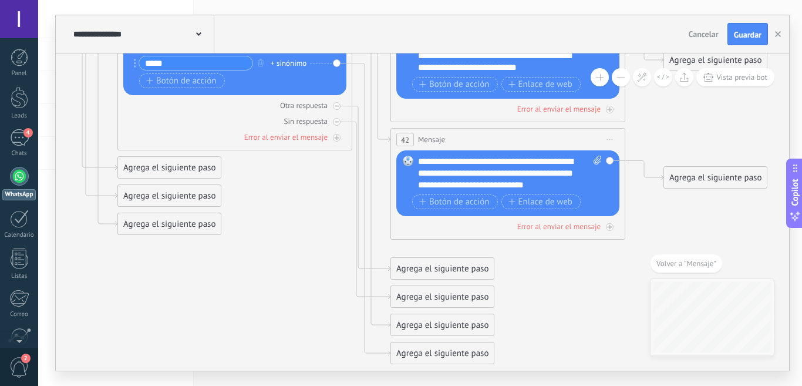
click at [403, 326] on div "Agrega el siguiente paso" at bounding box center [442, 324] width 103 height 19
click at [427, 344] on span "Mensaje" at bounding box center [437, 345] width 31 height 11
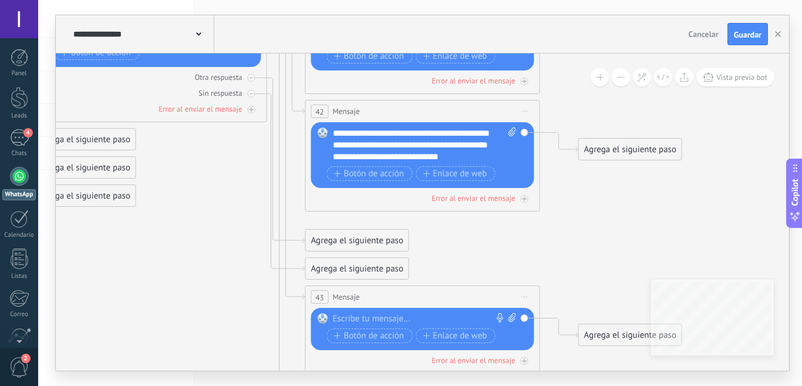
click at [371, 317] on div at bounding box center [420, 319] width 174 height 12
paste div
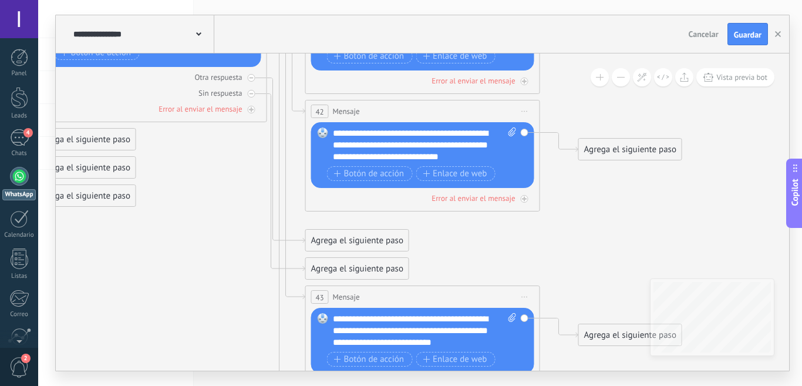
click at [449, 318] on div "**********" at bounding box center [425, 330] width 184 height 35
click at [364, 334] on div "**********" at bounding box center [425, 330] width 184 height 35
click at [493, 342] on div "**********" at bounding box center [425, 330] width 184 height 35
click at [333, 351] on div "**********" at bounding box center [425, 336] width 184 height 47
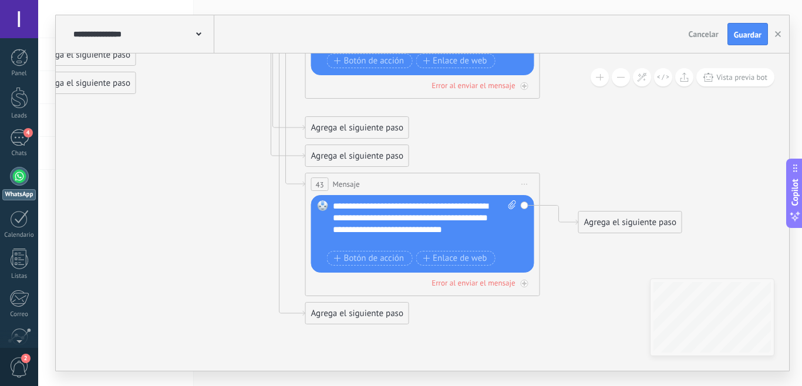
click at [361, 318] on div "Agrega el siguiente paso" at bounding box center [357, 313] width 103 height 19
click at [355, 331] on span "Mensaje" at bounding box center [352, 333] width 31 height 11
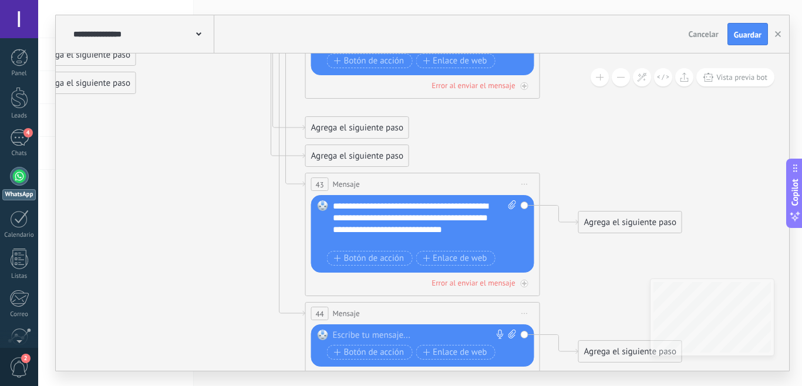
click at [355, 332] on div at bounding box center [420, 336] width 174 height 12
paste div
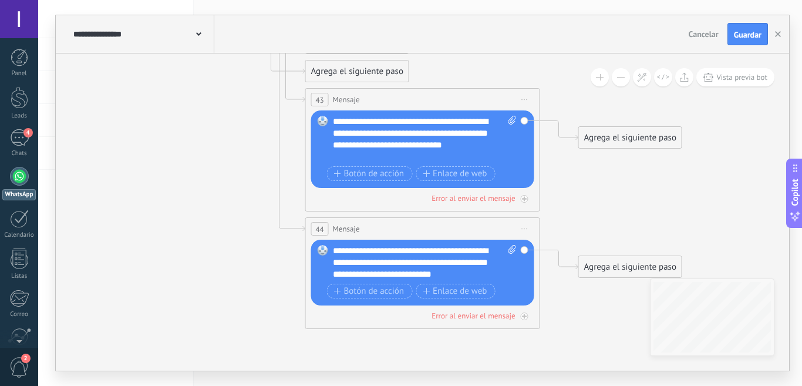
click at [364, 263] on div "**********" at bounding box center [425, 262] width 184 height 35
click at [452, 249] on div "**********" at bounding box center [425, 262] width 184 height 35
click at [495, 277] on div "**********" at bounding box center [425, 262] width 184 height 35
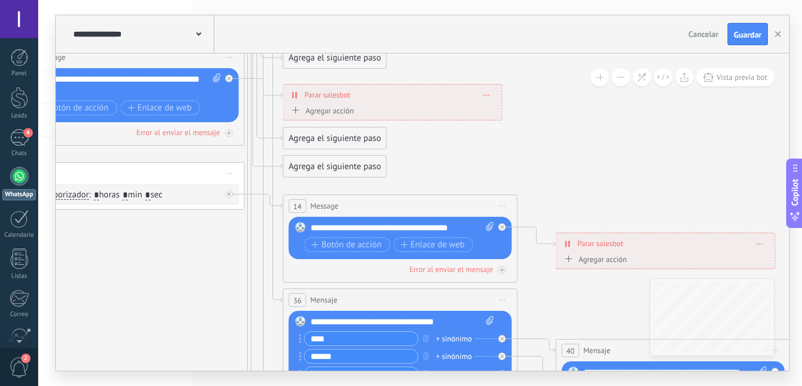
drag, startPoint x: 398, startPoint y: 254, endPoint x: 653, endPoint y: 157, distance: 272.2
click at [653, 157] on icon at bounding box center [350, 272] width 2222 height 1764
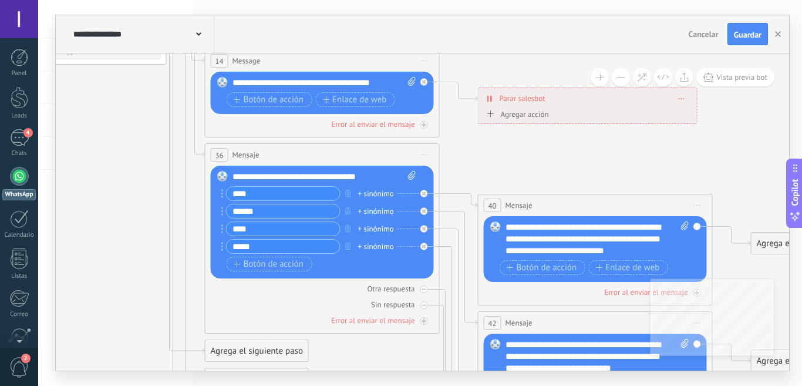
drag, startPoint x: 601, startPoint y: 172, endPoint x: 519, endPoint y: 29, distance: 164.7
click at [518, 29] on div "**********" at bounding box center [423, 192] width 734 height 355
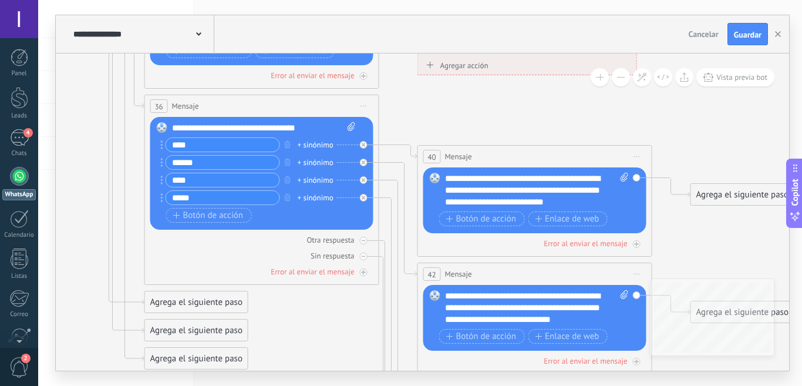
drag, startPoint x: 533, startPoint y: 164, endPoint x: 478, endPoint y: 120, distance: 70.3
click at [478, 120] on icon at bounding box center [211, 78] width 2222 height 1764
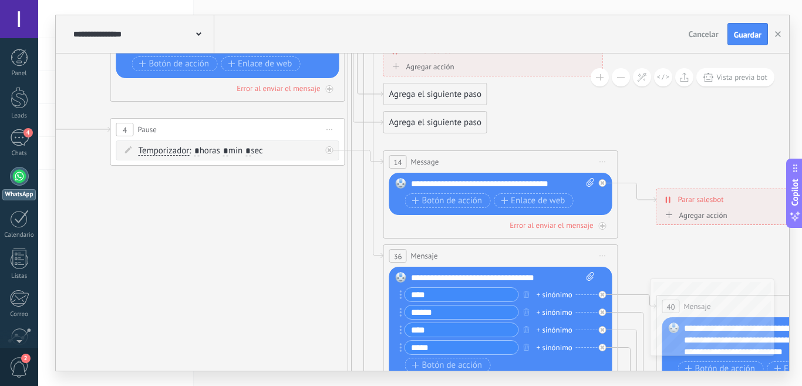
drag, startPoint x: 417, startPoint y: 114, endPoint x: 656, endPoint y: 264, distance: 282.0
click at [656, 264] on icon at bounding box center [450, 228] width 2222 height 1764
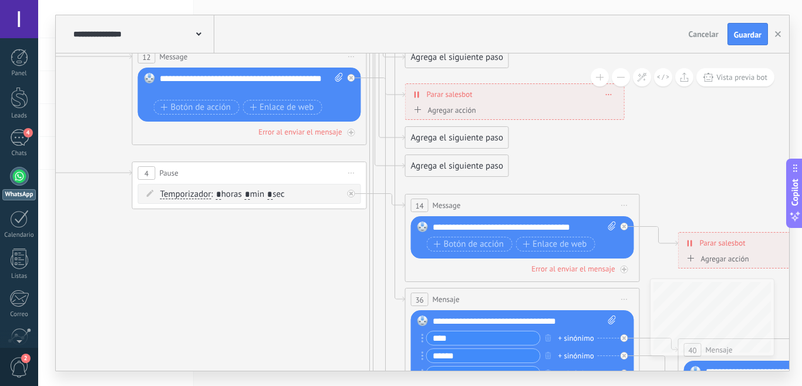
drag, startPoint x: 523, startPoint y: 123, endPoint x: 530, endPoint y: 178, distance: 55.7
click at [542, 161] on icon at bounding box center [472, 271] width 2222 height 1764
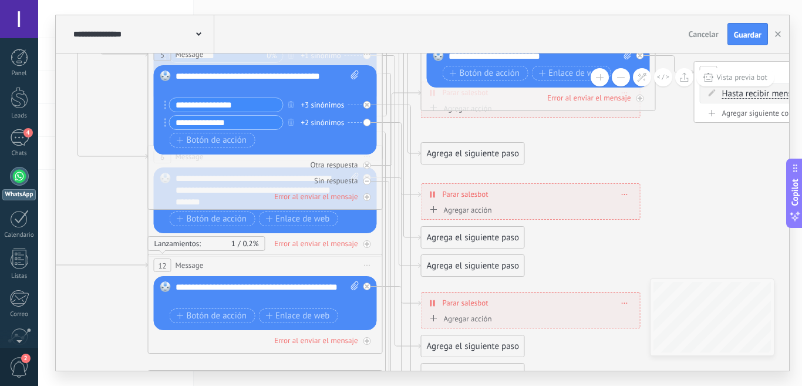
drag, startPoint x: 578, startPoint y: 163, endPoint x: 593, endPoint y: 370, distance: 207.3
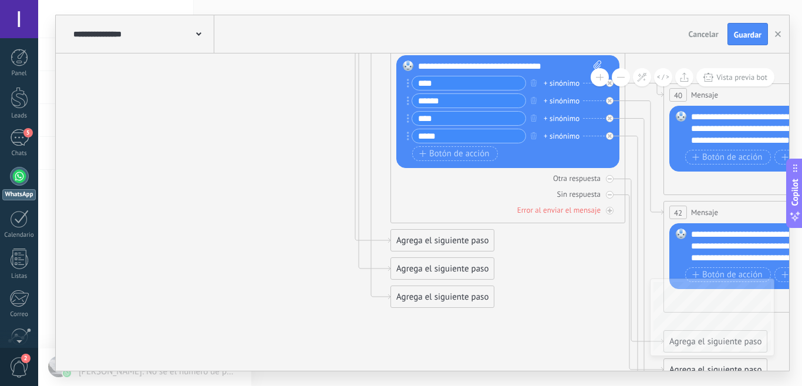
click at [413, 296] on div "Agrega el siguiente paso" at bounding box center [442, 296] width 103 height 19
click at [422, 312] on span "Mensaje" at bounding box center [437, 317] width 31 height 11
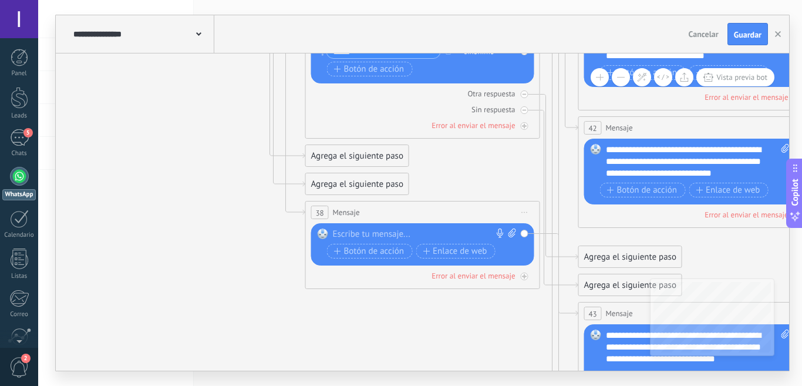
click at [379, 234] on div at bounding box center [420, 235] width 174 height 12
click at [482, 232] on div "**********" at bounding box center [425, 235] width 184 height 12
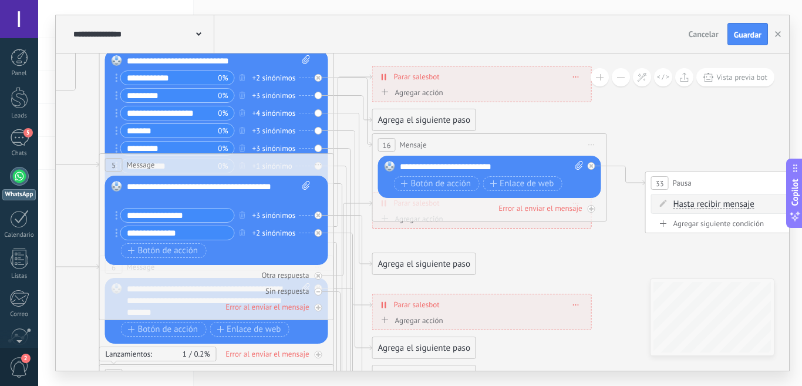
drag, startPoint x: 567, startPoint y: 152, endPoint x: 627, endPoint y: 104, distance: 76.5
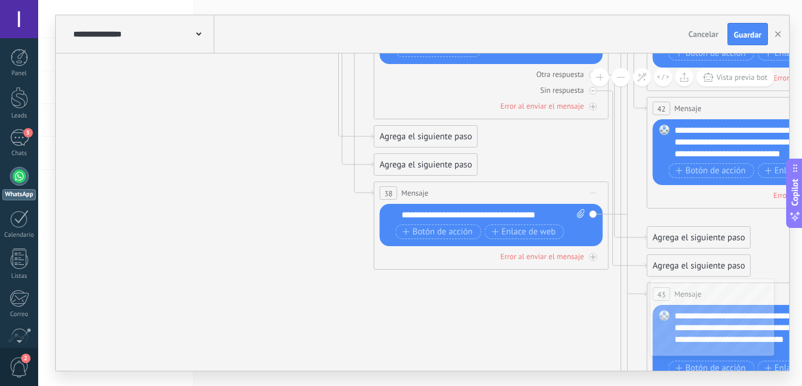
click at [549, 216] on div "**********" at bounding box center [494, 215] width 184 height 12
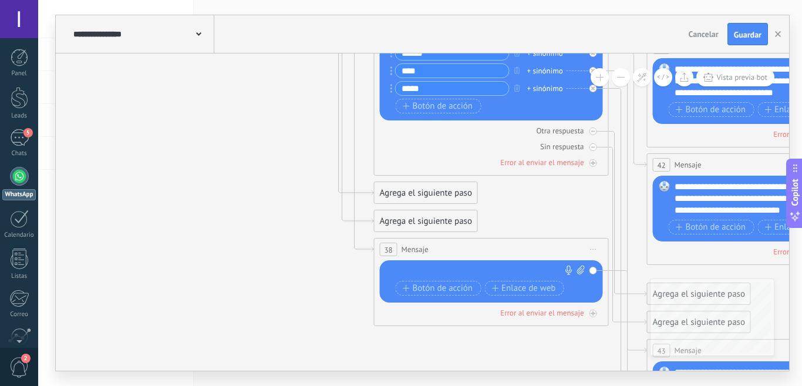
click at [441, 270] on div at bounding box center [489, 272] width 174 height 12
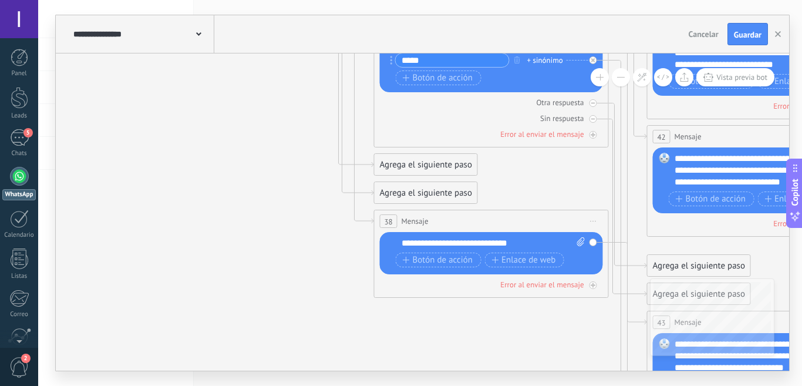
click at [407, 247] on div "**********" at bounding box center [494, 243] width 184 height 12
click at [414, 258] on span "Botón de acción" at bounding box center [438, 260] width 70 height 9
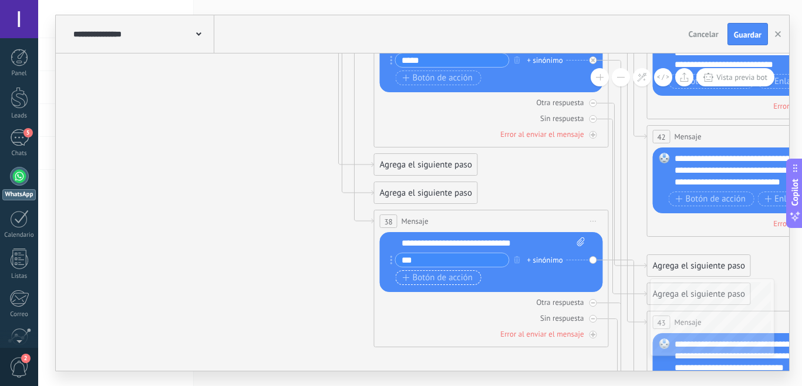
type input "***"
click at [417, 277] on span "Botón de acción" at bounding box center [438, 277] width 70 height 9
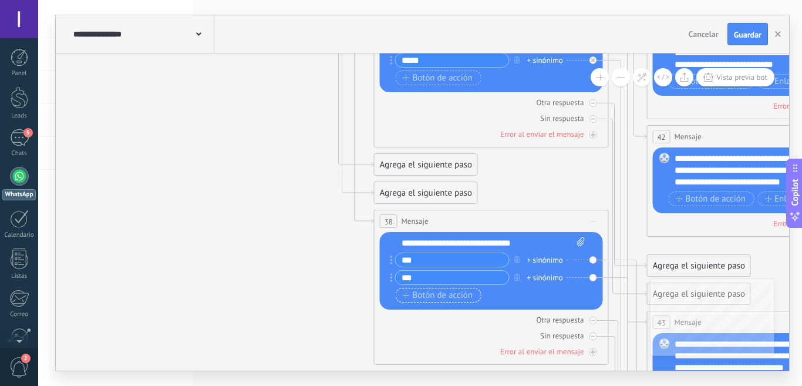
type input "***"
click at [433, 292] on span "Botón de acción" at bounding box center [438, 295] width 70 height 9
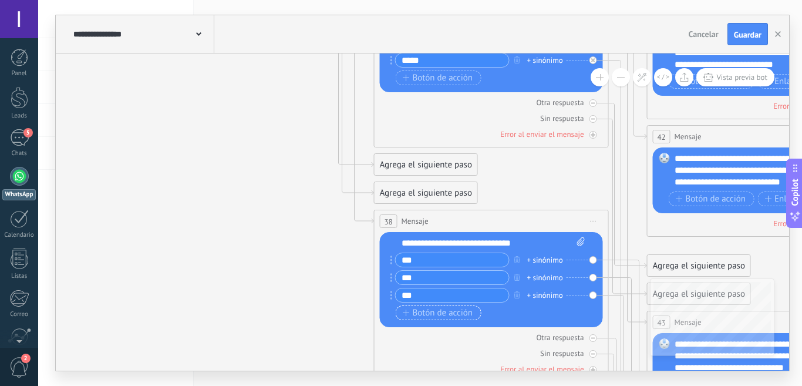
type input "***"
click at [451, 318] on span "Botón de acción" at bounding box center [438, 312] width 70 height 9
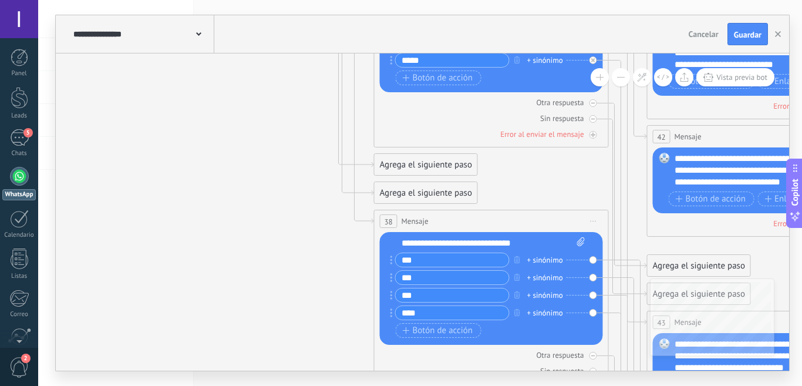
type input "****"
click at [423, 280] on input "***" at bounding box center [452, 278] width 113 height 14
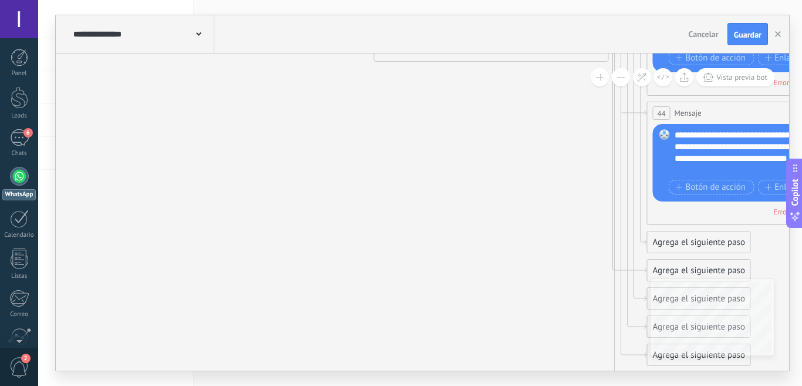
type input "*****"
click at [651, 239] on div "Agrega el siguiente paso" at bounding box center [699, 242] width 103 height 19
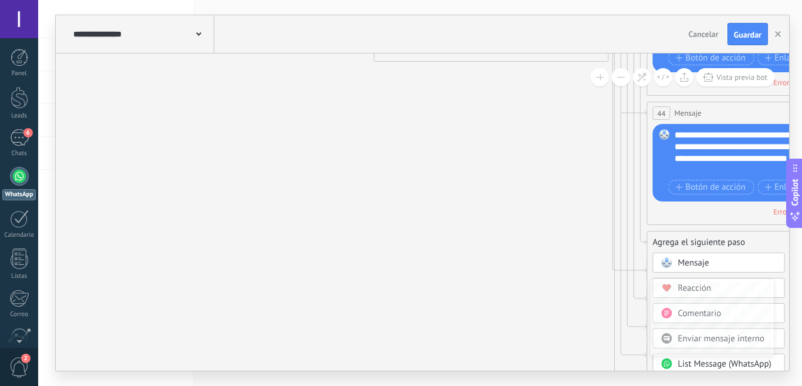
drag, startPoint x: 708, startPoint y: 264, endPoint x: 329, endPoint y: 276, distance: 379.1
click at [708, 264] on span "Mensaje" at bounding box center [694, 262] width 31 height 11
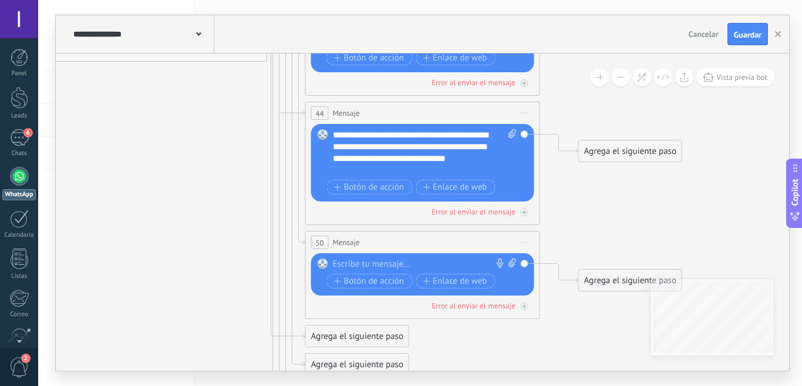
click at [347, 258] on div "Reemplazar Quitar Convertir a mensaje de voz Arrastre la imagen aquí para adjun…" at bounding box center [422, 274] width 223 height 42
click at [347, 263] on div at bounding box center [420, 264] width 174 height 12
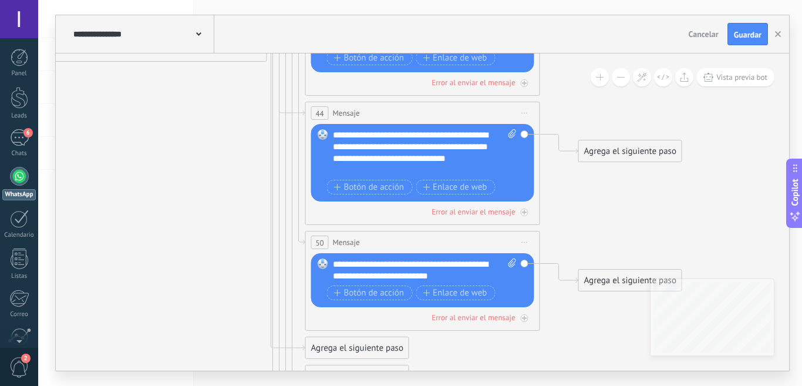
click at [441, 281] on div "**********" at bounding box center [425, 269] width 184 height 23
click at [479, 278] on div "**********" at bounding box center [425, 269] width 184 height 23
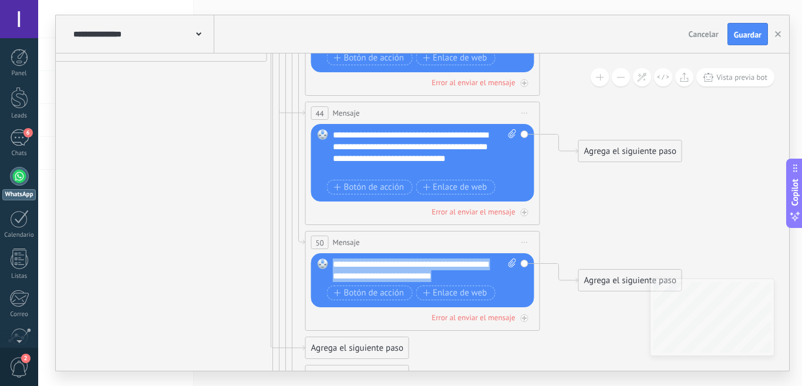
drag, startPoint x: 478, startPoint y: 278, endPoint x: 332, endPoint y: 265, distance: 146.3
click at [332, 265] on div "Reemplazar Quitar Convertir a mensaje de voz Arrastre la imagen aquí para adjun…" at bounding box center [422, 280] width 223 height 54
copy div "**********"
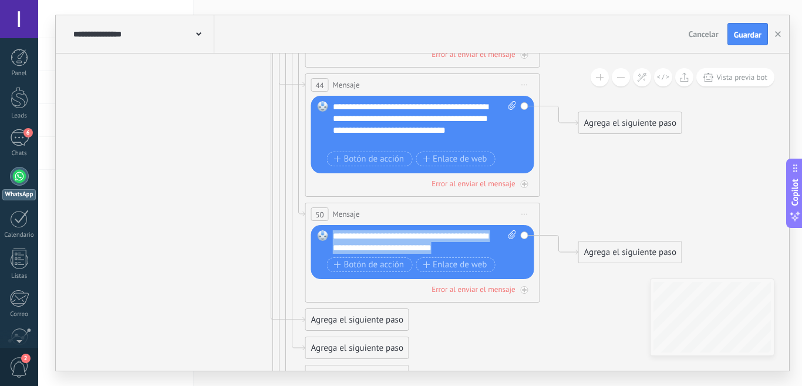
click at [354, 320] on div "Agrega el siguiente paso" at bounding box center [357, 319] width 103 height 19
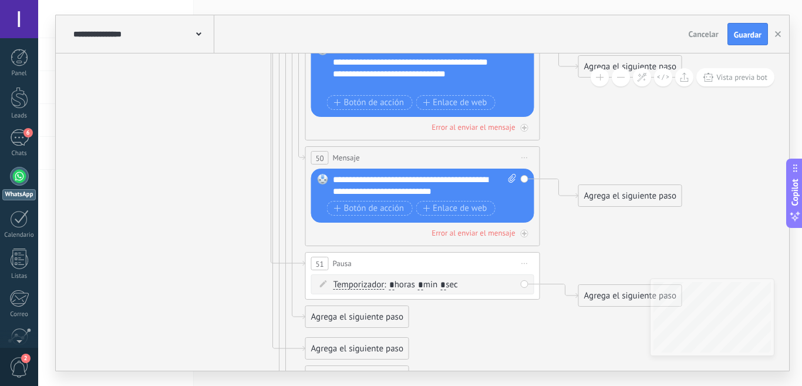
click at [307, 317] on div "Agrega el siguiente paso" at bounding box center [357, 316] width 103 height 19
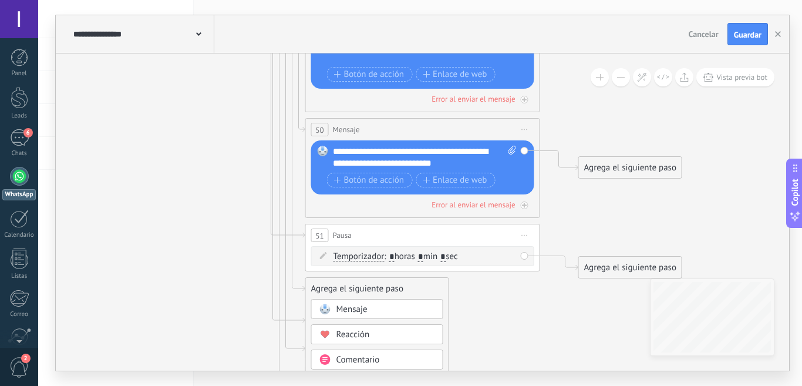
click at [332, 310] on span at bounding box center [325, 308] width 23 height 9
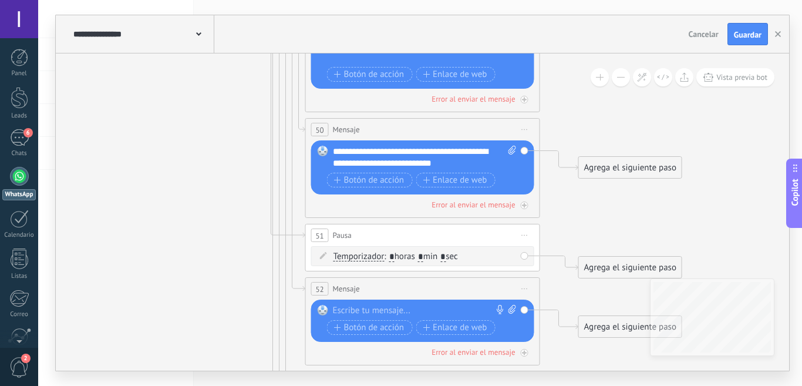
click at [380, 306] on div at bounding box center [420, 311] width 174 height 12
paste div
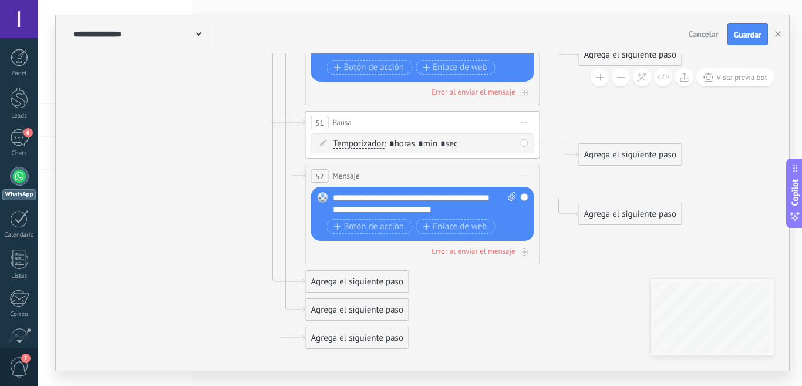
click at [345, 312] on div "Agrega el siguiente paso" at bounding box center [357, 309] width 103 height 19
click at [352, 327] on span "Mensaje" at bounding box center [352, 330] width 31 height 11
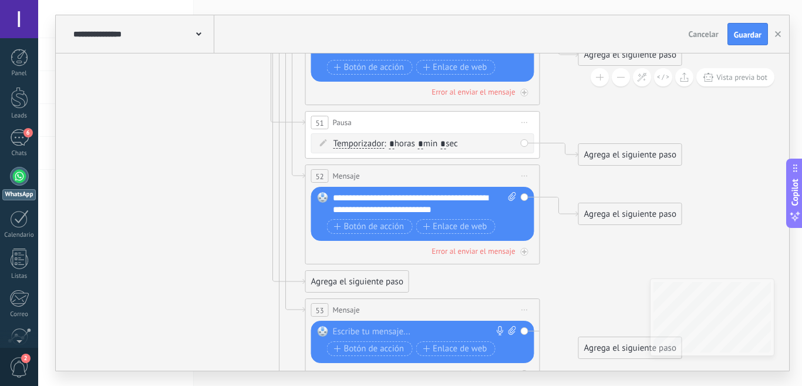
click at [370, 332] on div at bounding box center [420, 332] width 174 height 12
paste div
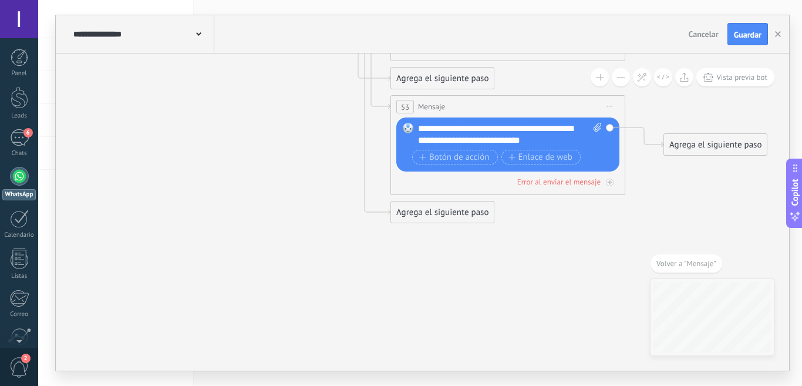
click at [432, 214] on div "Agrega el siguiente paso" at bounding box center [442, 212] width 103 height 19
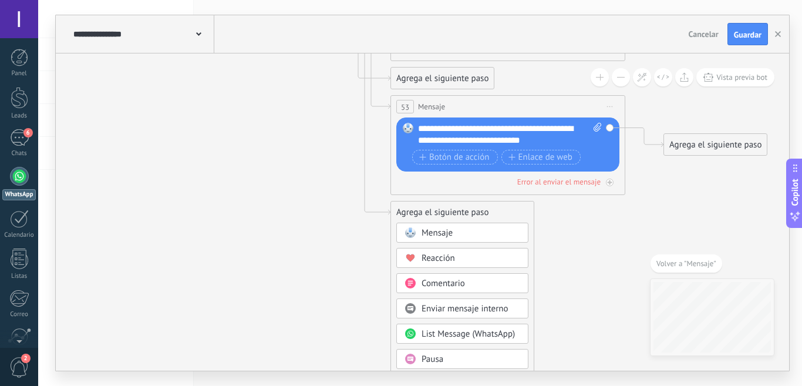
click at [446, 229] on span "Mensaje" at bounding box center [437, 232] width 31 height 11
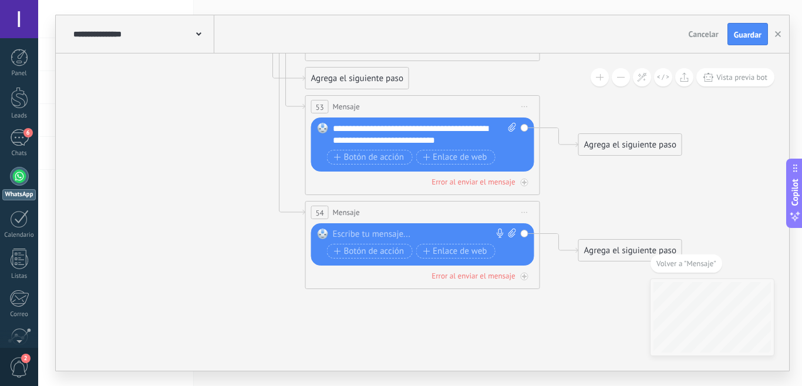
click at [423, 230] on div at bounding box center [420, 235] width 174 height 12
paste div
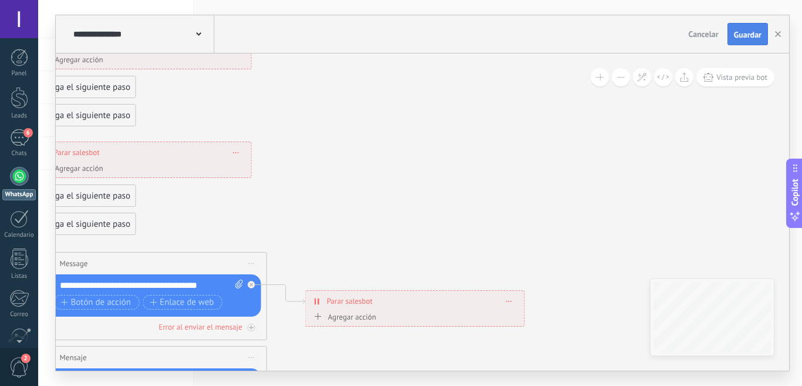
click at [737, 35] on span "Guardar" at bounding box center [748, 35] width 28 height 8
click at [721, 82] on span "Vista previa bot" at bounding box center [742, 77] width 51 height 10
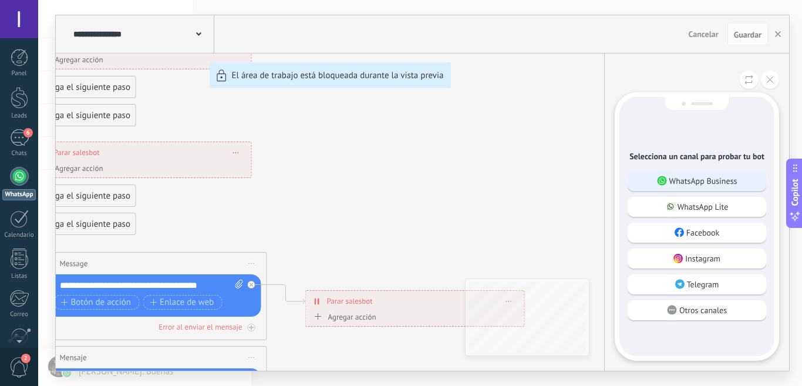
click at [703, 176] on p "WhatsApp Business" at bounding box center [704, 181] width 68 height 11
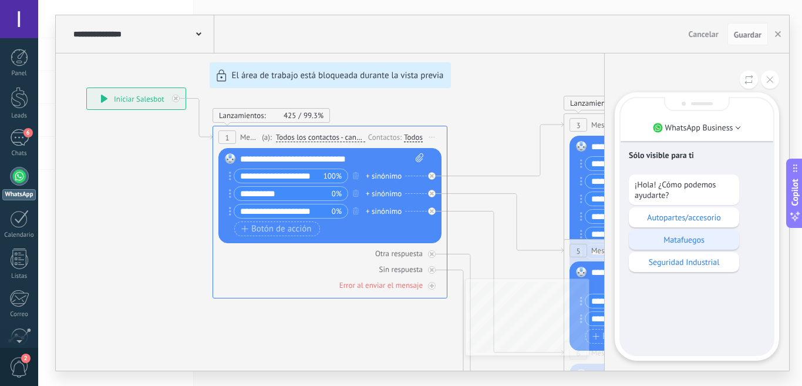
click at [688, 237] on p "Matafuegos" at bounding box center [684, 239] width 99 height 11
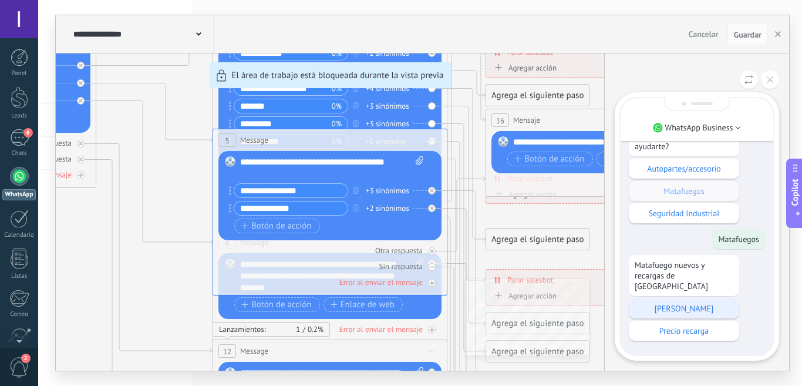
click at [676, 303] on p "[PERSON_NAME]" at bounding box center [684, 308] width 99 height 11
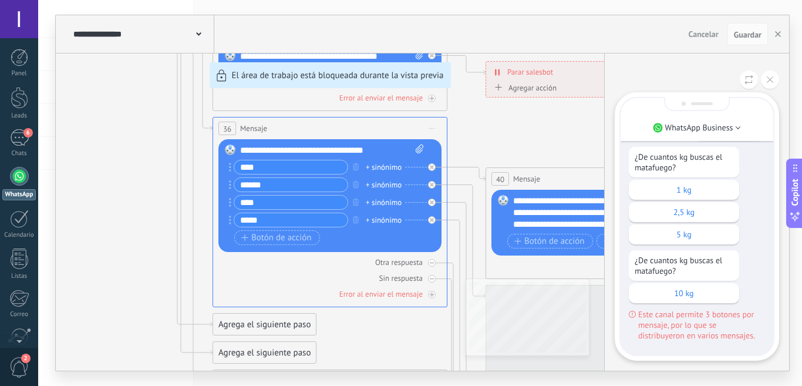
scroll to position [-59, 0]
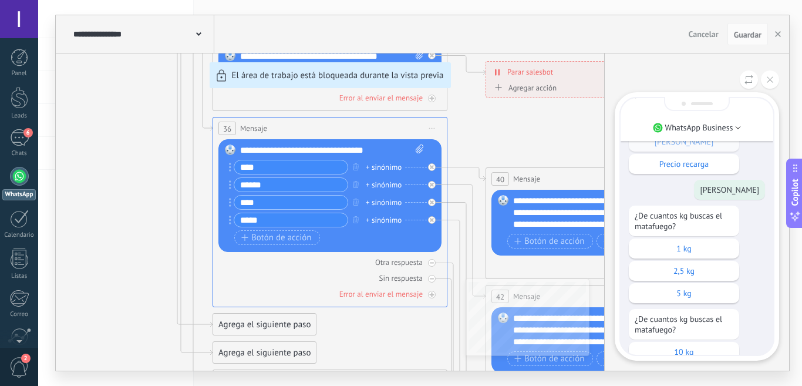
click at [694, 243] on p "1 kg" at bounding box center [684, 248] width 99 height 11
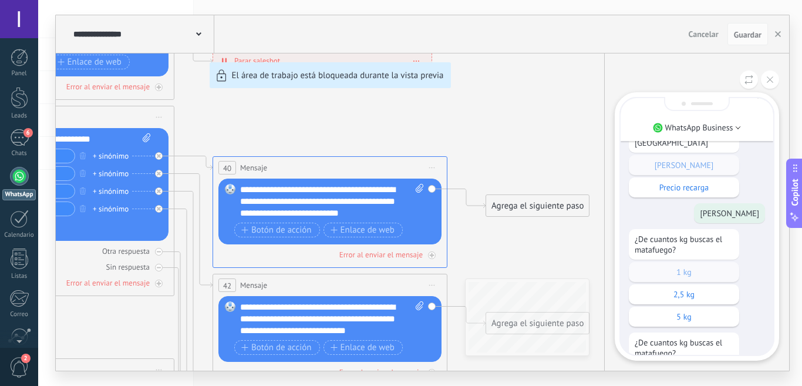
scroll to position [0, 0]
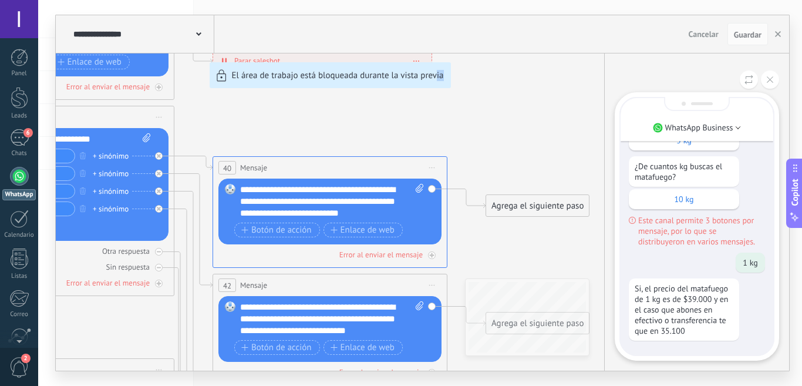
drag, startPoint x: 437, startPoint y: 102, endPoint x: 571, endPoint y: 152, distance: 142.9
click at [571, 152] on div "**********" at bounding box center [423, 192] width 734 height 355
drag, startPoint x: 766, startPoint y: 85, endPoint x: 737, endPoint y: 85, distance: 28.8
click at [765, 85] on button at bounding box center [770, 79] width 18 height 18
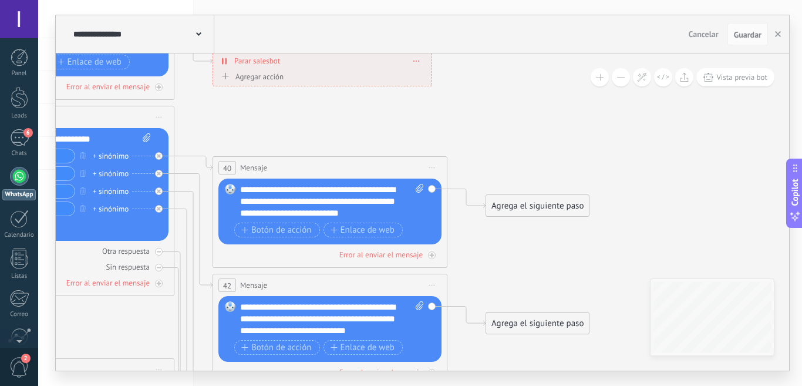
drag, startPoint x: 362, startPoint y: 107, endPoint x: 582, endPoint y: 121, distance: 219.6
click at [582, 121] on div "**********" at bounding box center [423, 192] width 734 height 355
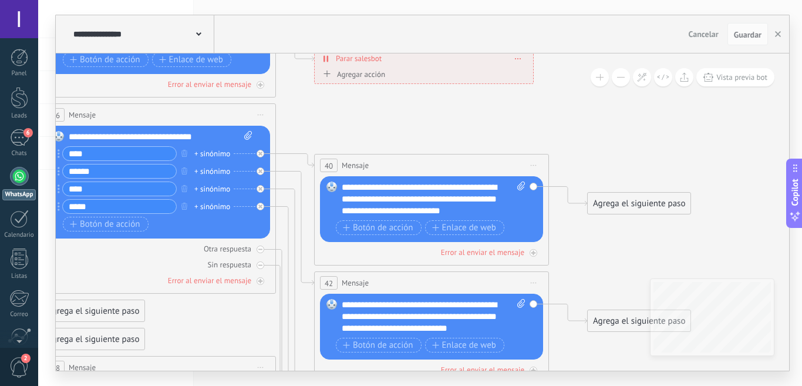
drag, startPoint x: 466, startPoint y: 130, endPoint x: 669, endPoint y: 141, distance: 203.0
click at [711, 148] on icon at bounding box center [108, 351] width 2222 height 2292
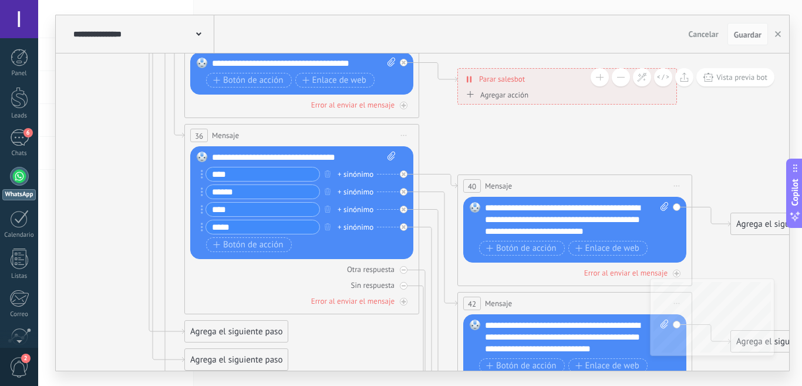
drag, startPoint x: 448, startPoint y: 130, endPoint x: 482, endPoint y: 204, distance: 81.5
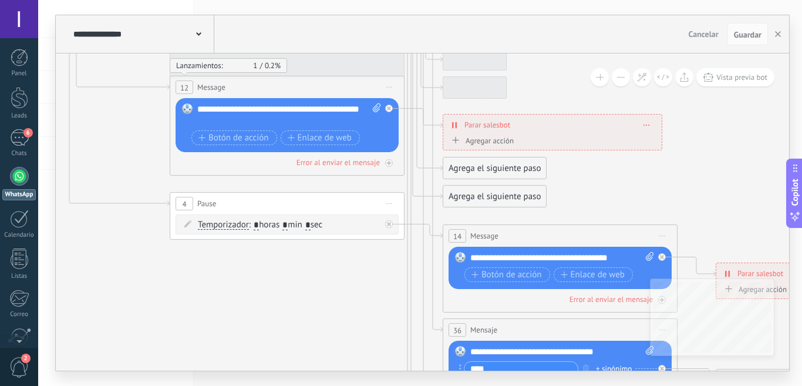
click at [713, 349] on div "**********" at bounding box center [423, 211] width 734 height 317
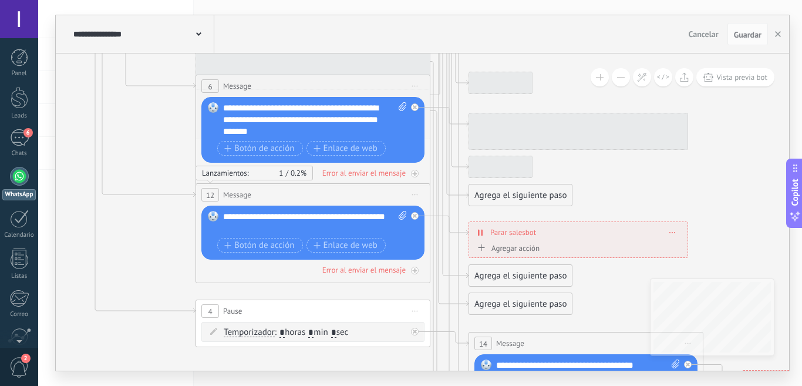
drag, startPoint x: 258, startPoint y: 357, endPoint x: 229, endPoint y: 303, distance: 62.0
click at [280, 385] on html ".abccls-1,.abccls-2{fill-rule:evenodd}.abccls-2{fill:#fff} .abfcls-1{fill:none}…" at bounding box center [401, 193] width 802 height 386
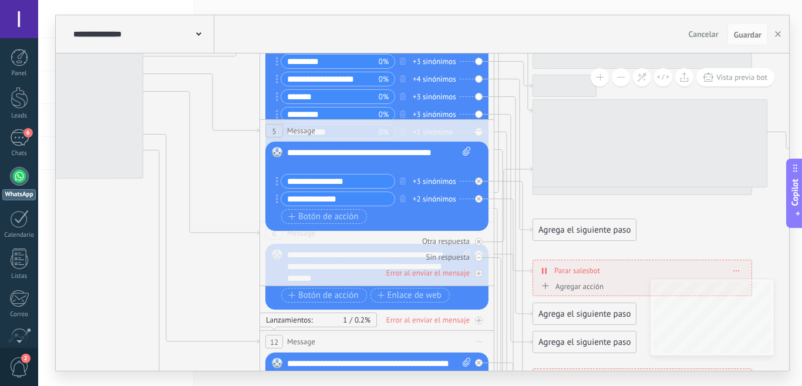
drag, startPoint x: 140, startPoint y: 125, endPoint x: 204, endPoint y: 278, distance: 166.2
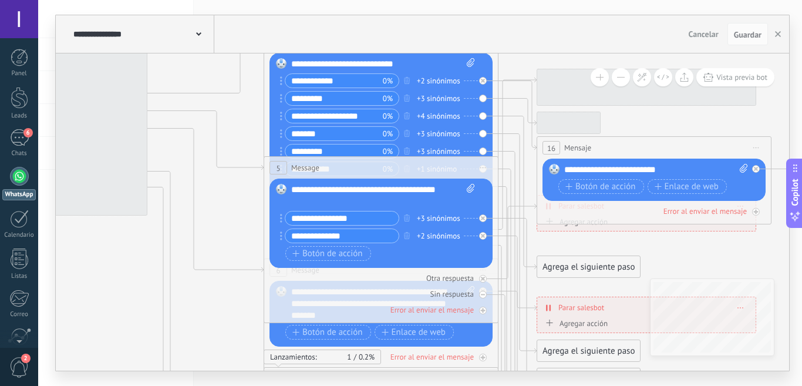
drag, startPoint x: 115, startPoint y: 229, endPoint x: 242, endPoint y: 224, distance: 127.0
click at [154, 375] on div "**********" at bounding box center [420, 193] width 764 height 386
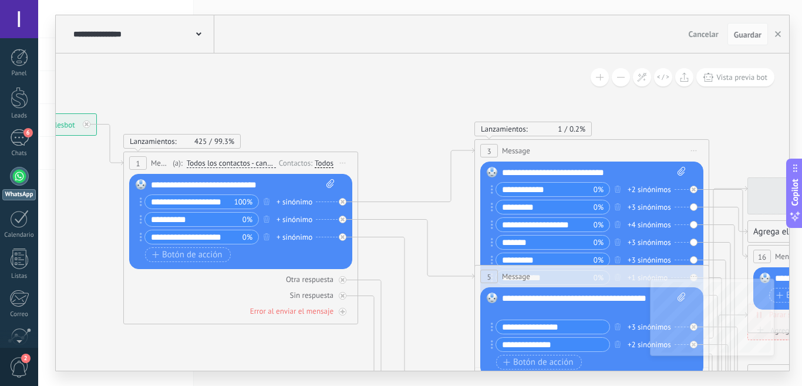
drag, startPoint x: 239, startPoint y: 132, endPoint x: 413, endPoint y: 125, distance: 174.6
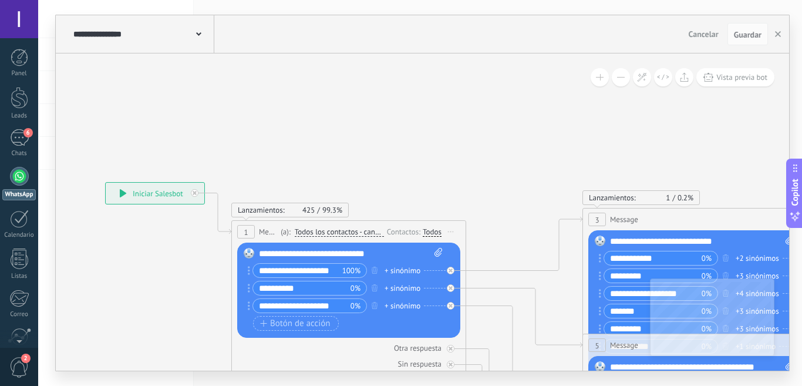
drag, startPoint x: 352, startPoint y: 106, endPoint x: 508, endPoint y: 194, distance: 179.4
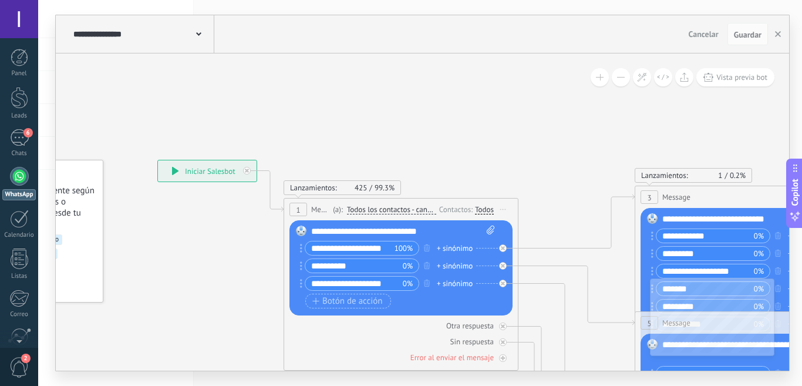
drag, startPoint x: 289, startPoint y: 153, endPoint x: 309, endPoint y: 102, distance: 54.3
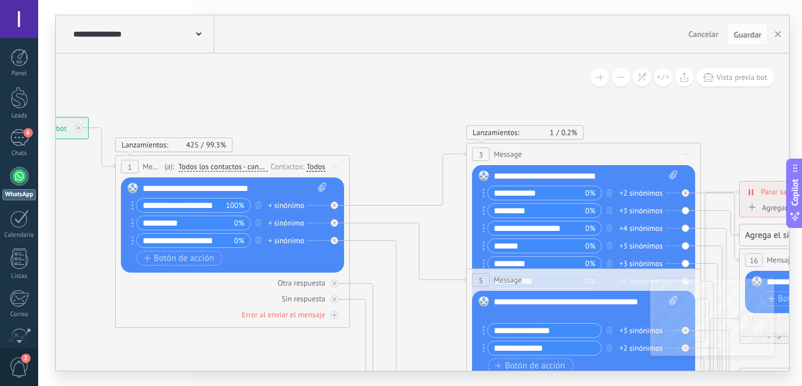
drag, startPoint x: 543, startPoint y: 148, endPoint x: 380, endPoint y: 119, distance: 165.9
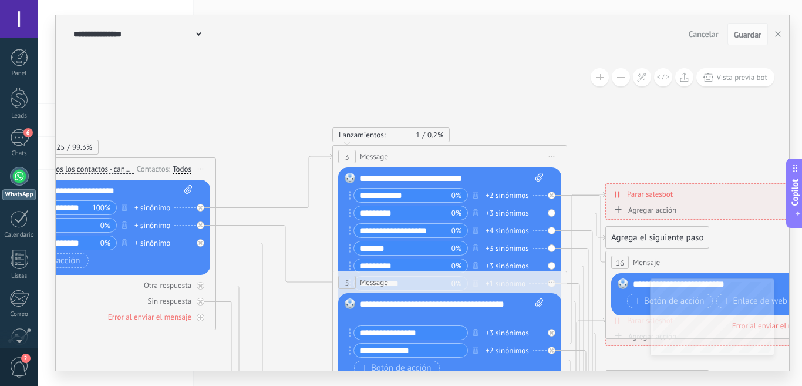
drag, startPoint x: 479, startPoint y: 100, endPoint x: 395, endPoint y: 125, distance: 87.4
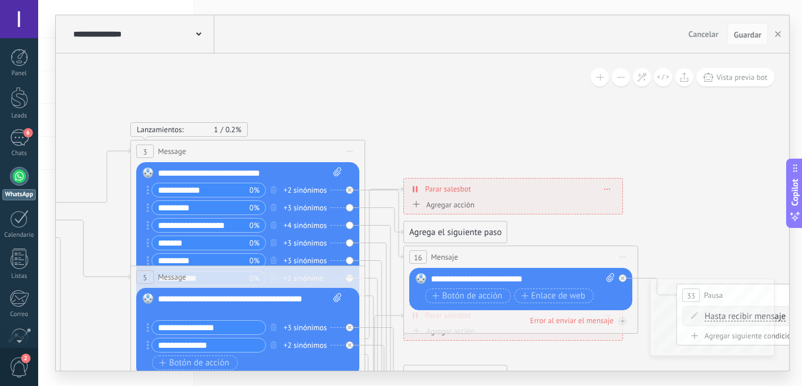
drag, startPoint x: 579, startPoint y: 100, endPoint x: 387, endPoint y: 93, distance: 192.8
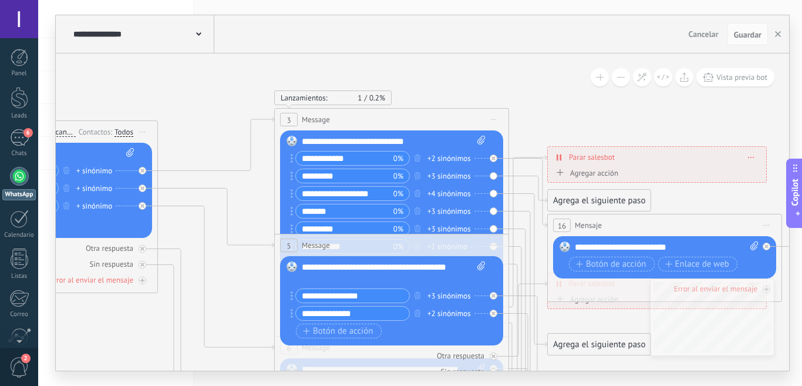
drag, startPoint x: 393, startPoint y: 78, endPoint x: 629, endPoint y: 65, distance: 236.5
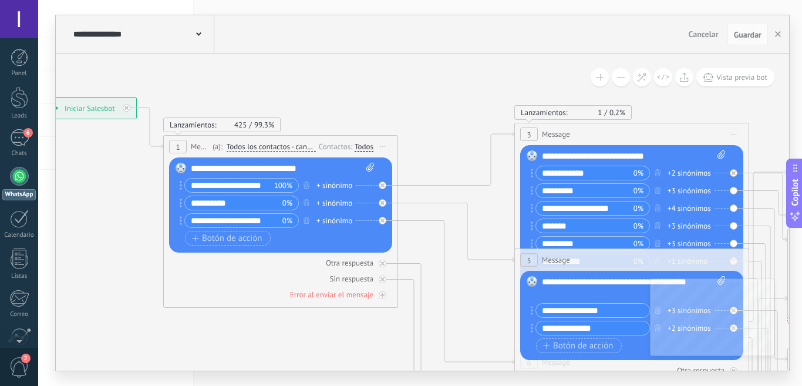
drag, startPoint x: 304, startPoint y: 76, endPoint x: 468, endPoint y: 103, distance: 165.5
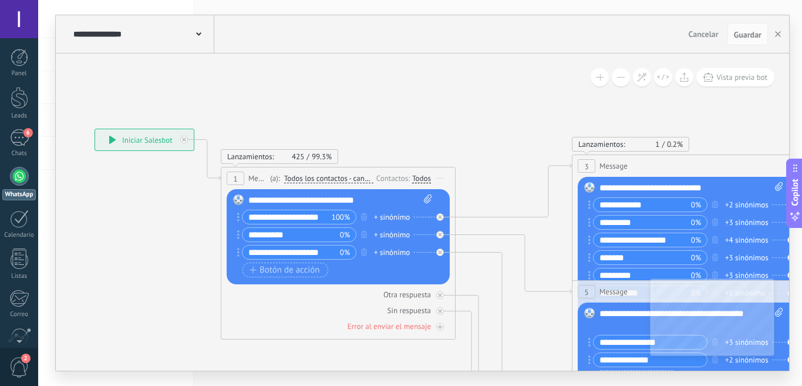
drag, startPoint x: 411, startPoint y: 89, endPoint x: 439, endPoint y: 117, distance: 39.9
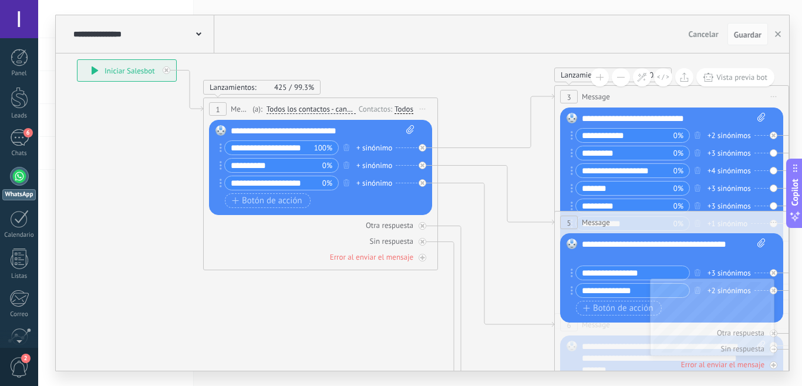
drag, startPoint x: 483, startPoint y: 145, endPoint x: 462, endPoint y: 72, distance: 75.3
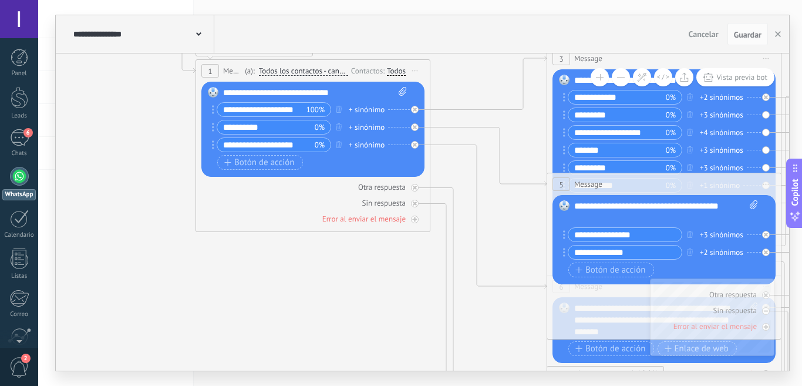
drag, startPoint x: 471, startPoint y: 102, endPoint x: 475, endPoint y: 129, distance: 27.9
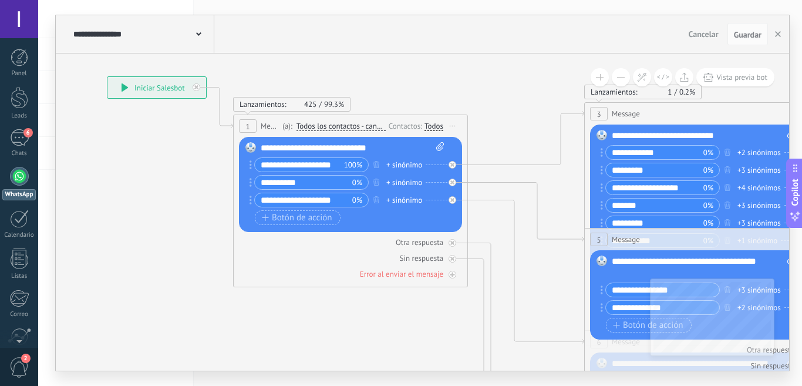
drag, startPoint x: 355, startPoint y: 274, endPoint x: 408, endPoint y: 352, distance: 94.2
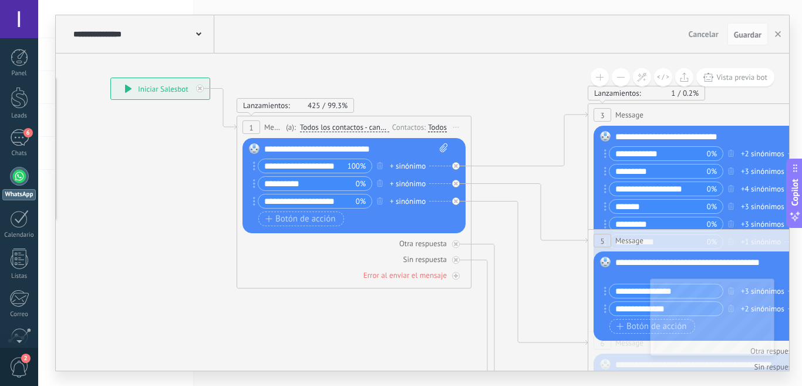
click at [253, 126] on span "1" at bounding box center [251, 128] width 4 height 10
drag, startPoint x: 206, startPoint y: 173, endPoint x: 214, endPoint y: 172, distance: 8.2
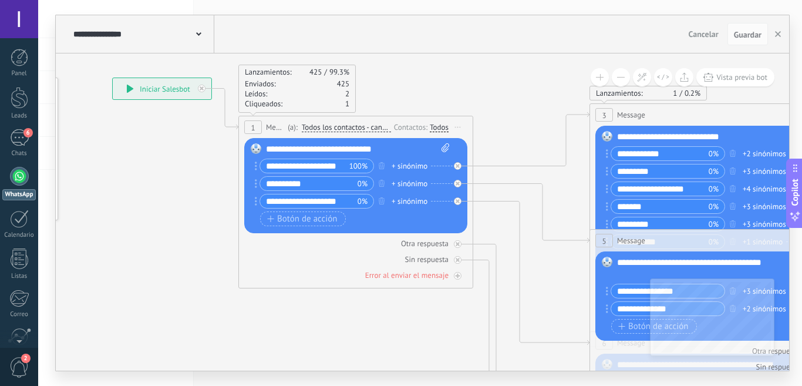
click at [458, 125] on span "Iniciar vista previa aquí Cambiar nombre Duplicar [GEOGRAPHIC_DATA]" at bounding box center [458, 127] width 19 height 17
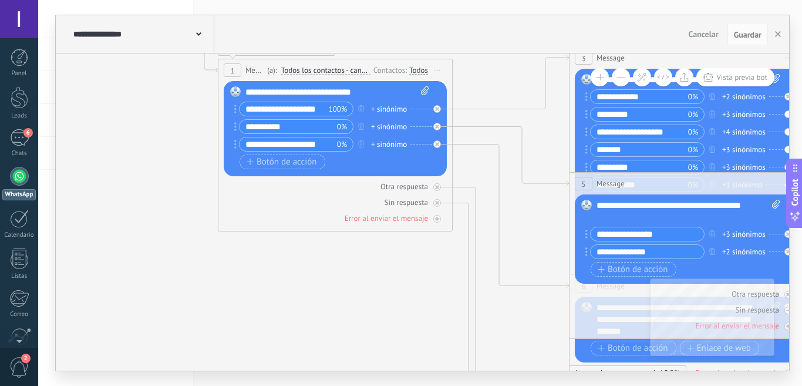
drag, startPoint x: 173, startPoint y: 303, endPoint x: 147, endPoint y: 232, distance: 74.9
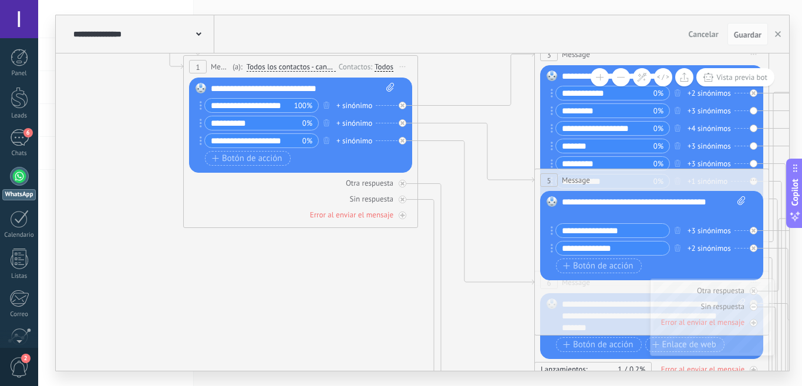
drag, startPoint x: 260, startPoint y: 268, endPoint x: 230, endPoint y: 277, distance: 31.8
drag, startPoint x: 278, startPoint y: 278, endPoint x: 271, endPoint y: 283, distance: 8.0
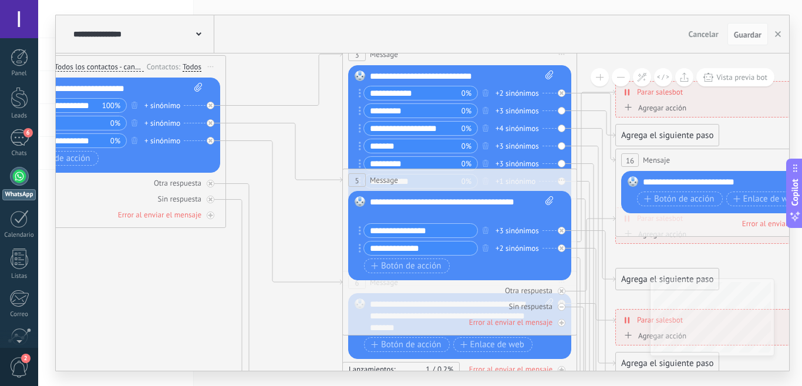
drag, startPoint x: 344, startPoint y: 276, endPoint x: 119, endPoint y: 257, distance: 225.8
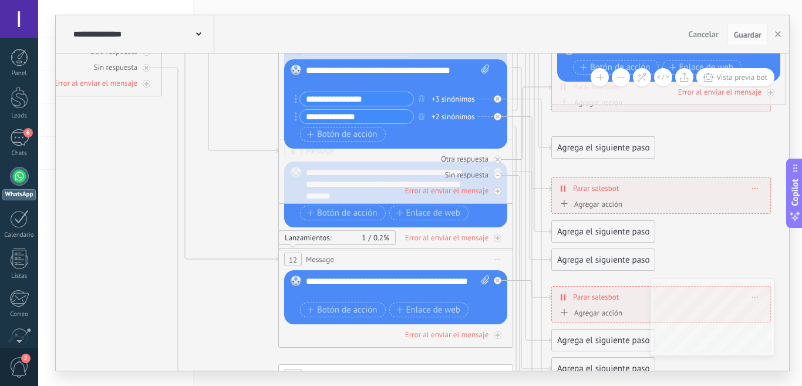
drag, startPoint x: 147, startPoint y: 313, endPoint x: 126, endPoint y: 187, distance: 127.4
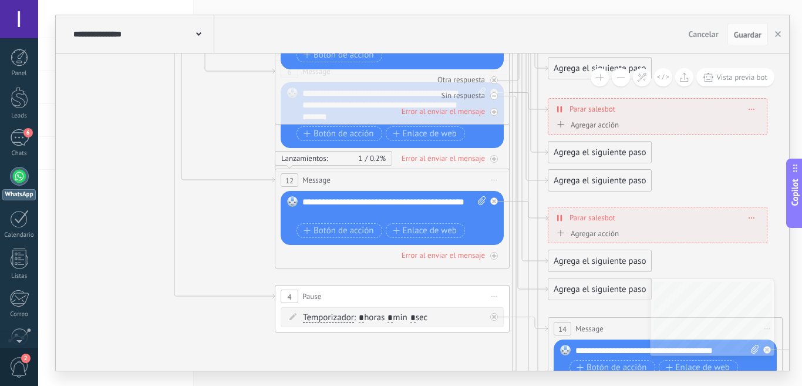
drag, startPoint x: 230, startPoint y: 225, endPoint x: 224, endPoint y: 193, distance: 32.3
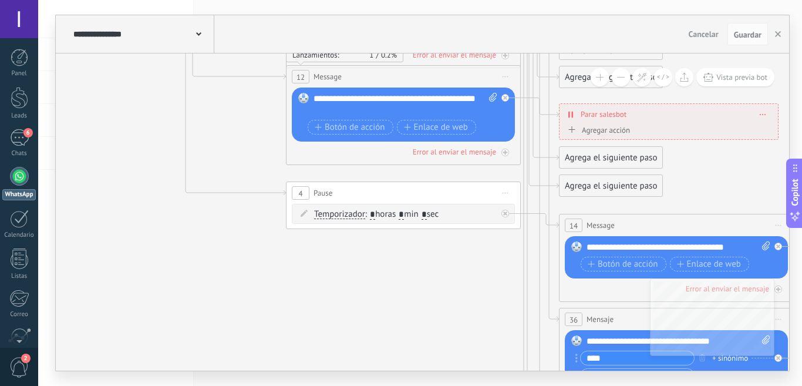
drag, startPoint x: 226, startPoint y: 247, endPoint x: 247, endPoint y: 158, distance: 91.6
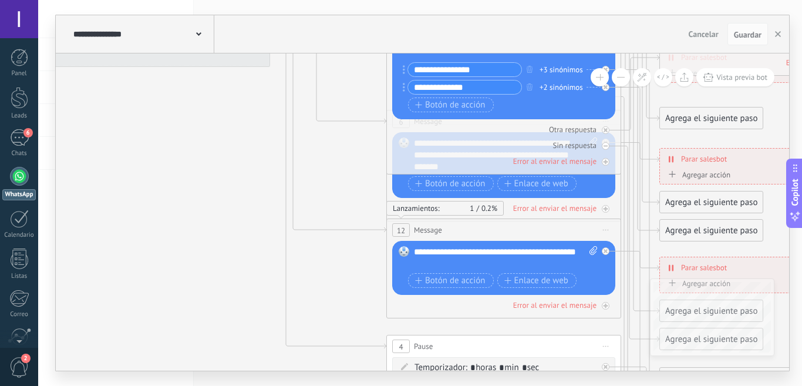
drag, startPoint x: 276, startPoint y: 251, endPoint x: 375, endPoint y: 409, distance: 186.9
click at [375, 385] on html ".abccls-1,.abccls-2{fill-rule:evenodd}.abccls-2{fill:#fff} .abfcls-1{fill:none}…" at bounding box center [401, 193] width 802 height 386
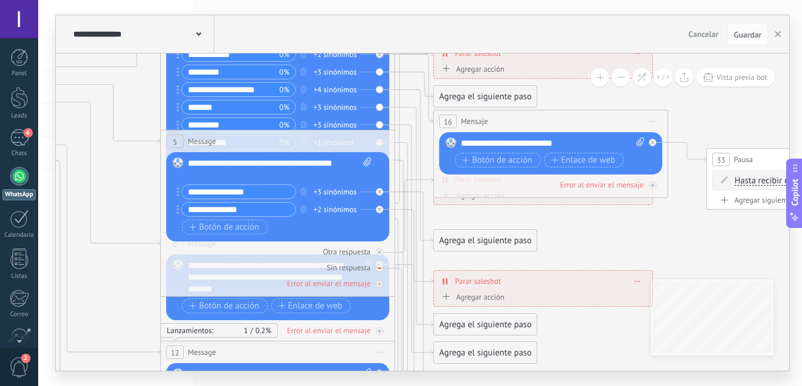
drag, startPoint x: 325, startPoint y: 187, endPoint x: 167, endPoint y: 272, distance: 179.5
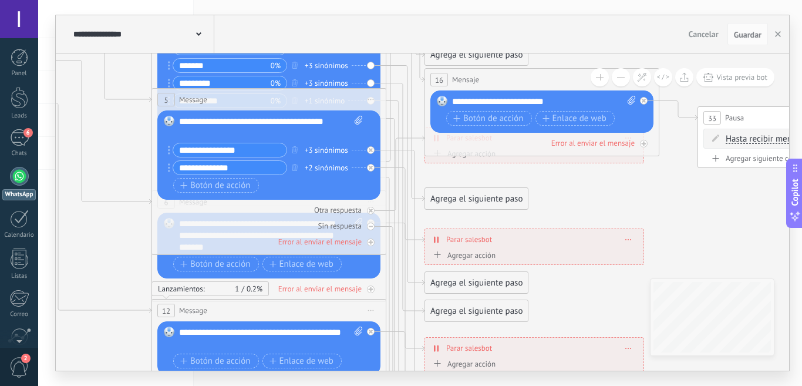
drag, startPoint x: 588, startPoint y: 230, endPoint x: 570, endPoint y: 171, distance: 62.1
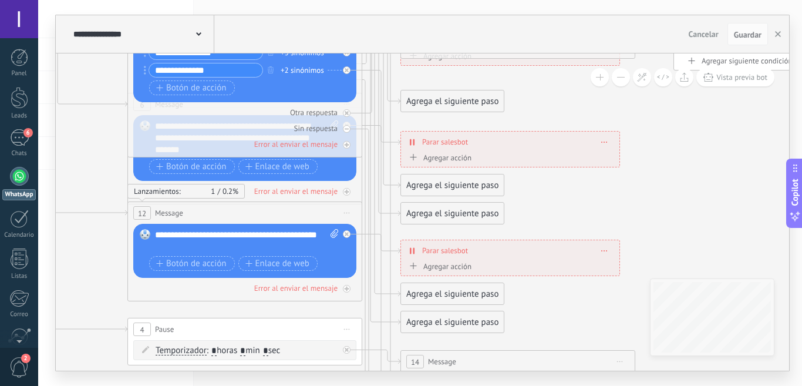
drag, startPoint x: 587, startPoint y: 266, endPoint x: 558, endPoint y: 142, distance: 126.8
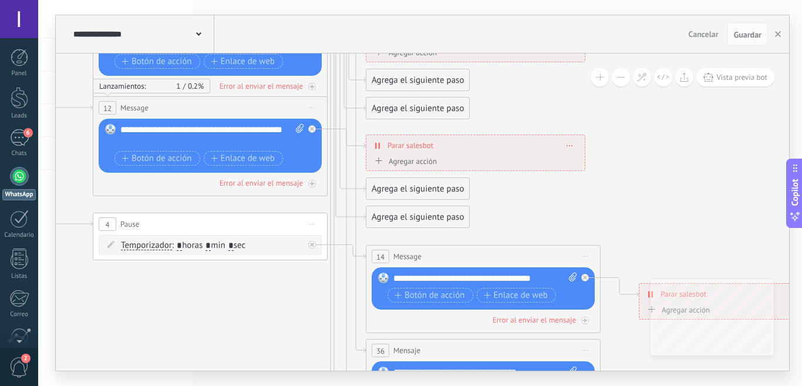
drag, startPoint x: 573, startPoint y: 255, endPoint x: 556, endPoint y: 157, distance: 99.6
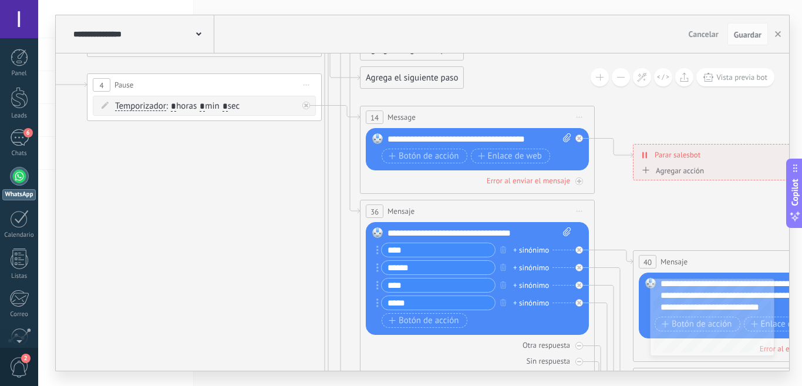
drag, startPoint x: 623, startPoint y: 288, endPoint x: 622, endPoint y: 207, distance: 81.1
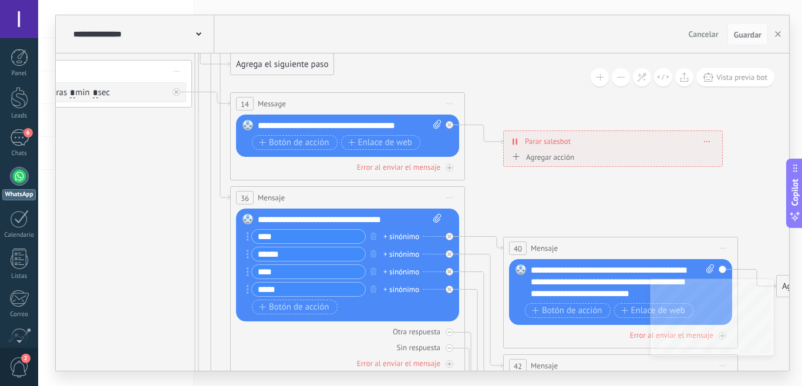
drag, startPoint x: 621, startPoint y: 210, endPoint x: 483, endPoint y: 193, distance: 138.5
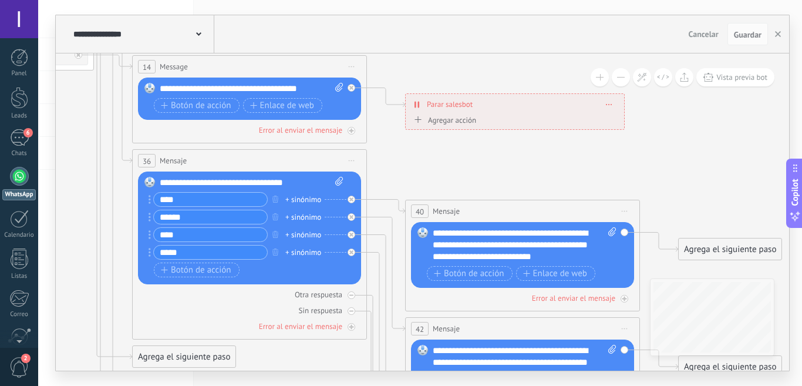
drag, startPoint x: 583, startPoint y: 221, endPoint x: 617, endPoint y: 210, distance: 35.9
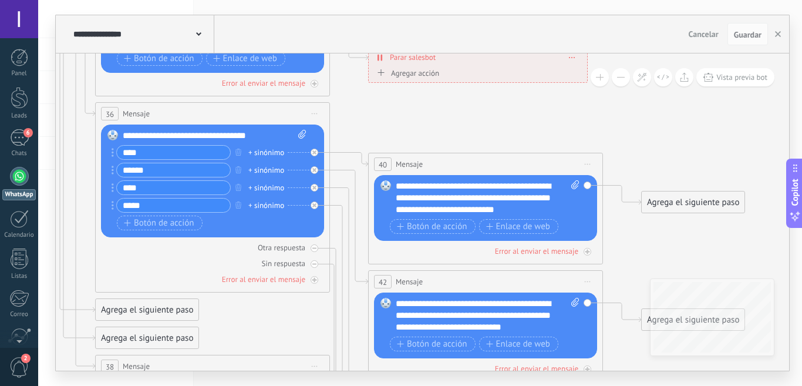
drag, startPoint x: 660, startPoint y: 196, endPoint x: 644, endPoint y: 263, distance: 69.5
click at [648, 169] on icon at bounding box center [162, 349] width 2222 height 2292
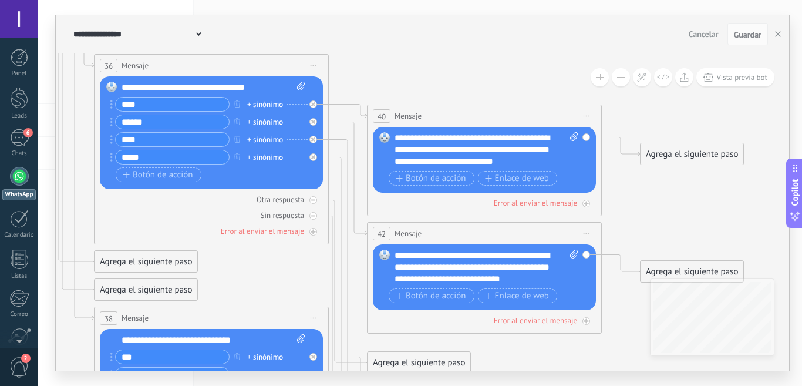
drag, startPoint x: 641, startPoint y: 266, endPoint x: 643, endPoint y: 231, distance: 35.3
click at [643, 231] on icon at bounding box center [161, 301] width 2222 height 2292
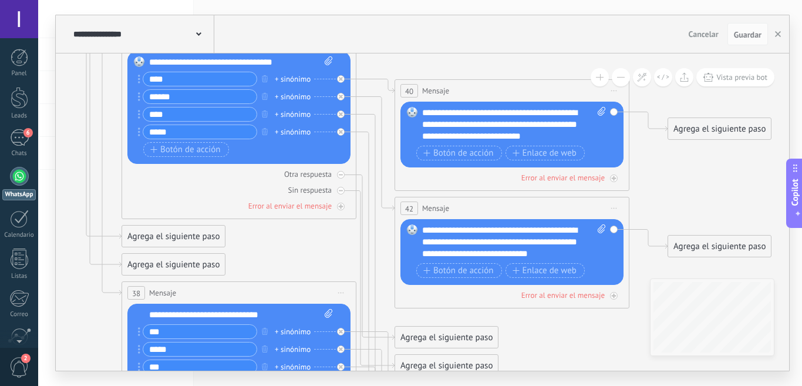
drag, startPoint x: 632, startPoint y: 216, endPoint x: 659, endPoint y: 197, distance: 32.4
click at [659, 197] on icon at bounding box center [188, 276] width 2222 height 2292
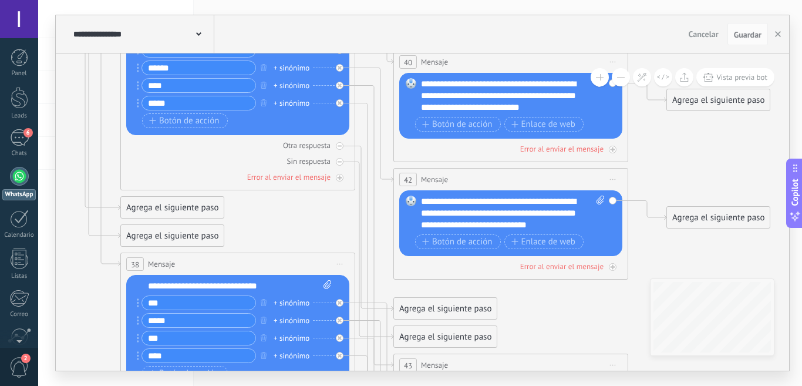
drag, startPoint x: 645, startPoint y: 294, endPoint x: 631, endPoint y: 254, distance: 42.9
click at [636, 244] on icon at bounding box center [187, 247] width 2222 height 2292
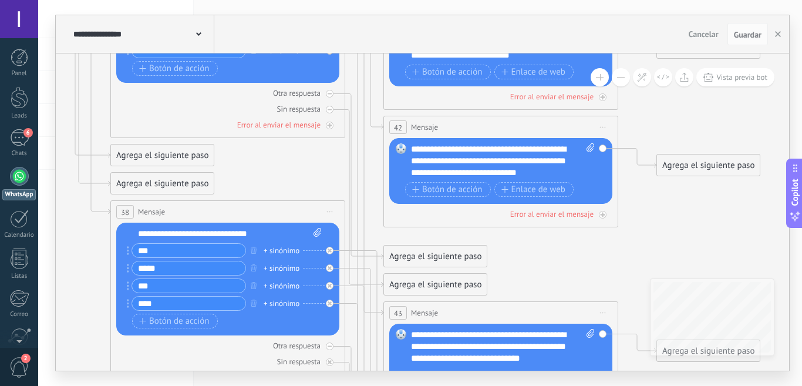
drag, startPoint x: 620, startPoint y: 285, endPoint x: 606, endPoint y: 255, distance: 33.1
click at [617, 245] on icon at bounding box center [177, 195] width 2222 height 2292
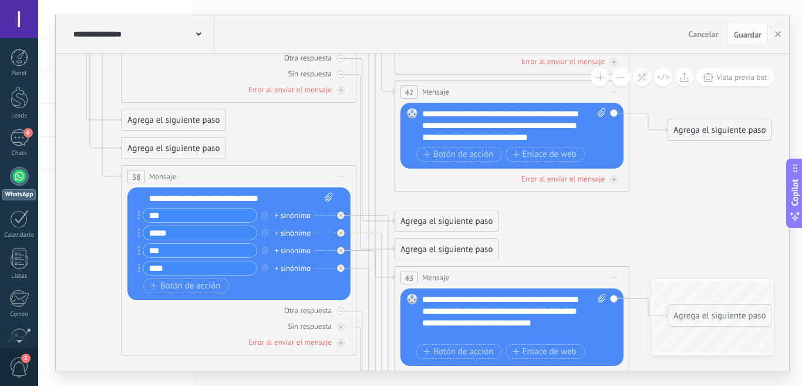
drag, startPoint x: 560, startPoint y: 263, endPoint x: 574, endPoint y: 234, distance: 31.5
click at [574, 234] on icon at bounding box center [188, 160] width 2222 height 2292
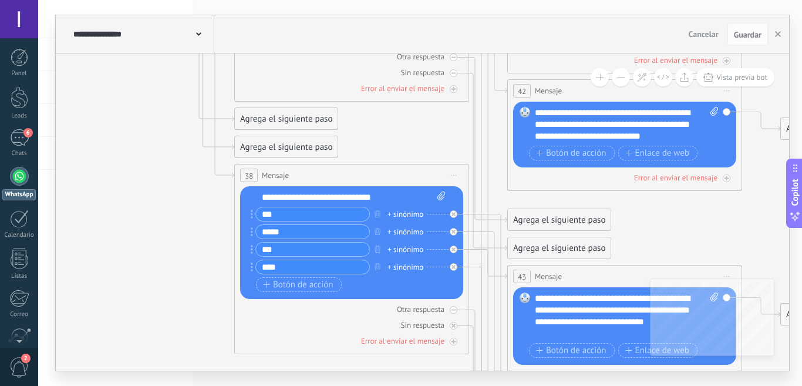
drag, startPoint x: 553, startPoint y: 220, endPoint x: 660, endPoint y: 239, distance: 108.7
click at [660, 239] on icon at bounding box center [301, 159] width 2222 height 2292
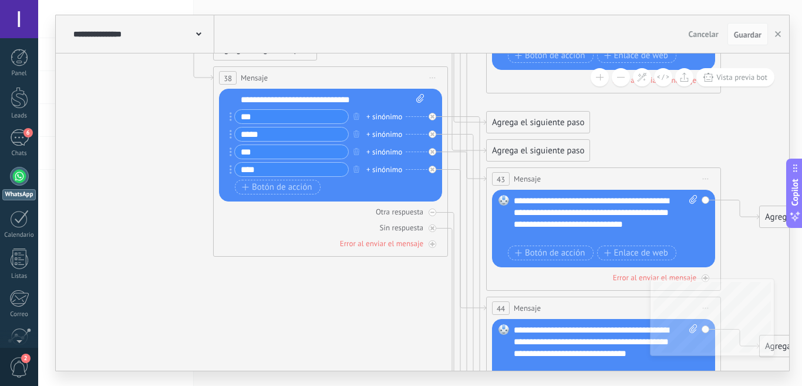
drag, startPoint x: 494, startPoint y: 176, endPoint x: 471, endPoint y: 200, distance: 33.2
click at [477, 94] on icon at bounding box center [280, 61] width 2222 height 2292
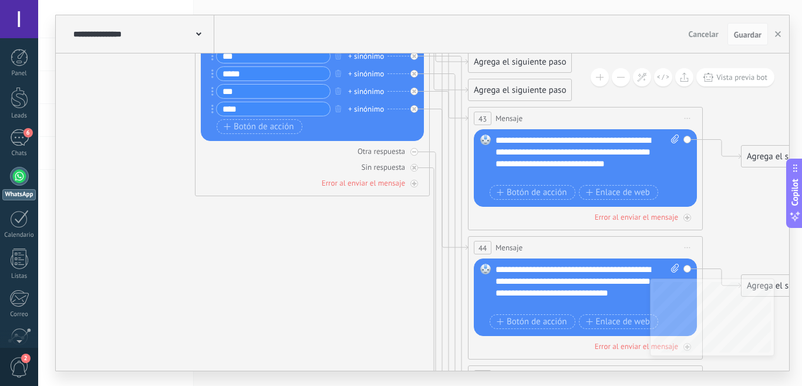
drag, startPoint x: 390, startPoint y: 294, endPoint x: 373, endPoint y: 246, distance: 50.5
click at [373, 246] on icon at bounding box center [262, 0] width 2222 height 2292
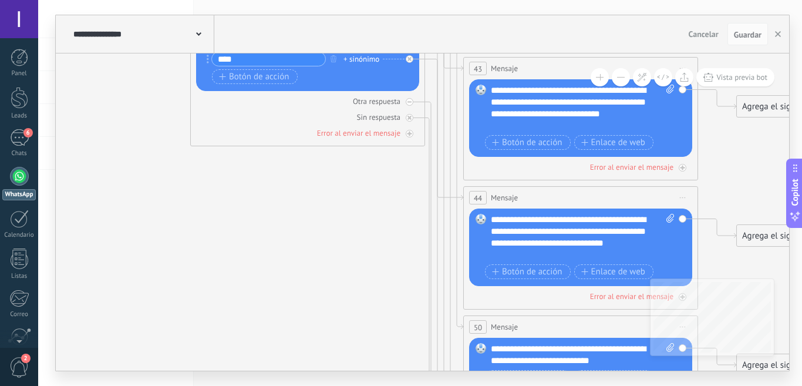
drag, startPoint x: 382, startPoint y: 251, endPoint x: 375, endPoint y: 224, distance: 28.4
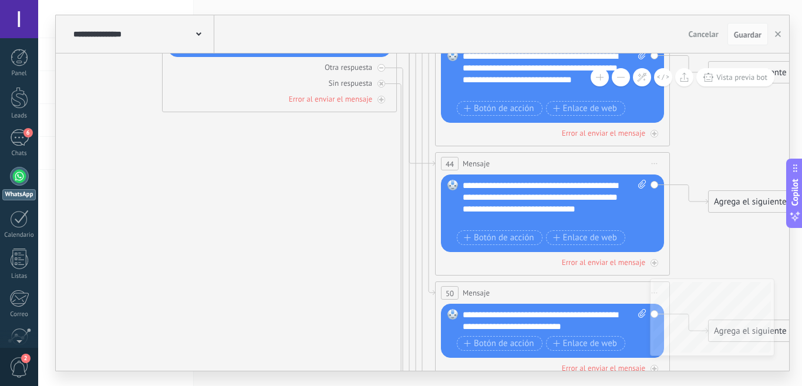
drag, startPoint x: 376, startPoint y: 241, endPoint x: 342, endPoint y: 208, distance: 47.4
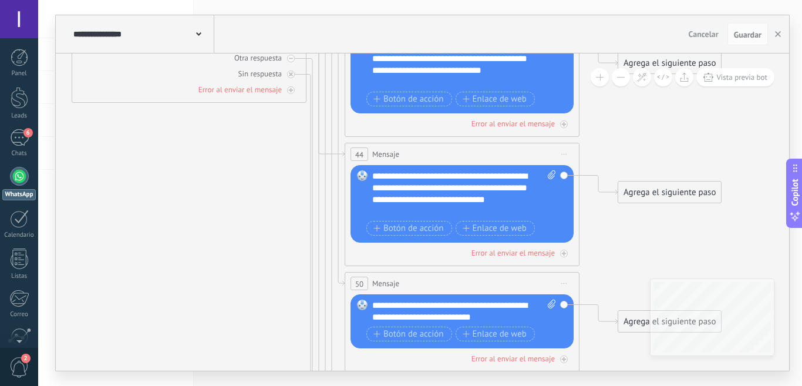
drag, startPoint x: 343, startPoint y: 271, endPoint x: 257, endPoint y: 267, distance: 86.5
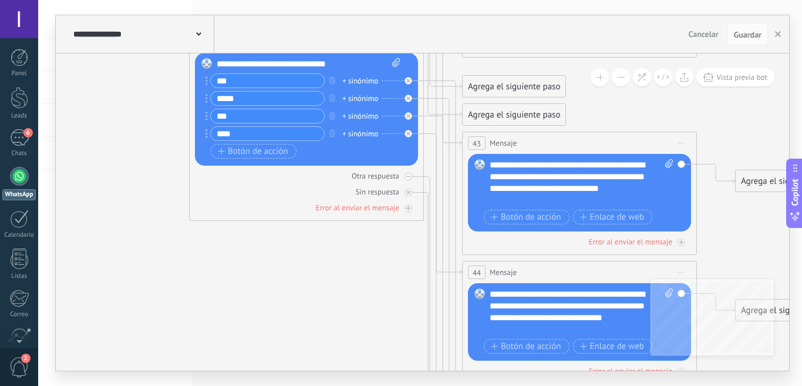
drag, startPoint x: 618, startPoint y: 153, endPoint x: 639, endPoint y: 267, distance: 116.4
click at [736, 270] on icon at bounding box center [256, 25] width 2222 height 2292
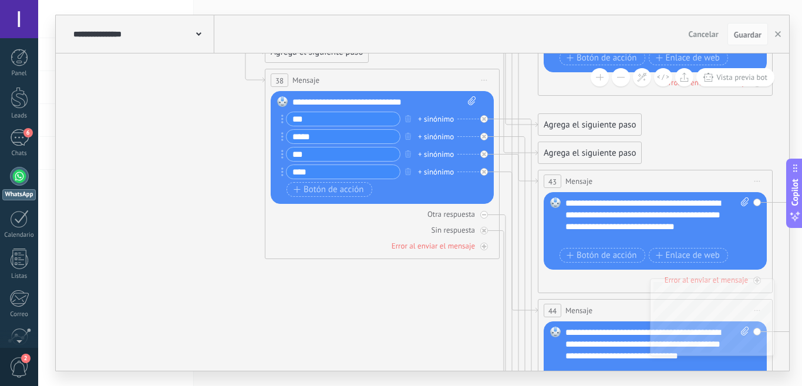
drag, startPoint x: 324, startPoint y: 289, endPoint x: 434, endPoint y: 340, distance: 121.2
click at [435, 343] on icon at bounding box center [331, 63] width 2222 height 2292
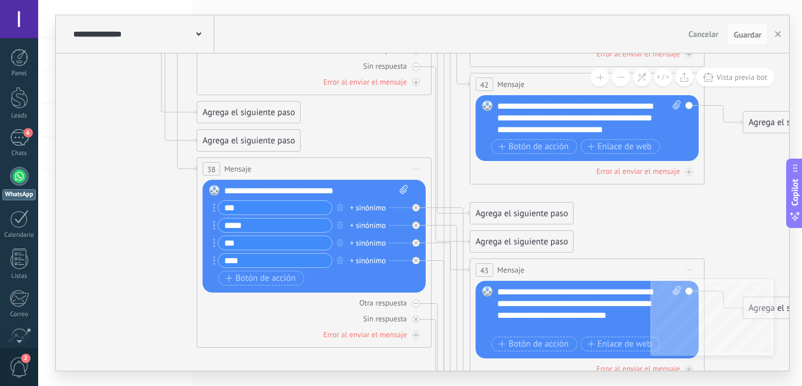
drag, startPoint x: 112, startPoint y: 267, endPoint x: 350, endPoint y: 225, distance: 241.1
click at [97, 273] on icon at bounding box center [263, 152] width 2222 height 2292
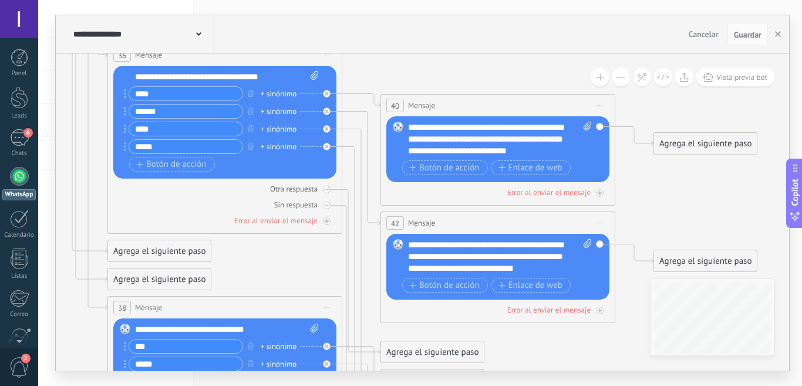
click at [646, 304] on div "**********" at bounding box center [423, 211] width 734 height 317
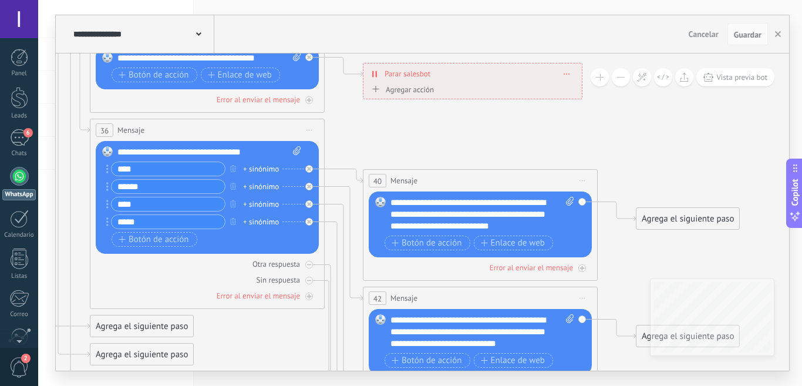
drag, startPoint x: 646, startPoint y: 206, endPoint x: 615, endPoint y: 253, distance: 56.1
click at [656, 272] on icon at bounding box center [156, 366] width 2222 height 2292
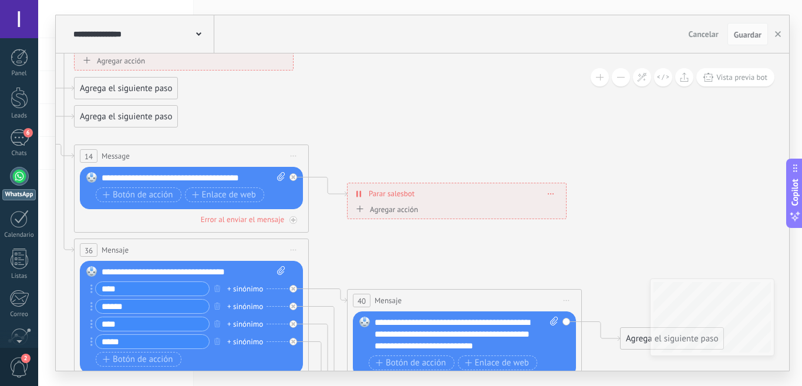
drag, startPoint x: 484, startPoint y: 150, endPoint x: 462, endPoint y: 295, distance: 147.4
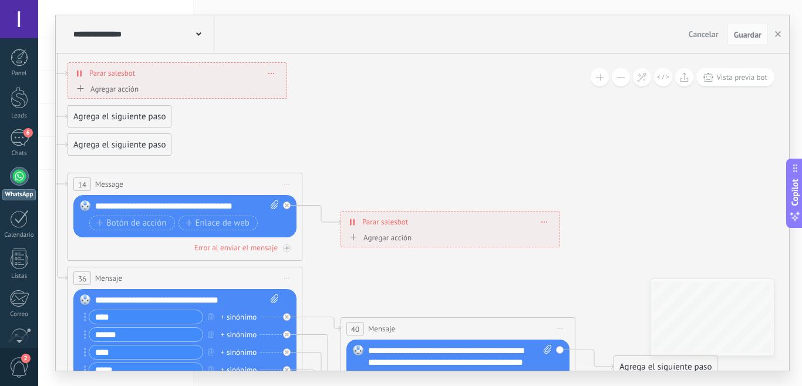
drag, startPoint x: 421, startPoint y: 175, endPoint x: 456, endPoint y: 203, distance: 44.3
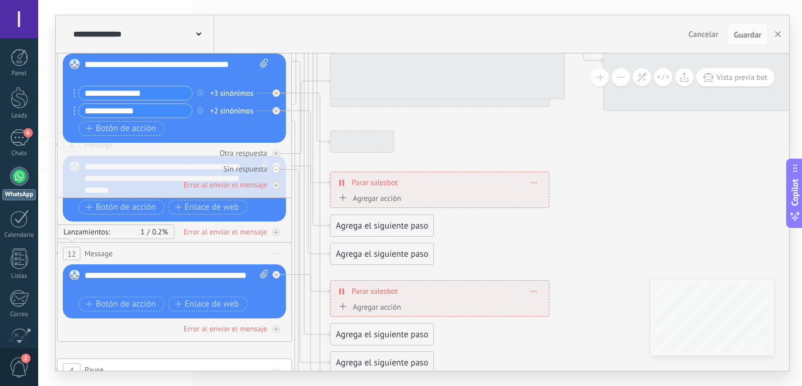
drag, startPoint x: 445, startPoint y: 180, endPoint x: 546, endPoint y: 268, distance: 134.1
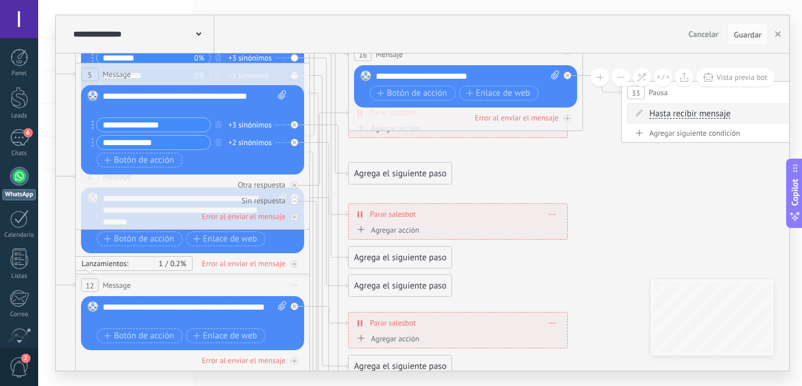
drag, startPoint x: 459, startPoint y: 194, endPoint x: 522, endPoint y: 234, distance: 74.5
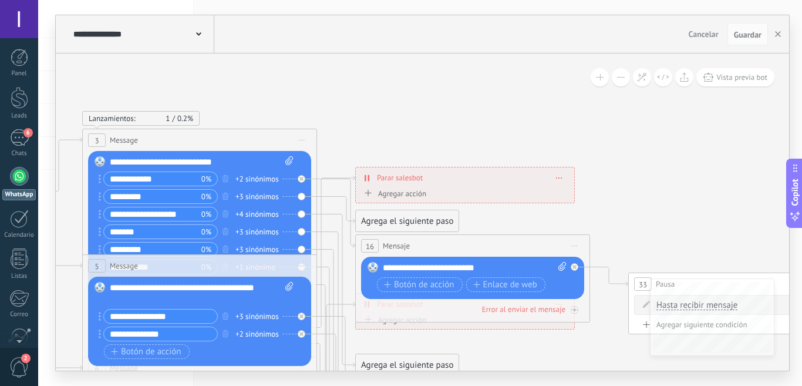
drag, startPoint x: 510, startPoint y: 197, endPoint x: 523, endPoint y: 308, distance: 111.8
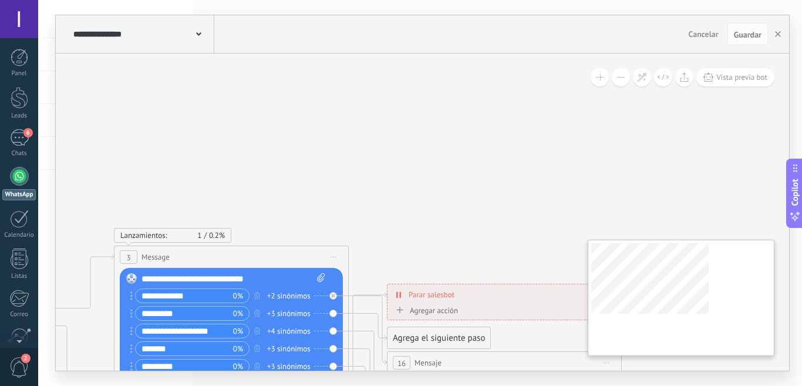
click at [657, 291] on div "**********" at bounding box center [423, 211] width 734 height 317
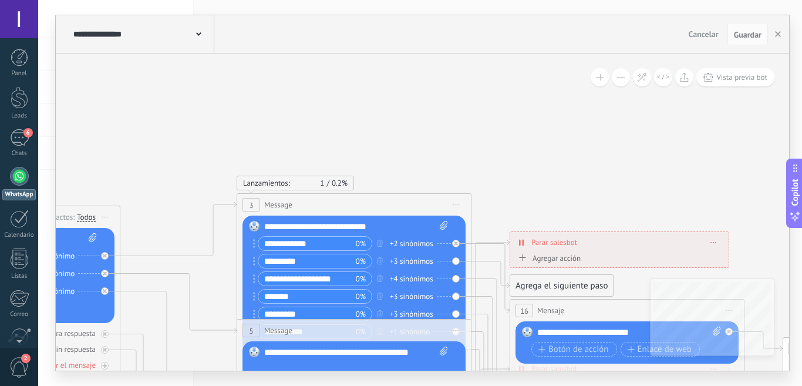
drag, startPoint x: 462, startPoint y: 220, endPoint x: 604, endPoint y: 170, distance: 151.2
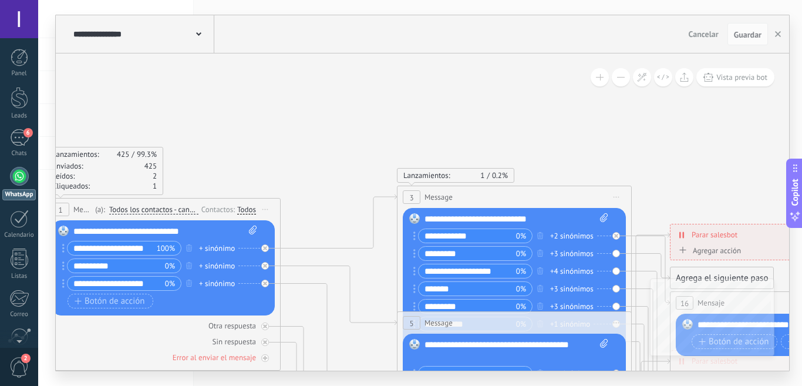
drag, startPoint x: 503, startPoint y: 164, endPoint x: 649, endPoint y: 146, distance: 146.3
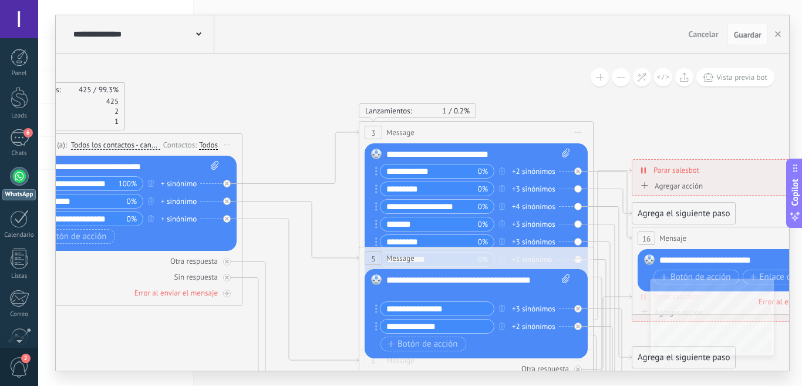
drag, startPoint x: 354, startPoint y: 137, endPoint x: 311, endPoint y: 70, distance: 79.5
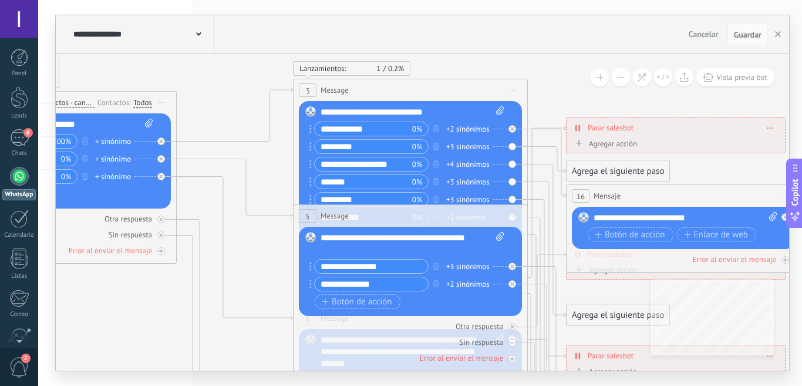
drag, startPoint x: 297, startPoint y: 149, endPoint x: 310, endPoint y: 113, distance: 38.1
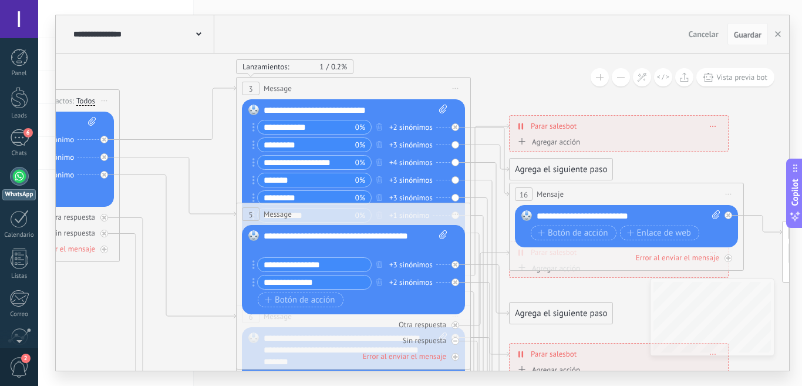
drag, startPoint x: 555, startPoint y: 97, endPoint x: 495, endPoint y: 95, distance: 59.4
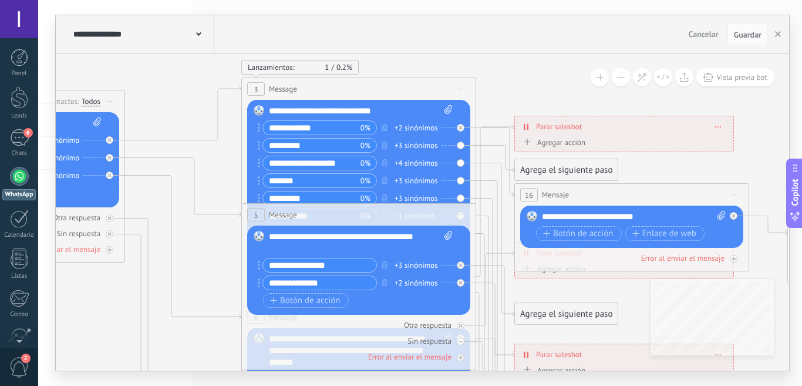
drag, startPoint x: 525, startPoint y: 92, endPoint x: 546, endPoint y: 95, distance: 21.4
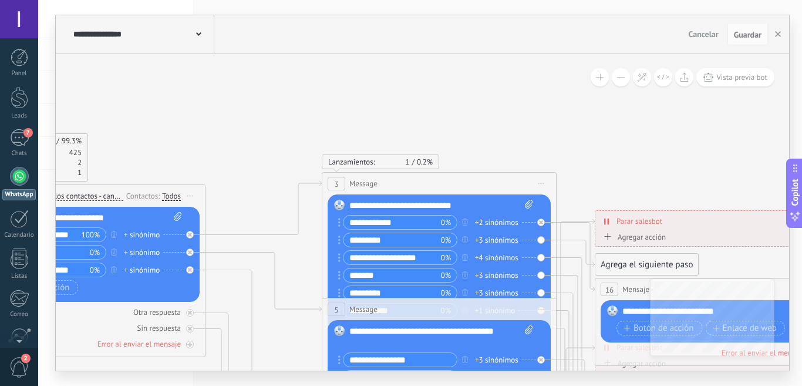
drag, startPoint x: 539, startPoint y: 89, endPoint x: 606, endPoint y: 181, distance: 113.2
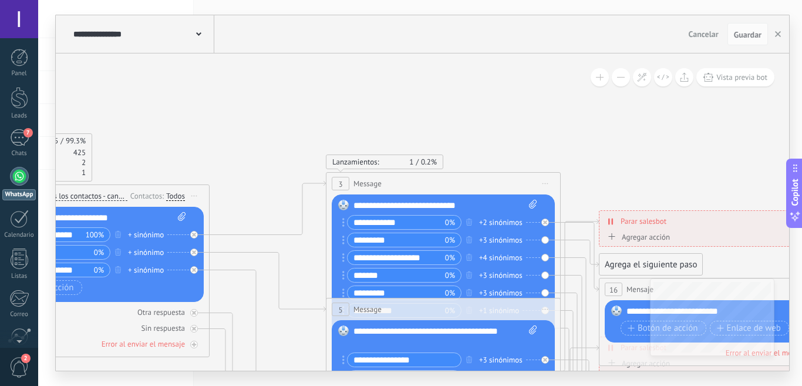
drag, startPoint x: 295, startPoint y: 122, endPoint x: 368, endPoint y: 118, distance: 73.0
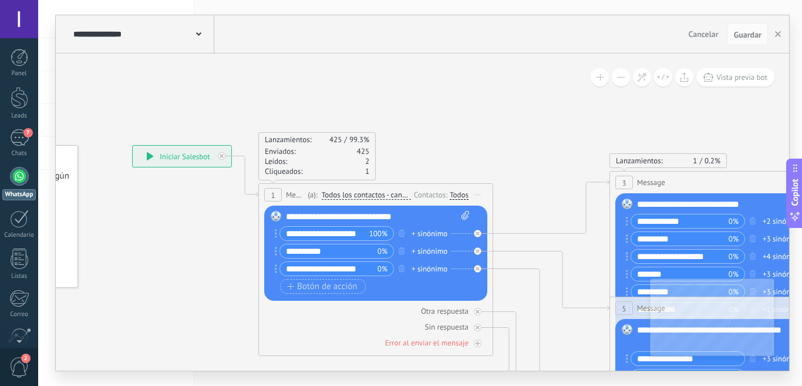
drag, startPoint x: 447, startPoint y: 112, endPoint x: 468, endPoint y: 112, distance: 20.6
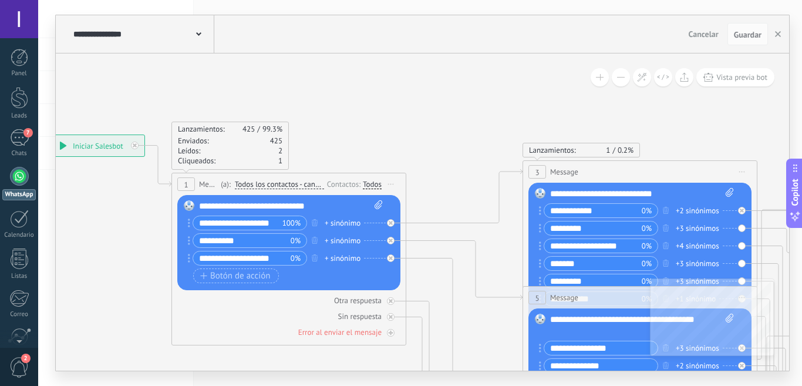
drag, startPoint x: 468, startPoint y: 113, endPoint x: 361, endPoint y: 103, distance: 108.0
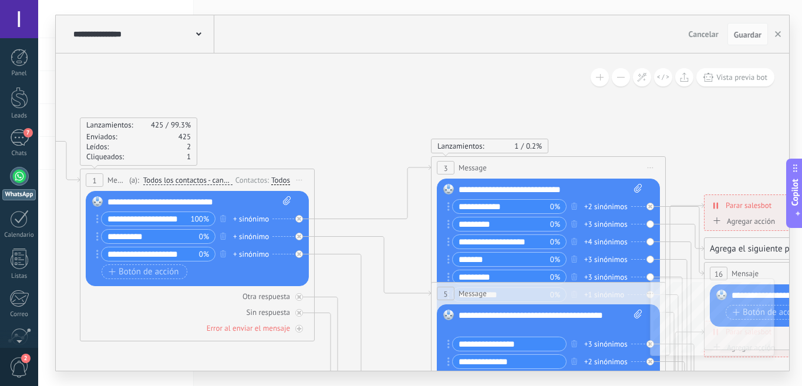
drag, startPoint x: 498, startPoint y: 95, endPoint x: 391, endPoint y: 88, distance: 107.1
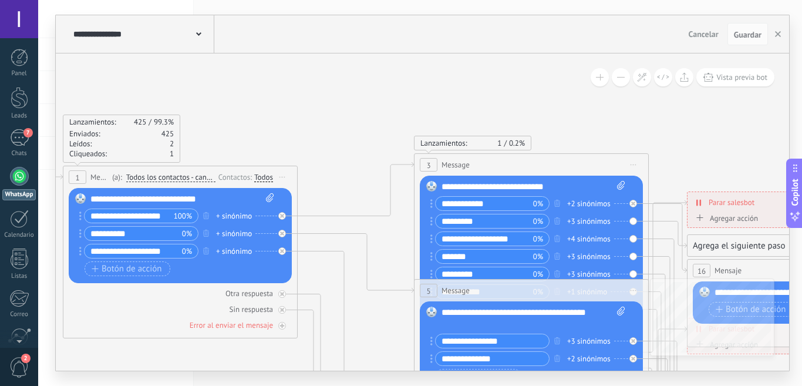
drag, startPoint x: 381, startPoint y: 78, endPoint x: 248, endPoint y: 95, distance: 134.4
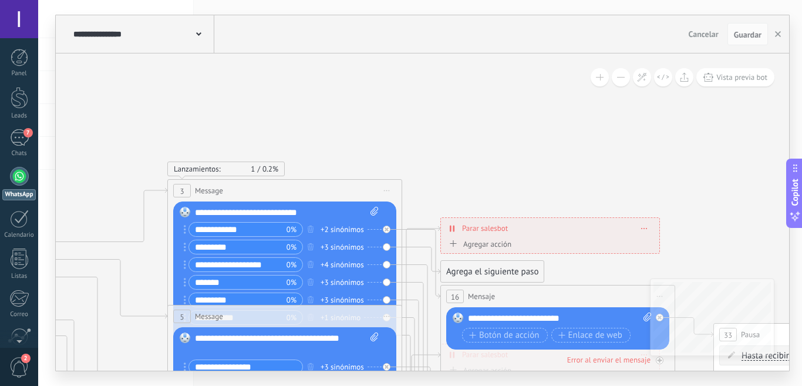
drag, startPoint x: 353, startPoint y: 91, endPoint x: 229, endPoint y: 96, distance: 124.1
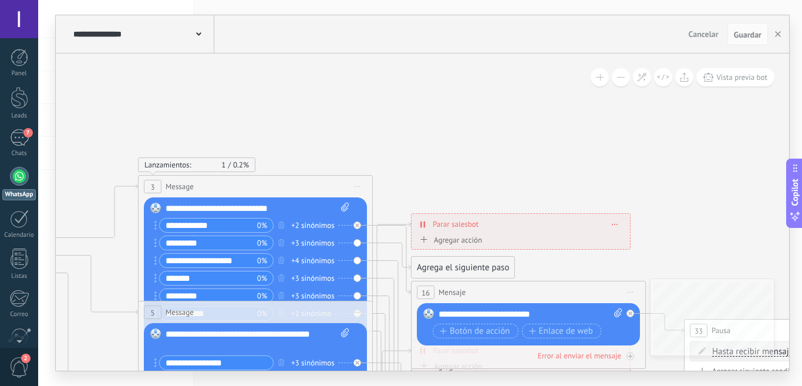
drag, startPoint x: 338, startPoint y: 109, endPoint x: 307, endPoint y: 103, distance: 31.1
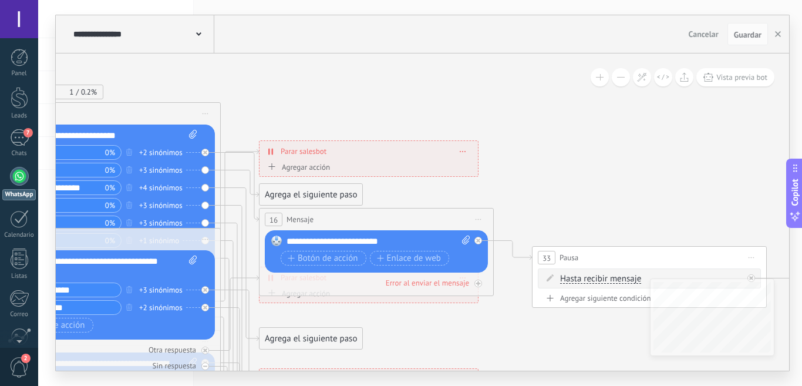
drag, startPoint x: 307, startPoint y: 103, endPoint x: 374, endPoint y: 79, distance: 70.6
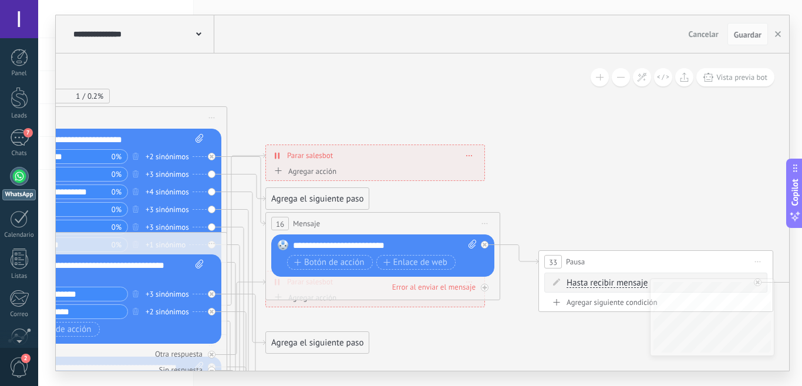
drag, startPoint x: 541, startPoint y: 92, endPoint x: 438, endPoint y: 58, distance: 108.3
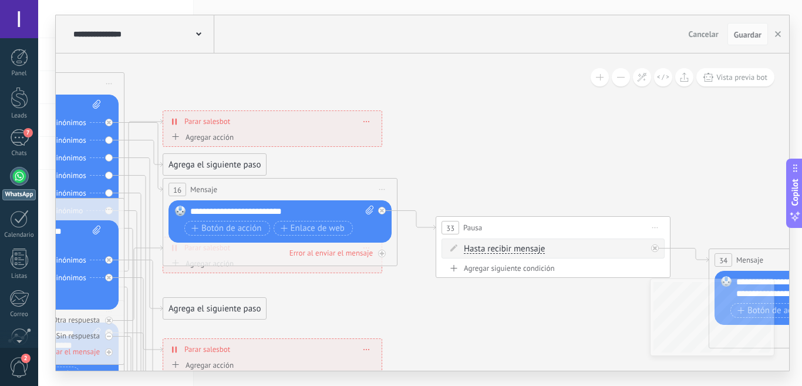
drag, startPoint x: 524, startPoint y: 77, endPoint x: 446, endPoint y: 60, distance: 79.4
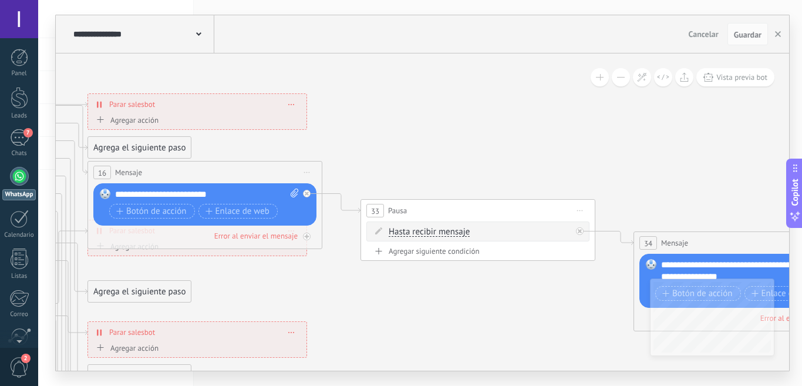
drag, startPoint x: 402, startPoint y: 120, endPoint x: 488, endPoint y: 117, distance: 85.2
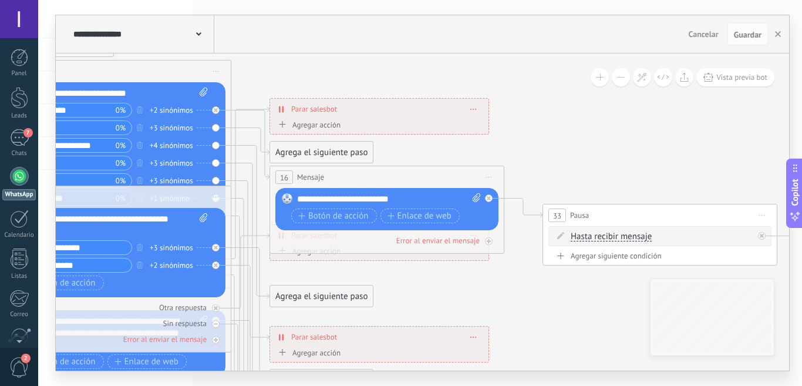
drag, startPoint x: 485, startPoint y: 112, endPoint x: 590, endPoint y: 119, distance: 104.8
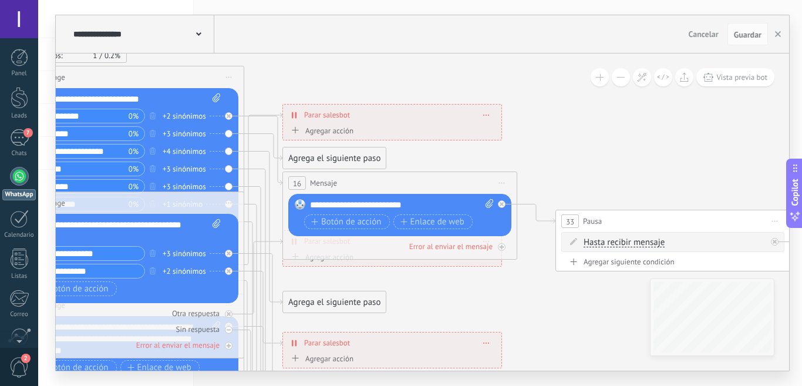
drag, startPoint x: 572, startPoint y: 117, endPoint x: 536, endPoint y: 137, distance: 40.7
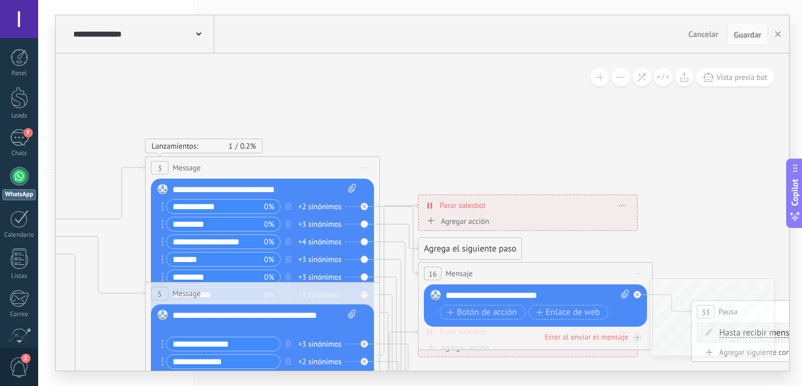
drag, startPoint x: 520, startPoint y: 123, endPoint x: 509, endPoint y: 176, distance: 54.7
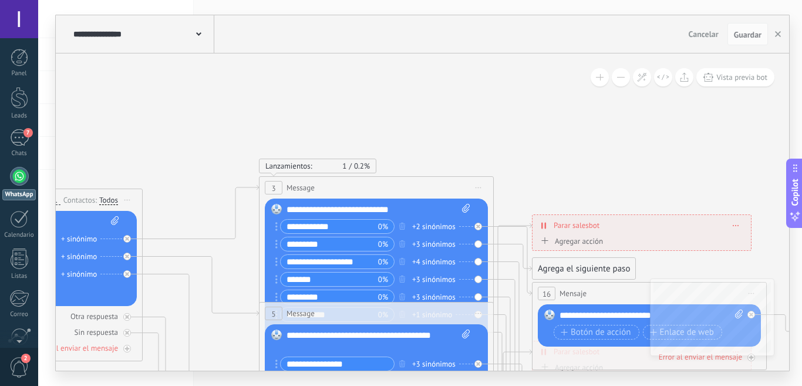
drag, startPoint x: 488, startPoint y: 172, endPoint x: 581, endPoint y: 176, distance: 92.9
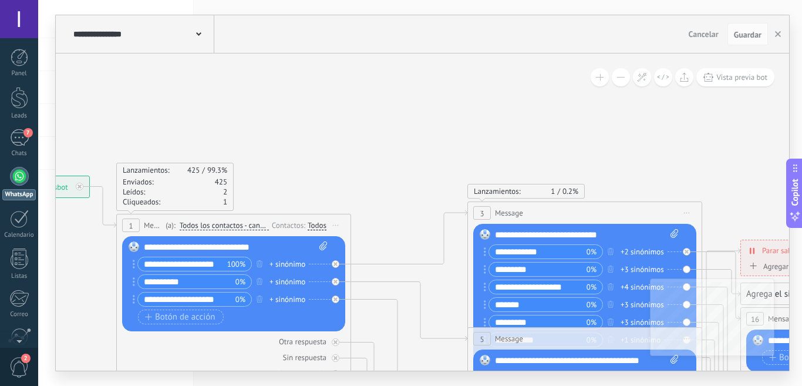
drag, startPoint x: 293, startPoint y: 122, endPoint x: 412, endPoint y: 133, distance: 119.1
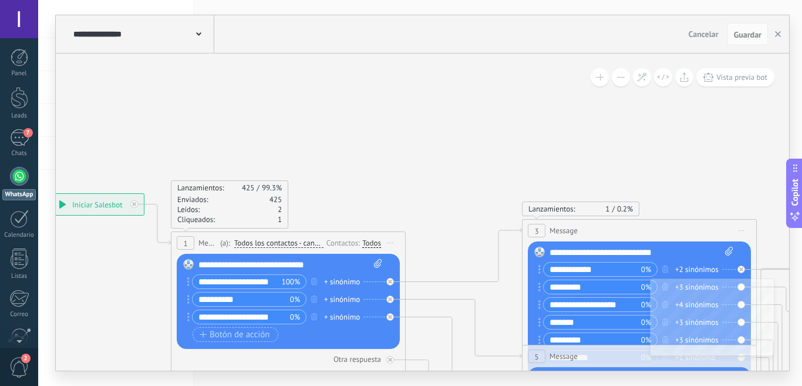
drag, startPoint x: 412, startPoint y: 137, endPoint x: 440, endPoint y: 147, distance: 30.1
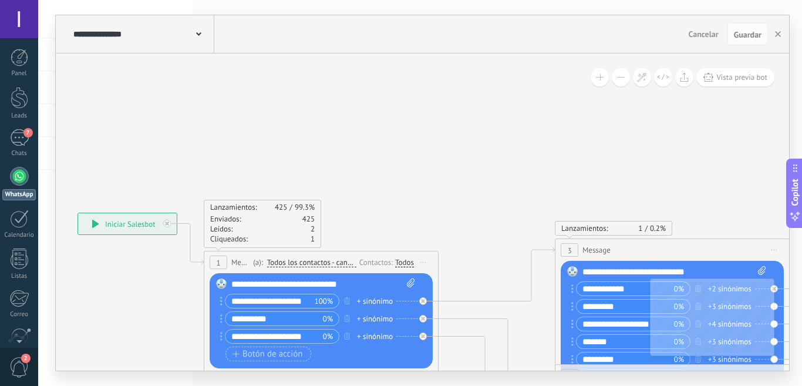
drag, startPoint x: 431, startPoint y: 143, endPoint x: 464, endPoint y: 163, distance: 38.2
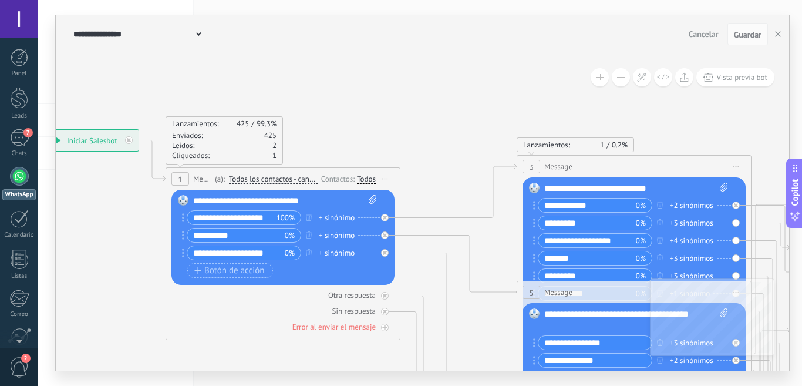
drag, startPoint x: 463, startPoint y: 163, endPoint x: 425, endPoint y: 79, distance: 91.7
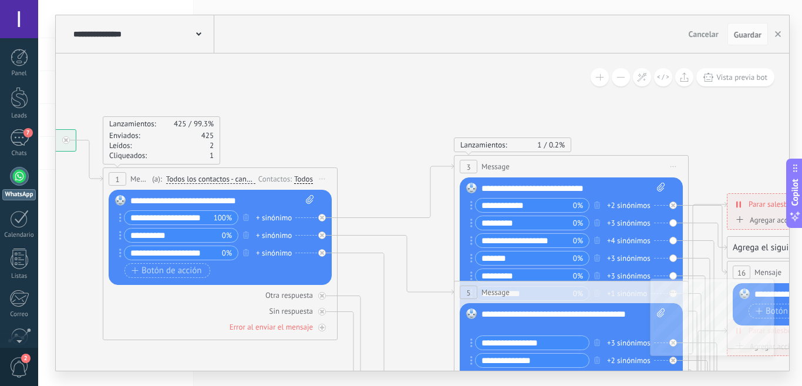
drag, startPoint x: 444, startPoint y: 120, endPoint x: 392, endPoint y: 113, distance: 52.2
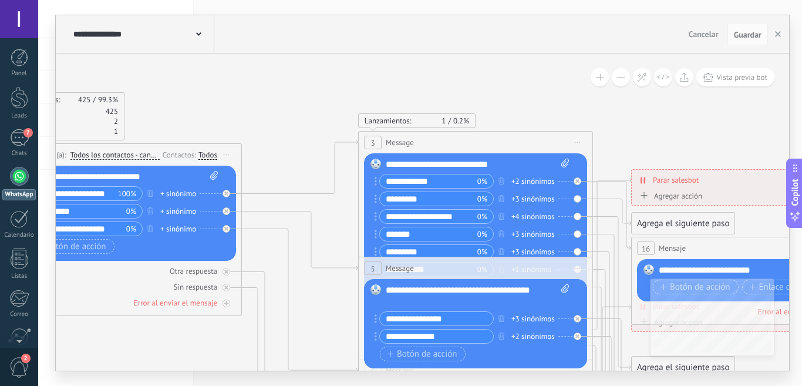
drag, startPoint x: 613, startPoint y: 117, endPoint x: 703, endPoint y: 135, distance: 91.6
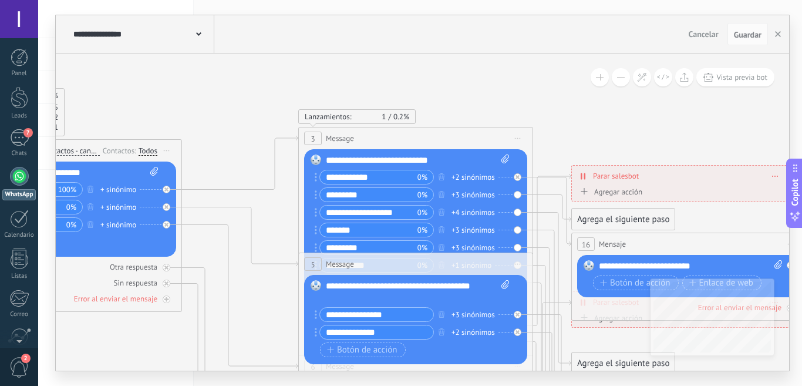
drag, startPoint x: 644, startPoint y: 130, endPoint x: 615, endPoint y: 128, distance: 29.5
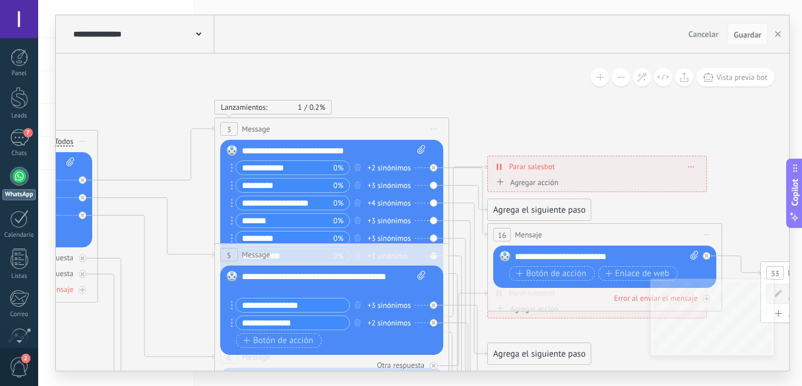
drag, startPoint x: 652, startPoint y: 129, endPoint x: 545, endPoint y: 114, distance: 108.6
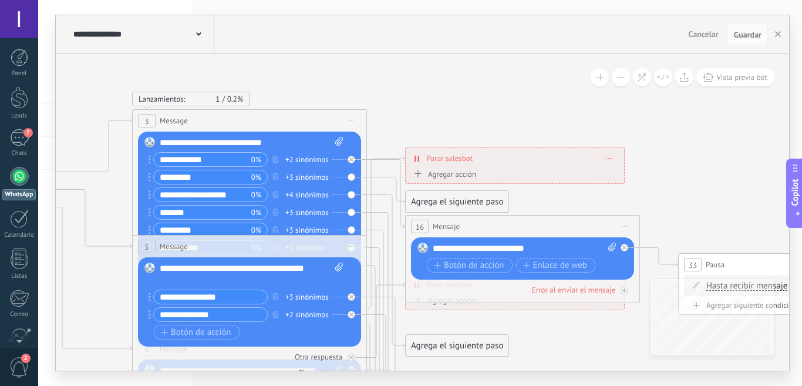
drag, startPoint x: 673, startPoint y: 126, endPoint x: 593, endPoint y: 126, distance: 79.9
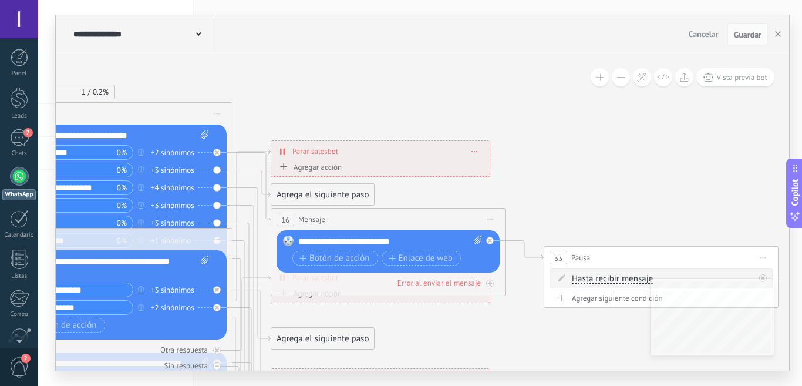
drag, startPoint x: 750, startPoint y: 186, endPoint x: 659, endPoint y: 178, distance: 91.4
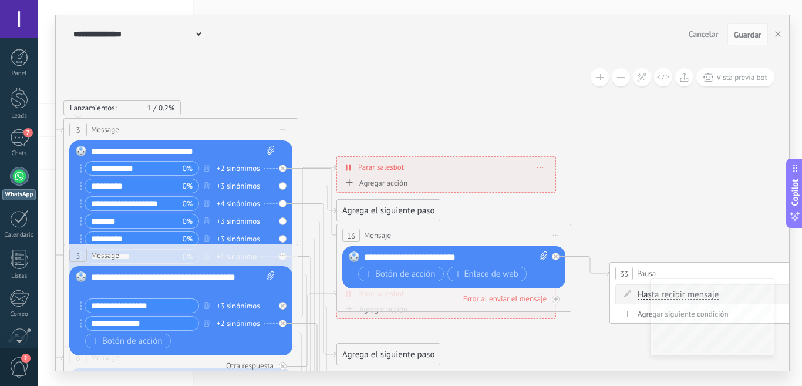
drag, startPoint x: 615, startPoint y: 165, endPoint x: 693, endPoint y: 183, distance: 80.1
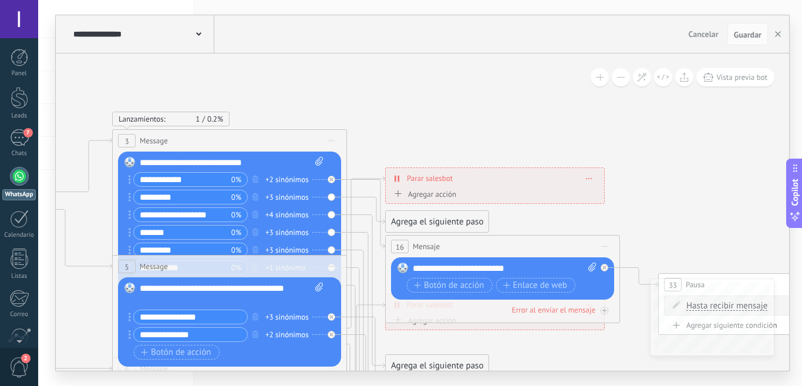
drag, startPoint x: 649, startPoint y: 151, endPoint x: 640, endPoint y: 163, distance: 14.7
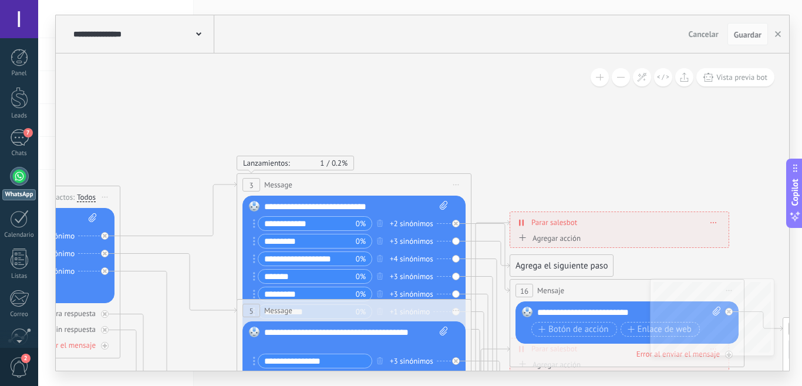
drag, startPoint x: 482, startPoint y: 108, endPoint x: 605, endPoint y: 154, distance: 131.3
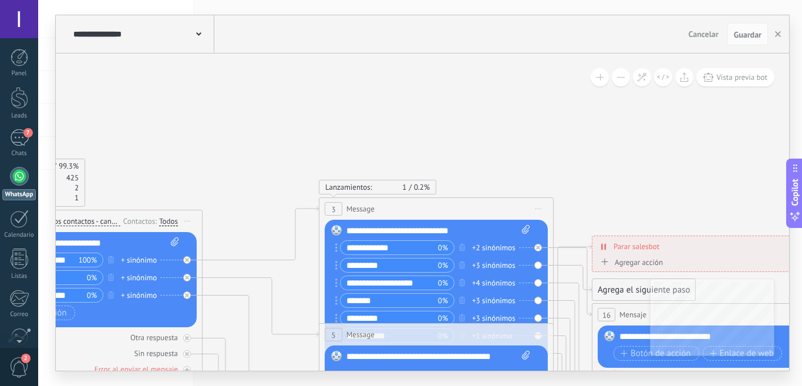
drag, startPoint x: 567, startPoint y: 149, endPoint x: 644, endPoint y: 163, distance: 78.1
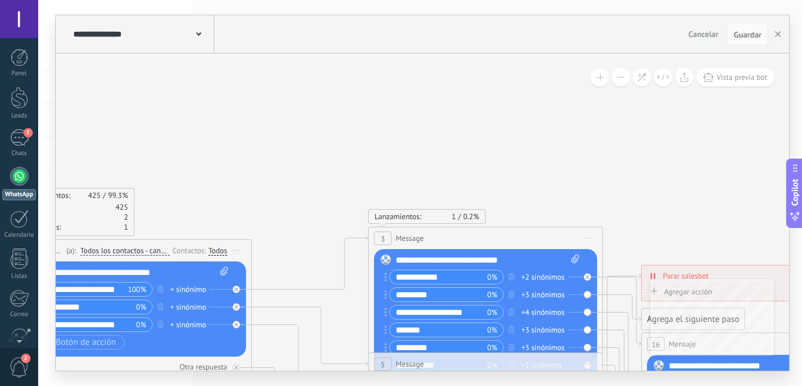
drag, startPoint x: 604, startPoint y: 169, endPoint x: 560, endPoint y: 173, distance: 44.8
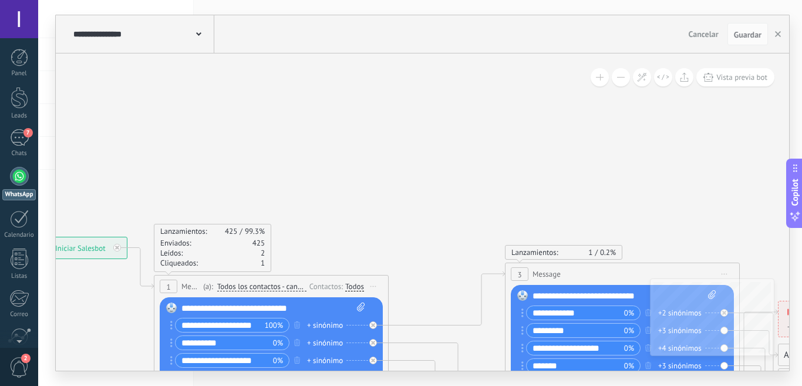
drag, startPoint x: 503, startPoint y: 152, endPoint x: 518, endPoint y: 161, distance: 16.9
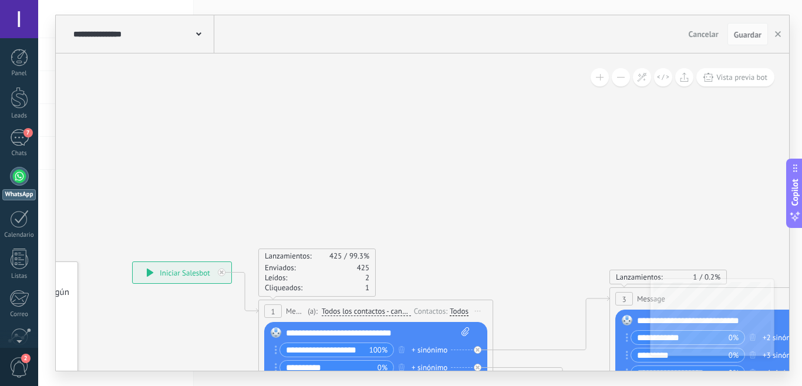
drag, startPoint x: 437, startPoint y: 166, endPoint x: 488, endPoint y: 202, distance: 62.3
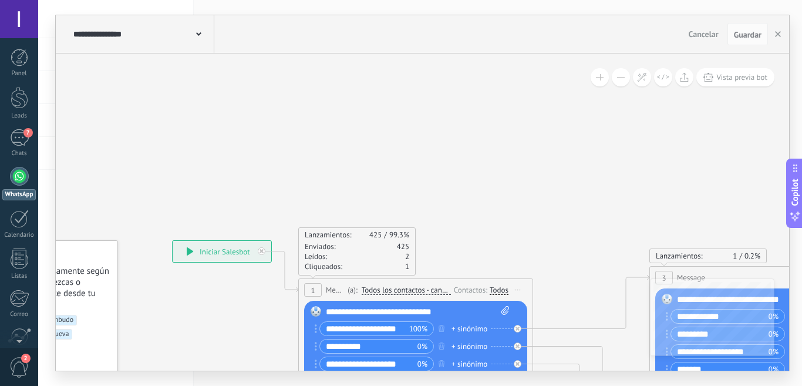
drag, startPoint x: 492, startPoint y: 214, endPoint x: 559, endPoint y: 190, distance: 70.8
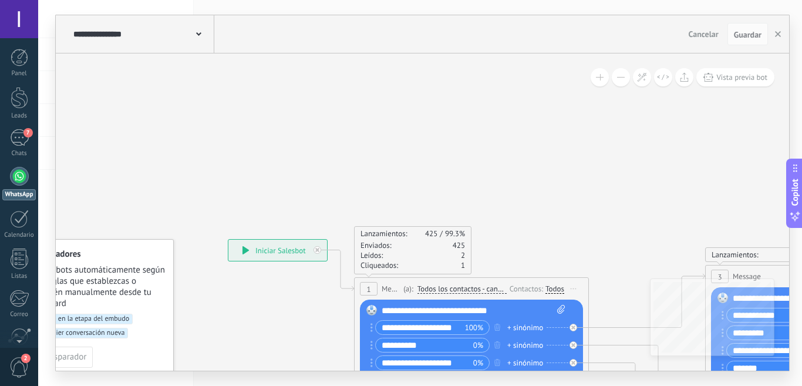
drag, startPoint x: 559, startPoint y: 184, endPoint x: 619, endPoint y: 182, distance: 59.4
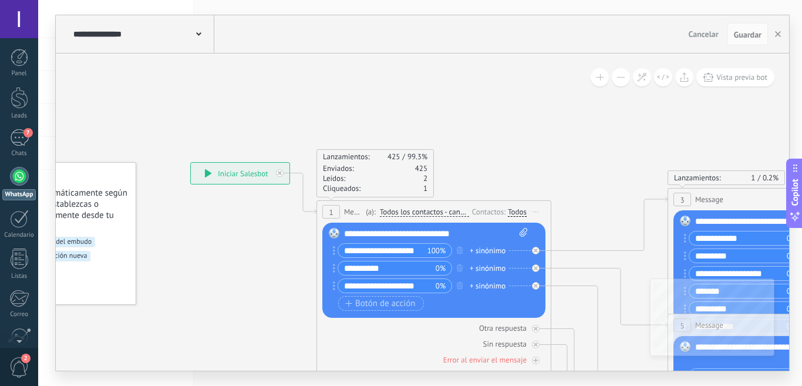
drag
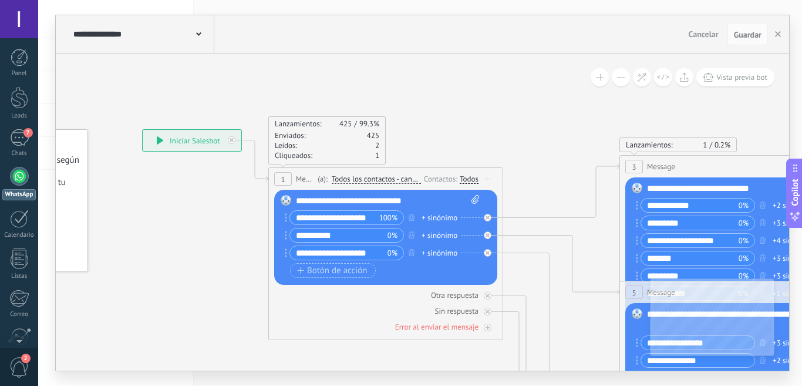
drag, startPoint x: 574, startPoint y: 163, endPoint x: 526, endPoint y: 132, distance: 56.9
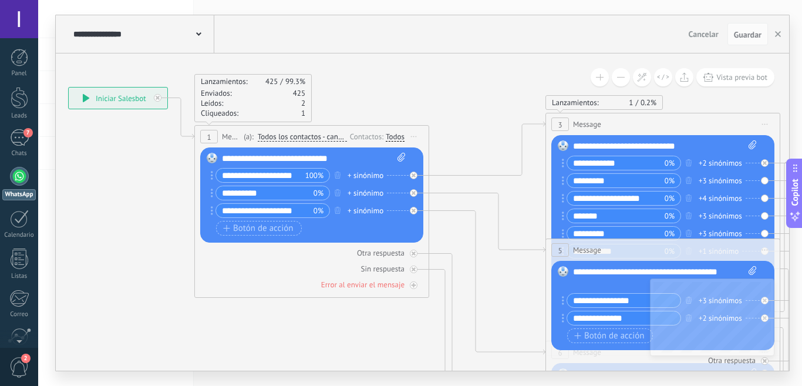
drag, startPoint x: 537, startPoint y: 169, endPoint x: 463, endPoint y: 127, distance: 85.3
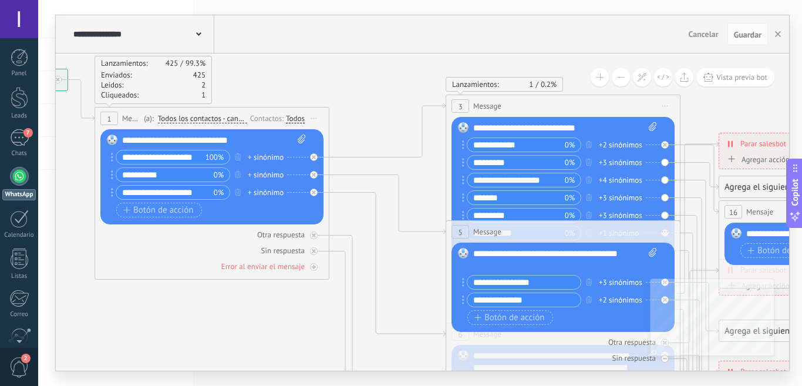
drag, startPoint x: 529, startPoint y: 213, endPoint x: 157, endPoint y: 140, distance: 378.3
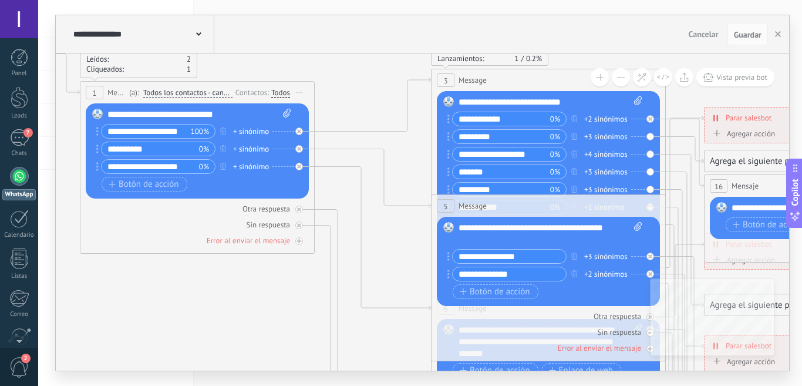
drag, startPoint x: 425, startPoint y: 188, endPoint x: 399, endPoint y: 160, distance: 37.8
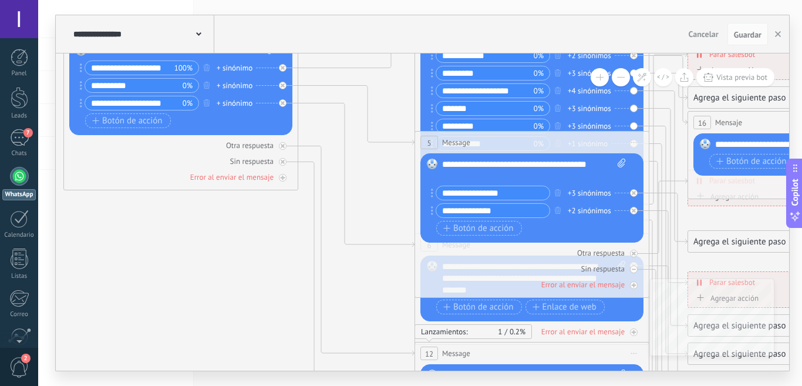
drag, startPoint x: 394, startPoint y: 261, endPoint x: 378, endPoint y: 199, distance: 64.3
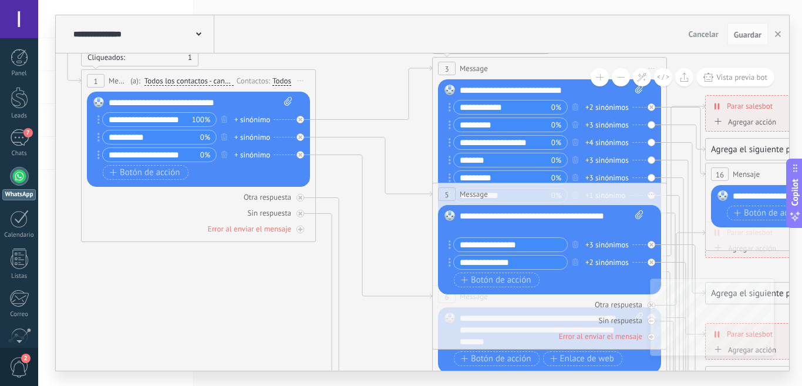
drag, startPoint x: 364, startPoint y: 182, endPoint x: 379, endPoint y: 256, distance: 76.3
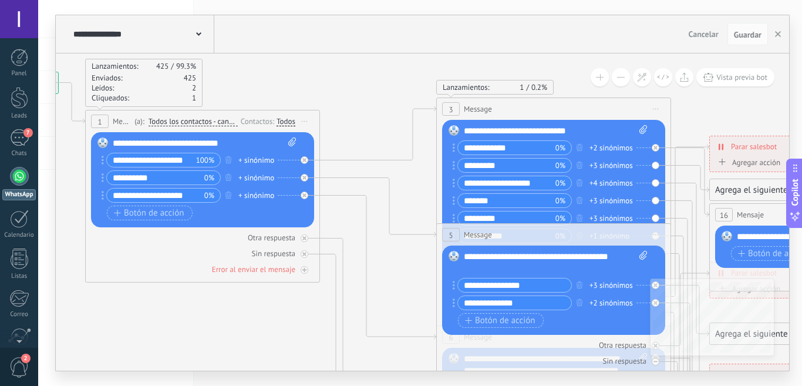
drag, startPoint x: 405, startPoint y: 186, endPoint x: 402, endPoint y: 202, distance: 16.0
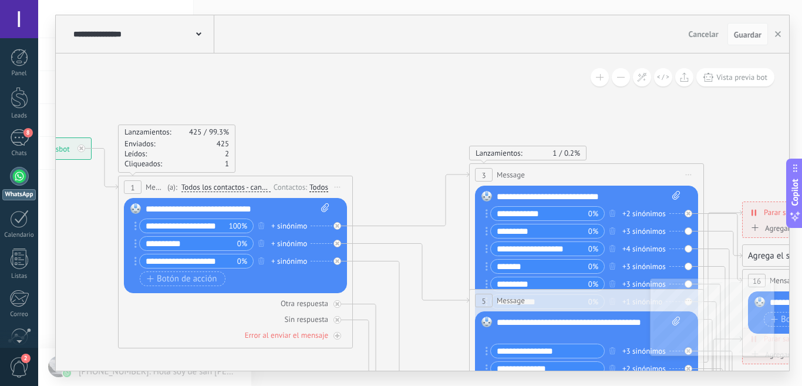
drag, startPoint x: 351, startPoint y: 143, endPoint x: 375, endPoint y: 167, distance: 34.5
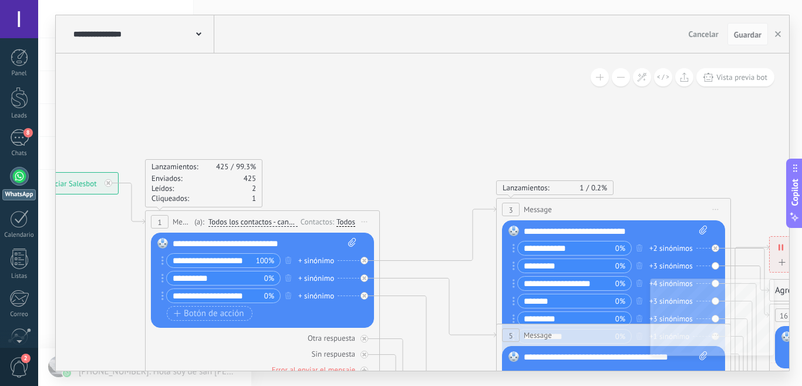
drag, startPoint x: 377, startPoint y: 133, endPoint x: 422, endPoint y: 199, distance: 79.4
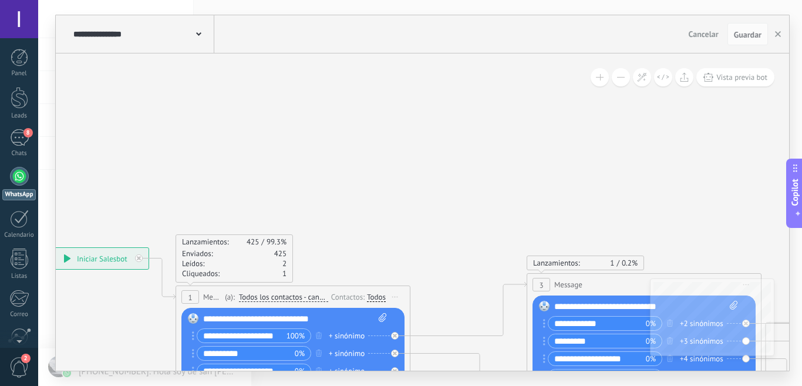
drag, startPoint x: 394, startPoint y: 169, endPoint x: 360, endPoint y: 186, distance: 37.6
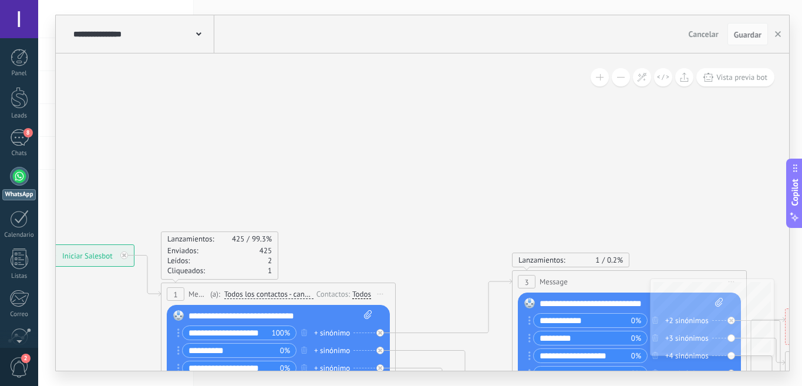
drag, startPoint x: 482, startPoint y: 173, endPoint x: 351, endPoint y: 68, distance: 168.0
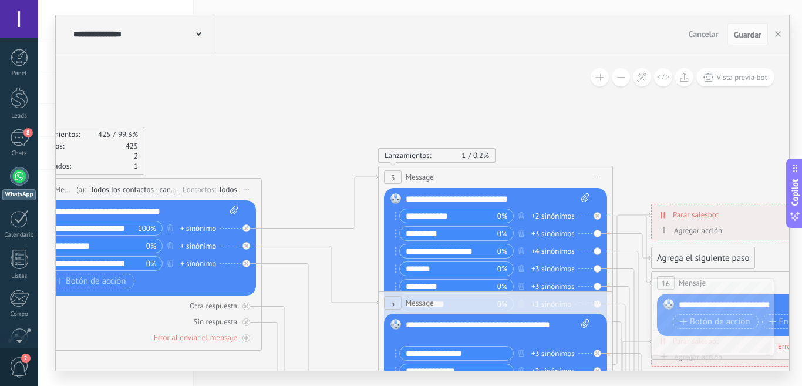
drag, startPoint x: 537, startPoint y: 121, endPoint x: 344, endPoint y: 29, distance: 213.4
click at [339, 18] on div "**********" at bounding box center [423, 192] width 734 height 355
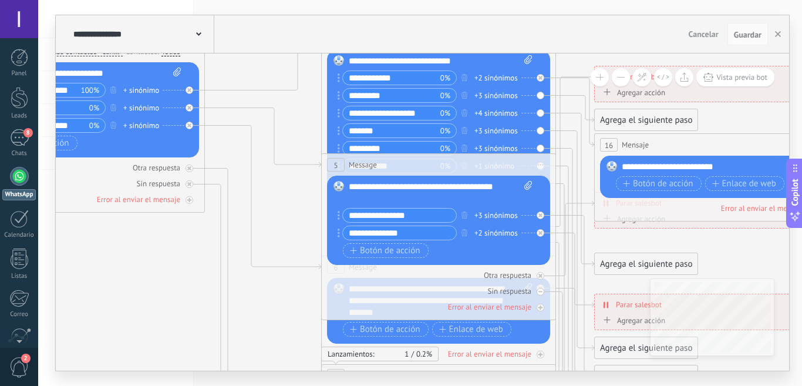
drag, startPoint x: 156, startPoint y: 234, endPoint x: 290, endPoint y: 199, distance: 138.3
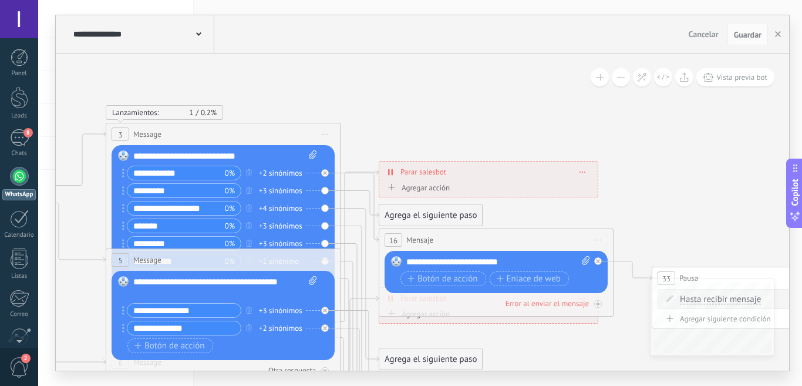
drag, startPoint x: 568, startPoint y: 66, endPoint x: 351, endPoint y: 160, distance: 236.6
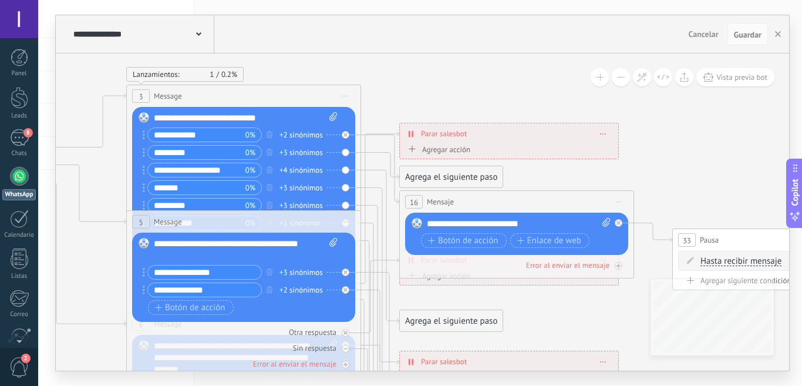
drag, startPoint x: 602, startPoint y: 211, endPoint x: 624, endPoint y: 173, distance: 44.2
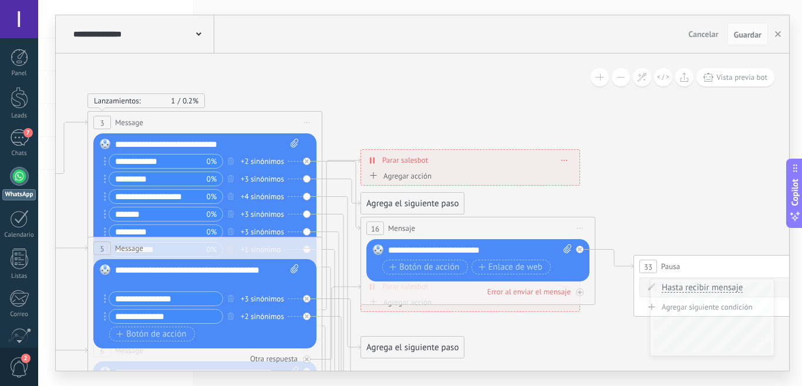
drag, startPoint x: 482, startPoint y: 82, endPoint x: 650, endPoint y: 109, distance: 170.2
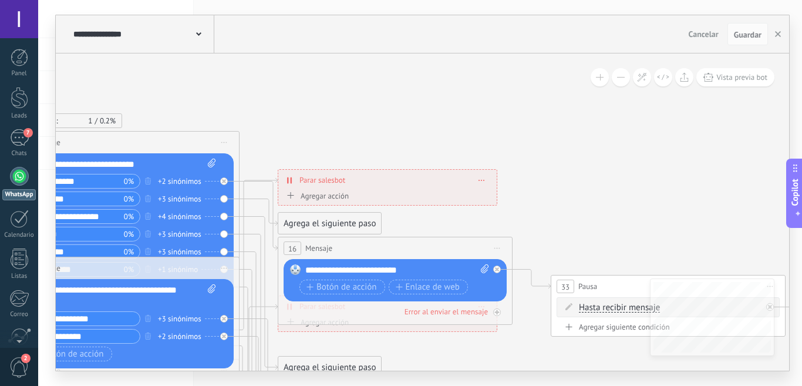
drag, startPoint x: 637, startPoint y: 147, endPoint x: 553, endPoint y: 159, distance: 84.2
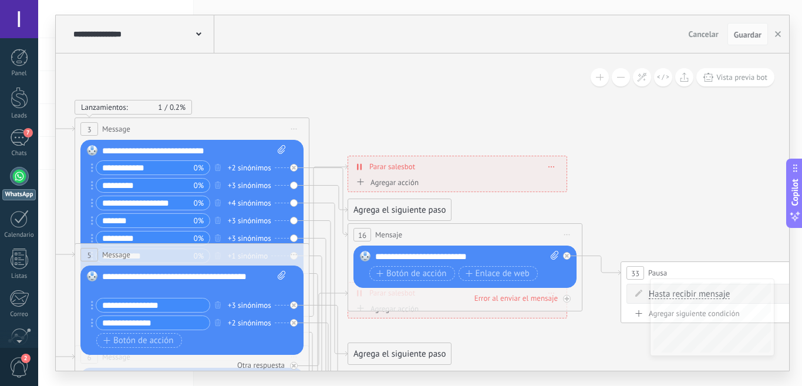
drag, startPoint x: 409, startPoint y: 145, endPoint x: 482, endPoint y: 133, distance: 73.8
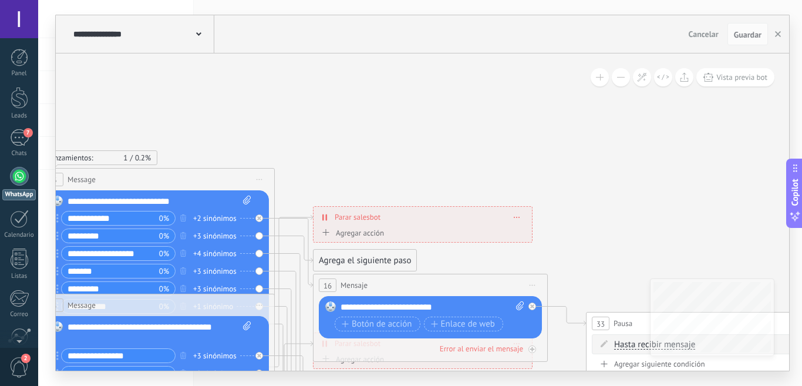
drag, startPoint x: 392, startPoint y: 122, endPoint x: 355, endPoint y: 173, distance: 63.9
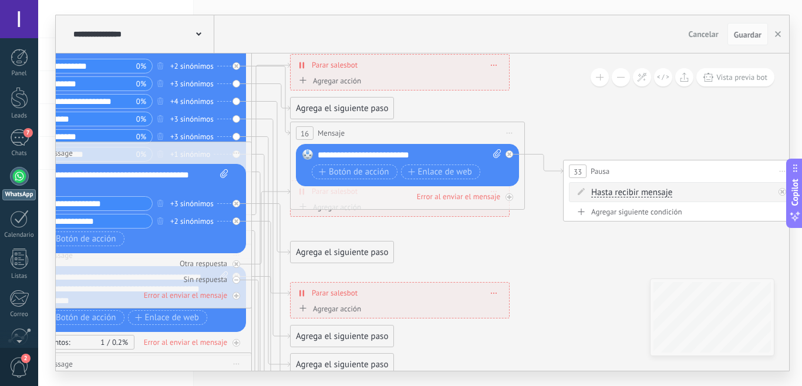
drag, startPoint x: 345, startPoint y: 159, endPoint x: 323, endPoint y: 6, distance: 154.4
click at [323, 6] on div "**********" at bounding box center [420, 193] width 764 height 386
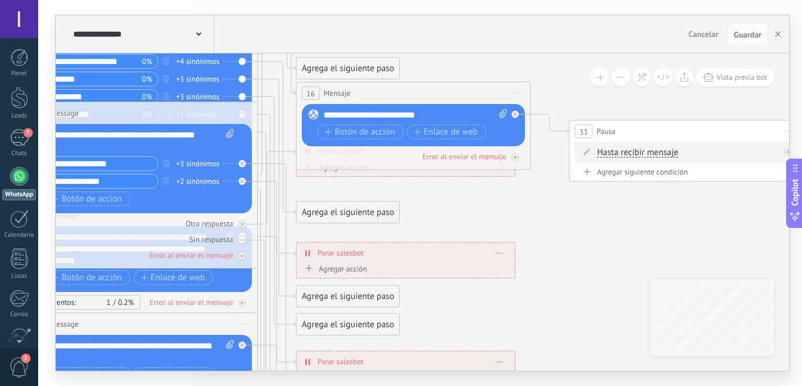
drag, startPoint x: 518, startPoint y: 256, endPoint x: 547, endPoint y: 201, distance: 62.3
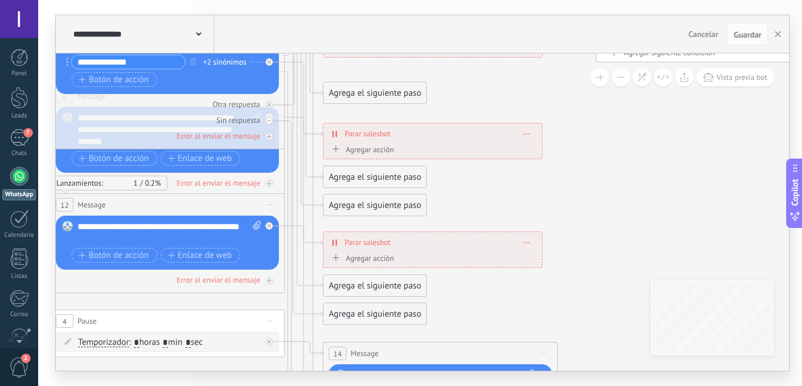
drag, startPoint x: 563, startPoint y: 246, endPoint x: 609, endPoint y: 247, distance: 45.2
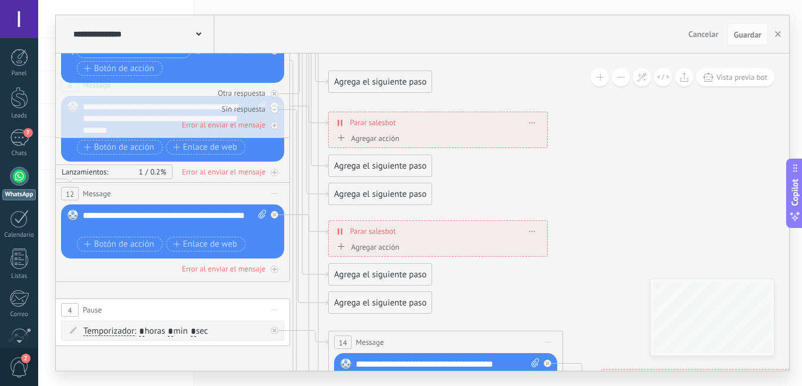
drag, startPoint x: 606, startPoint y: 280, endPoint x: 653, endPoint y: 168, distance: 121.4
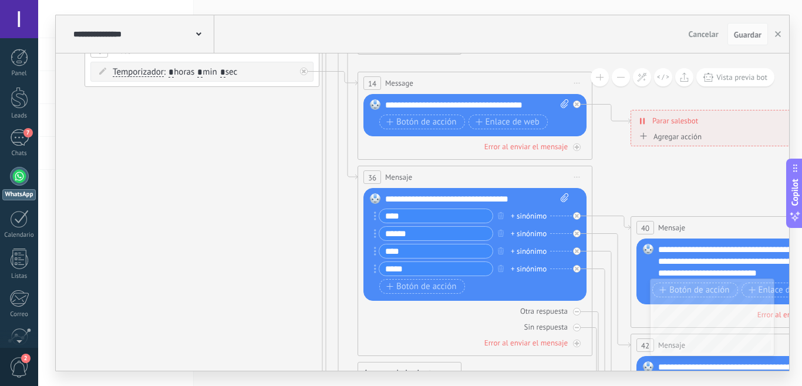
drag, startPoint x: 275, startPoint y: 260, endPoint x: 275, endPoint y: 196, distance: 63.4
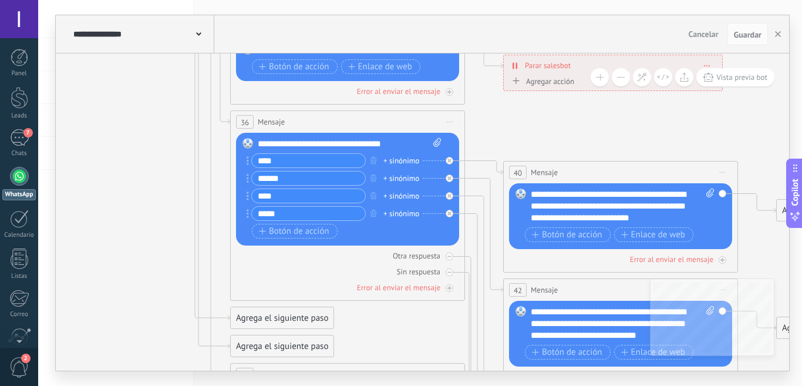
drag, startPoint x: 704, startPoint y: 182, endPoint x: 613, endPoint y: 126, distance: 107.3
click at [613, 126] on icon at bounding box center [297, 358] width 2222 height 2292
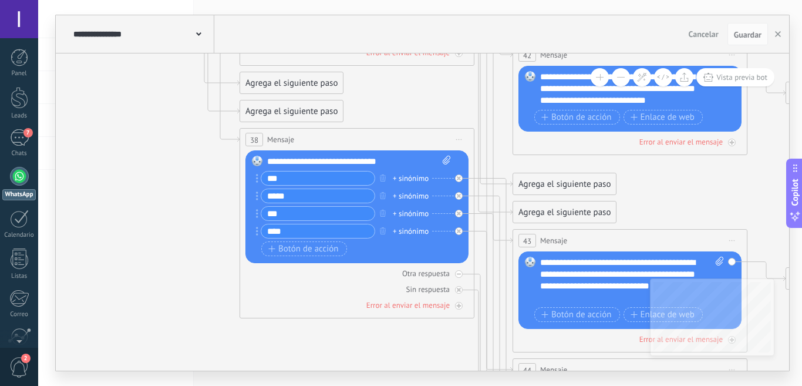
drag, startPoint x: 149, startPoint y: 323, endPoint x: 126, endPoint y: 98, distance: 226.2
click at [126, 98] on icon at bounding box center [306, 123] width 2222 height 2292
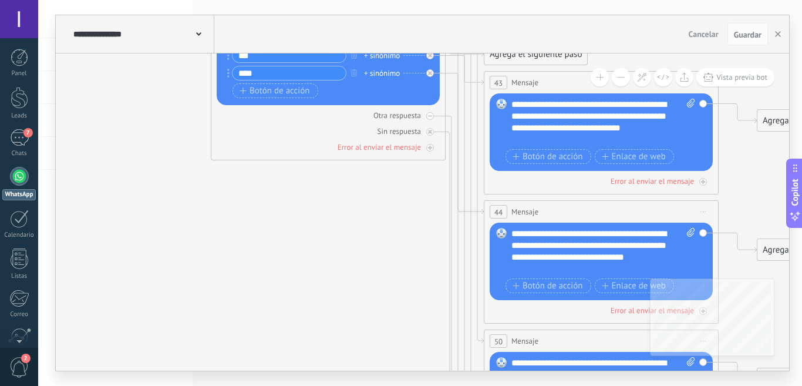
drag, startPoint x: 201, startPoint y: 283, endPoint x: 292, endPoint y: 281, distance: 91.1
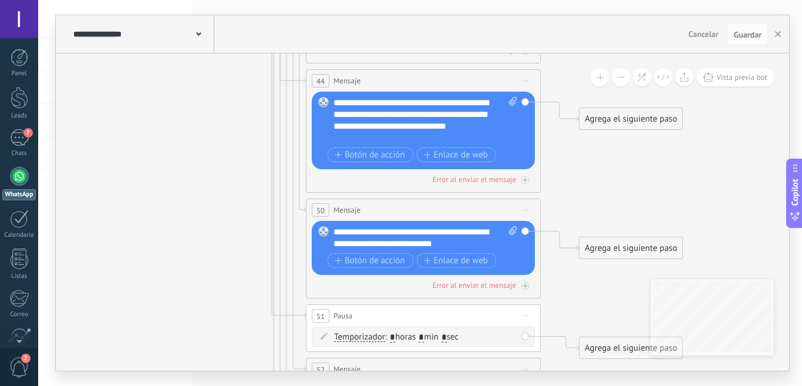
drag, startPoint x: 293, startPoint y: 283, endPoint x: 146, endPoint y: 211, distance: 163.7
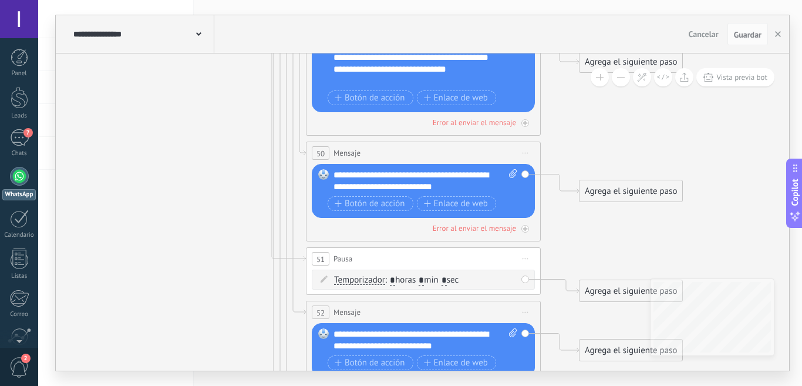
drag, startPoint x: 156, startPoint y: 234, endPoint x: 165, endPoint y: 156, distance: 78.0
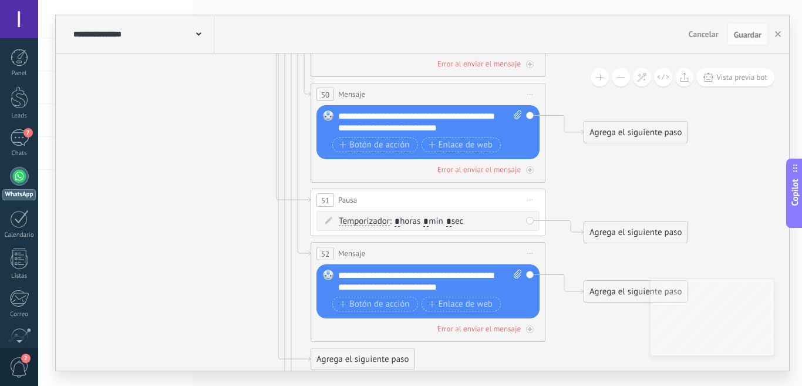
drag, startPoint x: 181, startPoint y: 209, endPoint x: 212, endPoint y: 224, distance: 34.7
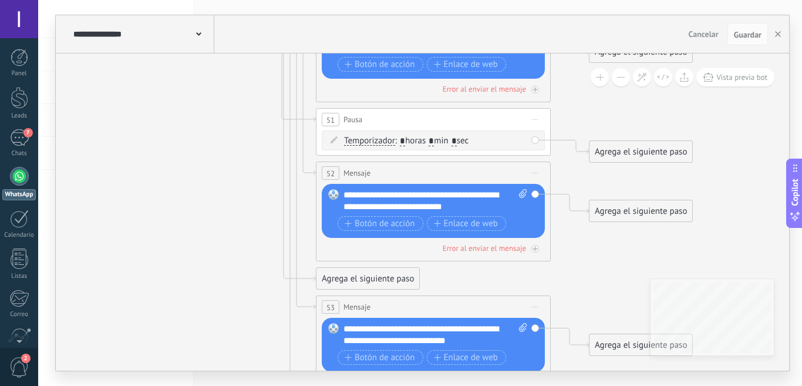
drag, startPoint x: 224, startPoint y: 223, endPoint x: 223, endPoint y: 172, distance: 51.1
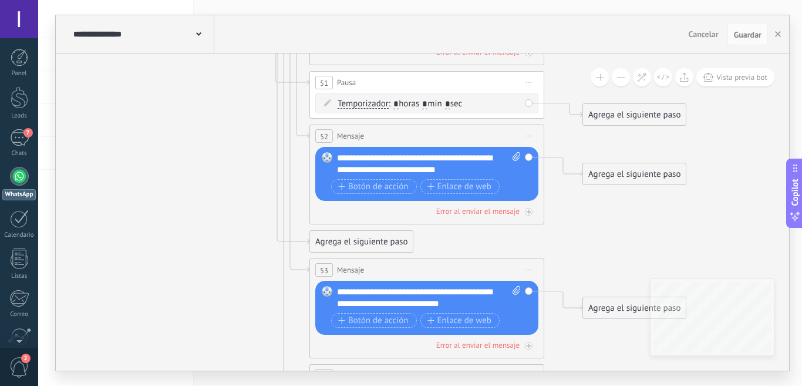
drag, startPoint x: 218, startPoint y: 216, endPoint x: 211, endPoint y: 179, distance: 37.6
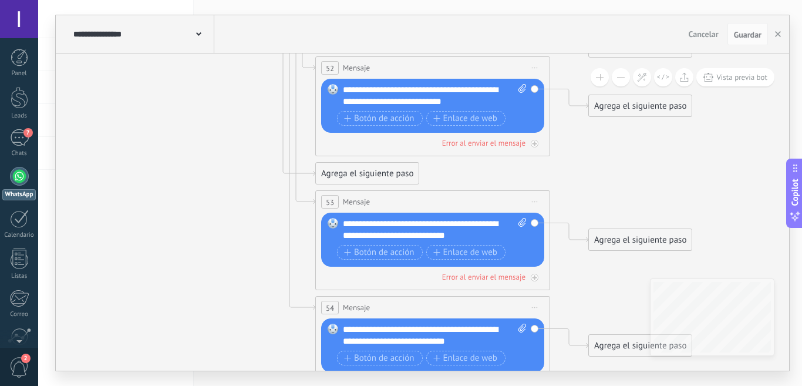
drag, startPoint x: 213, startPoint y: 247, endPoint x: 219, endPoint y: 180, distance: 67.8
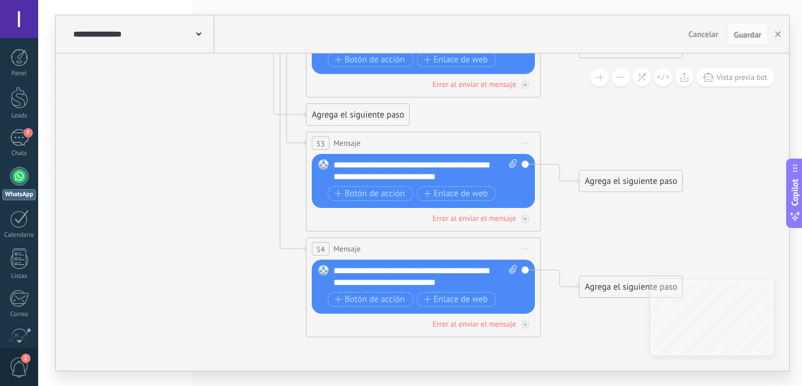
drag, startPoint x: 222, startPoint y: 225, endPoint x: 213, endPoint y: 166, distance: 59.5
click at [609, 285] on div "Agrega el siguiente paso" at bounding box center [631, 286] width 103 height 19
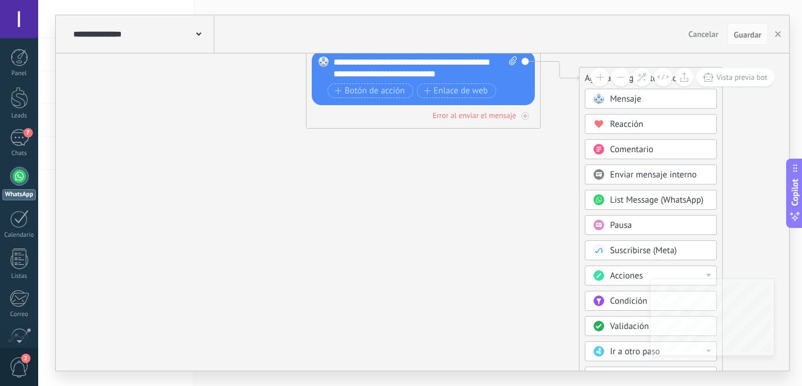
click at [645, 324] on span "Validación" at bounding box center [629, 326] width 39 height 11
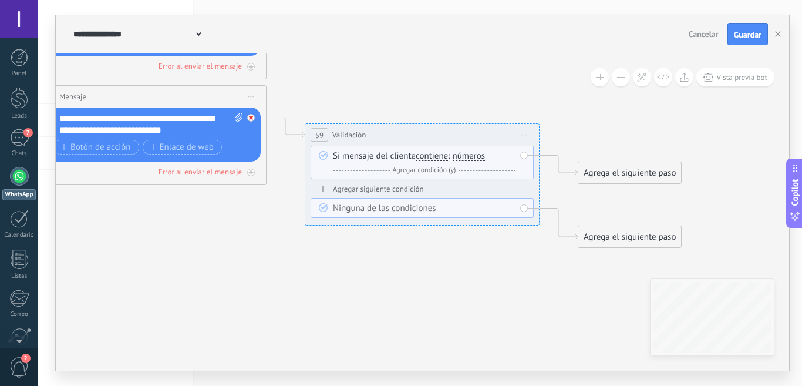
click at [249, 117] on icon at bounding box center [251, 118] width 4 height 4
click at [524, 135] on icon at bounding box center [525, 135] width 6 height 1
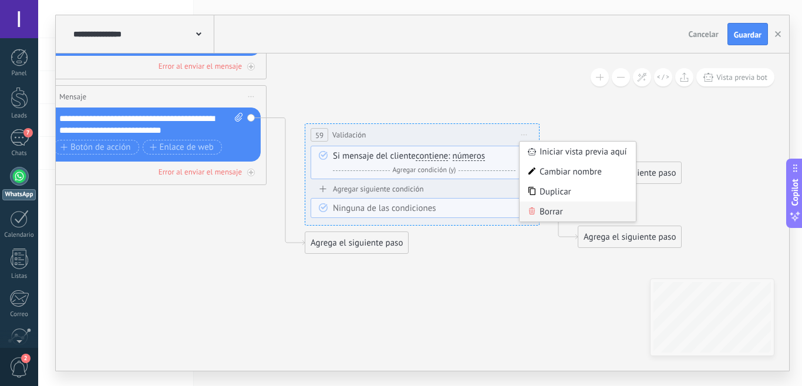
click at [554, 213] on div "Borrar" at bounding box center [578, 211] width 116 height 20
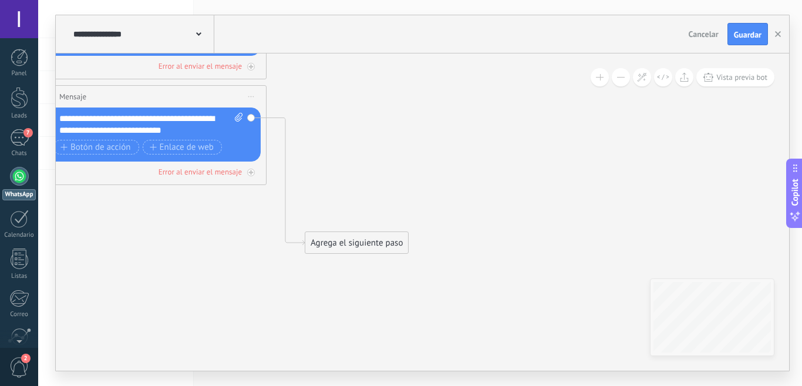
click at [311, 239] on div "Agrega el siguiente paso" at bounding box center [356, 242] width 103 height 19
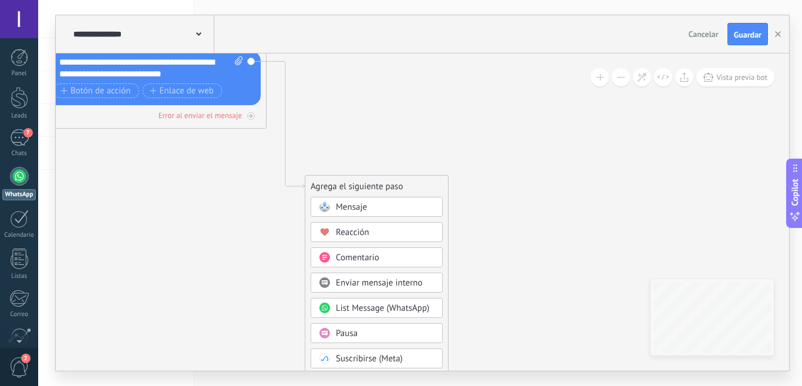
click at [357, 238] on div "Reacción" at bounding box center [385, 233] width 99 height 12
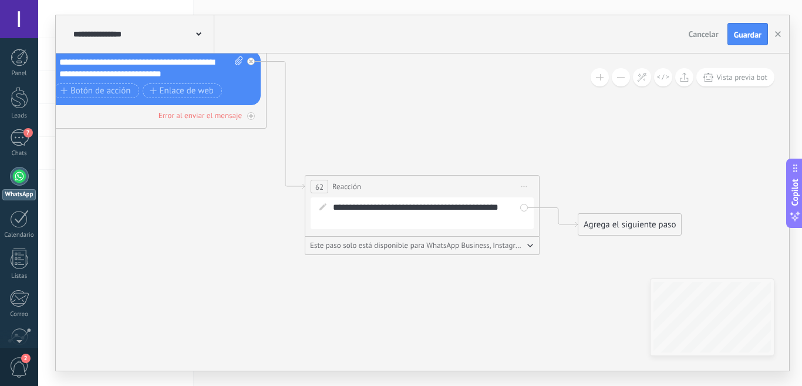
scroll to position [18, 0]
click at [360, 211] on div "**********" at bounding box center [430, 212] width 194 height 23
drag, startPoint x: 318, startPoint y: 208, endPoint x: 471, endPoint y: 220, distance: 153.2
click at [319, 208] on span at bounding box center [323, 205] width 20 height 9
click at [514, 245] on span "Este paso solo está disponible para WhatsApp Business, Instagram y Telegram" at bounding box center [417, 245] width 214 height 9
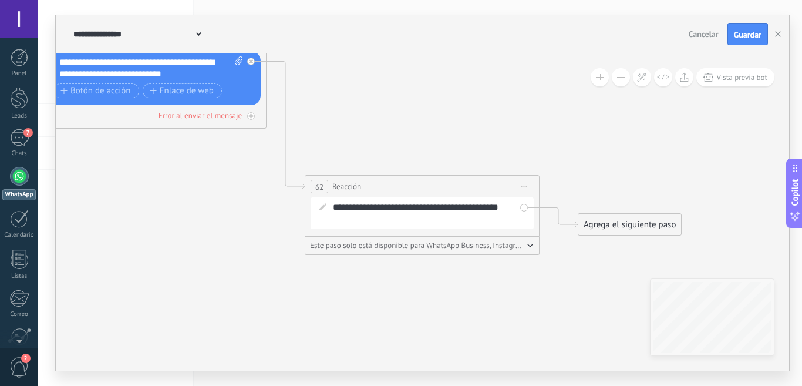
click at [526, 243] on div "Este paso solo está disponible para WhatsApp Business, Instagram y Telegram" at bounding box center [422, 245] width 224 height 9
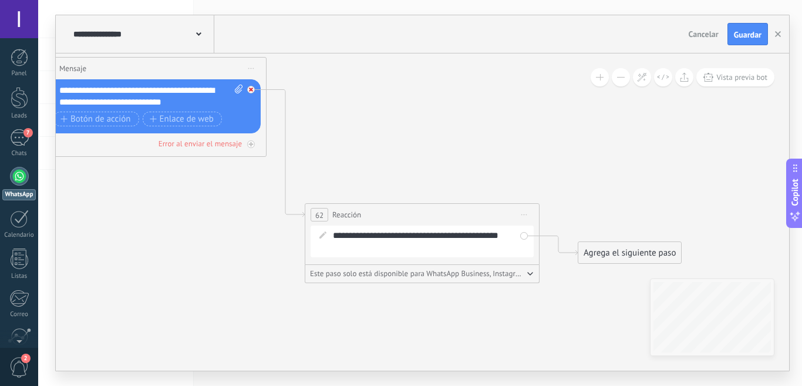
click at [251, 89] on icon at bounding box center [251, 90] width 4 height 4
drag, startPoint x: 379, startPoint y: 224, endPoint x: 438, endPoint y: 247, distance: 63.3
click at [436, 248] on div "**********" at bounding box center [430, 241] width 194 height 23
click at [524, 217] on span "Iniciar vista previa aquí Cambiar nombre Duplicar [GEOGRAPHIC_DATA]" at bounding box center [524, 214] width 19 height 17
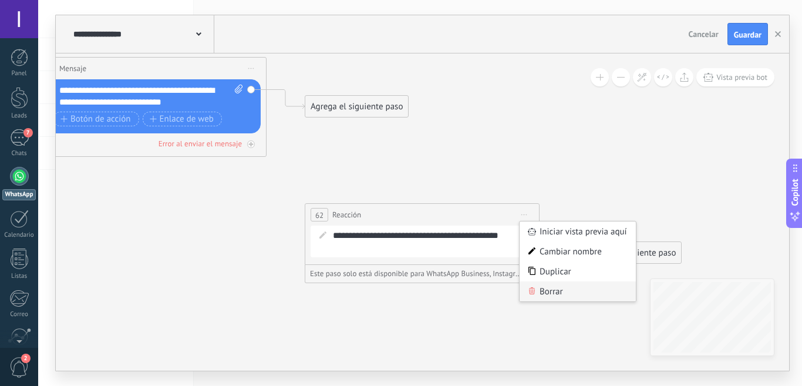
click at [550, 294] on div "Borrar" at bounding box center [578, 291] width 116 height 20
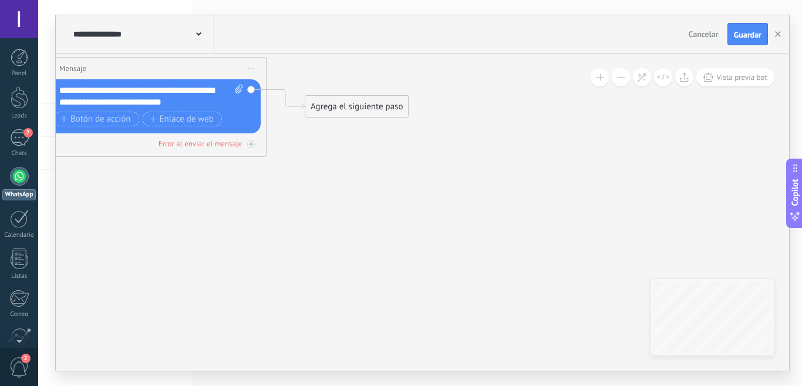
click at [327, 103] on div "Agrega el siguiente paso" at bounding box center [356, 106] width 103 height 19
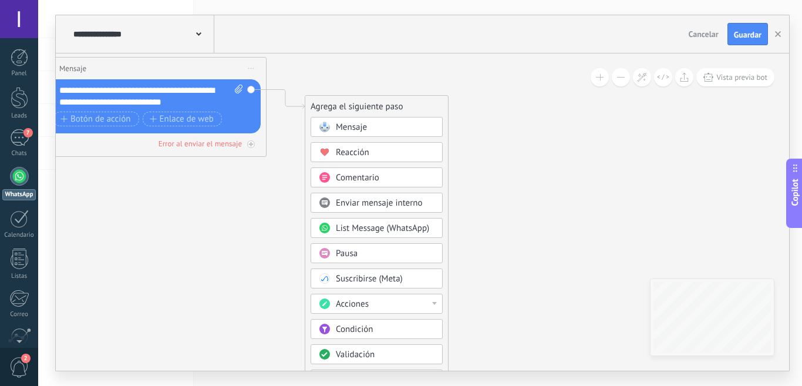
click at [355, 179] on span "Comentario" at bounding box center [357, 177] width 43 height 11
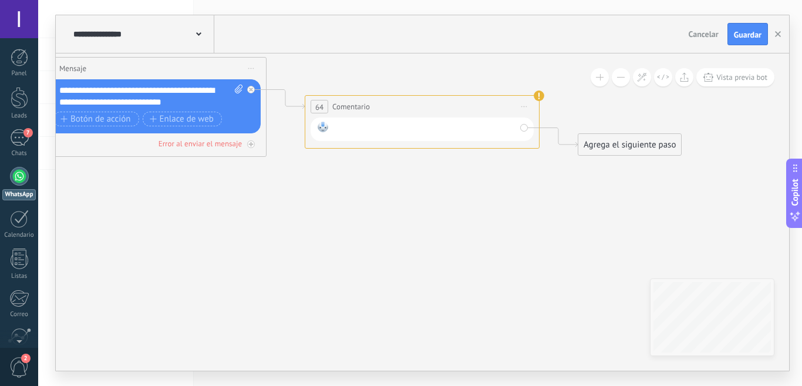
click at [364, 129] on div at bounding box center [424, 129] width 183 height 15
click at [248, 86] on div at bounding box center [251, 90] width 8 height 8
click at [368, 126] on div at bounding box center [424, 129] width 183 height 15
click at [539, 96] on use at bounding box center [539, 95] width 11 height 11
click at [526, 108] on span "Iniciar vista previa aquí Cambiar nombre Duplicar [GEOGRAPHIC_DATA]" at bounding box center [524, 106] width 19 height 17
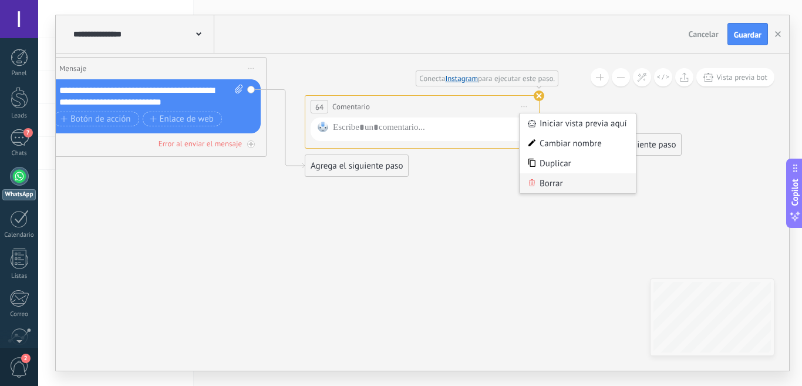
click at [540, 180] on div "Borrar" at bounding box center [578, 183] width 116 height 20
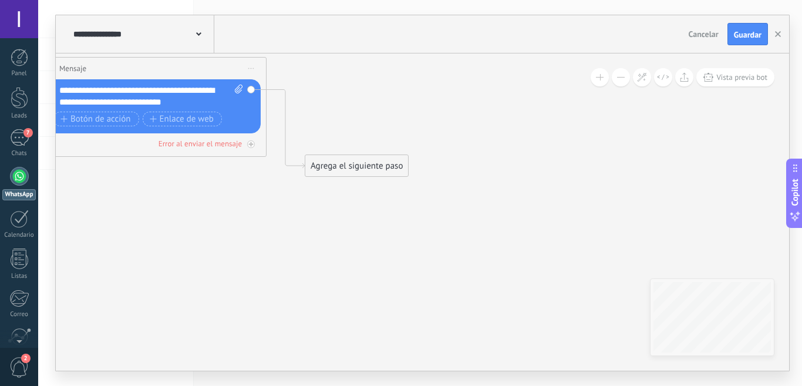
click at [320, 164] on div "Agrega el siguiente paso" at bounding box center [356, 165] width 103 height 19
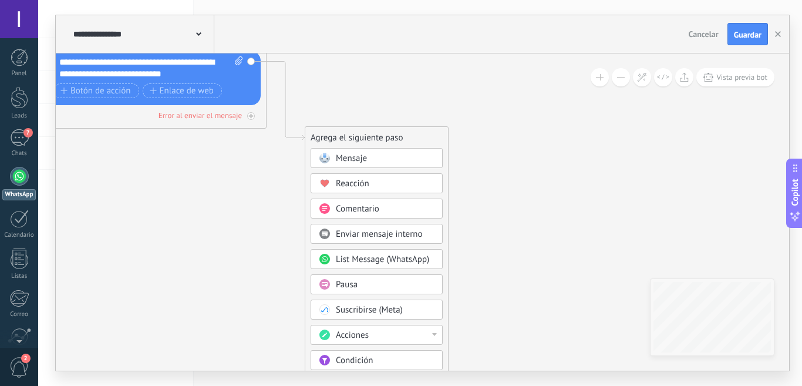
click at [330, 286] on icon at bounding box center [325, 284] width 11 height 11
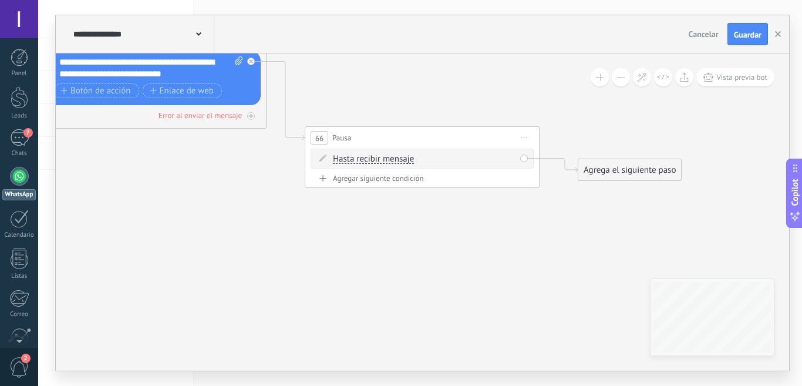
click at [590, 172] on div "Agrega el siguiente paso" at bounding box center [630, 169] width 103 height 19
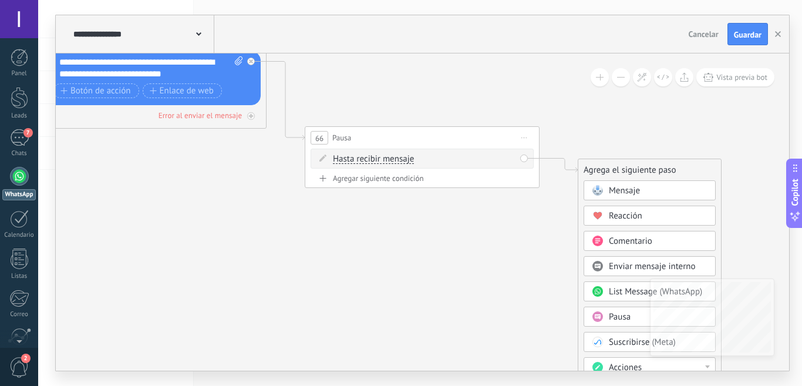
click at [621, 190] on span "Mensaje" at bounding box center [624, 190] width 31 height 11
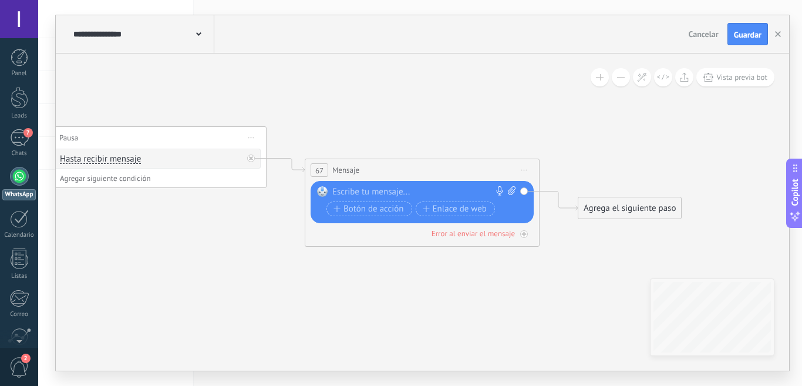
click at [408, 189] on div at bounding box center [419, 192] width 174 height 12
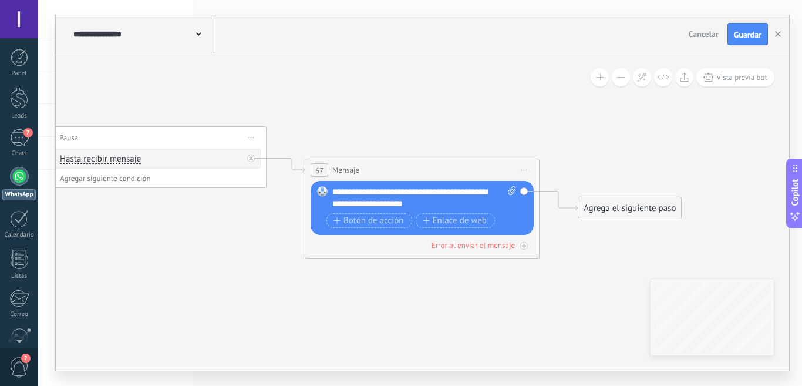
click at [412, 206] on div "**********" at bounding box center [424, 197] width 184 height 23
click at [335, 192] on div "**********" at bounding box center [424, 197] width 184 height 23
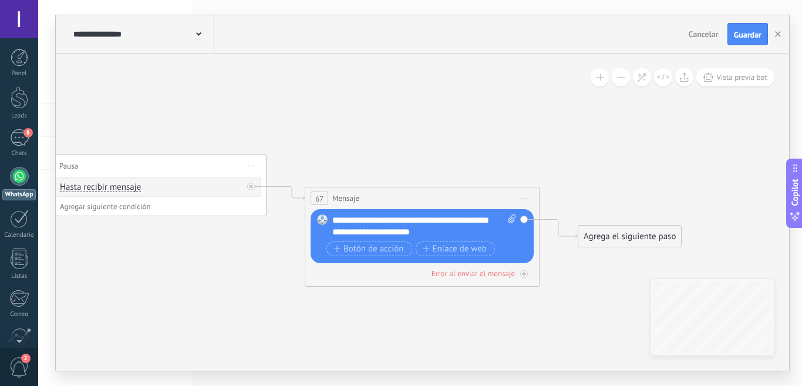
click at [432, 236] on div "**********" at bounding box center [424, 225] width 184 height 23
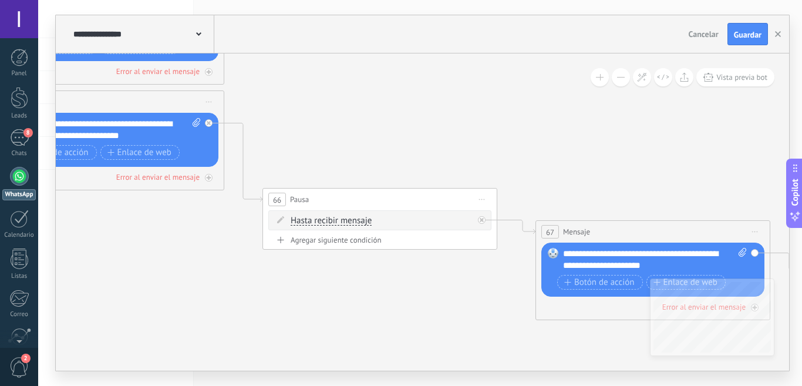
drag, startPoint x: 301, startPoint y: 119, endPoint x: 496, endPoint y: 145, distance: 197.3
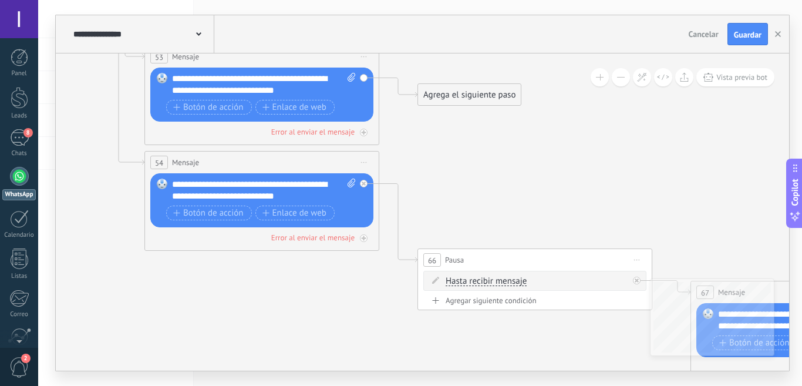
drag, startPoint x: 295, startPoint y: 132, endPoint x: 451, endPoint y: 195, distance: 167.9
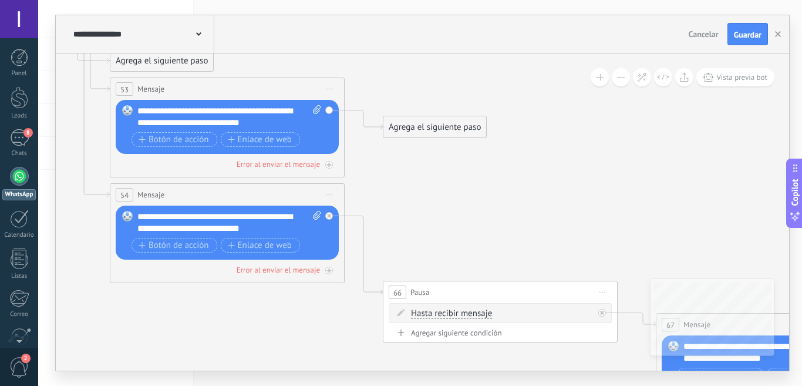
drag, startPoint x: 425, startPoint y: 186, endPoint x: 415, endPoint y: 253, distance: 67.7
click at [601, 292] on icon at bounding box center [602, 292] width 6 height 1
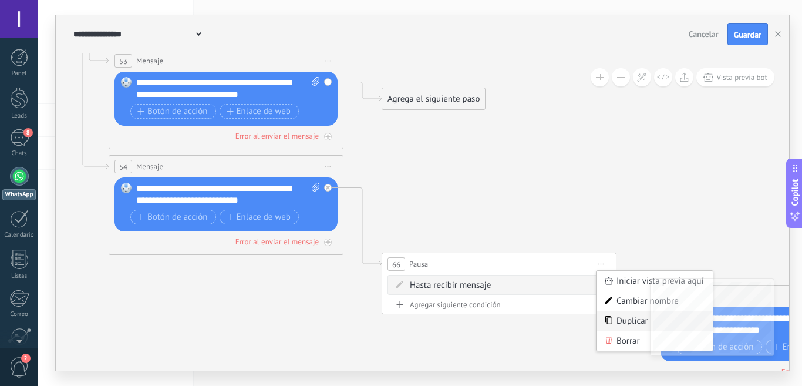
click at [626, 317] on div "Duplicar" at bounding box center [655, 321] width 116 height 20
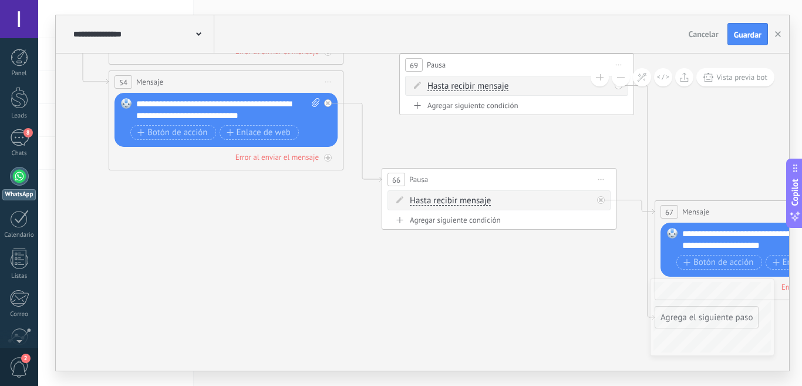
drag, startPoint x: 486, startPoint y: 278, endPoint x: 504, endPoint y: 63, distance: 215.1
click at [504, 63] on div "69 Pausa ***** Iniciar vista previa aquí Cambiar nombre Duplicar [GEOGRAPHIC_DA…" at bounding box center [517, 65] width 234 height 22
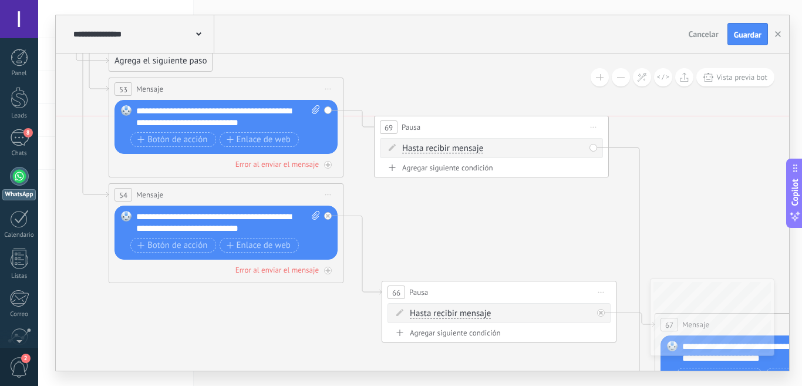
drag, startPoint x: 543, startPoint y: 174, endPoint x: 518, endPoint y: 122, distance: 58.6
click at [518, 122] on div "69 Pausa ***** Iniciar vista previa aquí Cambiar nombre Duplicar [GEOGRAPHIC_DA…" at bounding box center [492, 127] width 234 height 22
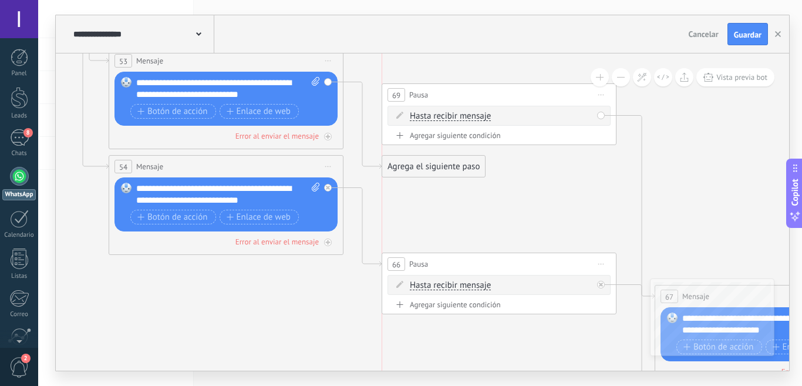
drag, startPoint x: 512, startPoint y: 100, endPoint x: 517, endPoint y: 89, distance: 11.6
click at [521, 92] on div "69 Pausa ***** Iniciar vista previa aquí Cambiar nombre Duplicar [GEOGRAPHIC_DA…" at bounding box center [499, 95] width 234 height 22
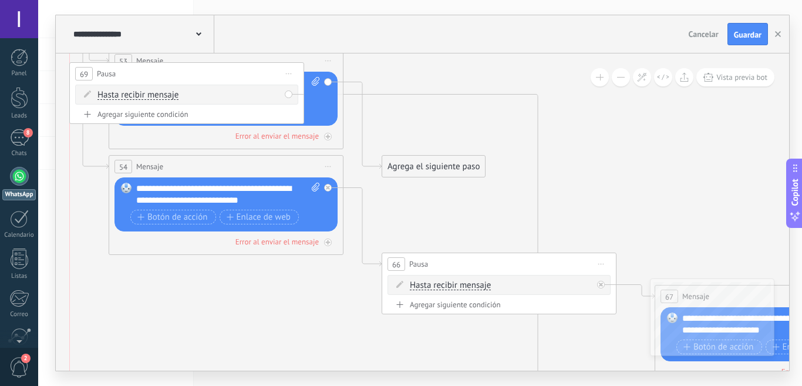
drag, startPoint x: 469, startPoint y: 86, endPoint x: 154, endPoint y: 69, distance: 314.7
click at [154, 69] on div "69 Pausa ***** Iniciar vista previa aquí Cambiar nombre Duplicar [GEOGRAPHIC_DA…" at bounding box center [187, 74] width 234 height 22
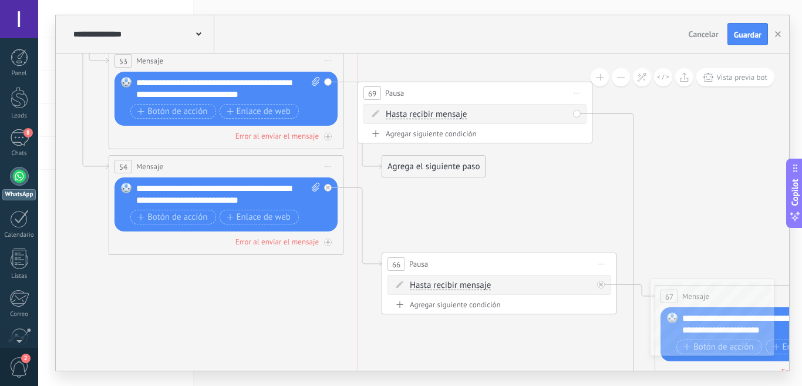
drag, startPoint x: 211, startPoint y: 72, endPoint x: 514, endPoint y: 92, distance: 303.8
click at [507, 92] on div "69 Pausa ***** Iniciar vista previa aquí Cambiar nombre Duplicar [GEOGRAPHIC_DA…" at bounding box center [475, 93] width 234 height 22
click at [582, 92] on span "Iniciar vista previa aquí Cambiar nombre Duplicar [GEOGRAPHIC_DATA]" at bounding box center [585, 93] width 19 height 17
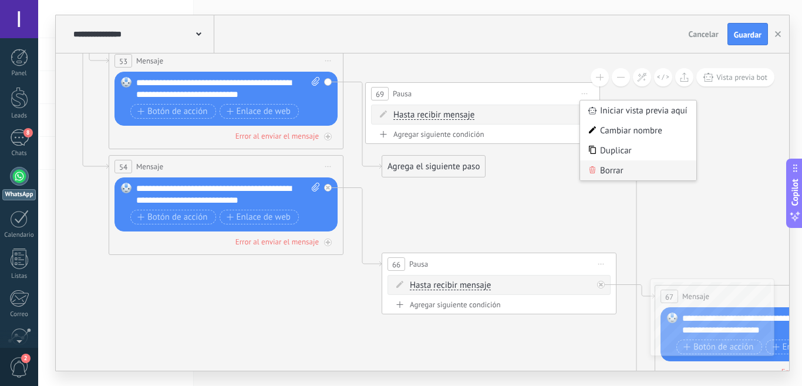
click at [617, 173] on div "Borrar" at bounding box center [638, 170] width 116 height 20
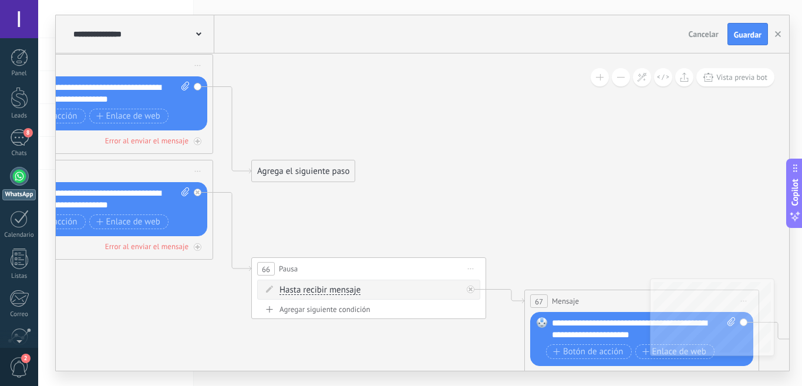
drag, startPoint x: 641, startPoint y: 163, endPoint x: 511, endPoint y: 252, distance: 158.1
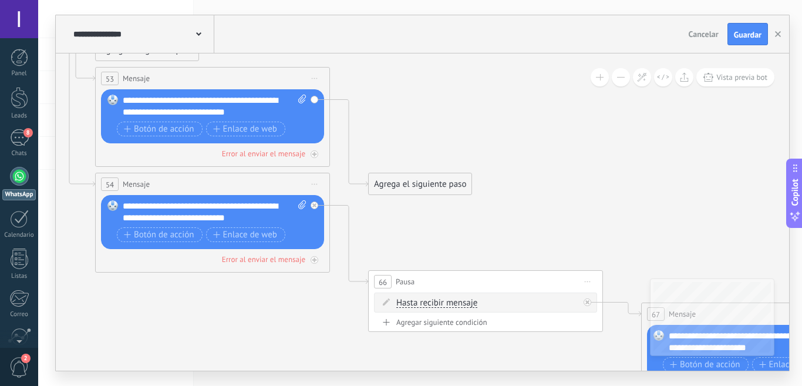
drag, startPoint x: 465, startPoint y: 194, endPoint x: 586, endPoint y: 207, distance: 121.7
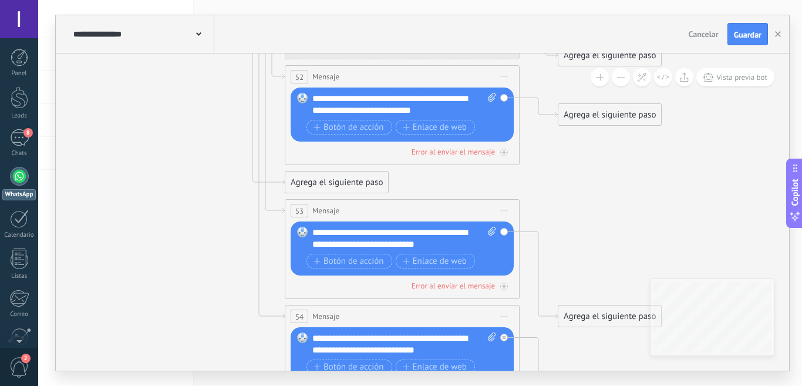
drag, startPoint x: 495, startPoint y: 129, endPoint x: 580, endPoint y: 192, distance: 105.4
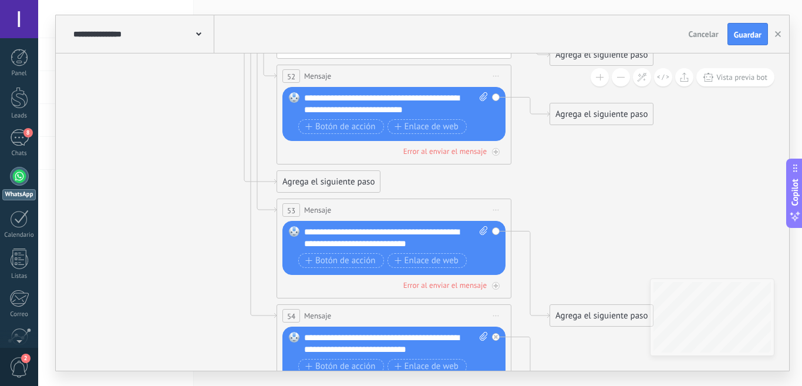
drag, startPoint x: 577, startPoint y: 168, endPoint x: 461, endPoint y: 191, distance: 118.0
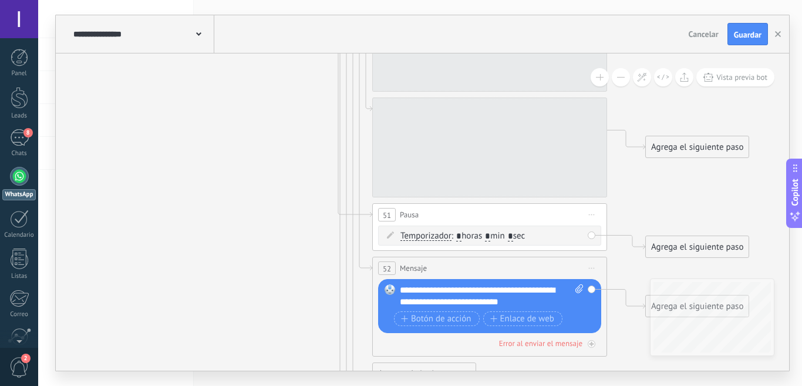
drag, startPoint x: 229, startPoint y: 106, endPoint x: 266, endPoint y: 270, distance: 168.2
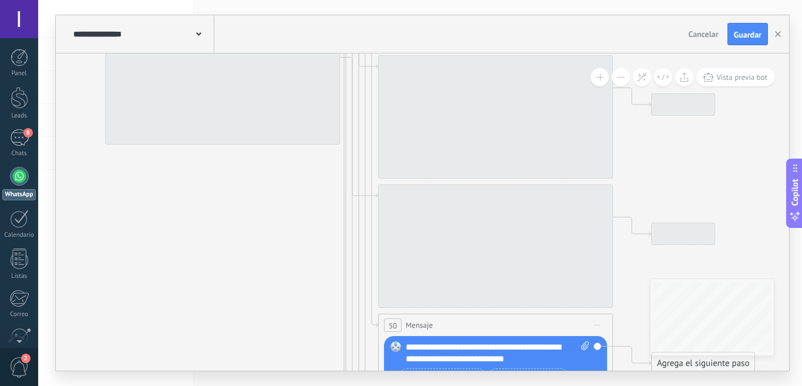
drag, startPoint x: 240, startPoint y: 257, endPoint x: 213, endPoint y: 224, distance: 41.7
click at [229, 308] on icon at bounding box center [308, 33] width 2495 height 2461
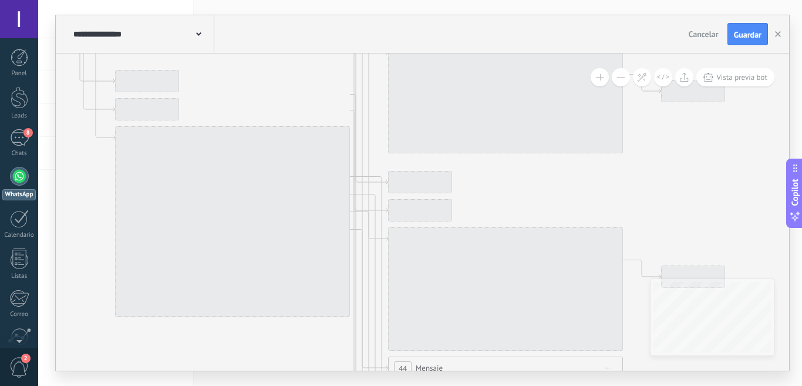
drag, startPoint x: 248, startPoint y: 135, endPoint x: 277, endPoint y: 336, distance: 203.6
click at [273, 346] on icon at bounding box center [318, 205] width 2495 height 2461
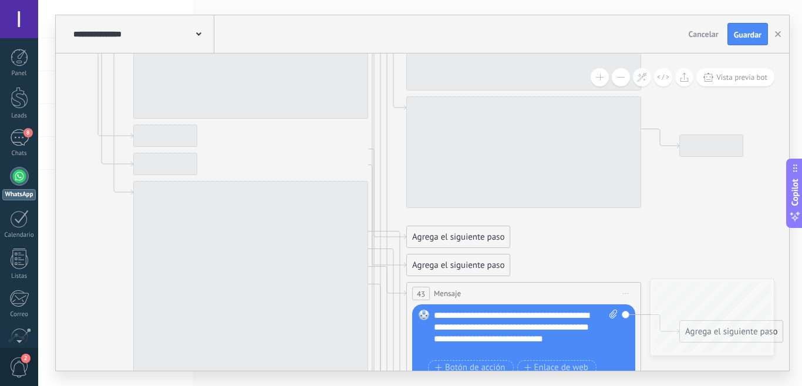
drag, startPoint x: 552, startPoint y: 223, endPoint x: 582, endPoint y: 283, distance: 67.5
click at [582, 283] on icon at bounding box center [336, 260] width 2495 height 2461
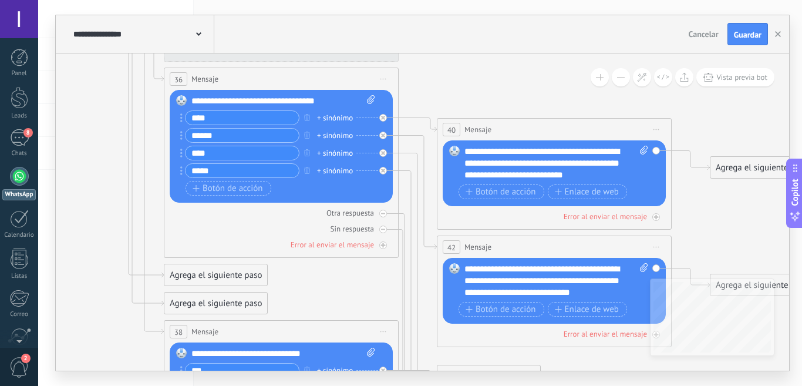
drag, startPoint x: 374, startPoint y: 193, endPoint x: 402, endPoint y: 223, distance: 40.7
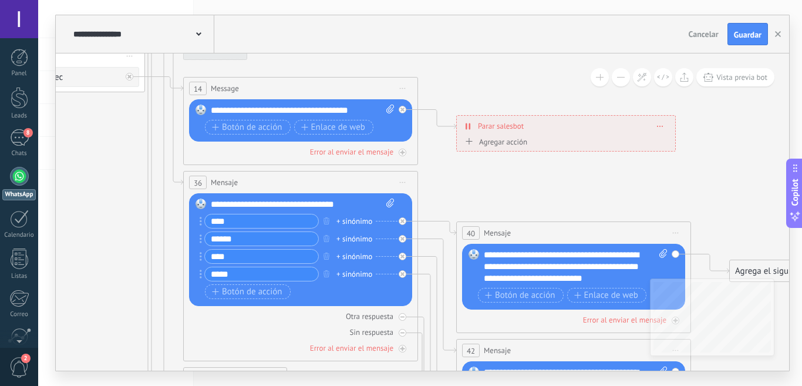
drag, startPoint x: 462, startPoint y: 139, endPoint x: 469, endPoint y: 194, distance: 55.7
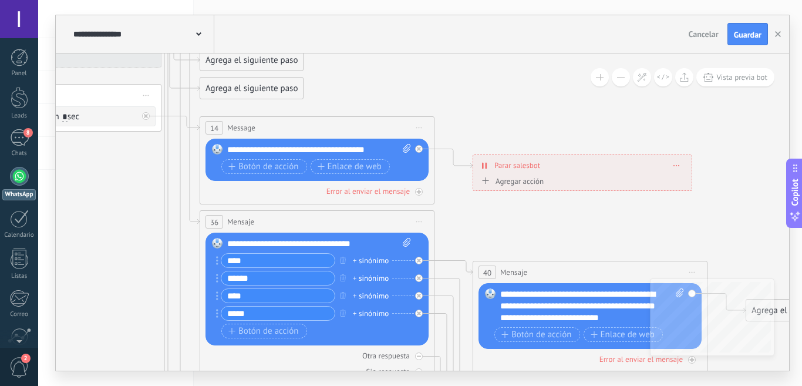
drag, startPoint x: 469, startPoint y: 190, endPoint x: 476, endPoint y: 167, distance: 24.0
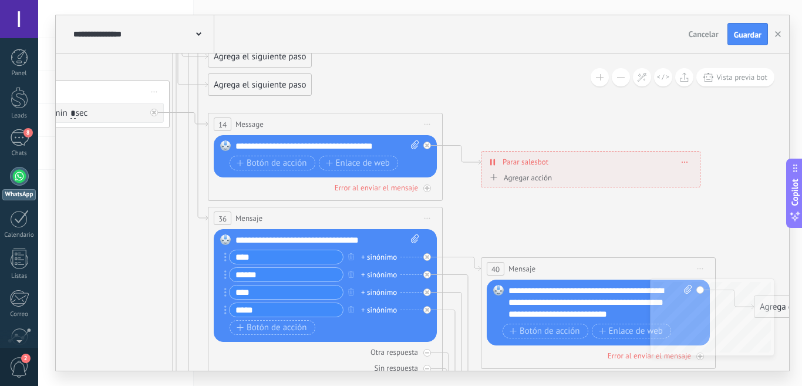
drag, startPoint x: 462, startPoint y: 121, endPoint x: 490, endPoint y: 169, distance: 55.0
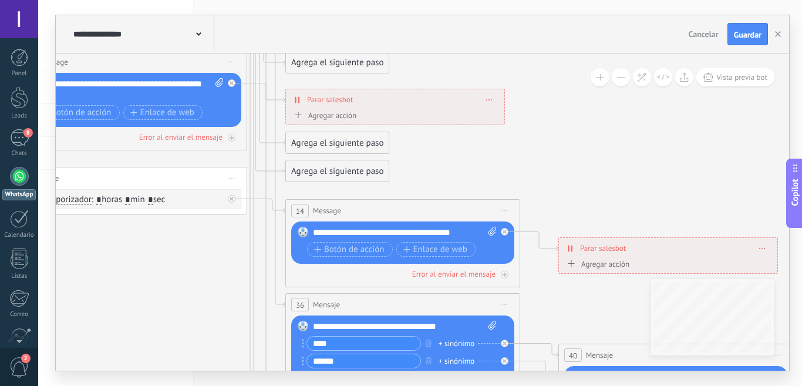
drag, startPoint x: 491, startPoint y: 165, endPoint x: 561, endPoint y: 177, distance: 71.0
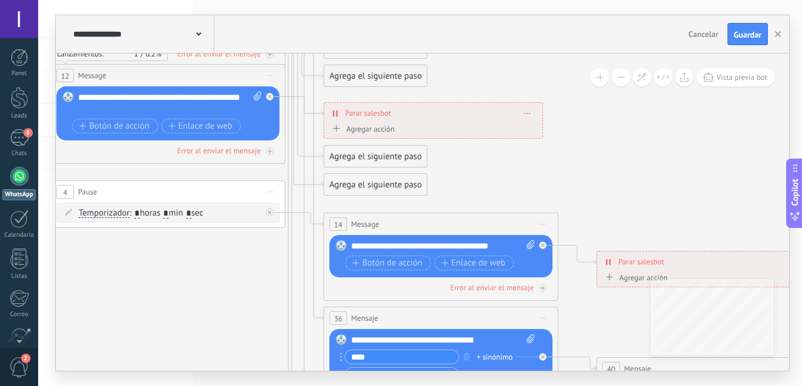
drag, startPoint x: 511, startPoint y: 167, endPoint x: 502, endPoint y: 205, distance: 38.8
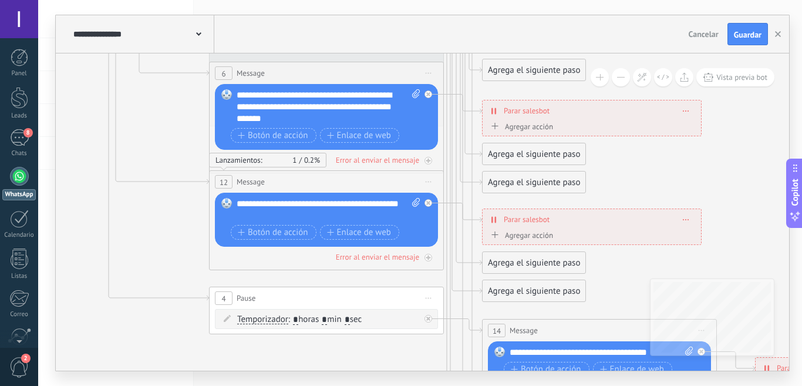
drag, startPoint x: 111, startPoint y: 166, endPoint x: 201, endPoint y: 246, distance: 120.7
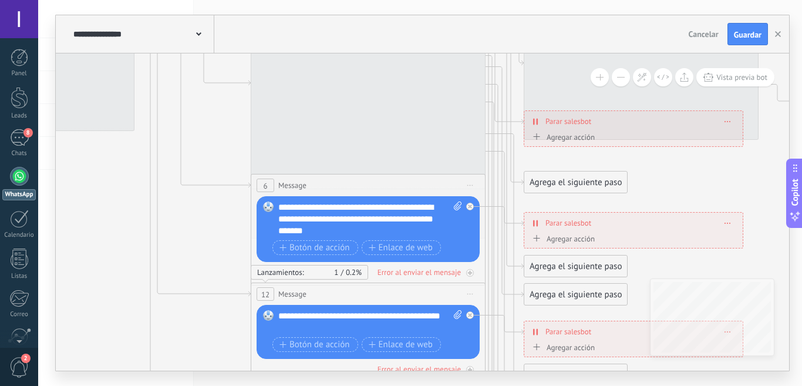
drag, startPoint x: 194, startPoint y: 193, endPoint x: 195, endPoint y: 255, distance: 62.3
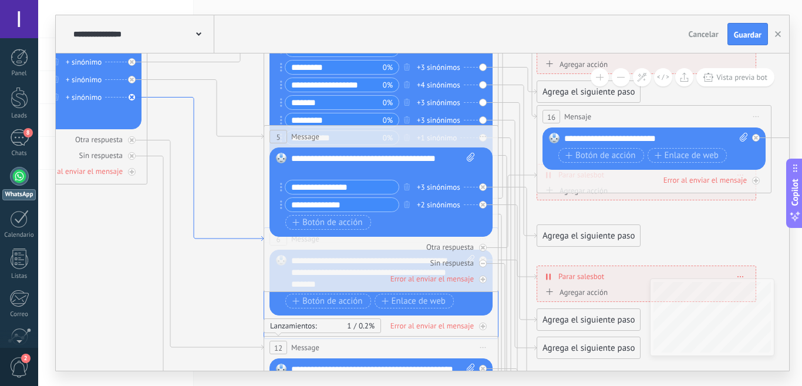
drag, startPoint x: 204, startPoint y: 195, endPoint x: 210, endPoint y: 181, distance: 15.3
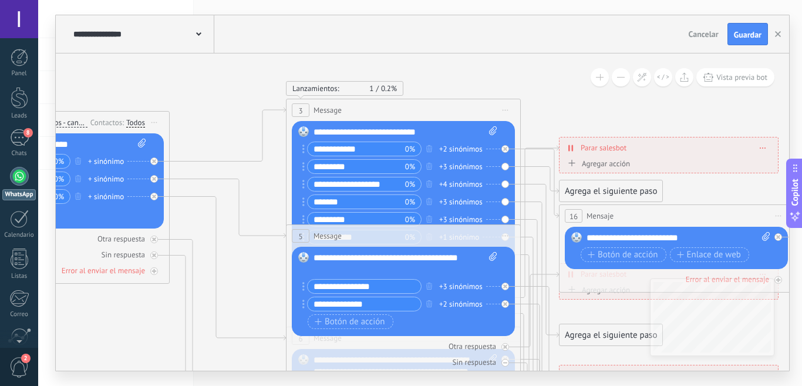
drag, startPoint x: 229, startPoint y: 210, endPoint x: 240, endPoint y: 226, distance: 18.9
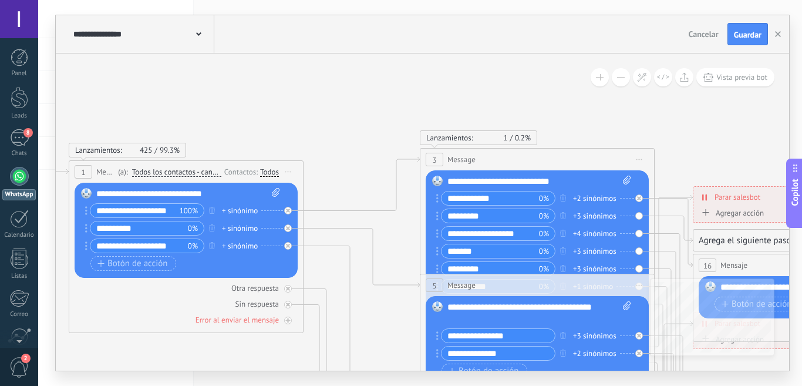
drag, startPoint x: 280, startPoint y: 197, endPoint x: 432, endPoint y: 238, distance: 157.6
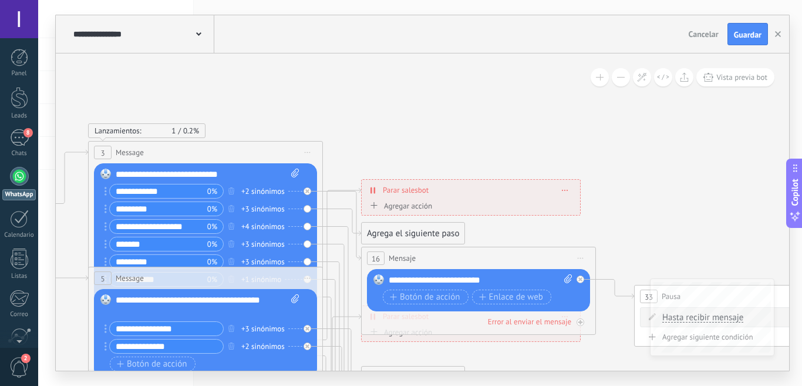
drag, startPoint x: 736, startPoint y: 120, endPoint x: 335, endPoint y: 197, distance: 408.4
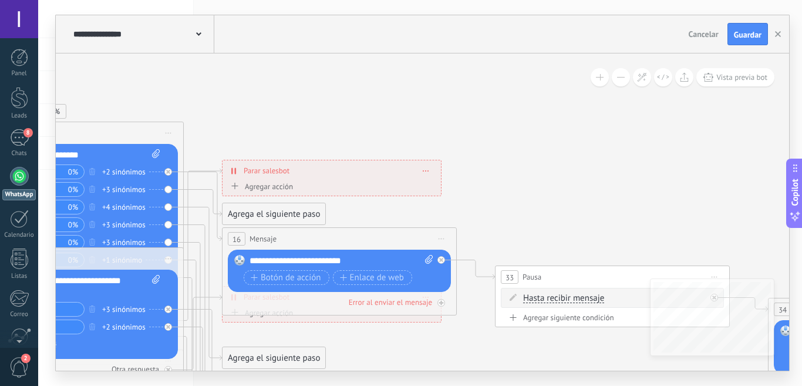
drag, startPoint x: 598, startPoint y: 169, endPoint x: 395, endPoint y: 167, distance: 202.7
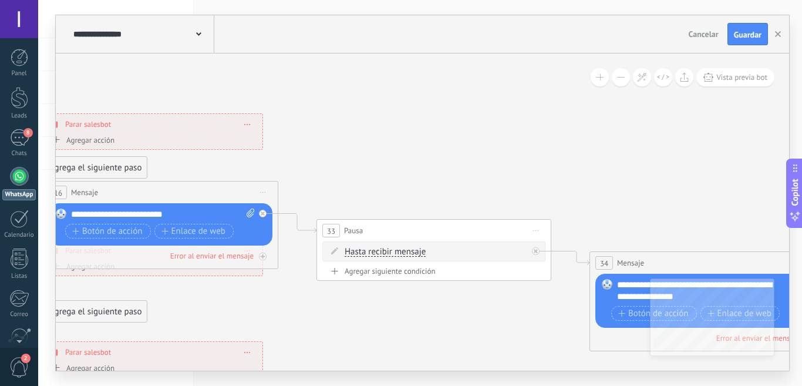
drag, startPoint x: 535, startPoint y: 212, endPoint x: 444, endPoint y: 278, distance: 112.3
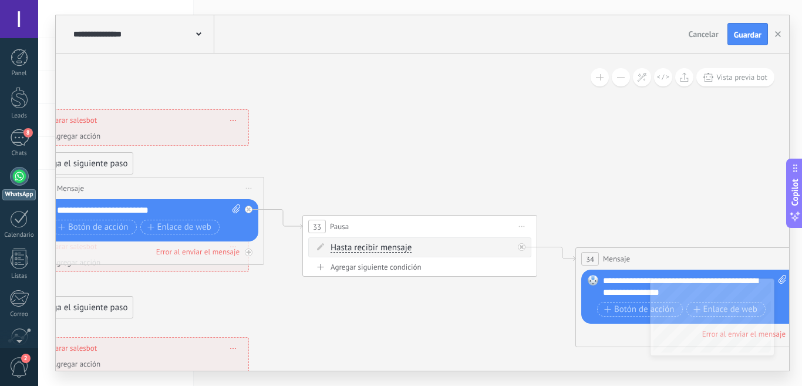
drag, startPoint x: 585, startPoint y: 177, endPoint x: 454, endPoint y: 163, distance: 131.7
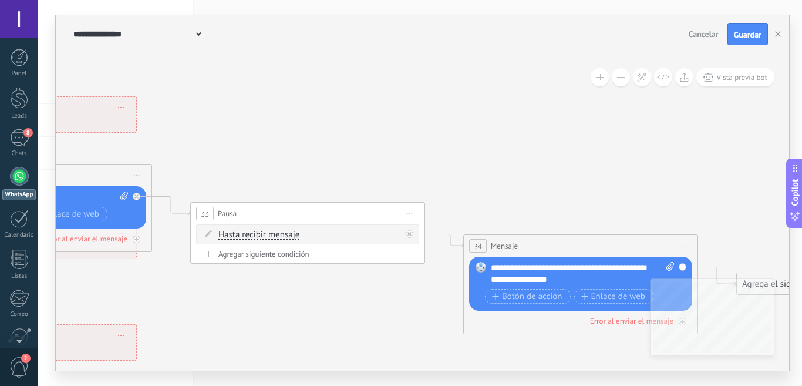
drag, startPoint x: 495, startPoint y: 194, endPoint x: 546, endPoint y: 190, distance: 50.7
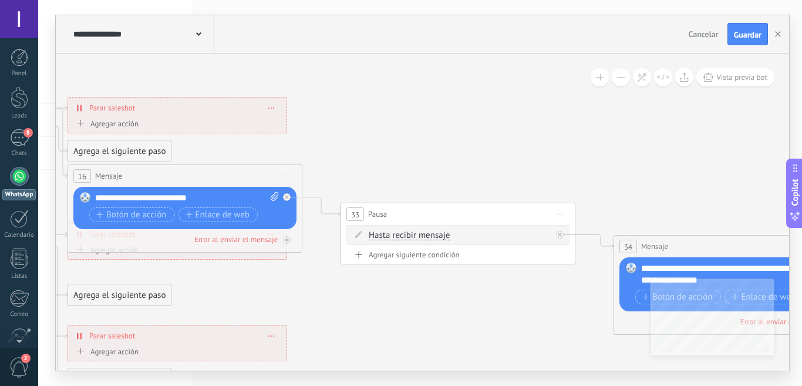
drag, startPoint x: 538, startPoint y: 175, endPoint x: 594, endPoint y: 180, distance: 56.6
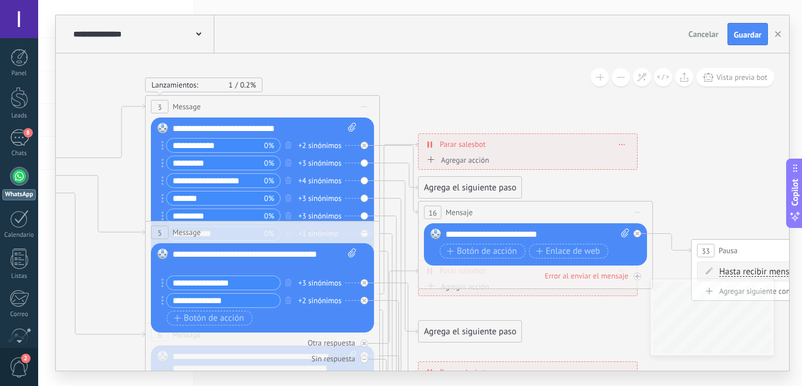
drag, startPoint x: 556, startPoint y: 156, endPoint x: 693, endPoint y: 172, distance: 137.3
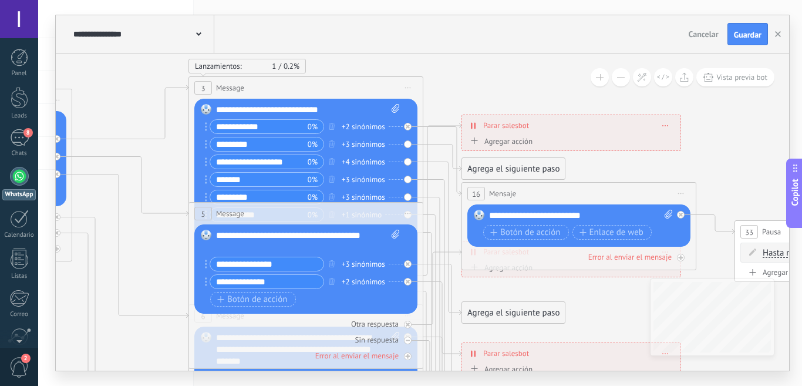
drag, startPoint x: 708, startPoint y: 204, endPoint x: 663, endPoint y: 175, distance: 54.4
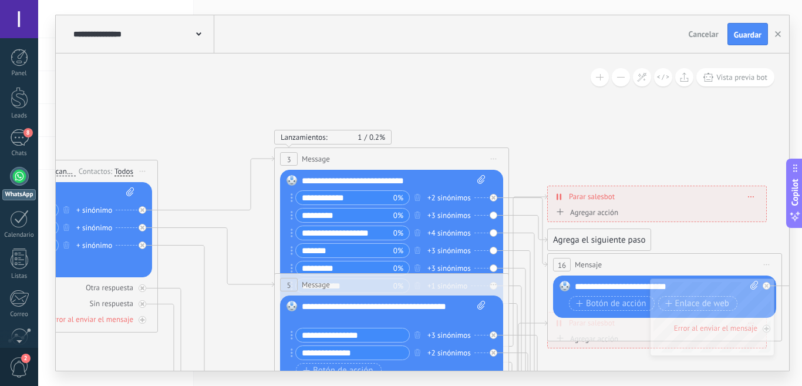
drag, startPoint x: 466, startPoint y: 76, endPoint x: 552, endPoint y: 147, distance: 111.0
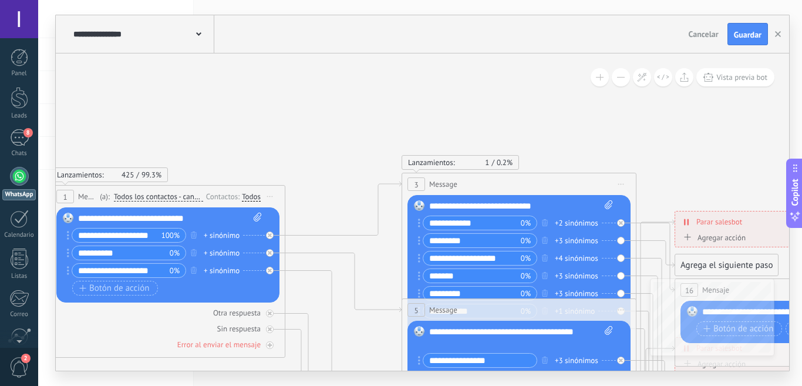
drag, startPoint x: 499, startPoint y: 125, endPoint x: 597, endPoint y: 143, distance: 100.4
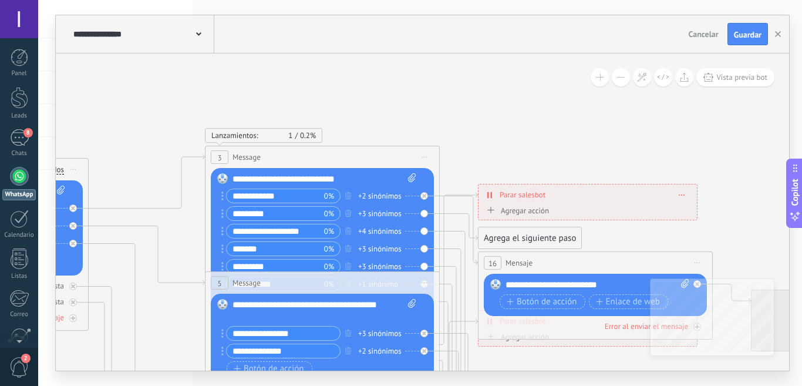
drag, startPoint x: 676, startPoint y: 135, endPoint x: 476, endPoint y: 103, distance: 201.7
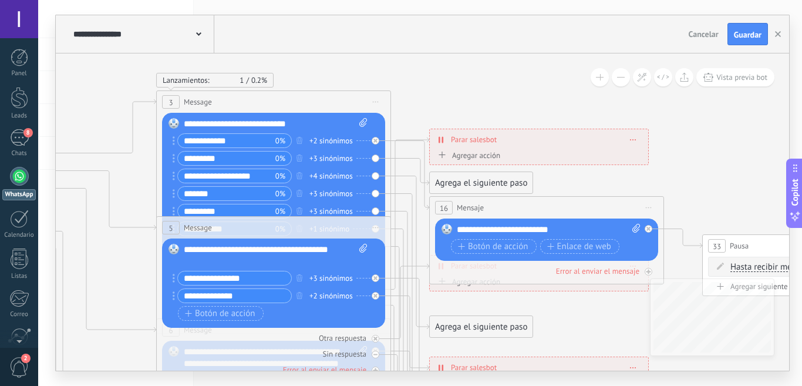
drag, startPoint x: 532, startPoint y: 146, endPoint x: 486, endPoint y: 93, distance: 69.5
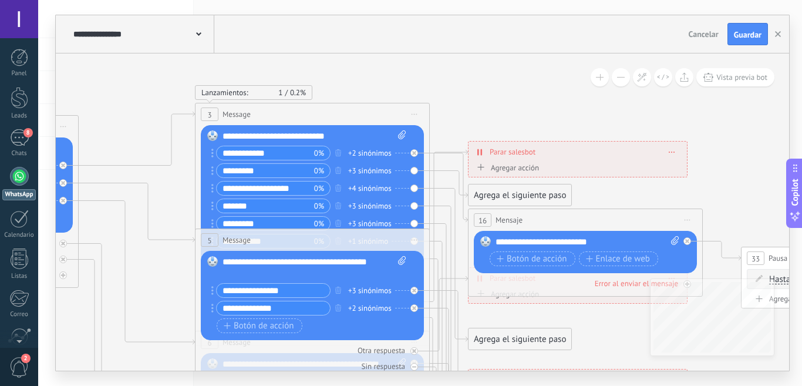
drag, startPoint x: 492, startPoint y: 110, endPoint x: 540, endPoint y: 126, distance: 50.9
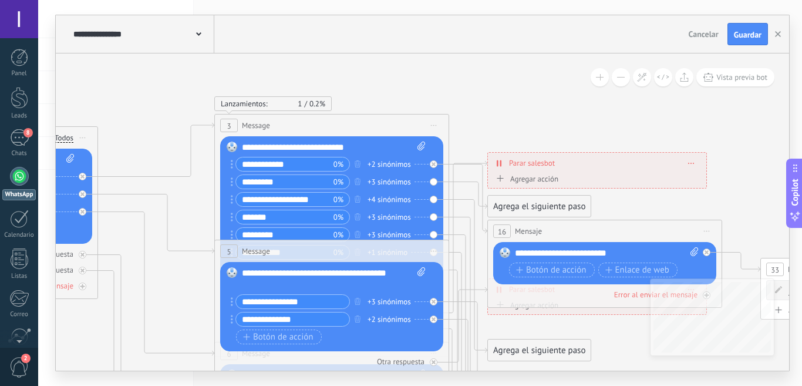
drag, startPoint x: 535, startPoint y: 118, endPoint x: 546, endPoint y: 127, distance: 14.6
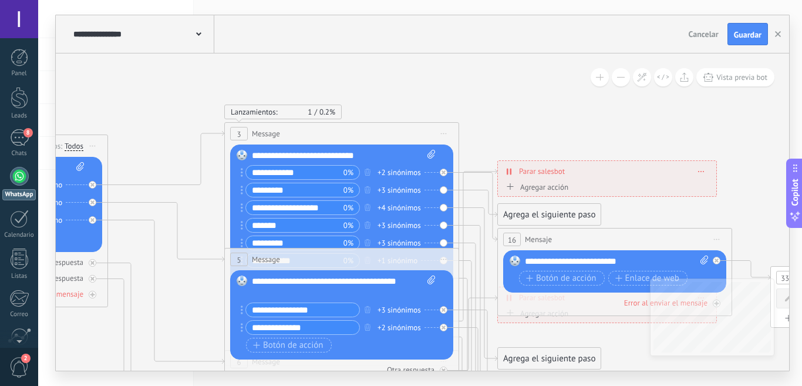
drag, startPoint x: 545, startPoint y: 120, endPoint x: 553, endPoint y: 126, distance: 10.6
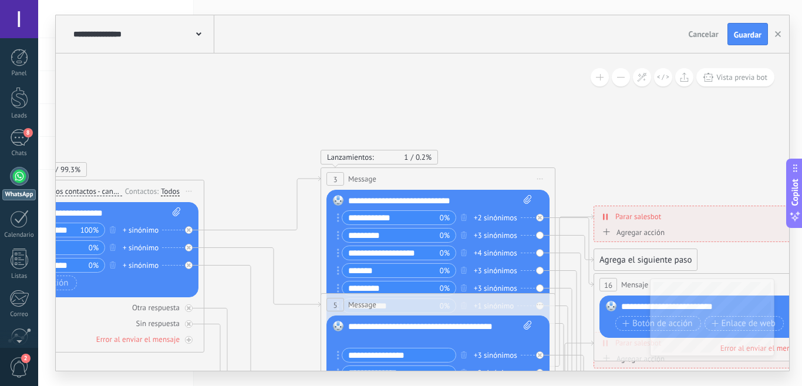
drag, startPoint x: 563, startPoint y: 122, endPoint x: 664, endPoint y: 168, distance: 110.9
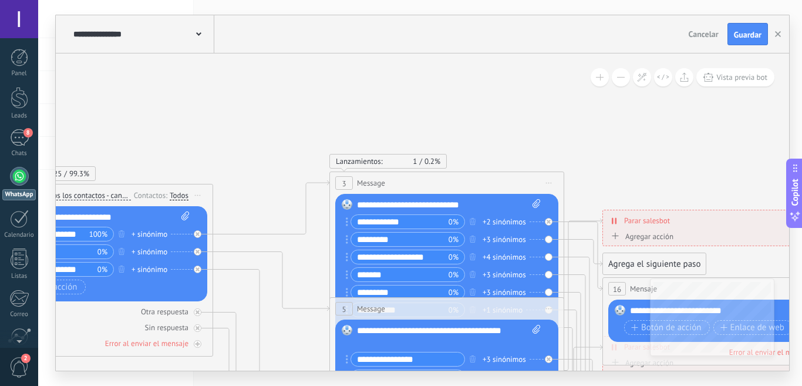
drag, startPoint x: 603, startPoint y: 157, endPoint x: 703, endPoint y: 184, distance: 103.5
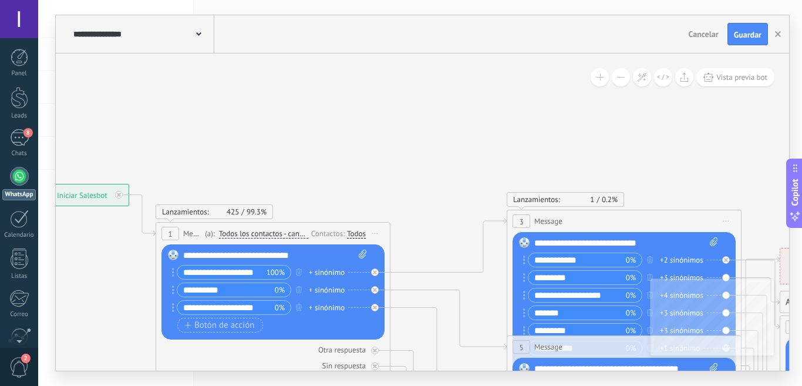
drag, startPoint x: 565, startPoint y: 150, endPoint x: 606, endPoint y: 150, distance: 40.5
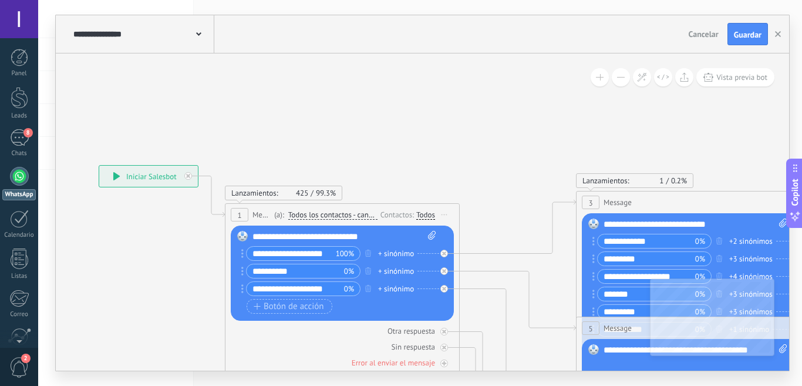
drag, startPoint x: 348, startPoint y: 152, endPoint x: 408, endPoint y: 130, distance: 64.5
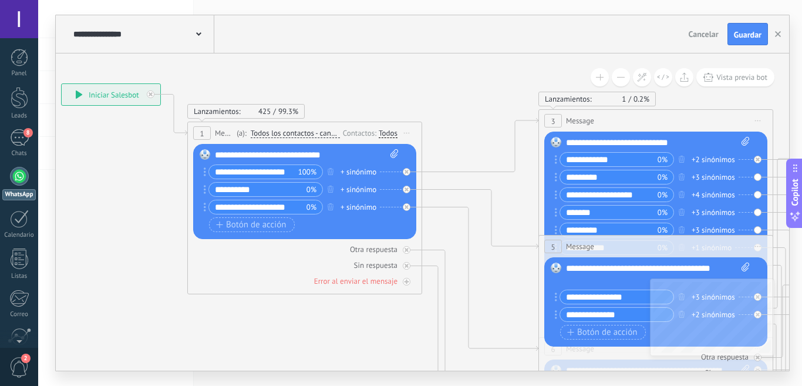
drag, startPoint x: 455, startPoint y: 147, endPoint x: 421, endPoint y: 88, distance: 68.7
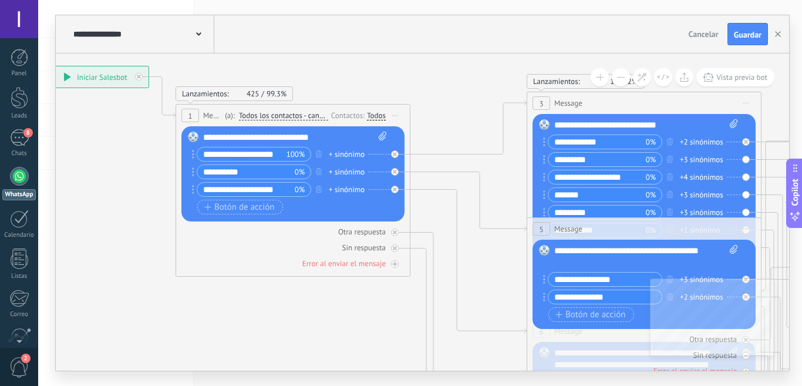
drag, startPoint x: 456, startPoint y: 136, endPoint x: 432, endPoint y: 95, distance: 48.0
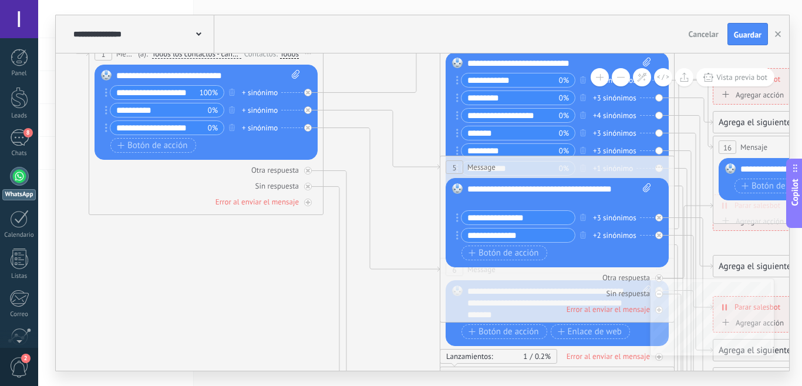
drag, startPoint x: 473, startPoint y: 150, endPoint x: 422, endPoint y: 135, distance: 53.5
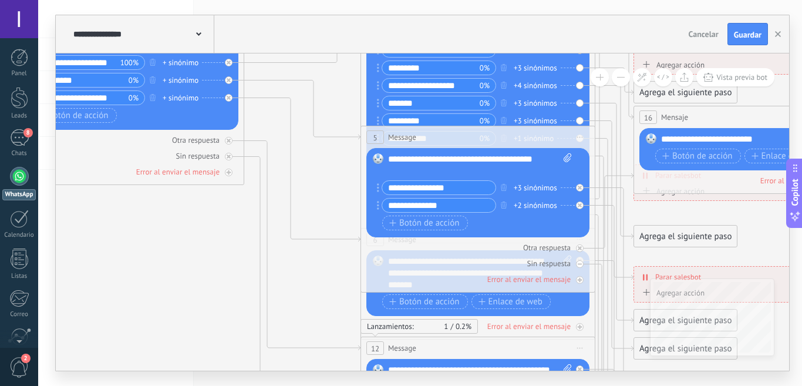
drag, startPoint x: 399, startPoint y: 213, endPoint x: 309, endPoint y: 192, distance: 93.0
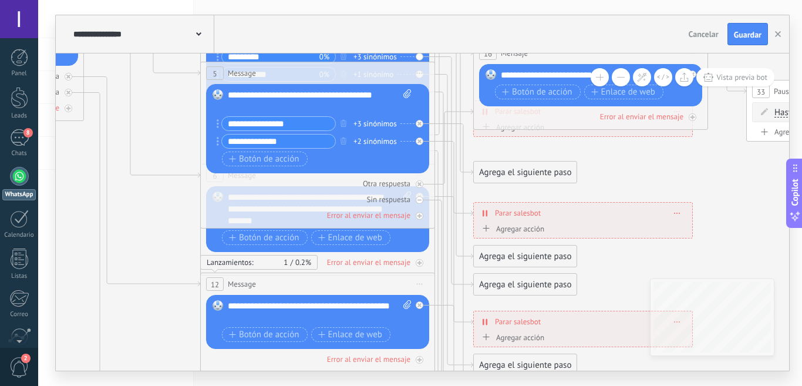
drag, startPoint x: 745, startPoint y: 234, endPoint x: 601, endPoint y: 166, distance: 159.5
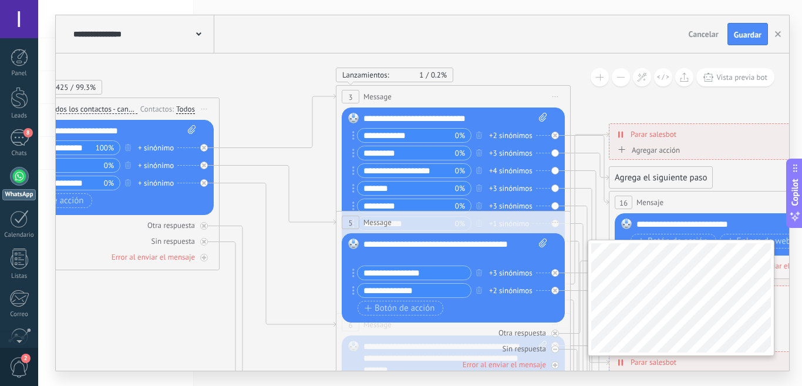
click at [758, 317] on div "**********" at bounding box center [423, 211] width 734 height 317
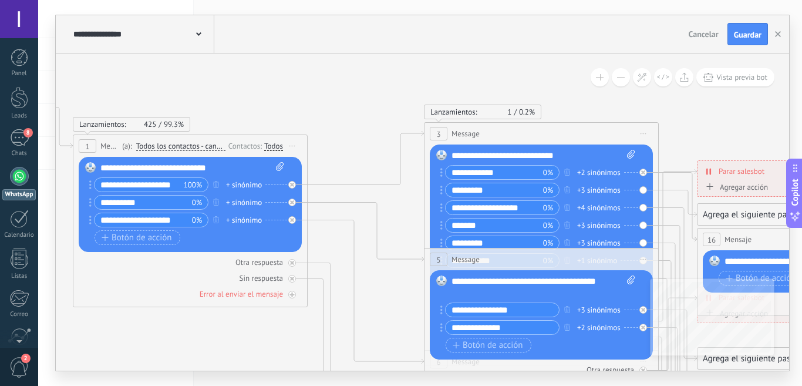
drag, startPoint x: 337, startPoint y: 172, endPoint x: 420, endPoint y: 204, distance: 89.2
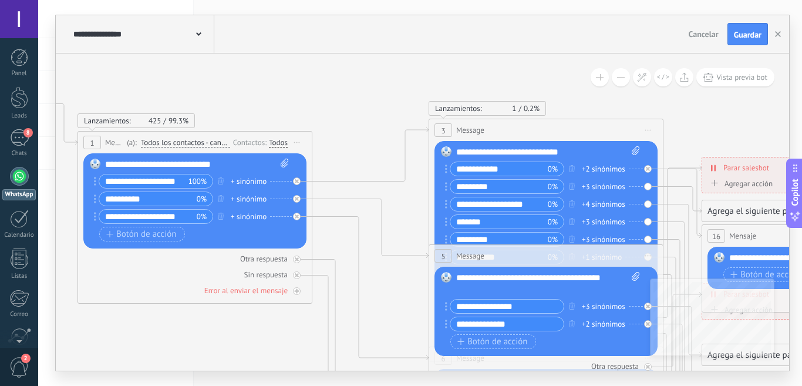
click at [590, 169] on div "+2 sinónimos" at bounding box center [603, 169] width 43 height 12
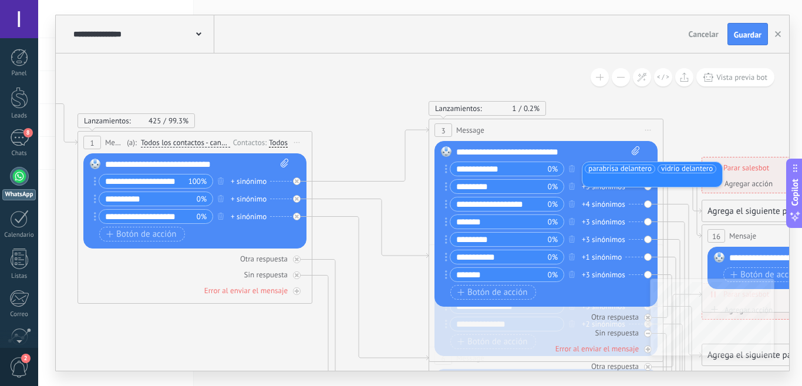
click at [603, 189] on div "+3 sinónimos" at bounding box center [603, 187] width 43 height 12
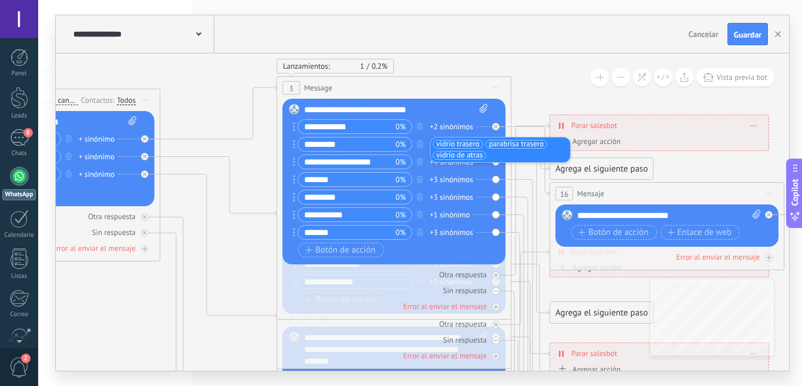
drag, startPoint x: 672, startPoint y: 102, endPoint x: 548, endPoint y: 93, distance: 124.9
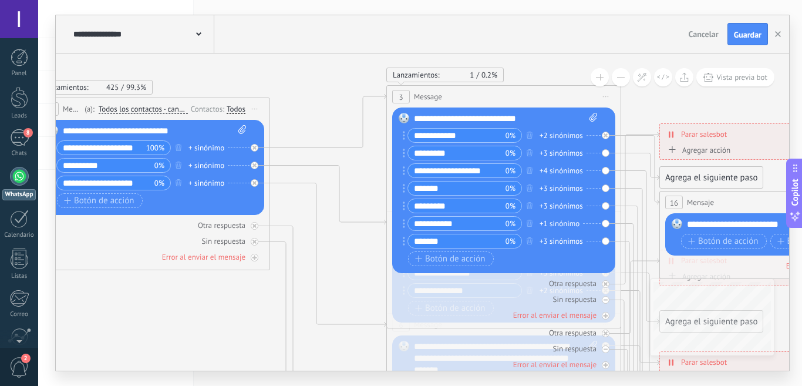
drag, startPoint x: 559, startPoint y: 89, endPoint x: 647, endPoint y: 102, distance: 89.7
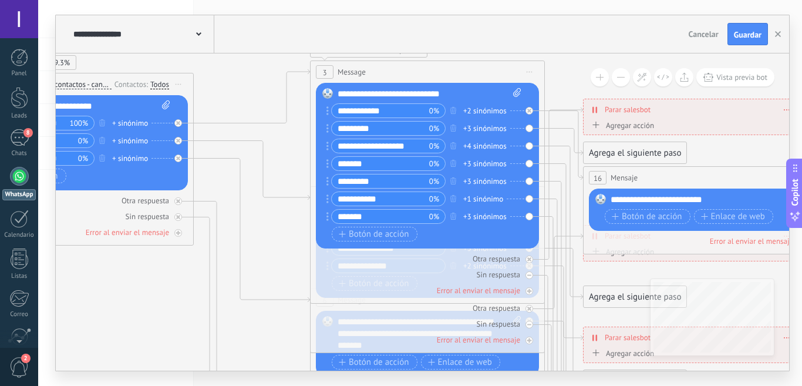
drag, startPoint x: 302, startPoint y: 98, endPoint x: 217, endPoint y: 68, distance: 90.3
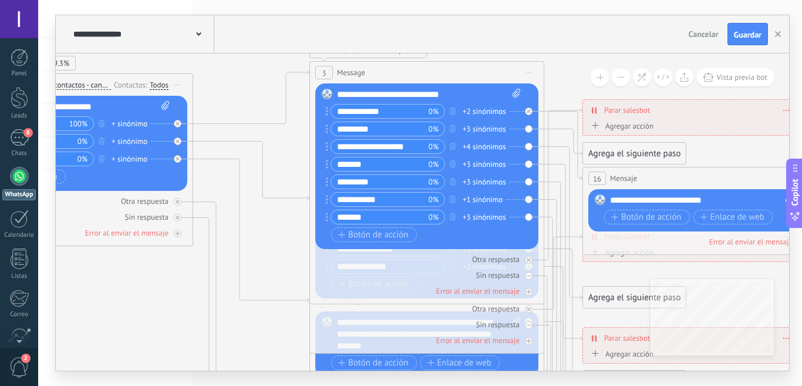
drag, startPoint x: 565, startPoint y: 80, endPoint x: 549, endPoint y: 91, distance: 19.6
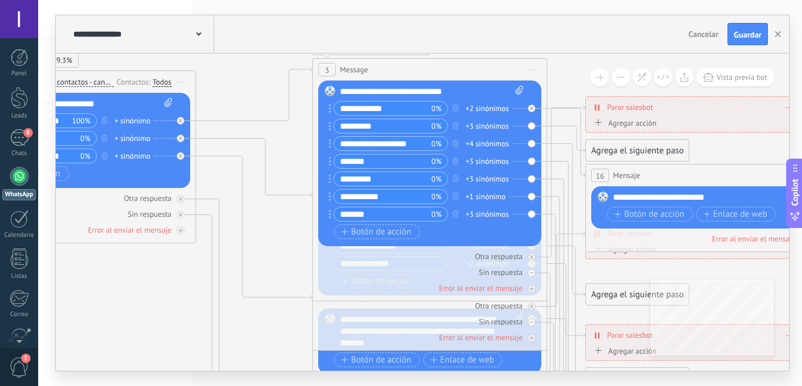
drag, startPoint x: 548, startPoint y: 80, endPoint x: 584, endPoint y: 50, distance: 47.2
click at [593, 44] on div "**********" at bounding box center [423, 192] width 734 height 355
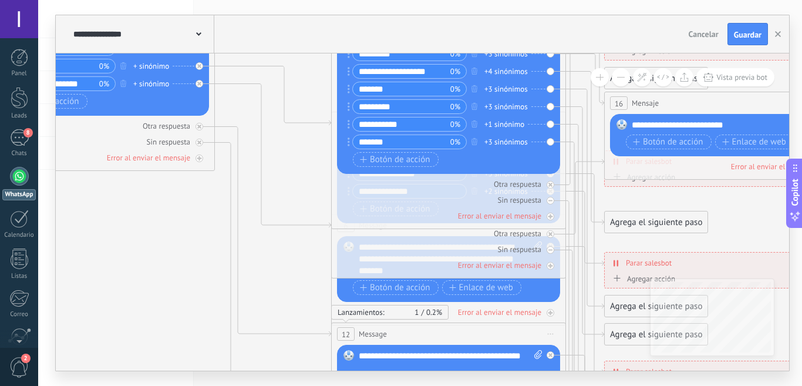
drag, startPoint x: 272, startPoint y: 252, endPoint x: 232, endPoint y: 179, distance: 83.1
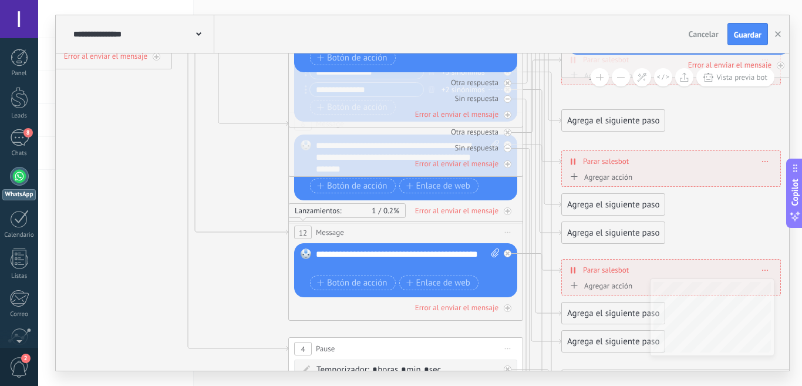
drag, startPoint x: 232, startPoint y: 207, endPoint x: 218, endPoint y: 191, distance: 21.7
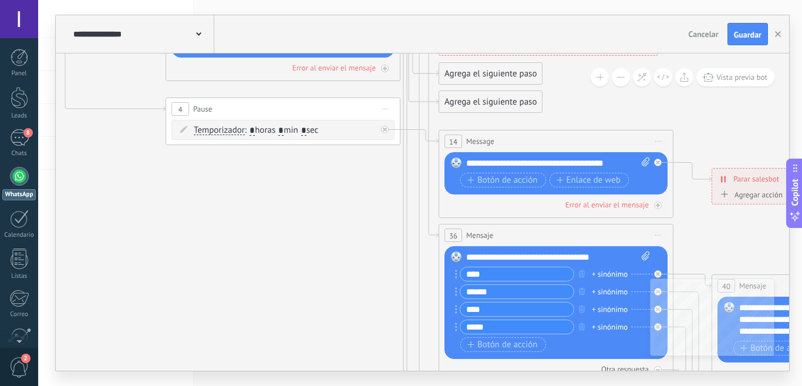
drag, startPoint x: 323, startPoint y: 319, endPoint x: 363, endPoint y: 280, distance: 56.5
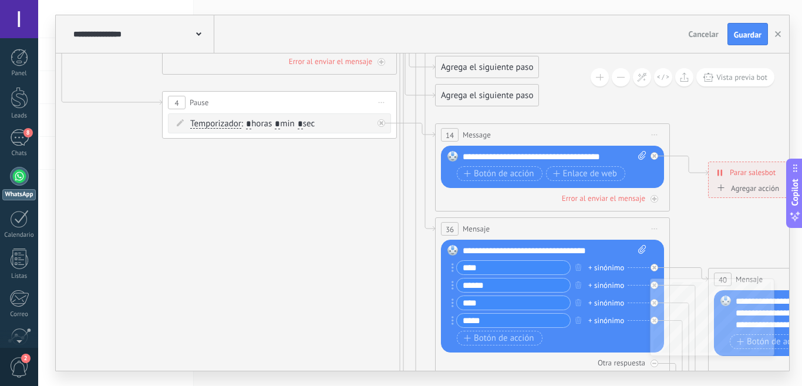
drag, startPoint x: 314, startPoint y: 289, endPoint x: 293, endPoint y: 240, distance: 52.9
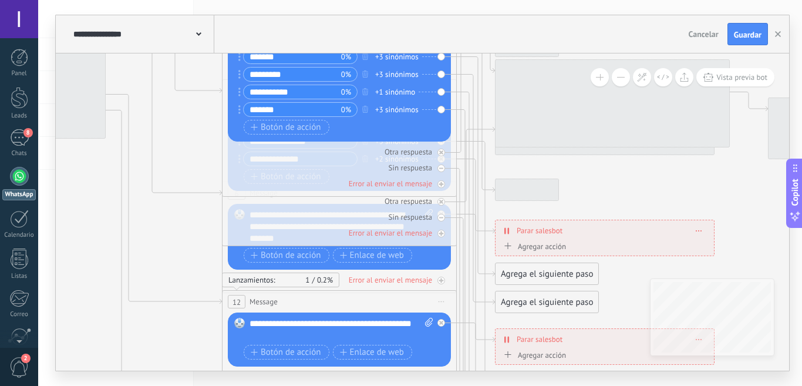
drag, startPoint x: 622, startPoint y: 186, endPoint x: 698, endPoint y: 267, distance: 111.8
click at [707, 385] on html ".abccls-1,.abccls-2{fill-rule:evenodd}.abccls-2{fill:#fff} .abfcls-1{fill:none}…" at bounding box center [401, 193] width 802 height 386
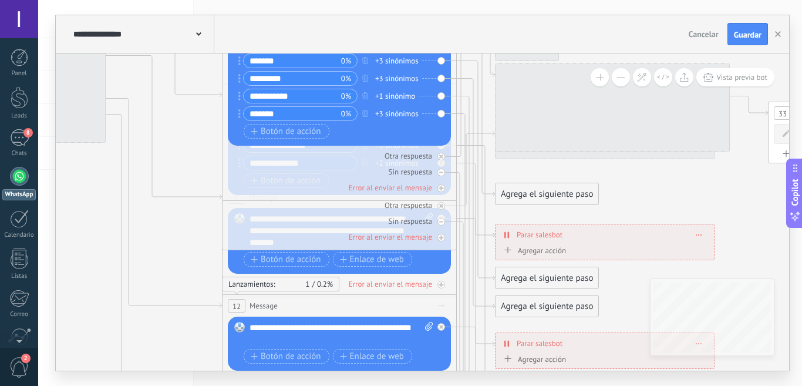
drag, startPoint x: 741, startPoint y: 201, endPoint x: 708, endPoint y: 154, distance: 56.9
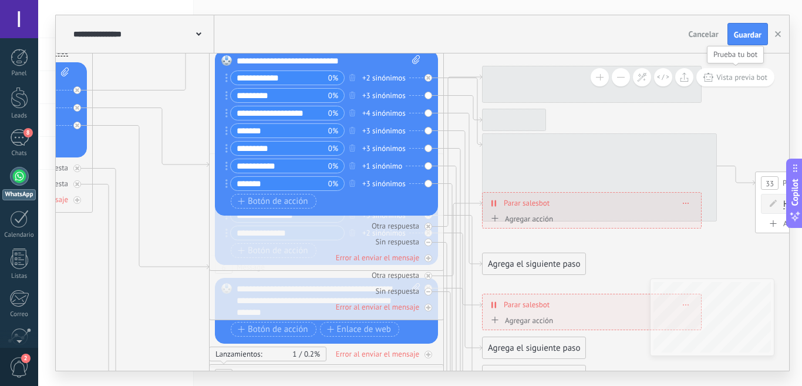
click at [711, 80] on icon at bounding box center [709, 77] width 10 height 9
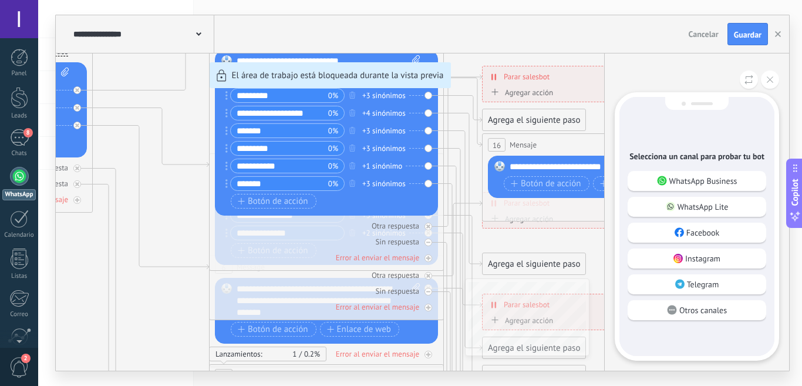
click at [709, 179] on p "WhatsApp Business" at bounding box center [704, 181] width 68 height 11
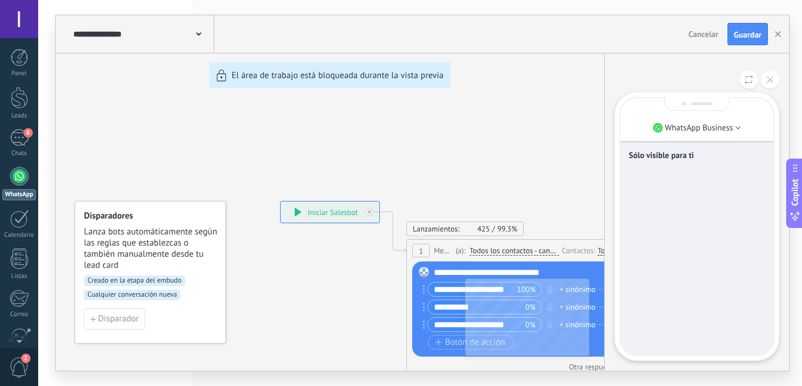
drag, startPoint x: 524, startPoint y: 150, endPoint x: 485, endPoint y: 116, distance: 52.0
click at [488, 115] on div "**********" at bounding box center [423, 192] width 734 height 355
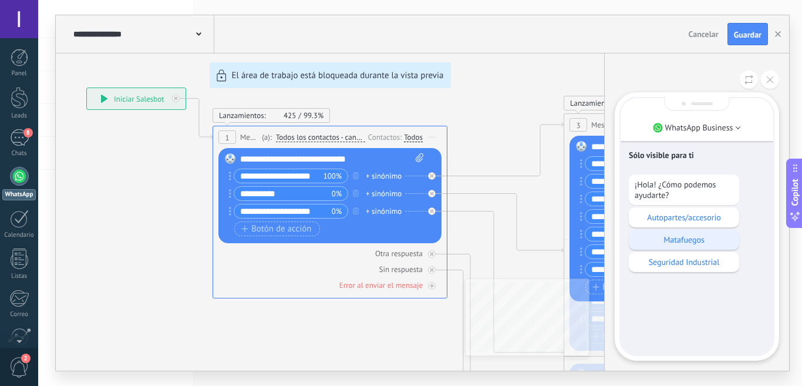
click at [681, 236] on p "Matafuegos" at bounding box center [684, 239] width 99 height 11
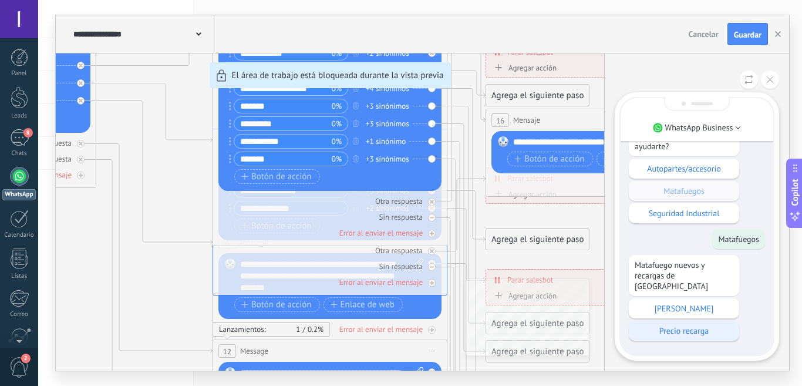
click at [681, 325] on p "Precio recarga" at bounding box center [684, 330] width 99 height 11
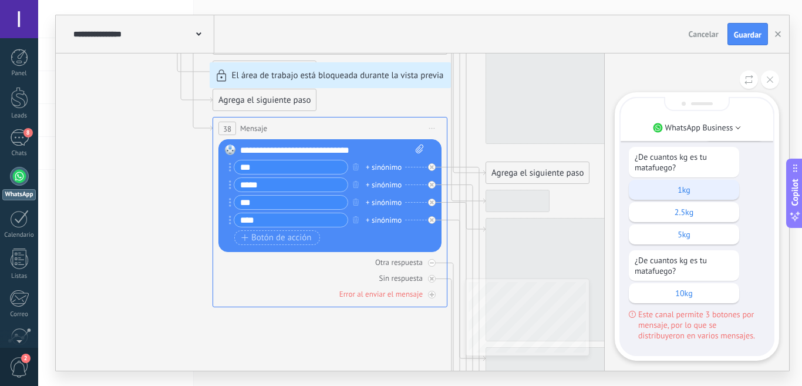
scroll to position [-59, 0]
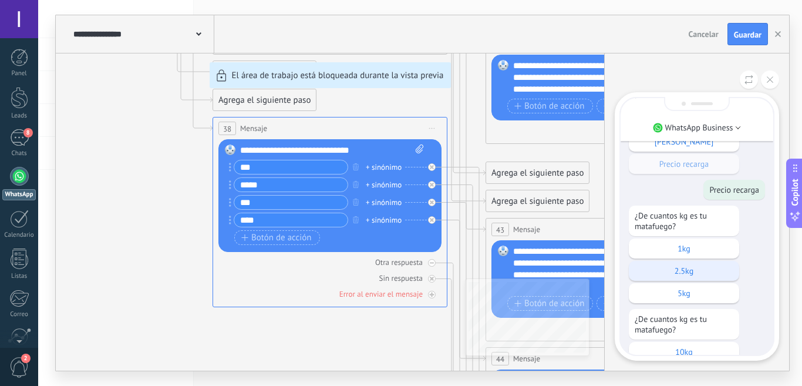
click at [692, 266] on p "2.5kg" at bounding box center [684, 271] width 99 height 11
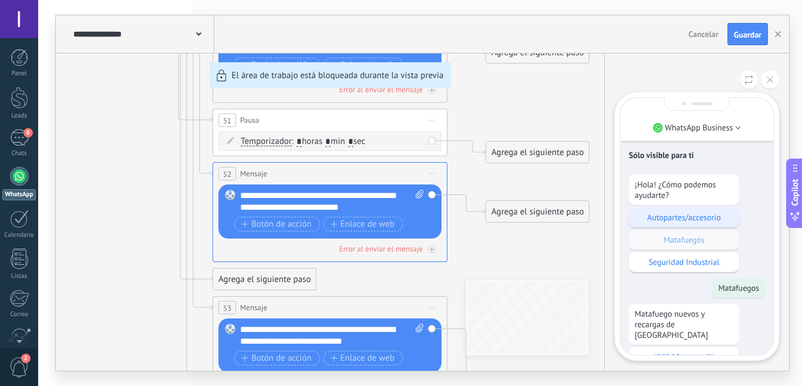
scroll to position [-181, 0]
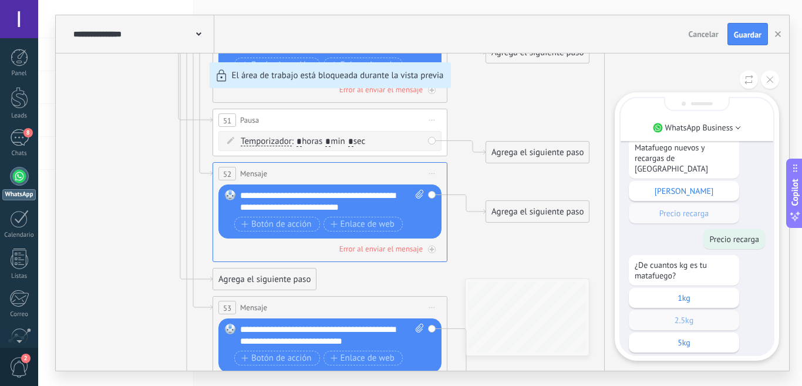
click at [733, 33] on button "Guardar" at bounding box center [748, 34] width 41 height 22
click at [771, 84] on button at bounding box center [770, 79] width 18 height 18
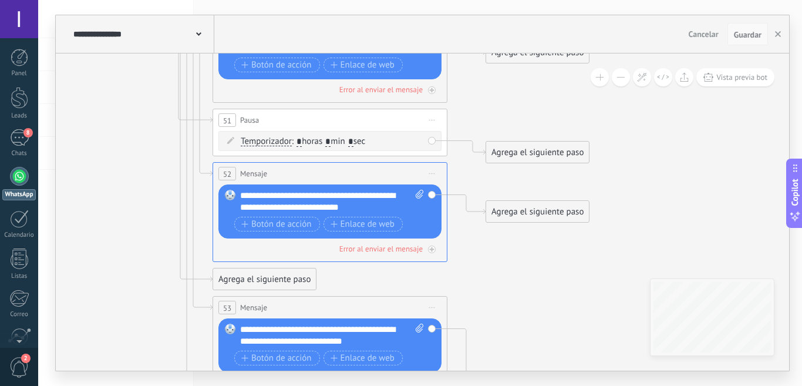
click at [750, 36] on span "Guardar" at bounding box center [748, 35] width 28 height 8
drag, startPoint x: 755, startPoint y: 31, endPoint x: 750, endPoint y: 38, distance: 8.3
click at [755, 32] on span "Guardar" at bounding box center [748, 35] width 28 height 8
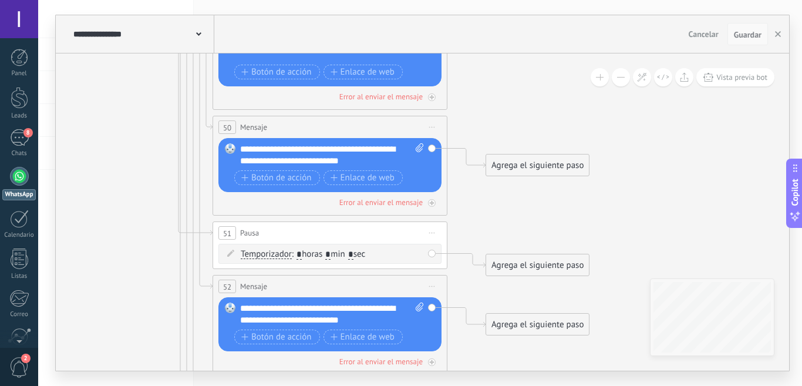
click at [747, 35] on span "Guardar" at bounding box center [748, 35] width 28 height 8
click at [781, 38] on button "button" at bounding box center [779, 34] width 18 height 22
